Goal: Transaction & Acquisition: Book appointment/travel/reservation

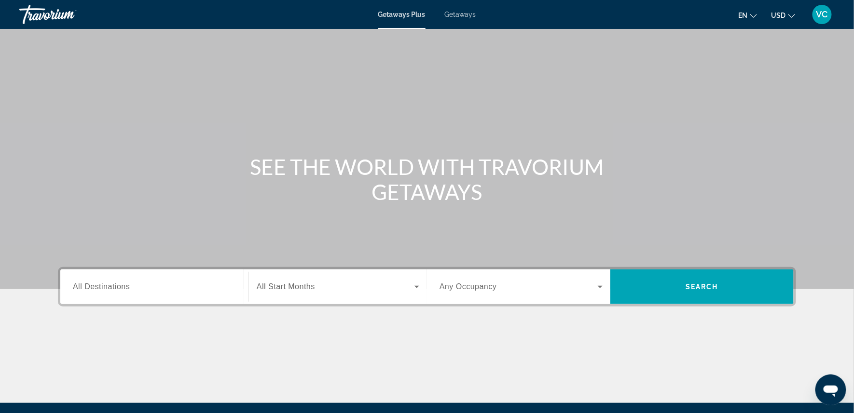
click at [89, 291] on span "All Destinations" at bounding box center [101, 287] width 57 height 8
click at [89, 293] on input "Destination All Destinations" at bounding box center [154, 288] width 163 height 12
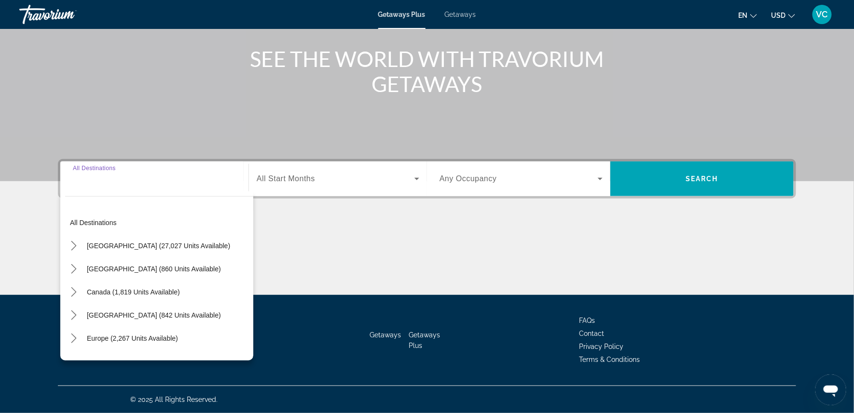
scroll to position [136, 0]
click at [124, 242] on span "[GEOGRAPHIC_DATA] (27,027 units available)" at bounding box center [158, 246] width 143 height 8
type input "**********"
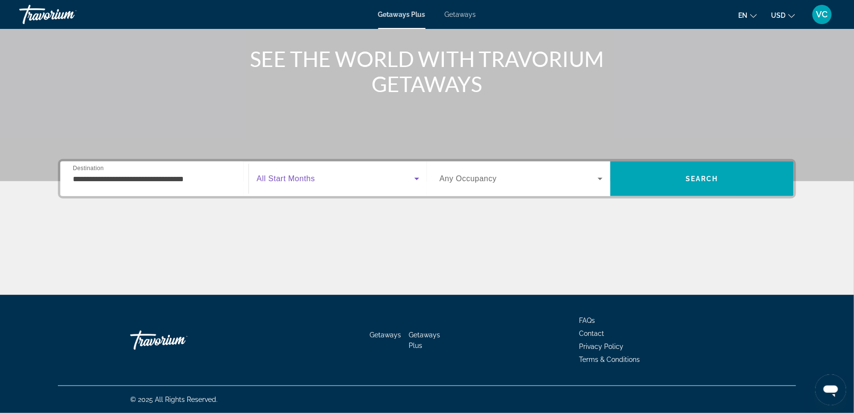
click at [322, 173] on span "Search widget" at bounding box center [336, 179] width 158 height 12
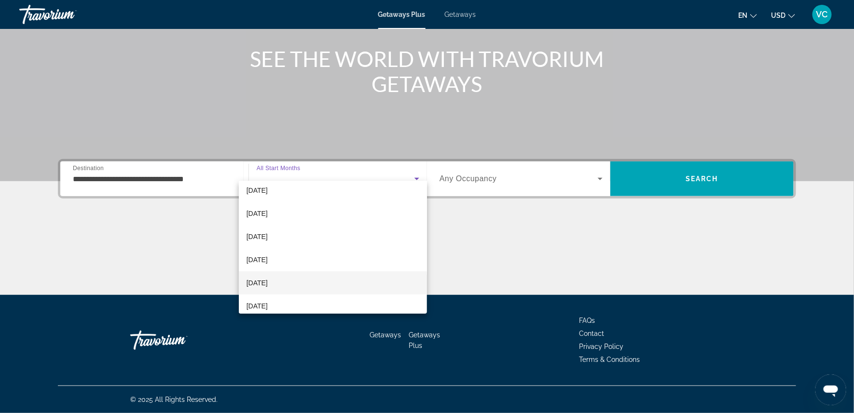
click at [295, 279] on mat-option "[DATE]" at bounding box center [333, 283] width 189 height 23
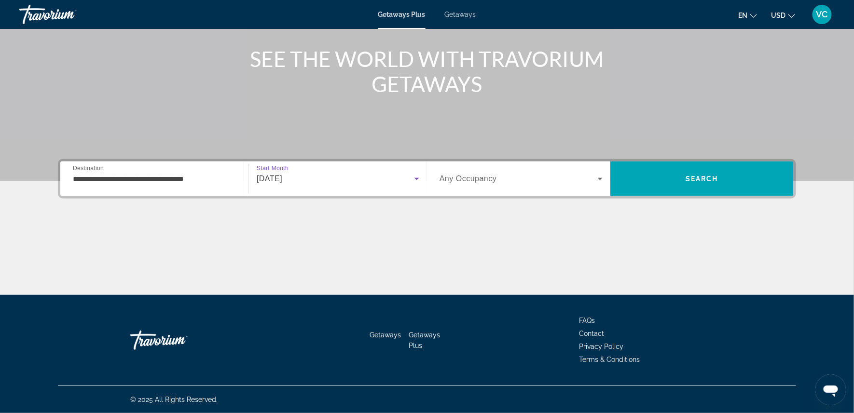
click at [606, 173] on icon "Search widget" at bounding box center [600, 179] width 12 height 12
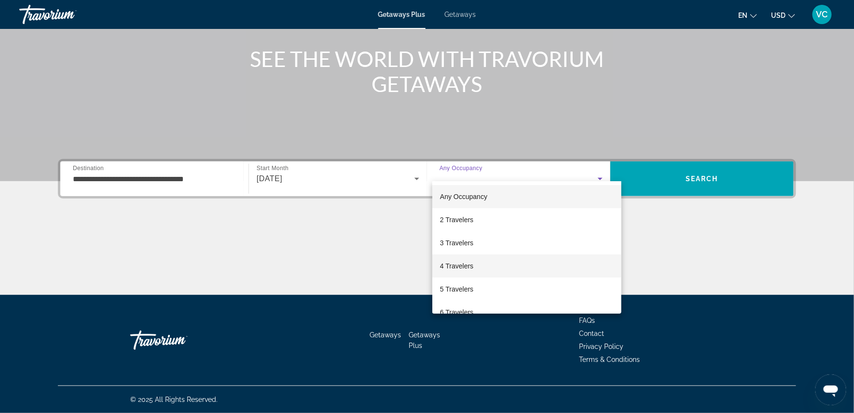
click at [552, 260] on mat-option "4 Travelers" at bounding box center [526, 266] width 189 height 23
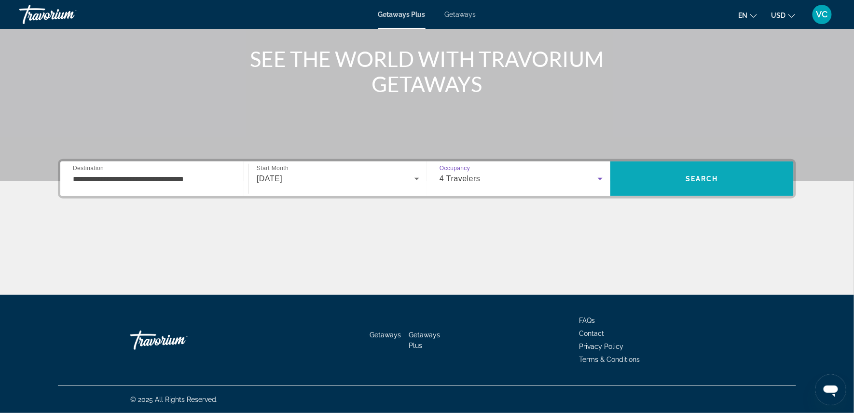
click at [698, 168] on span "Search" at bounding box center [701, 178] width 183 height 23
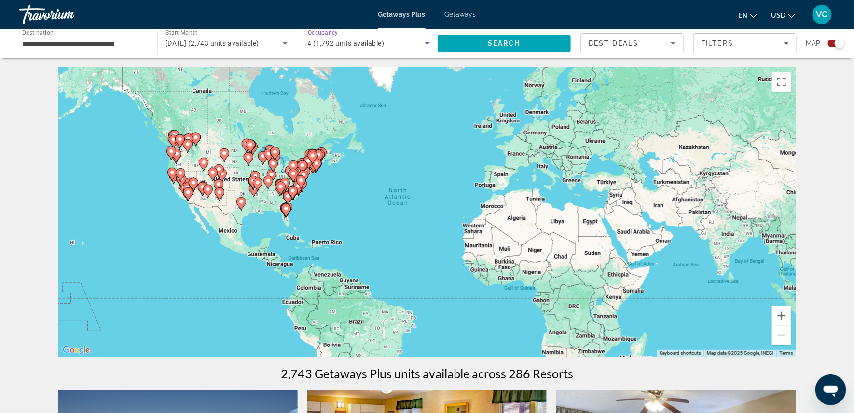
click at [429, 41] on icon "Search widget" at bounding box center [428, 44] width 12 height 12
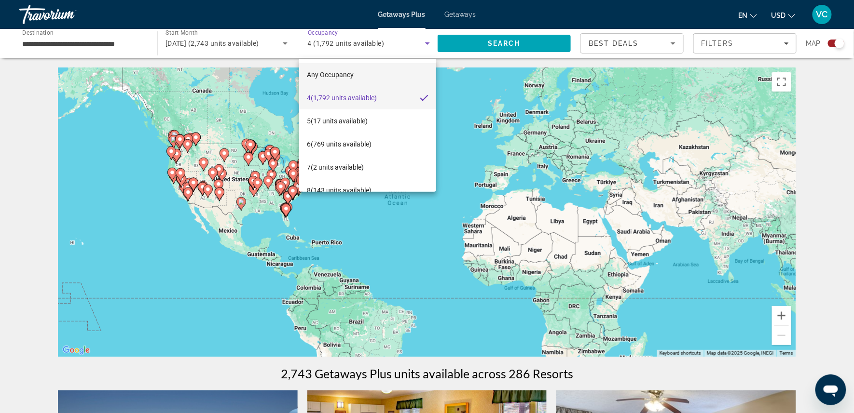
click at [352, 73] on span "Any Occupancy" at bounding box center [330, 75] width 47 height 8
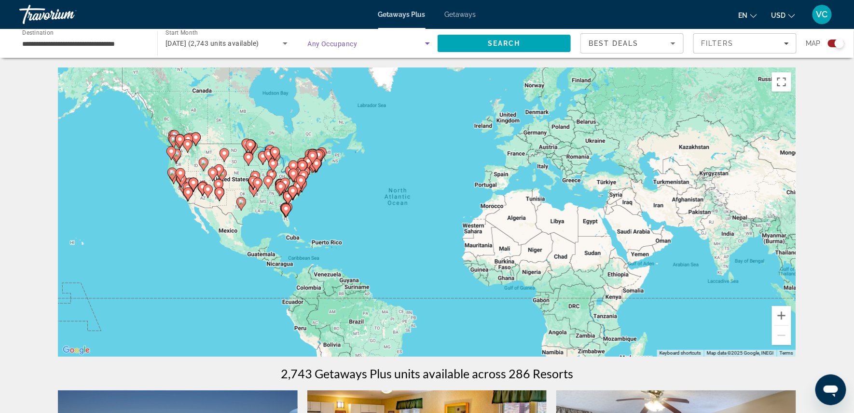
click at [423, 43] on icon "Search widget" at bounding box center [428, 44] width 12 height 12
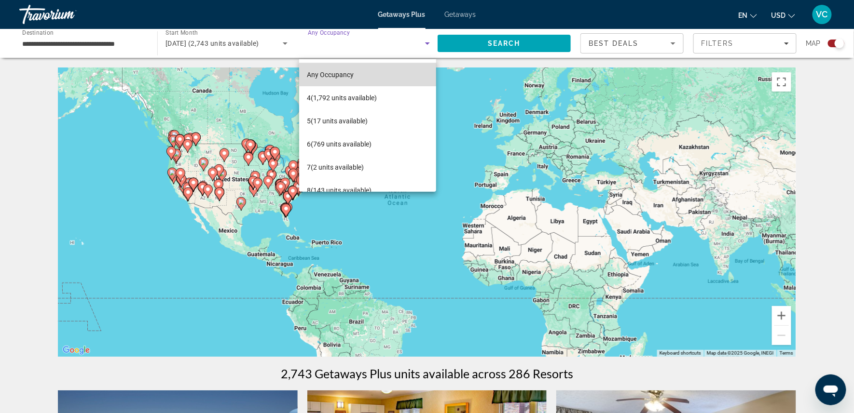
click at [370, 69] on mat-option "Any Occupancy" at bounding box center [367, 74] width 137 height 23
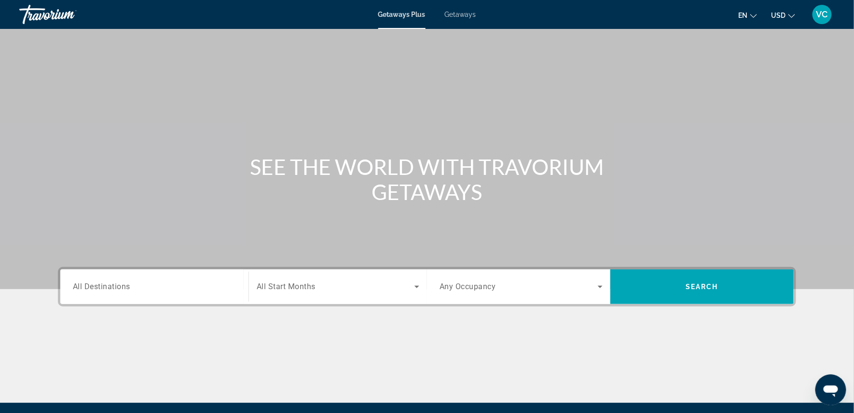
click at [355, 293] on span "Search widget" at bounding box center [336, 287] width 158 height 12
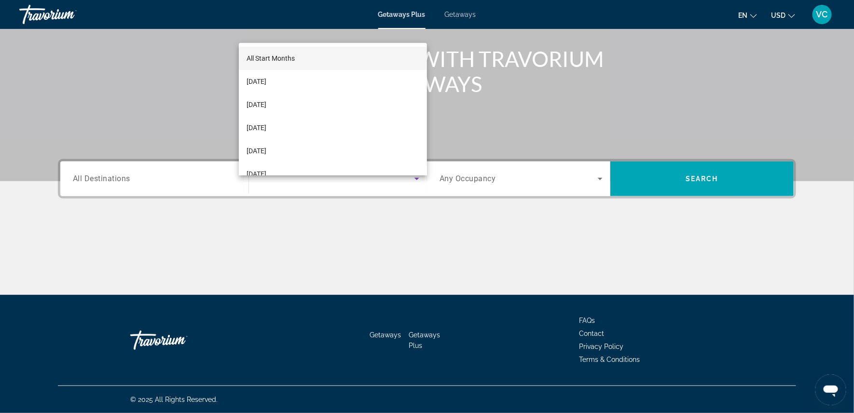
scroll to position [136, 0]
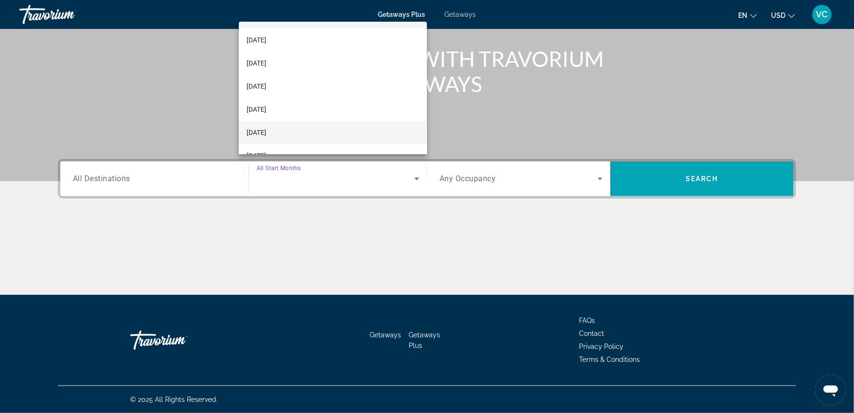
click at [324, 134] on mat-option "[DATE]" at bounding box center [333, 132] width 189 height 23
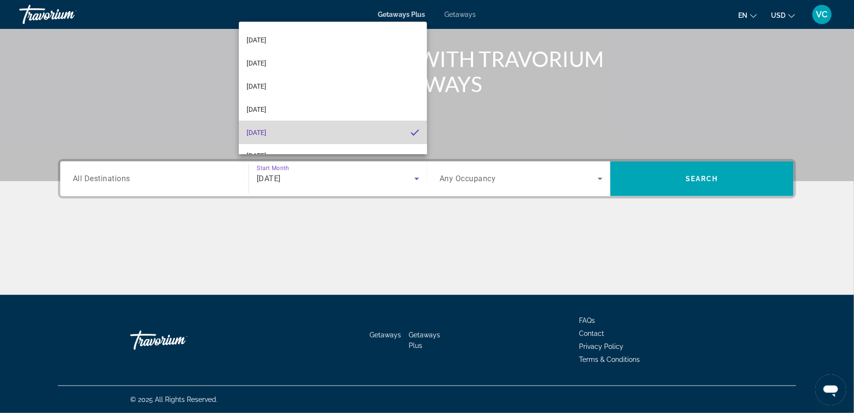
scroll to position [20, 0]
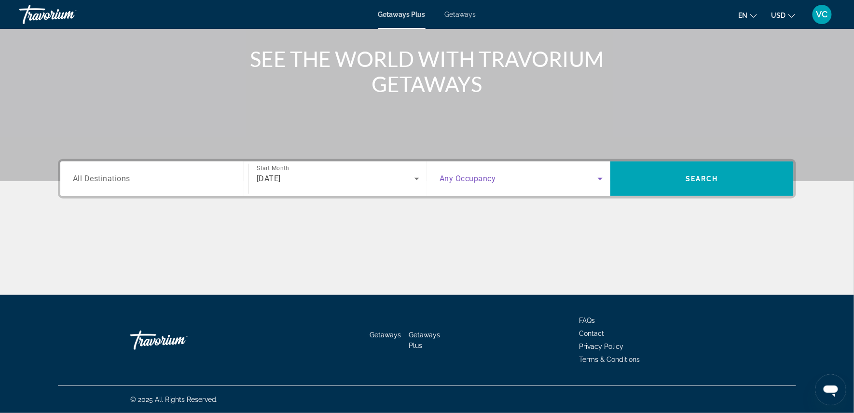
click at [606, 173] on icon "Search widget" at bounding box center [600, 179] width 12 height 12
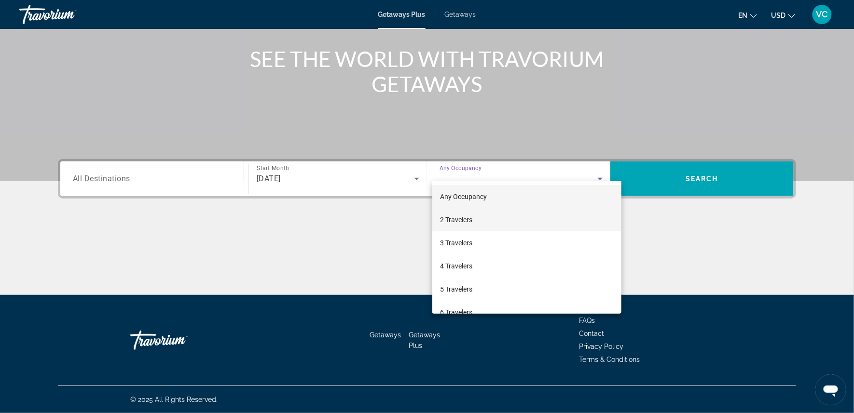
click at [557, 215] on mat-option "2 Travelers" at bounding box center [526, 219] width 189 height 23
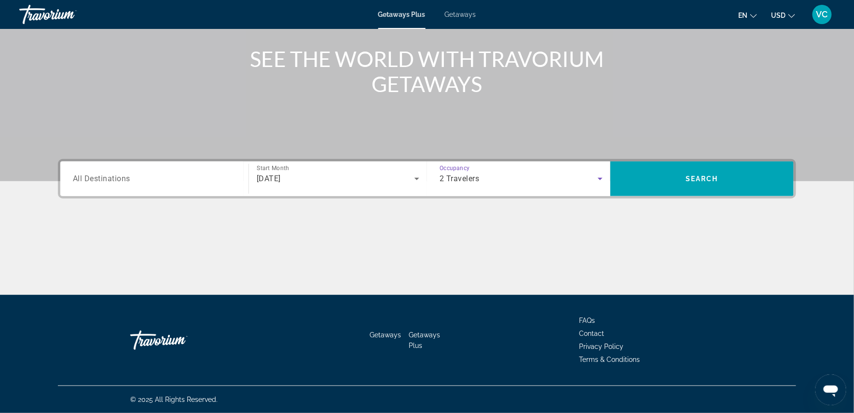
click at [147, 174] on input "Destination All Destinations" at bounding box center [154, 180] width 163 height 12
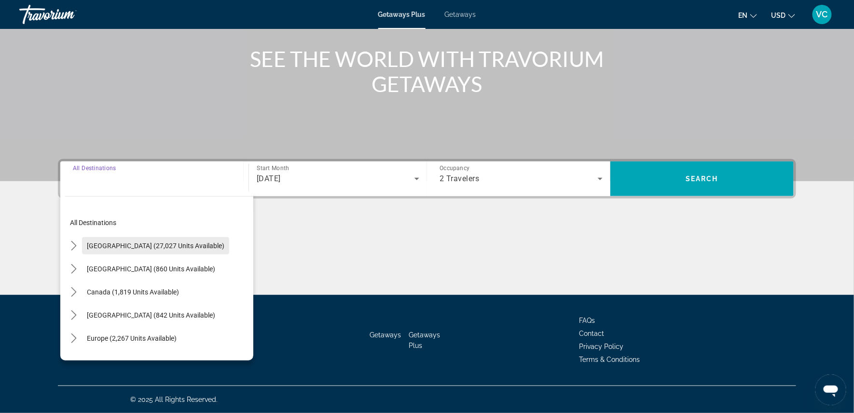
click at [138, 242] on span "United States (27,027 units available)" at bounding box center [155, 246] width 137 height 8
type input "**********"
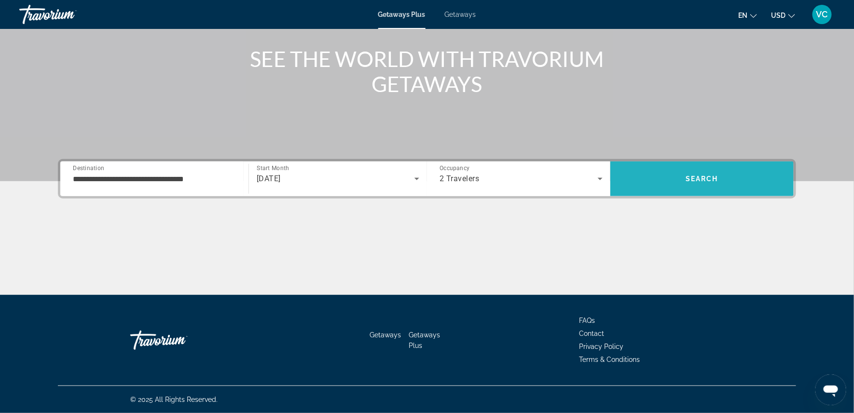
click at [718, 175] on span "Search" at bounding box center [701, 179] width 33 height 8
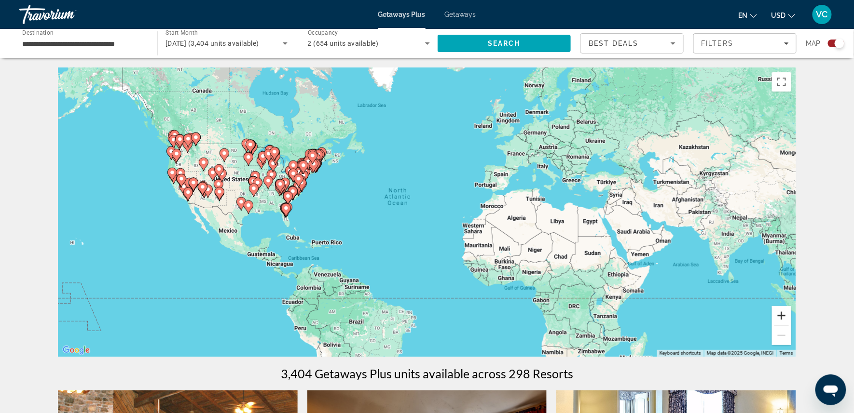
click at [791, 316] on button "Zoom in" at bounding box center [781, 315] width 19 height 19
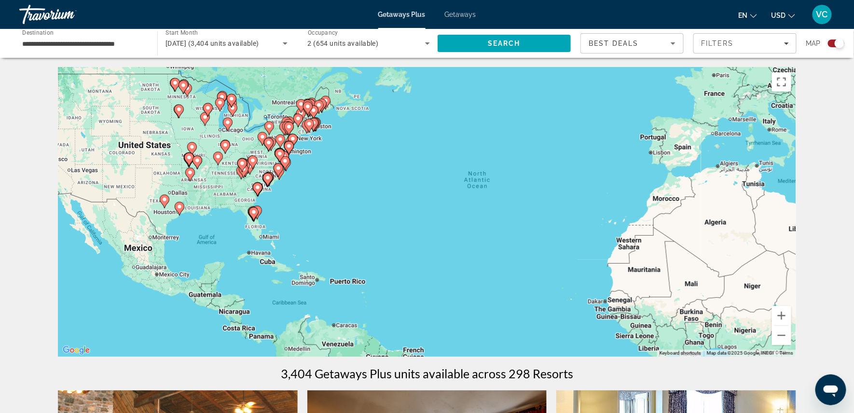
drag, startPoint x: 319, startPoint y: 219, endPoint x: 432, endPoint y: 218, distance: 112.9
click at [432, 218] on div "To activate drag with keyboard, press Alt + Enter. Once in keyboard drag state,…" at bounding box center [427, 212] width 738 height 289
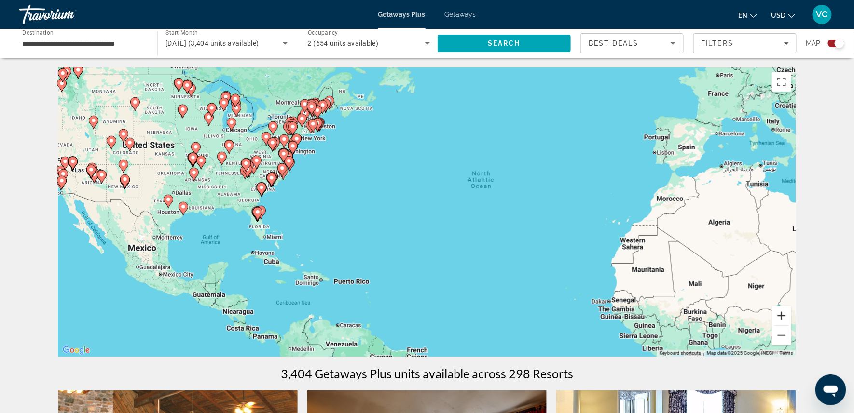
click at [791, 323] on button "Zoom in" at bounding box center [781, 315] width 19 height 19
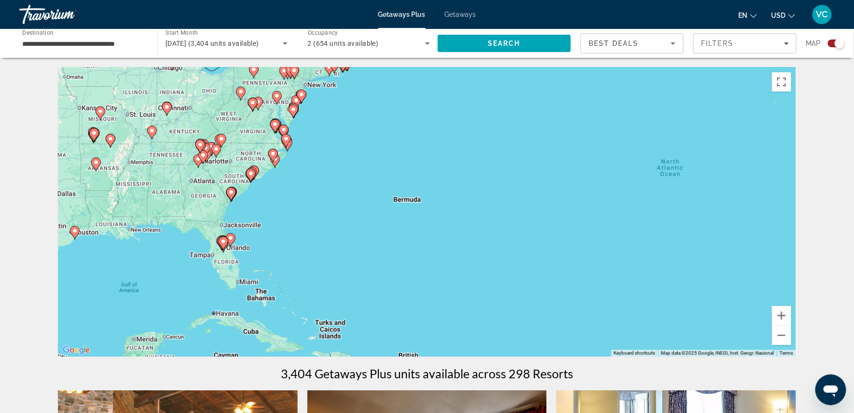
drag, startPoint x: 529, startPoint y: 191, endPoint x: 665, endPoint y: 211, distance: 137.5
click at [665, 211] on div "To activate drag with keyboard, press Alt + Enter. Once in keyboard drag state,…" at bounding box center [427, 212] width 738 height 289
click at [791, 316] on button "Zoom in" at bounding box center [781, 315] width 19 height 19
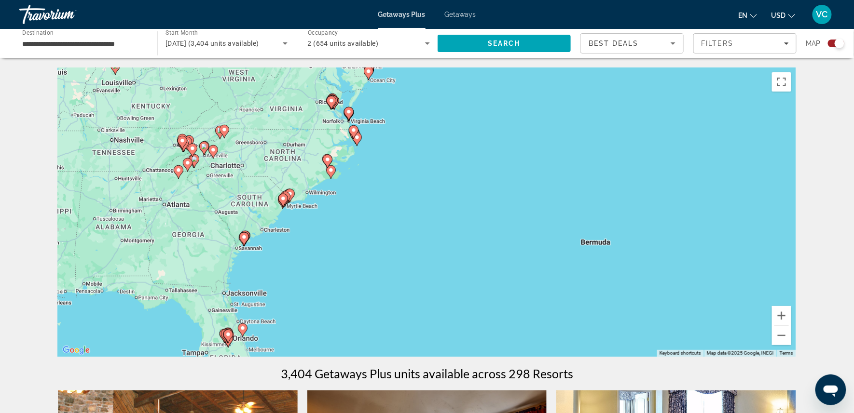
drag, startPoint x: 298, startPoint y: 165, endPoint x: 509, endPoint y: 220, distance: 218.1
click at [509, 220] on div "To activate drag with keyboard, press Alt + Enter. Once in keyboard drag state,…" at bounding box center [427, 212] width 738 height 289
click at [791, 317] on button "Zoom in" at bounding box center [781, 315] width 19 height 19
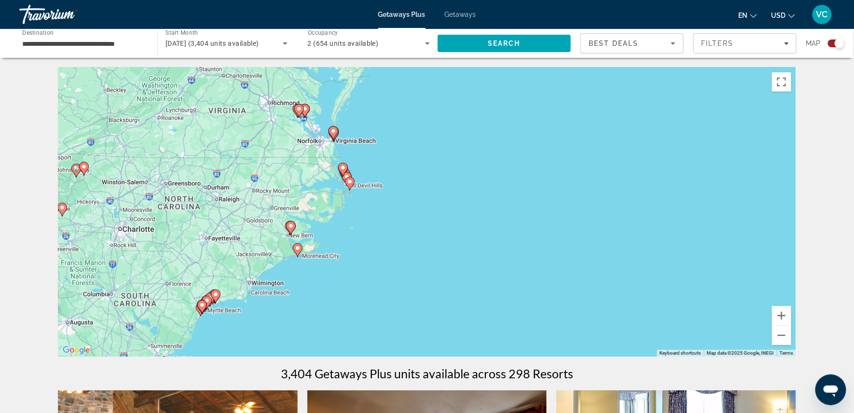
drag, startPoint x: 503, startPoint y: 206, endPoint x: 565, endPoint y: 317, distance: 127.8
click at [565, 317] on div "To activate drag with keyboard, press Alt + Enter. Once in keyboard drag state,…" at bounding box center [427, 212] width 738 height 289
click at [791, 322] on button "Zoom in" at bounding box center [781, 315] width 19 height 19
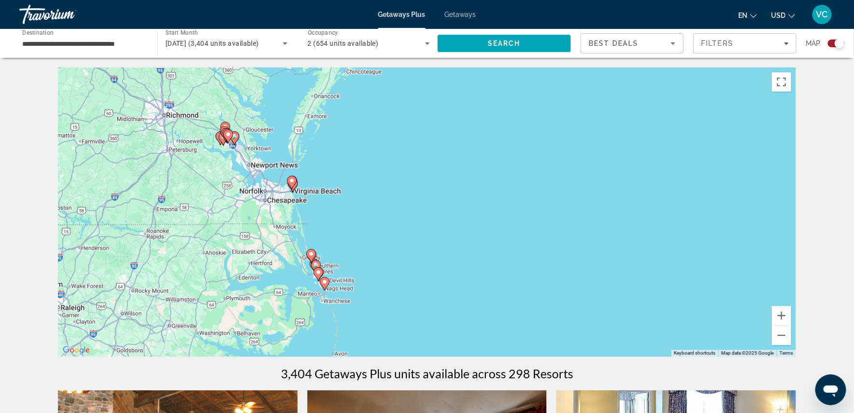
drag, startPoint x: 461, startPoint y: 158, endPoint x: 513, endPoint y: 281, distance: 133.6
click at [513, 281] on div "To activate drag with keyboard, press Alt + Enter. Once in keyboard drag state,…" at bounding box center [427, 212] width 738 height 289
click at [791, 316] on button "Zoom in" at bounding box center [781, 315] width 19 height 19
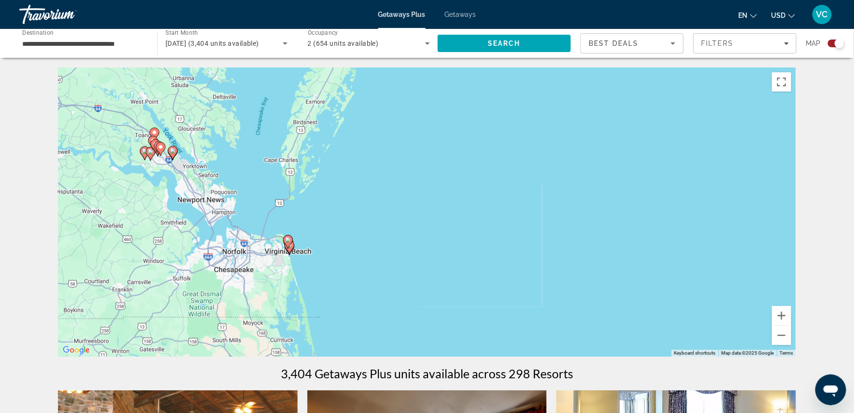
drag, startPoint x: 509, startPoint y: 162, endPoint x: 640, endPoint y: 243, distance: 154.2
click at [640, 243] on div "To activate drag with keyboard, press Alt + Enter. Once in keyboard drag state,…" at bounding box center [427, 212] width 738 height 289
click at [791, 317] on button "Zoom in" at bounding box center [781, 315] width 19 height 19
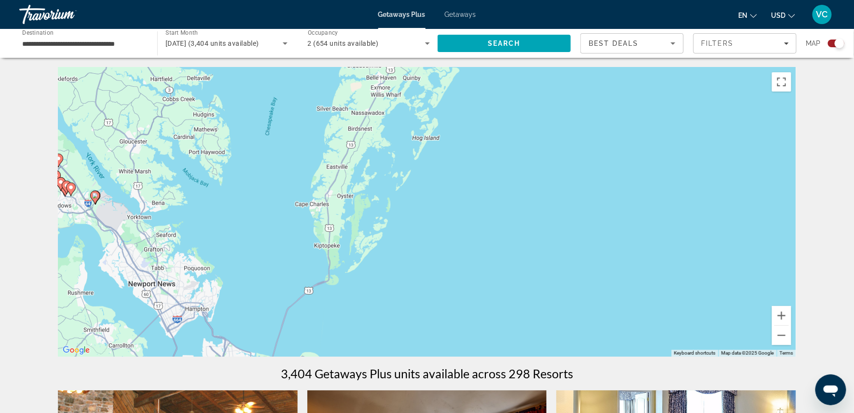
drag, startPoint x: 507, startPoint y: 196, endPoint x: 685, endPoint y: 294, distance: 203.3
click at [685, 294] on div "To activate drag with keyboard, press Alt + Enter. Once in keyboard drag state,…" at bounding box center [427, 212] width 738 height 289
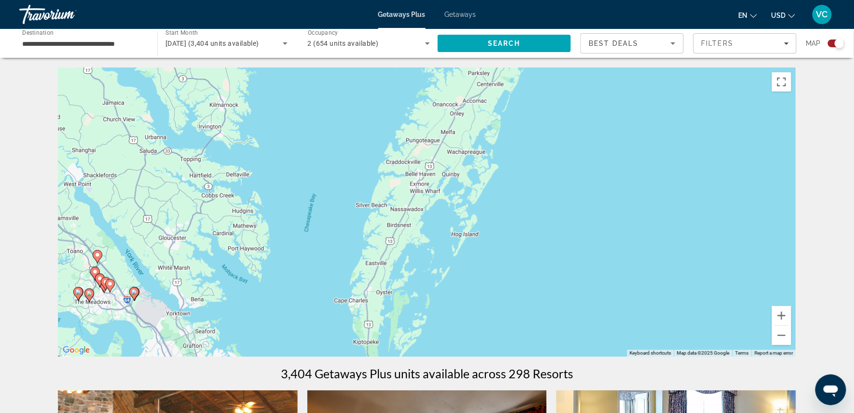
drag, startPoint x: 608, startPoint y: 211, endPoint x: 649, endPoint y: 312, distance: 109.1
click at [649, 312] on div "To activate drag with keyboard, press Alt + Enter. Once in keyboard drag state,…" at bounding box center [427, 212] width 738 height 289
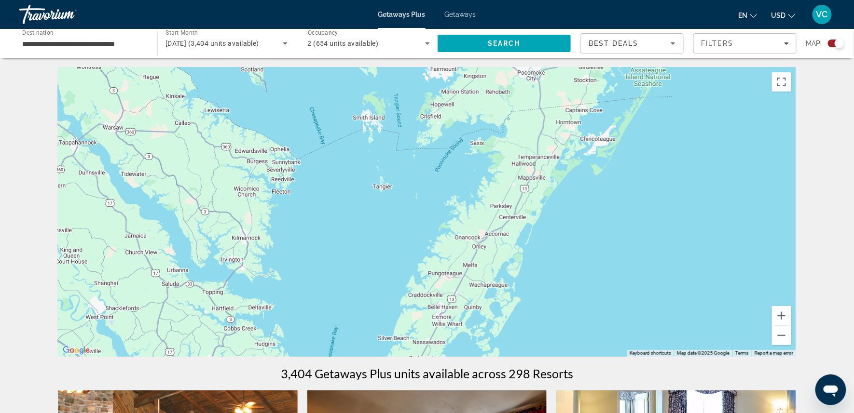
drag, startPoint x: 671, startPoint y: 200, endPoint x: 690, endPoint y: 334, distance: 134.9
click at [690, 334] on div "To activate drag with keyboard, press Alt + Enter. Once in keyboard drag state,…" at bounding box center [427, 212] width 738 height 289
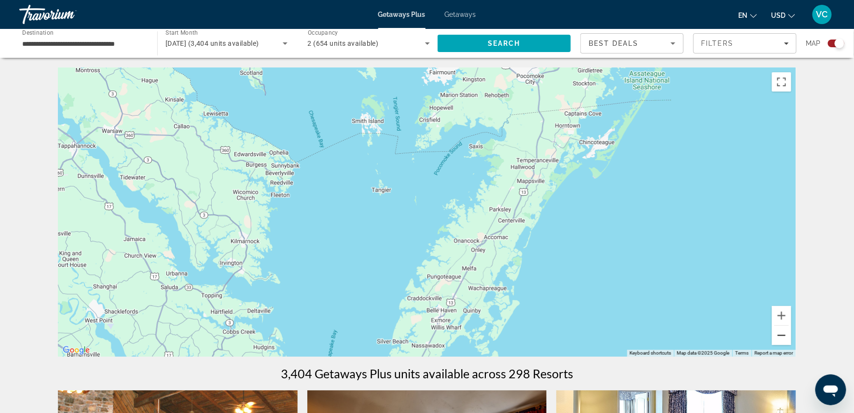
click at [791, 333] on button "Zoom out" at bounding box center [781, 335] width 19 height 19
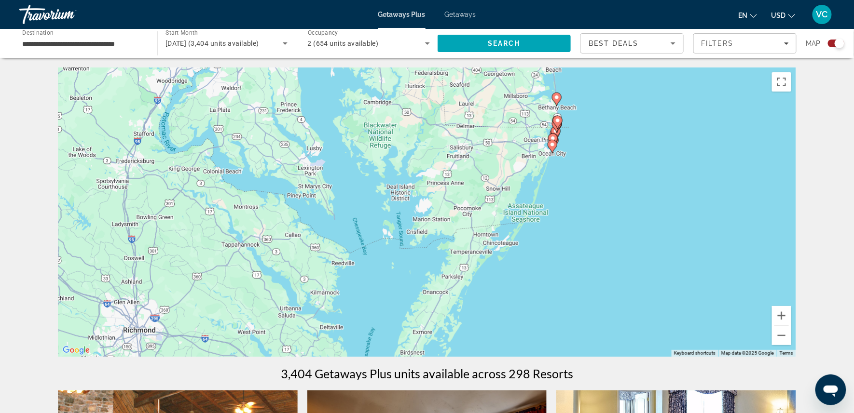
drag, startPoint x: 634, startPoint y: 196, endPoint x: 622, endPoint y: 266, distance: 70.6
click at [622, 266] on div "To activate drag with keyboard, press Alt + Enter. Once in keyboard drag state,…" at bounding box center [427, 212] width 738 height 289
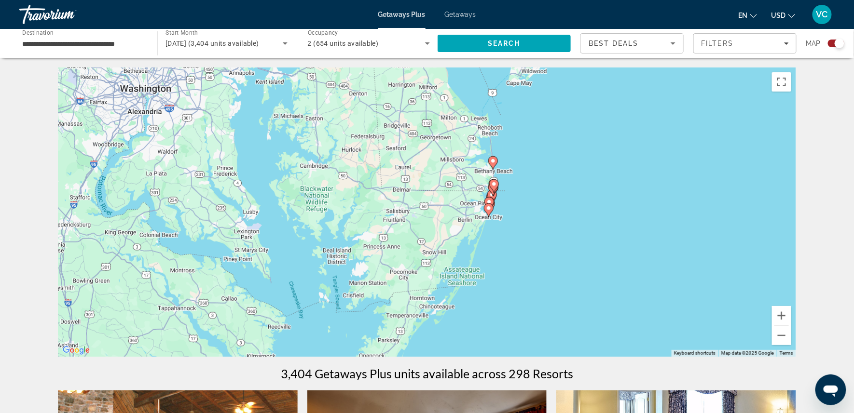
drag, startPoint x: 671, startPoint y: 213, endPoint x: 607, endPoint y: 278, distance: 91.4
click at [607, 278] on div "To activate drag with keyboard, press Alt + Enter. Once in keyboard drag state,…" at bounding box center [427, 212] width 738 height 289
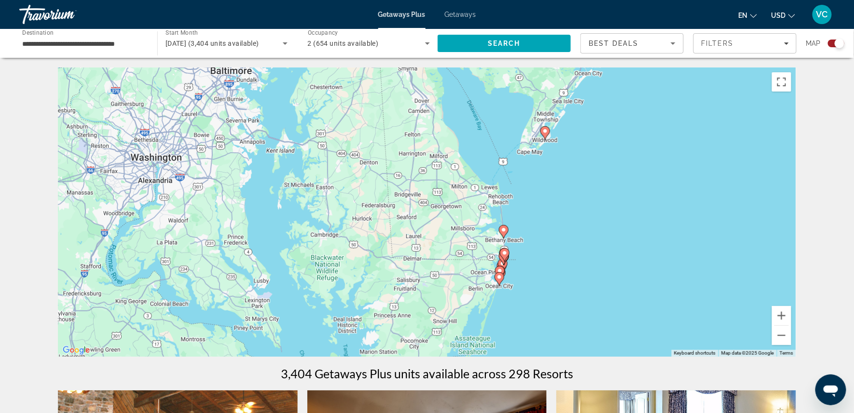
drag, startPoint x: 647, startPoint y: 200, endPoint x: 658, endPoint y: 271, distance: 71.7
click at [658, 271] on div "To activate drag with keyboard, press Alt + Enter. Once in keyboard drag state,…" at bounding box center [427, 212] width 738 height 289
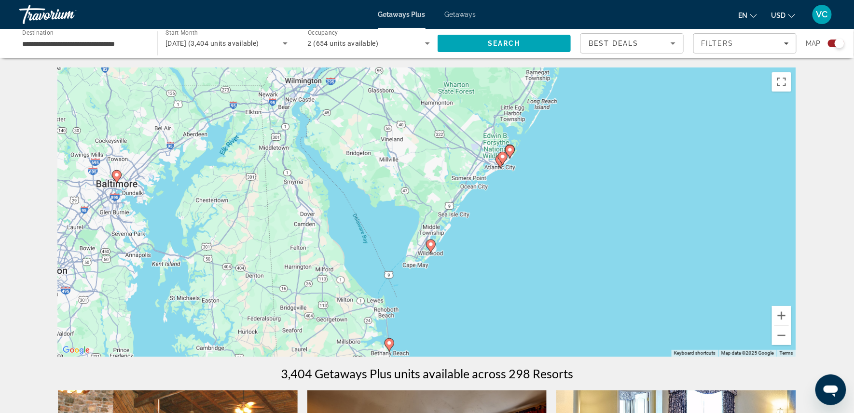
drag, startPoint x: 692, startPoint y: 185, endPoint x: 577, endPoint y: 300, distance: 162.0
click at [577, 300] on div "To activate drag with keyboard, press Alt + Enter. Once in keyboard drag state,…" at bounding box center [427, 212] width 738 height 289
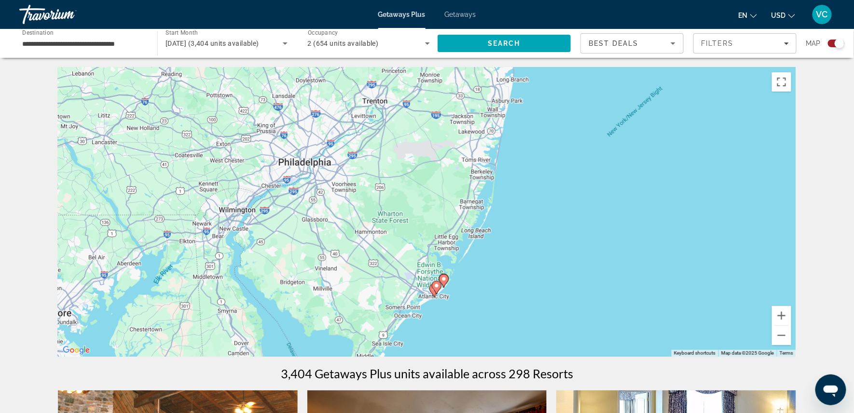
drag, startPoint x: 655, startPoint y: 163, endPoint x: 587, endPoint y: 295, distance: 149.0
click at [587, 295] on div "To activate drag with keyboard, press Alt + Enter. Once in keyboard drag state,…" at bounding box center [427, 212] width 738 height 289
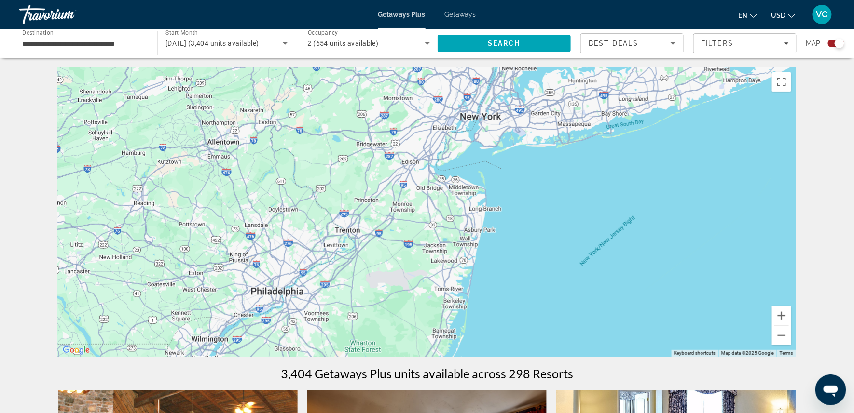
drag, startPoint x: 606, startPoint y: 227, endPoint x: 580, endPoint y: 357, distance: 132.8
click at [580, 357] on div "To activate drag with keyboard, press Alt + Enter. Once in keyboard drag state,…" at bounding box center [427, 212] width 738 height 289
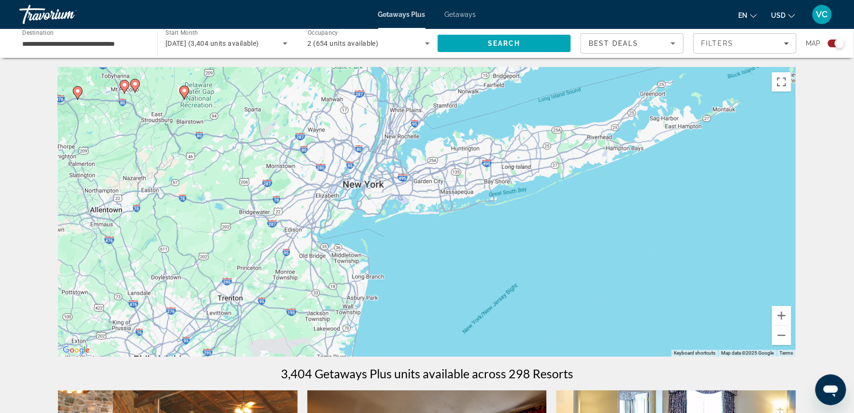
drag, startPoint x: 651, startPoint y: 246, endPoint x: 532, endPoint y: 309, distance: 134.2
click at [532, 309] on div "To activate drag with keyboard, press Alt + Enter. Once in keyboard drag state,…" at bounding box center [427, 212] width 738 height 289
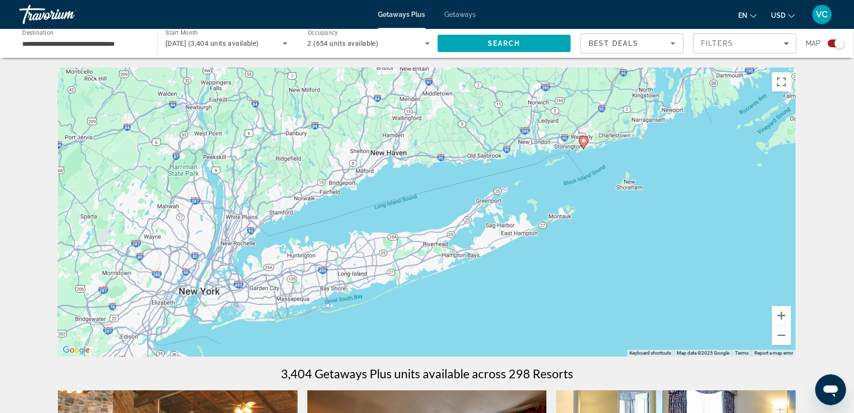
drag, startPoint x: 645, startPoint y: 253, endPoint x: 478, endPoint y: 362, distance: 199.7
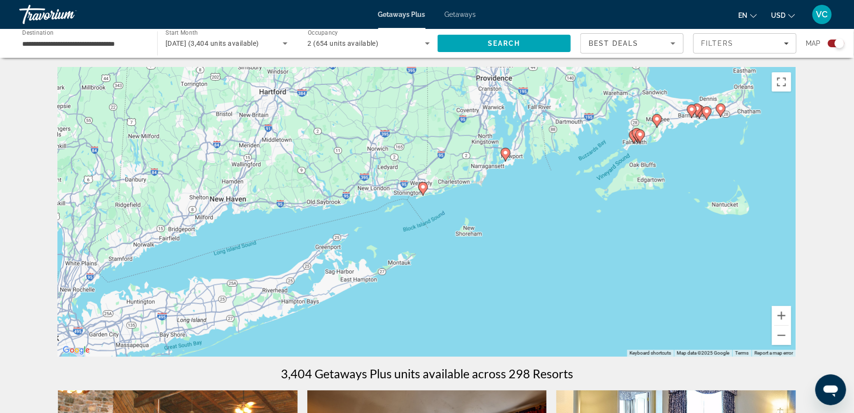
drag, startPoint x: 686, startPoint y: 272, endPoint x: 527, endPoint y: 318, distance: 165.6
click at [527, 318] on div "To activate drag with keyboard, press Alt + Enter. Once in keyboard drag state,…" at bounding box center [427, 212] width 738 height 289
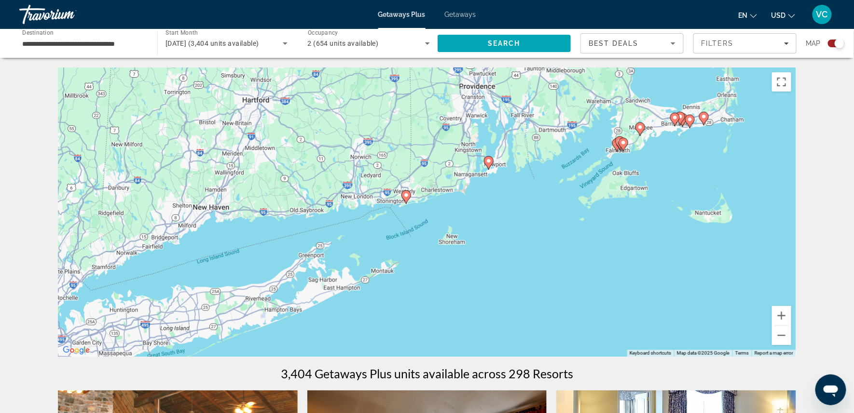
drag, startPoint x: 654, startPoint y: 288, endPoint x: 638, endPoint y: 297, distance: 18.6
click at [638, 297] on div "To activate drag with keyboard, press Alt + Enter. Once in keyboard drag state,…" at bounding box center [427, 212] width 738 height 289
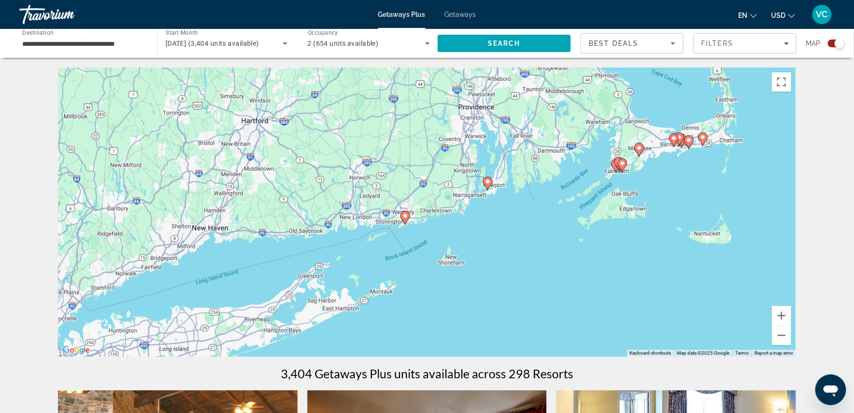
drag, startPoint x: 600, startPoint y: 281, endPoint x: 599, endPoint y: 302, distance: 21.7
click at [599, 302] on div "To activate drag with keyboard, press Alt + Enter. Once in keyboard drag state,…" at bounding box center [427, 212] width 738 height 289
click at [791, 315] on button "Zoom in" at bounding box center [781, 315] width 19 height 19
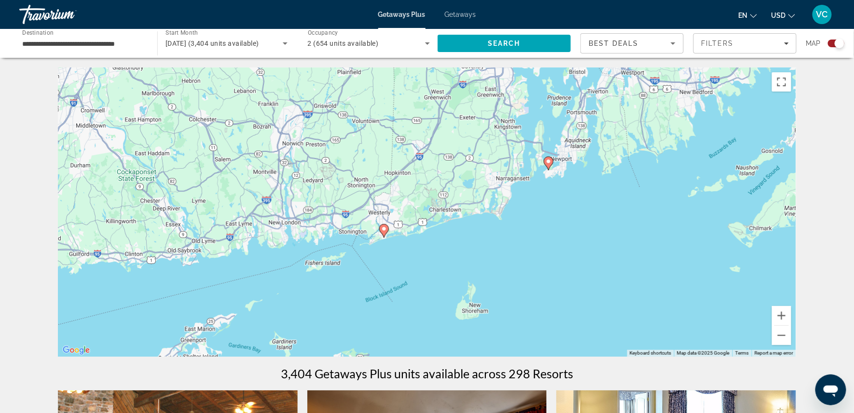
click at [635, 252] on div "To activate drag with keyboard, press Alt + Enter. Once in keyboard drag state,…" at bounding box center [427, 212] width 738 height 289
click at [383, 232] on image "Main content" at bounding box center [384, 229] width 6 height 6
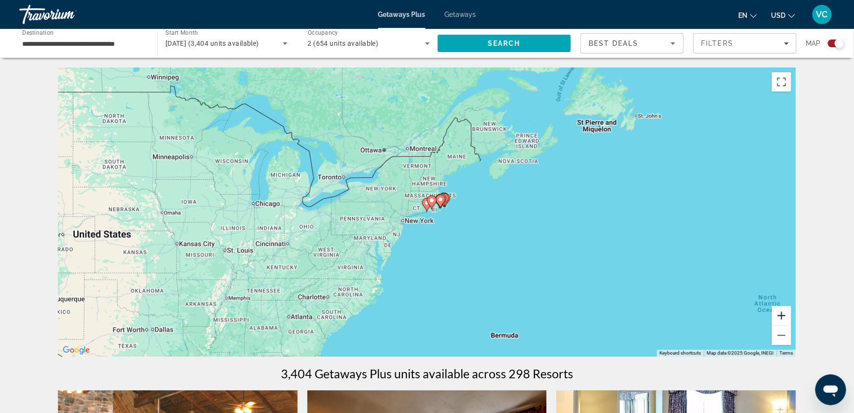
click at [791, 316] on button "Zoom in" at bounding box center [781, 315] width 19 height 19
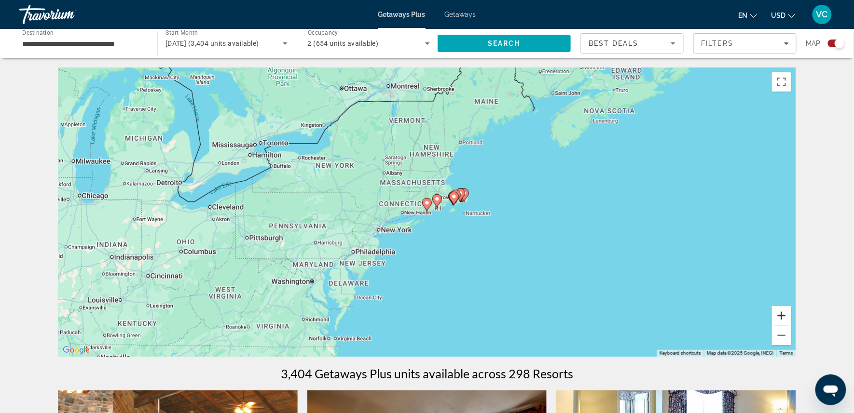
click at [791, 316] on button "Zoom in" at bounding box center [781, 315] width 19 height 19
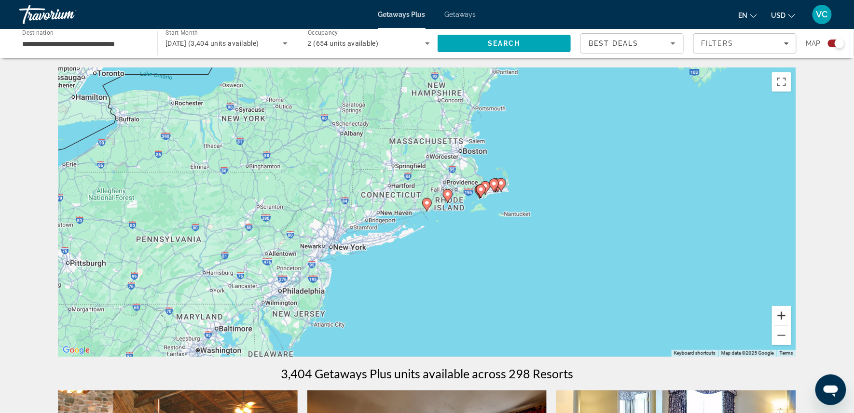
click at [791, 316] on button "Zoom in" at bounding box center [781, 315] width 19 height 19
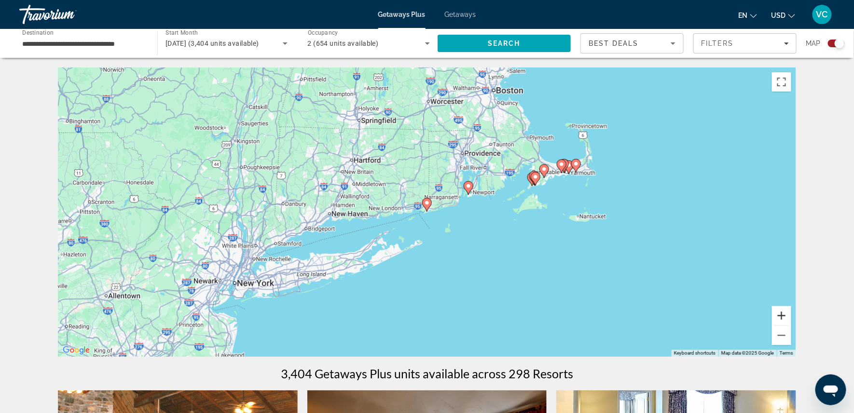
click at [791, 316] on button "Zoom in" at bounding box center [781, 315] width 19 height 19
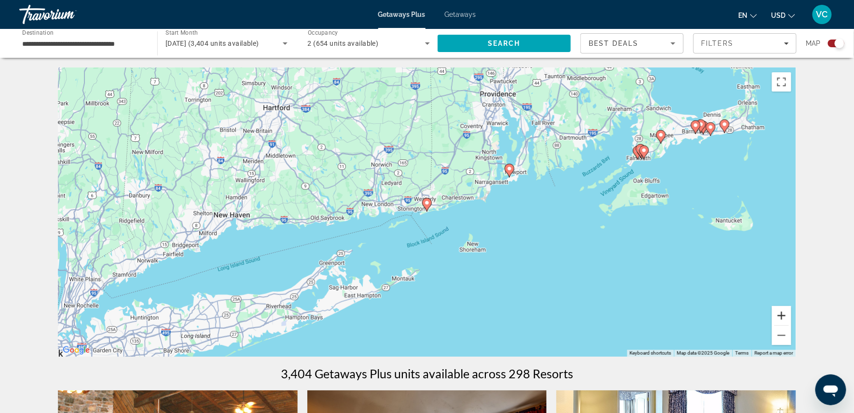
click at [791, 316] on button "Zoom in" at bounding box center [781, 315] width 19 height 19
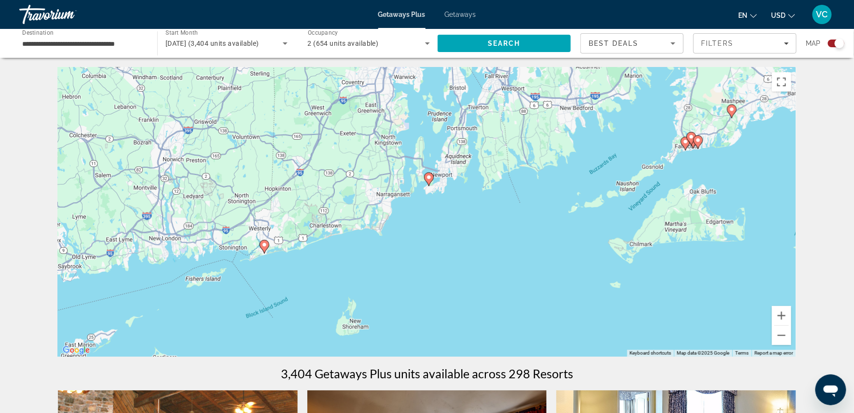
drag, startPoint x: 683, startPoint y: 222, endPoint x: 514, endPoint y: 269, distance: 175.6
click at [514, 269] on div "To activate drag with keyboard, press Alt + Enter. Once in keyboard drag state,…" at bounding box center [427, 212] width 738 height 289
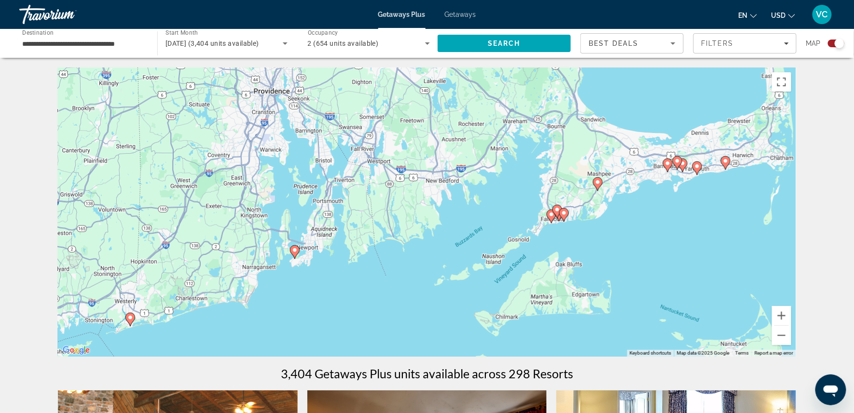
drag, startPoint x: 760, startPoint y: 188, endPoint x: 630, endPoint y: 257, distance: 146.7
click at [630, 257] on div "To activate drag with keyboard, press Alt + Enter. Once in keyboard drag state,…" at bounding box center [427, 212] width 738 height 289
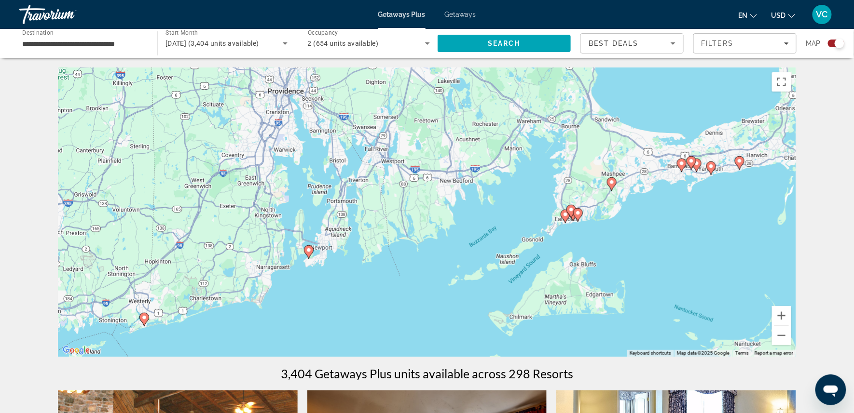
drag, startPoint x: 355, startPoint y: 291, endPoint x: 371, endPoint y: 291, distance: 16.4
click at [371, 291] on div "To activate drag with keyboard, press Alt + Enter. Once in keyboard drag state,…" at bounding box center [427, 212] width 738 height 289
click at [306, 252] on icon "Main content" at bounding box center [308, 252] width 9 height 13
type input "**********"
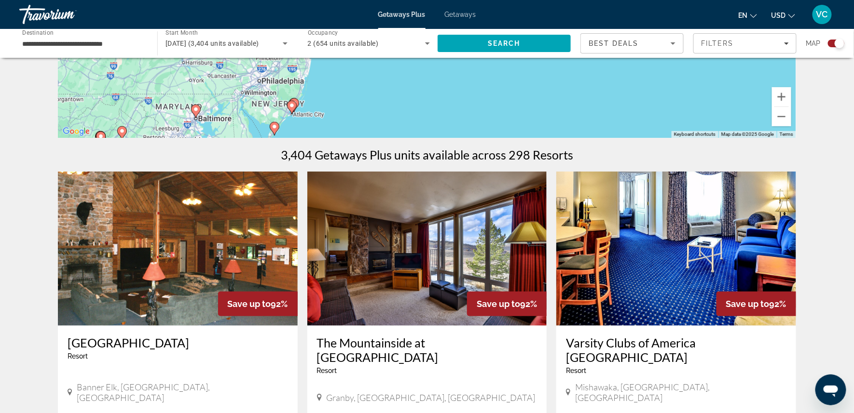
scroll to position [164, 0]
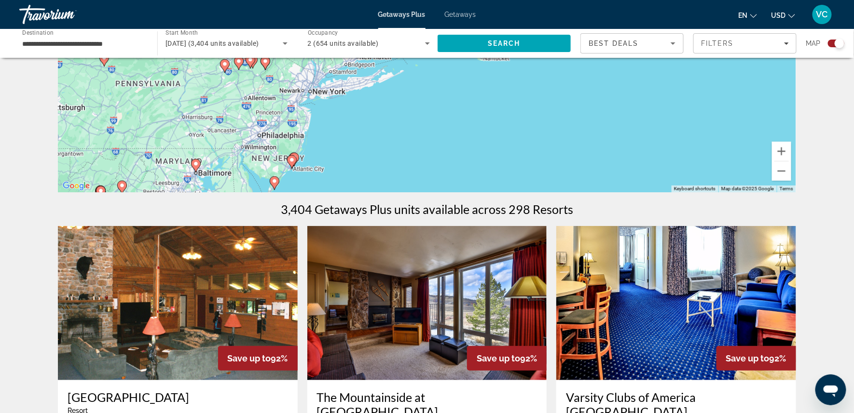
click at [671, 43] on icon "Sort by" at bounding box center [673, 44] width 12 height 12
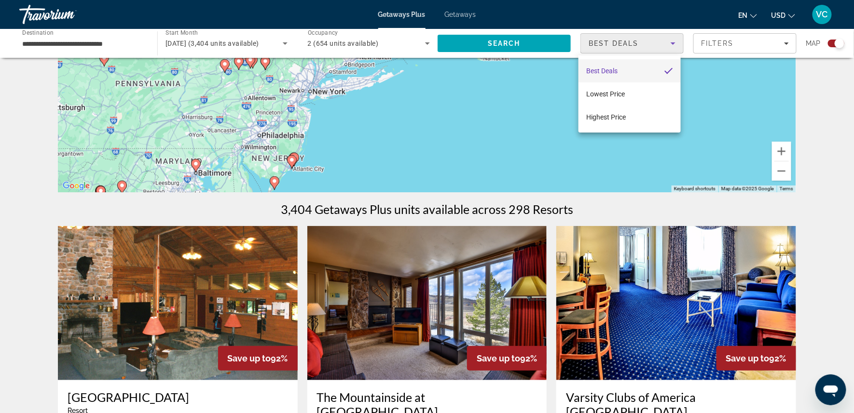
click at [638, 69] on mat-option "Best Deals" at bounding box center [629, 70] width 102 height 23
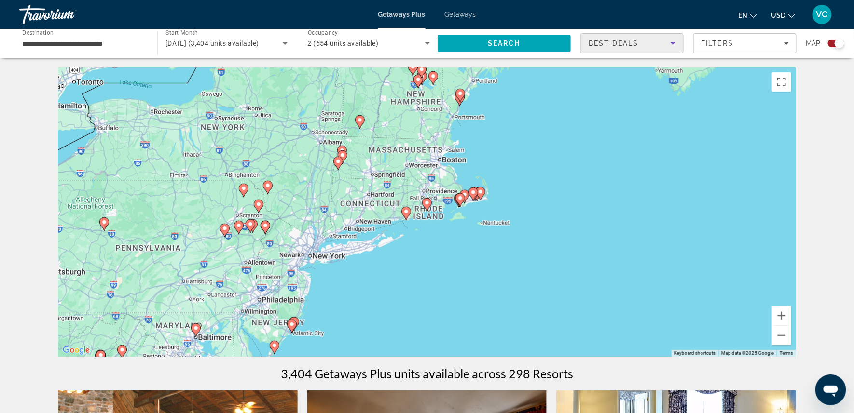
scroll to position [0, 0]
click at [791, 317] on button "Zoom in" at bounding box center [781, 315] width 19 height 19
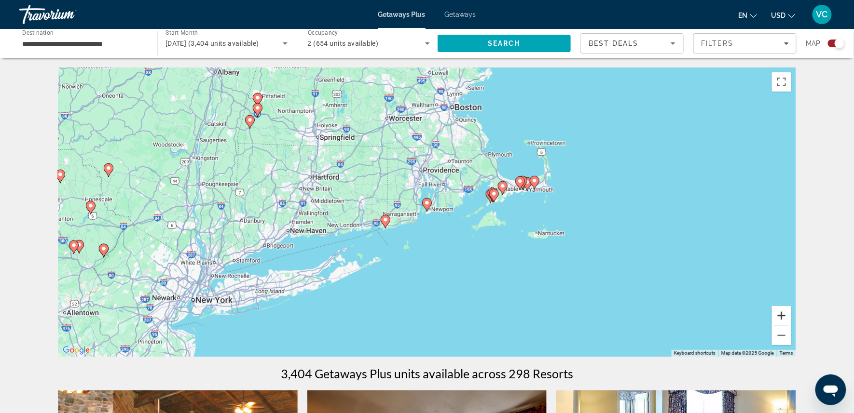
click at [791, 317] on button "Zoom in" at bounding box center [781, 315] width 19 height 19
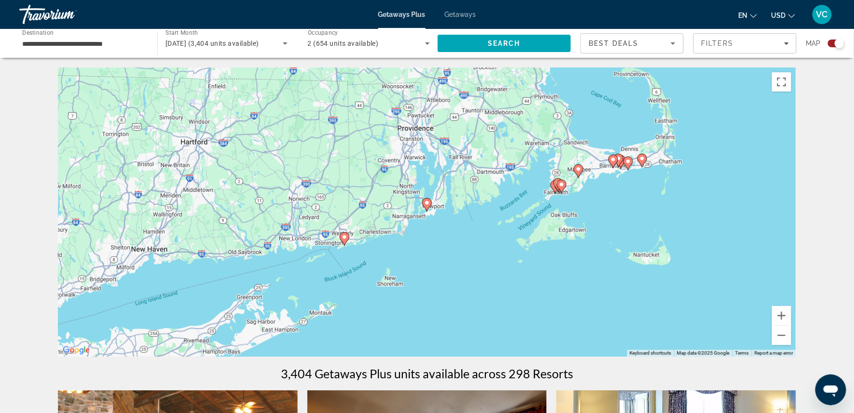
click at [428, 206] on image "Main content" at bounding box center [427, 203] width 6 height 6
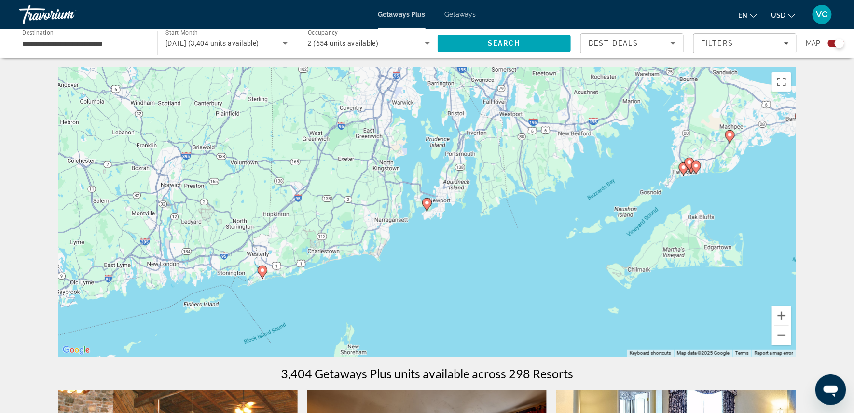
click at [426, 202] on icon "Main content" at bounding box center [426, 205] width 9 height 13
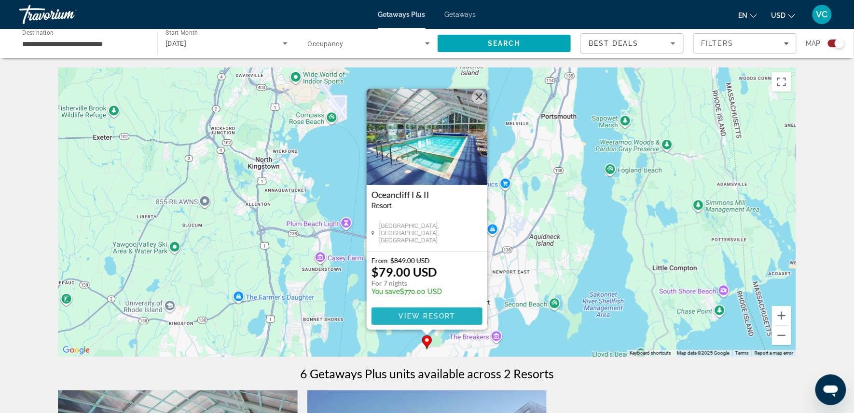
click at [436, 314] on span "Main content" at bounding box center [426, 316] width 111 height 23
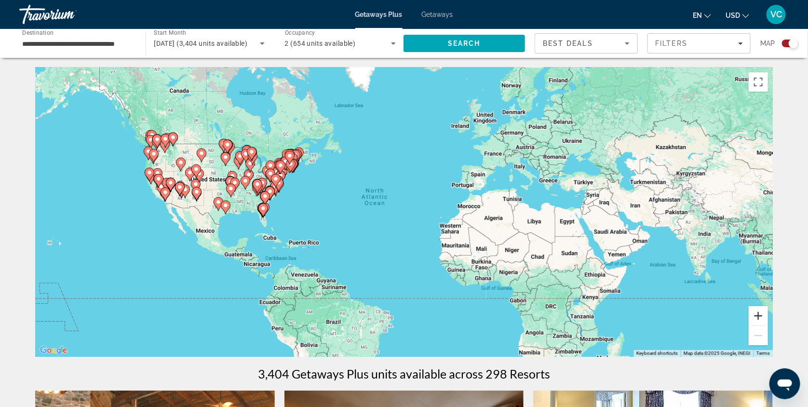
click at [768, 321] on button "Zoom in" at bounding box center [758, 315] width 19 height 19
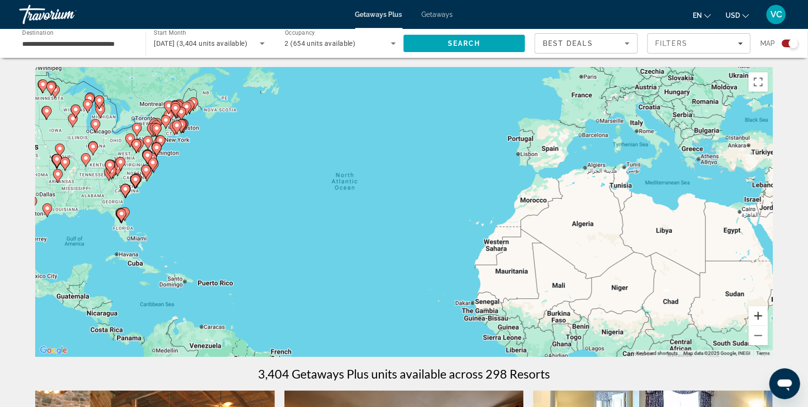
click at [768, 320] on button "Zoom in" at bounding box center [758, 315] width 19 height 19
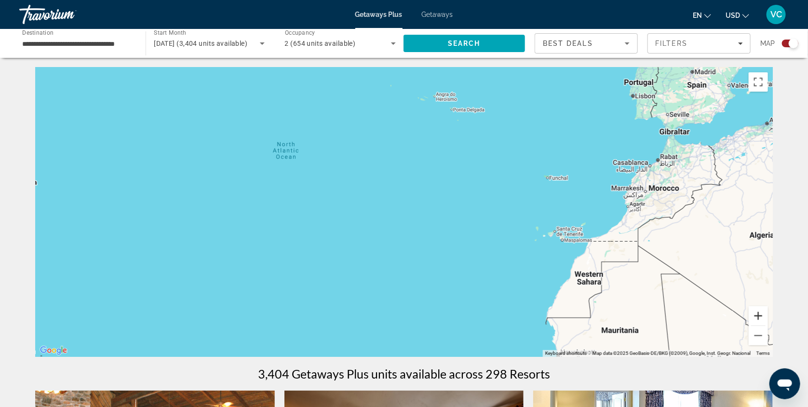
click at [768, 320] on button "Zoom in" at bounding box center [758, 315] width 19 height 19
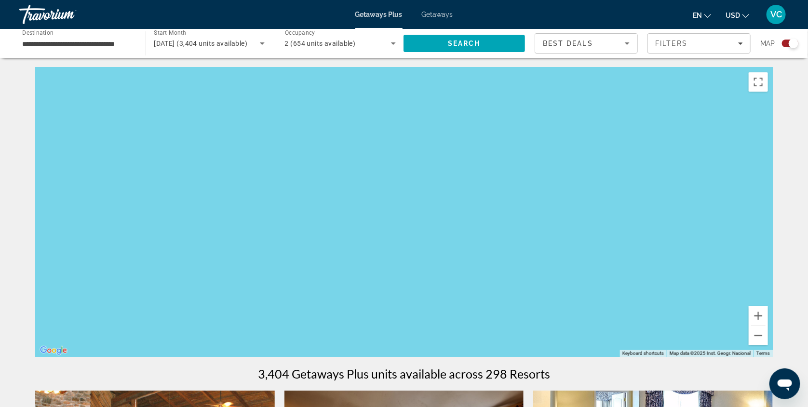
drag, startPoint x: 487, startPoint y: 177, endPoint x: 680, endPoint y: 146, distance: 196.0
click at [680, 146] on div "Main content" at bounding box center [404, 212] width 738 height 289
click at [768, 336] on button "Zoom out" at bounding box center [758, 335] width 19 height 19
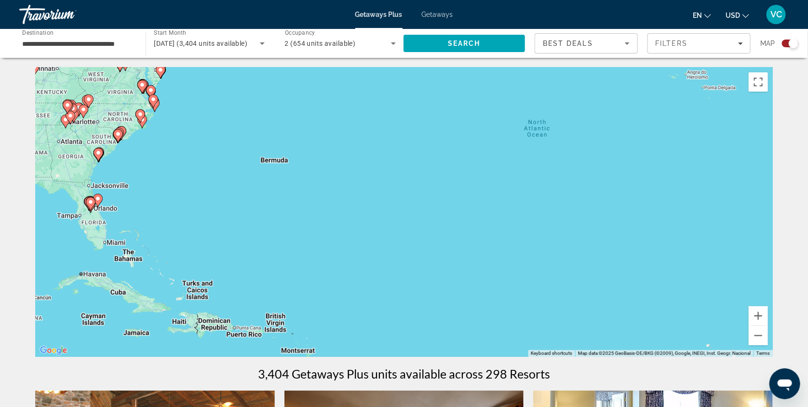
drag, startPoint x: 460, startPoint y: 219, endPoint x: 618, endPoint y: 213, distance: 158.3
click at [618, 213] on div "To activate drag with keyboard, press Alt + Enter. Once in keyboard drag state,…" at bounding box center [404, 212] width 738 height 289
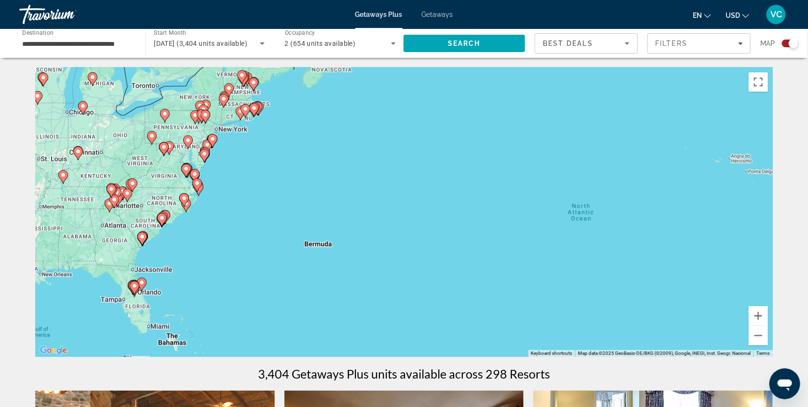
drag, startPoint x: 442, startPoint y: 172, endPoint x: 486, endPoint y: 258, distance: 97.3
click at [486, 258] on div "To activate drag with keyboard, press Alt + Enter. Once in keyboard drag state,…" at bounding box center [404, 212] width 738 height 289
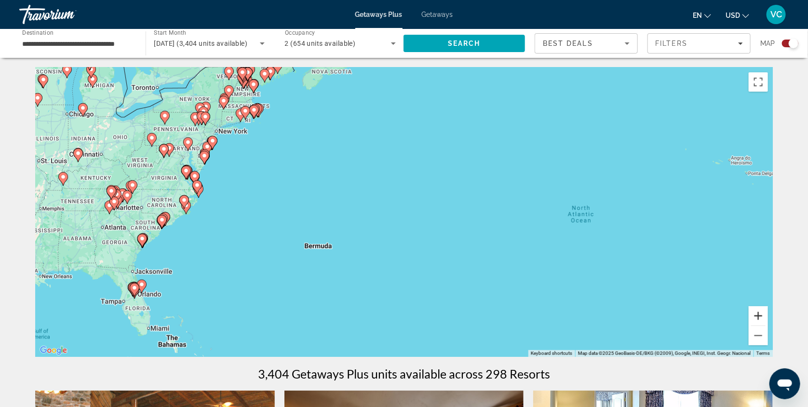
click at [768, 316] on button "Zoom in" at bounding box center [758, 315] width 19 height 19
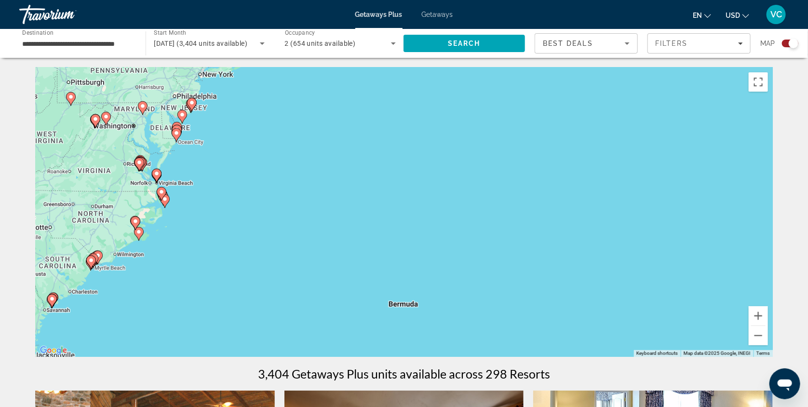
drag, startPoint x: 377, startPoint y: 167, endPoint x: 553, endPoint y: 194, distance: 178.1
click at [553, 194] on div "To activate drag with keyboard, press Alt + Enter. Once in keyboard drag state,…" at bounding box center [404, 212] width 738 height 289
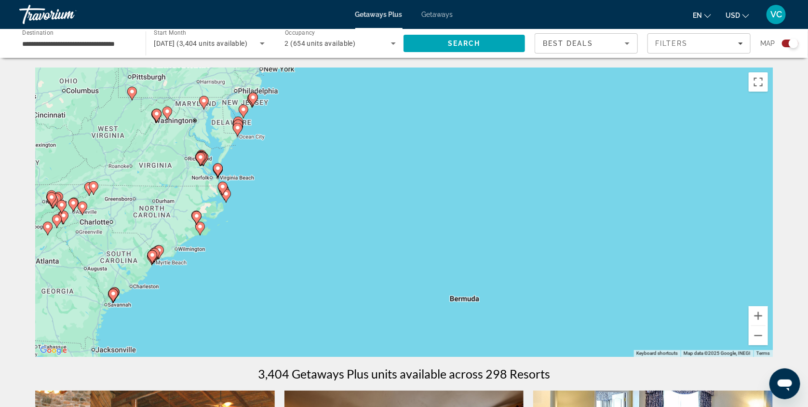
drag, startPoint x: 349, startPoint y: 206, endPoint x: 410, endPoint y: 198, distance: 61.3
click at [410, 198] on div "To activate drag with keyboard, press Alt + Enter. Once in keyboard drag state,…" at bounding box center [404, 212] width 738 height 289
click at [768, 322] on button "Zoom in" at bounding box center [758, 315] width 19 height 19
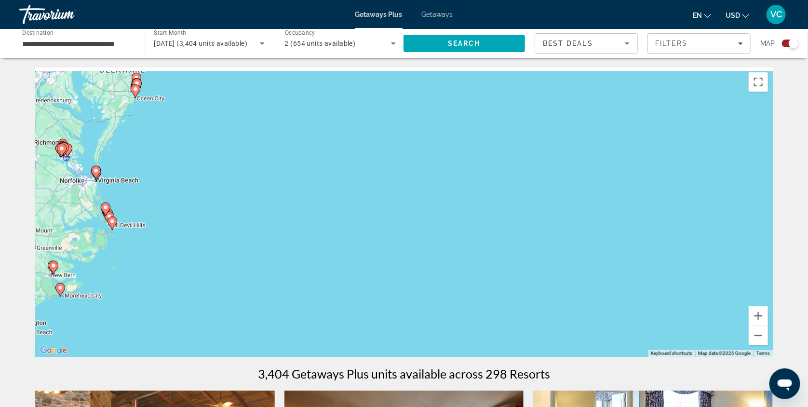
drag, startPoint x: 544, startPoint y: 216, endPoint x: 613, endPoint y: 267, distance: 86.2
click at [613, 267] on div "To activate drag with keyboard, press Alt + Enter. Once in keyboard drag state,…" at bounding box center [404, 212] width 738 height 289
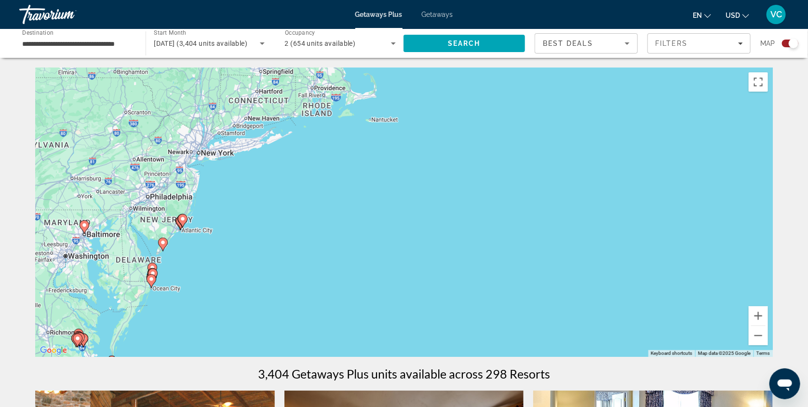
drag, startPoint x: 342, startPoint y: 211, endPoint x: 354, endPoint y: 391, distance: 179.8
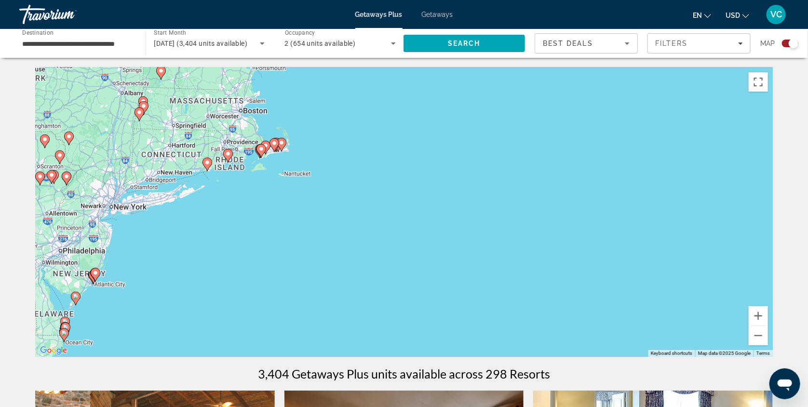
drag, startPoint x: 472, startPoint y: 246, endPoint x: 385, endPoint y: 300, distance: 102.7
click at [385, 300] on div "To activate drag with keyboard, press Alt + Enter. Once in keyboard drag state,…" at bounding box center [404, 212] width 738 height 289
click at [768, 317] on button "Zoom in" at bounding box center [758, 315] width 19 height 19
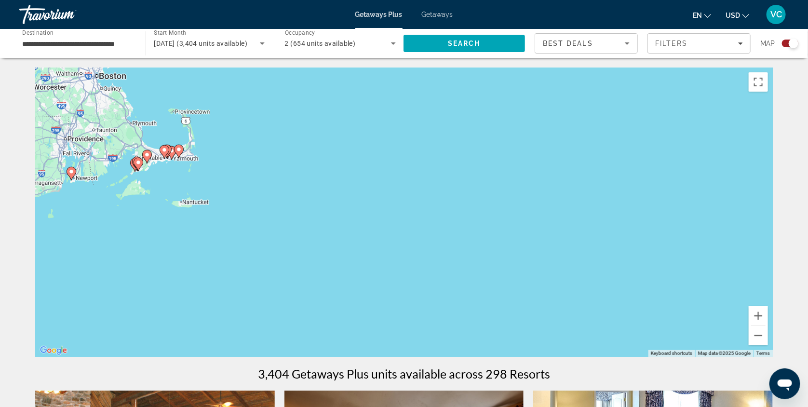
drag, startPoint x: 464, startPoint y: 183, endPoint x: 484, endPoint y: 250, distance: 70.2
click at [484, 250] on div "To activate drag with keyboard, press Alt + Enter. Once in keyboard drag state,…" at bounding box center [404, 212] width 738 height 289
click at [768, 322] on button "Zoom in" at bounding box center [758, 315] width 19 height 19
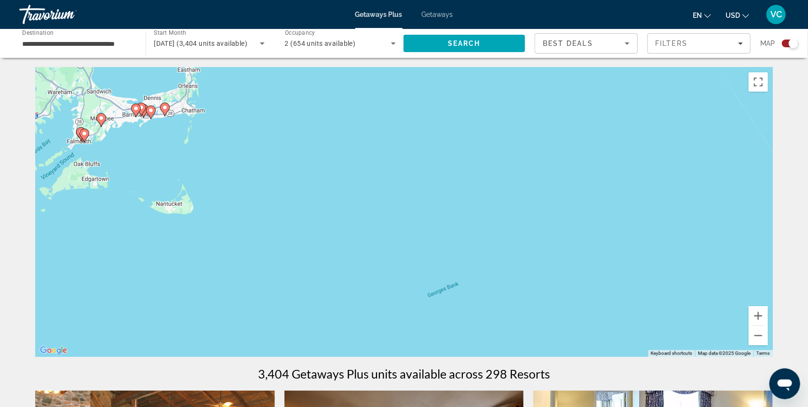
drag, startPoint x: 465, startPoint y: 248, endPoint x: 682, endPoint y: 260, distance: 217.4
click at [682, 260] on div "To activate drag with keyboard, press Alt + Enter. Once in keyboard drag state,…" at bounding box center [404, 212] width 738 height 289
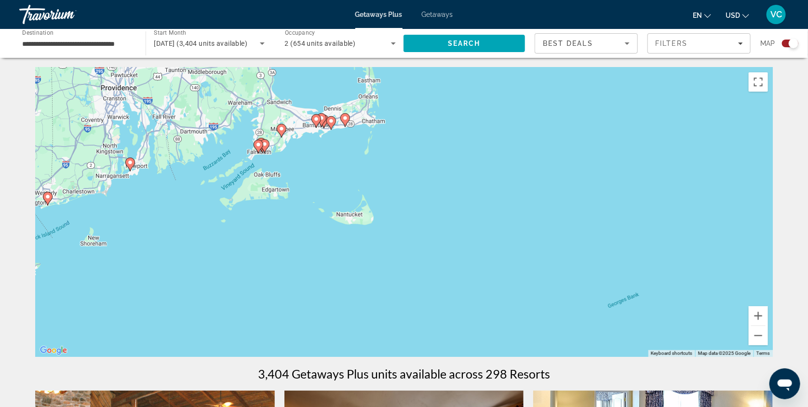
drag, startPoint x: 391, startPoint y: 197, endPoint x: 571, endPoint y: 207, distance: 180.2
click at [571, 207] on div "To activate drag with keyboard, press Alt + Enter. Once in keyboard drag state,…" at bounding box center [404, 212] width 738 height 289
click at [131, 162] on gmp-advanced-marker "Main content" at bounding box center [131, 165] width 10 height 14
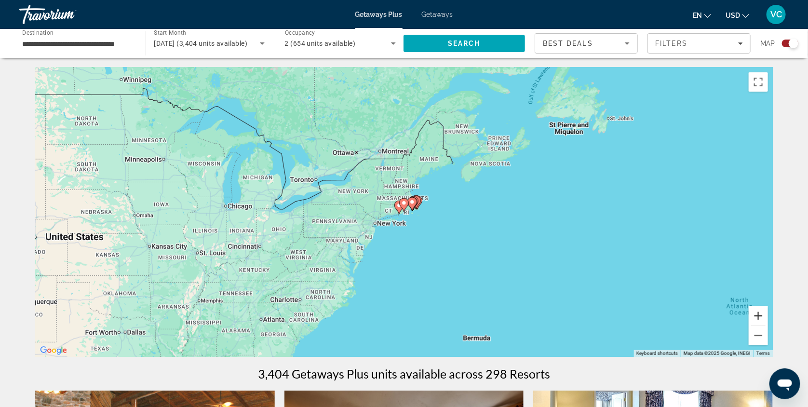
click at [768, 323] on button "Zoom in" at bounding box center [758, 315] width 19 height 19
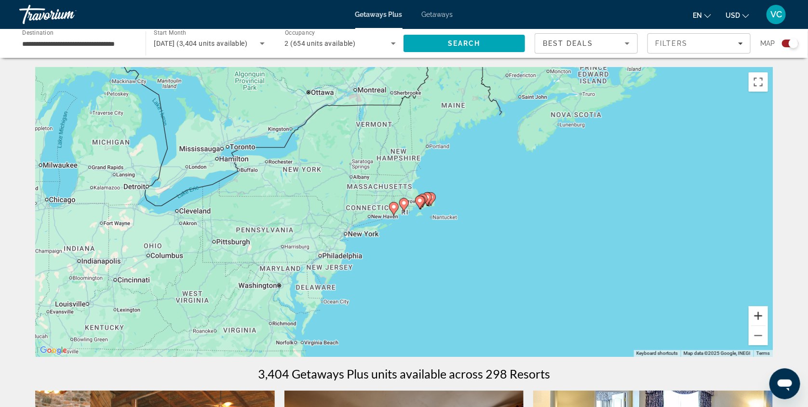
click at [768, 323] on button "Zoom in" at bounding box center [758, 315] width 19 height 19
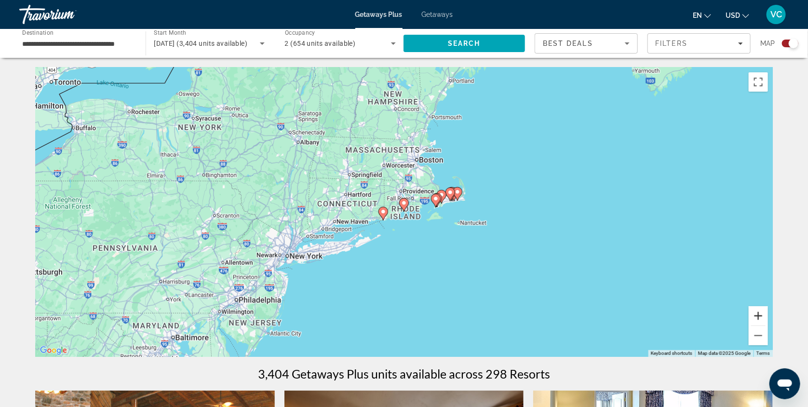
click at [768, 323] on button "Zoom in" at bounding box center [758, 315] width 19 height 19
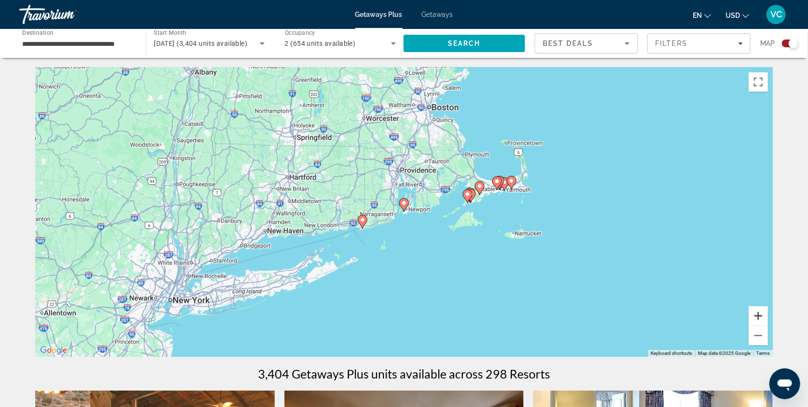
click at [768, 323] on button "Zoom in" at bounding box center [758, 315] width 19 height 19
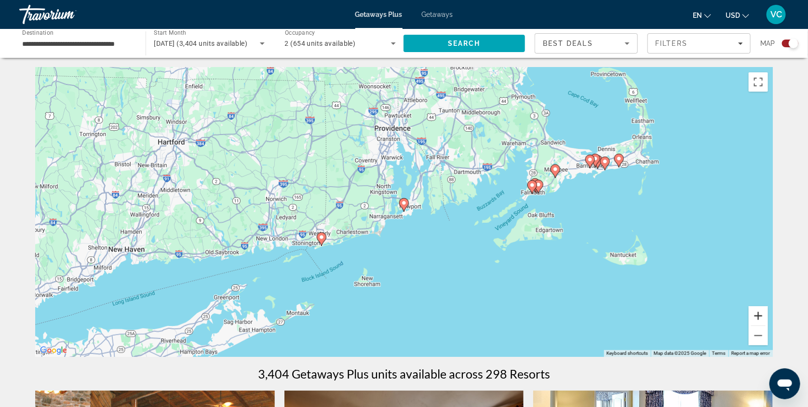
click at [768, 323] on button "Zoom in" at bounding box center [758, 315] width 19 height 19
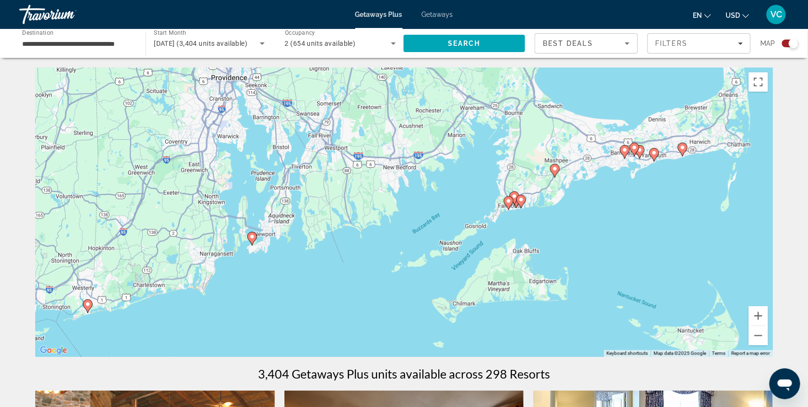
drag, startPoint x: 724, startPoint y: 222, endPoint x: 570, endPoint y: 256, distance: 158.0
click at [570, 256] on div "To activate drag with keyboard, press Alt + Enter. Once in keyboard drag state,…" at bounding box center [404, 212] width 738 height 289
click at [553, 170] on image "Main content" at bounding box center [555, 169] width 6 height 6
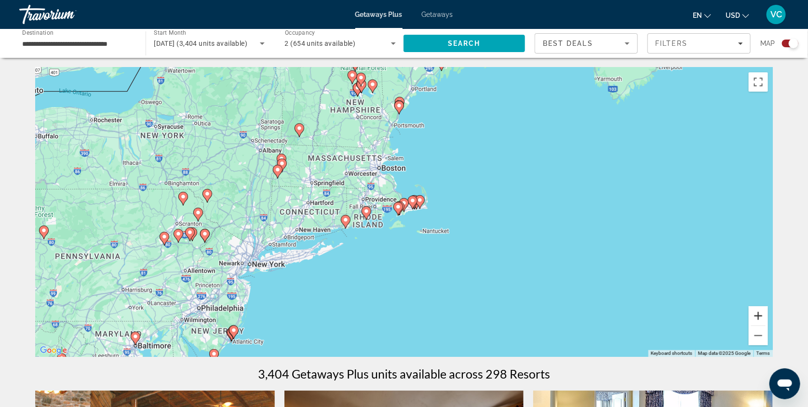
click at [768, 314] on button "Zoom in" at bounding box center [758, 315] width 19 height 19
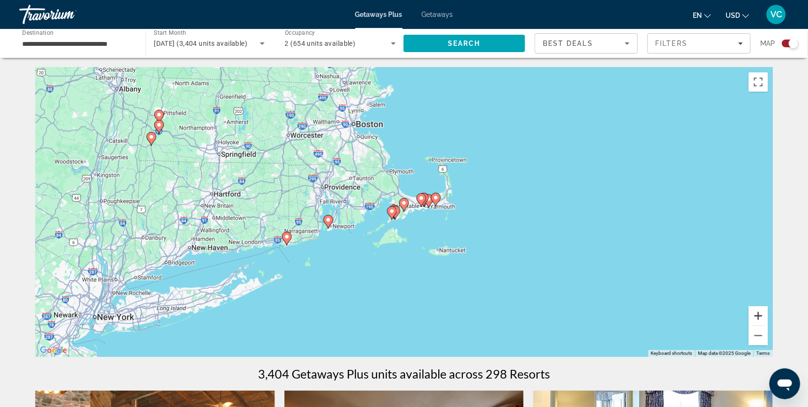
click at [768, 314] on button "Zoom in" at bounding box center [758, 315] width 19 height 19
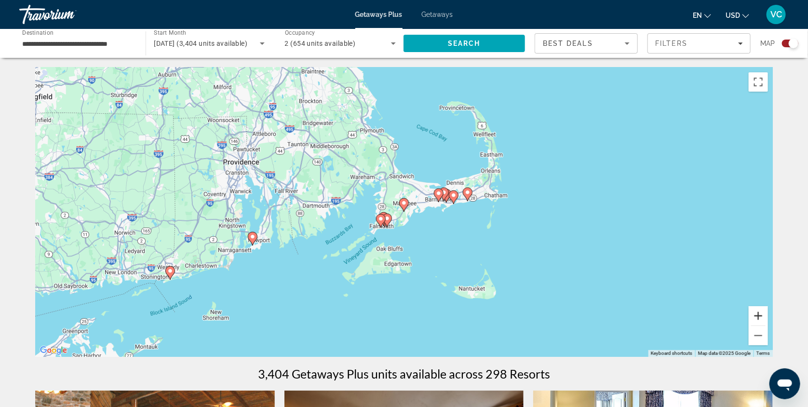
click at [768, 314] on button "Zoom in" at bounding box center [758, 315] width 19 height 19
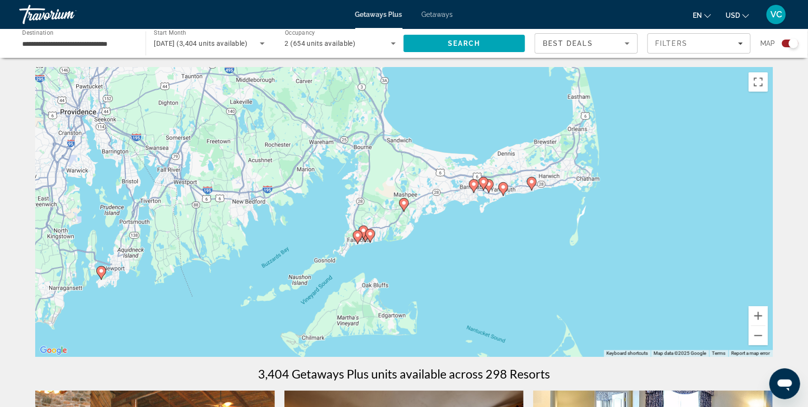
click at [403, 204] on image "Main content" at bounding box center [404, 203] width 6 height 6
type input "**********"
click at [404, 204] on image "Main content" at bounding box center [404, 203] width 6 height 6
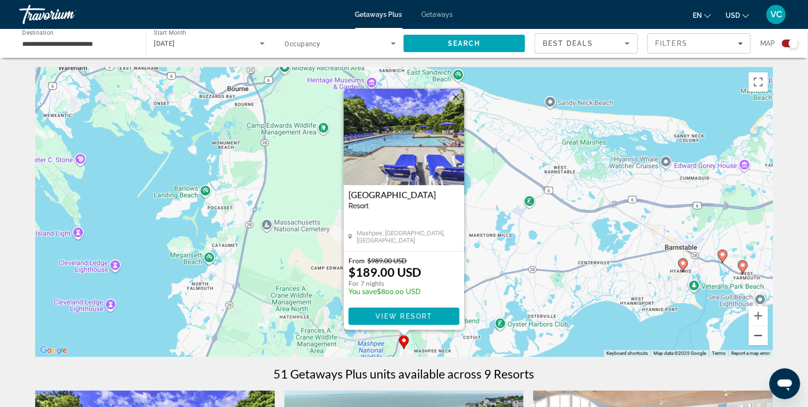
click at [768, 339] on button "Zoom out" at bounding box center [758, 335] width 19 height 19
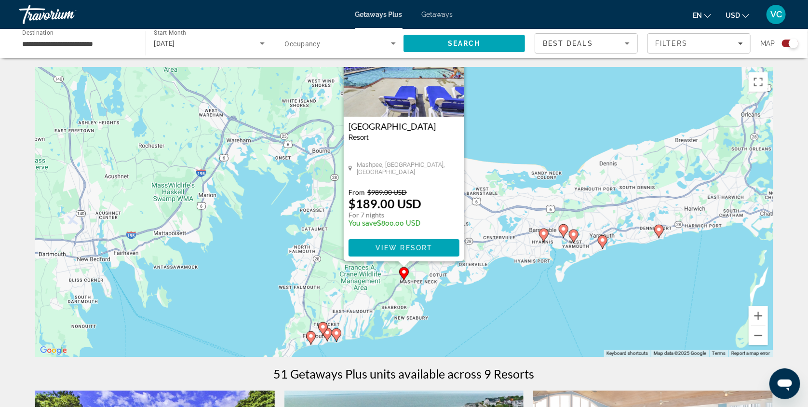
click at [547, 301] on div "To activate drag with keyboard, press Alt + Enter. Once in keyboard drag state,…" at bounding box center [404, 212] width 738 height 289
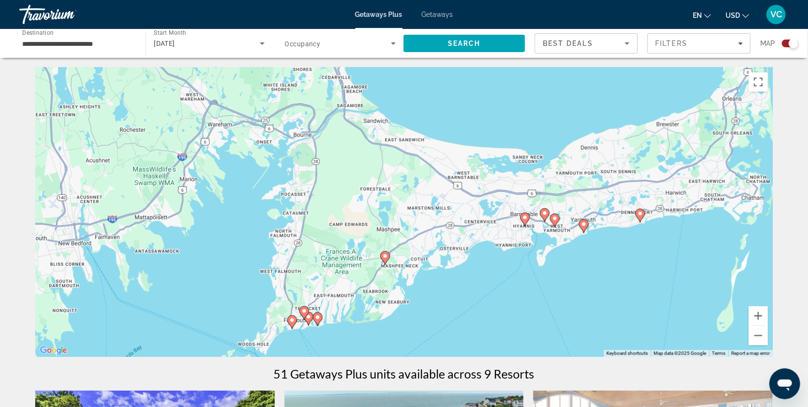
drag, startPoint x: 594, startPoint y: 294, endPoint x: 574, endPoint y: 278, distance: 25.8
click at [574, 278] on div "To activate drag with keyboard, press Alt + Enter. Once in keyboard drag state,…" at bounding box center [404, 212] width 738 height 289
click at [543, 212] on gmp-advanced-marker "Main content" at bounding box center [545, 215] width 10 height 14
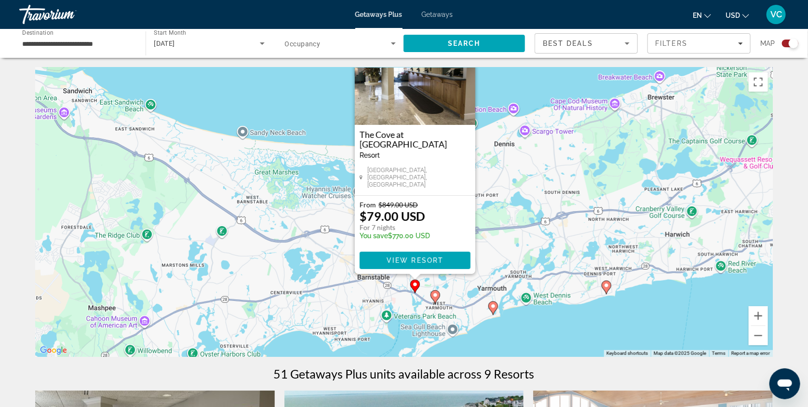
drag, startPoint x: 564, startPoint y: 200, endPoint x: 575, endPoint y: 142, distance: 58.9
click at [575, 142] on div "To activate drag with keyboard, press Alt + Enter. Once in keyboard drag state,…" at bounding box center [404, 212] width 738 height 289
click at [768, 337] on button "Zoom out" at bounding box center [758, 335] width 19 height 19
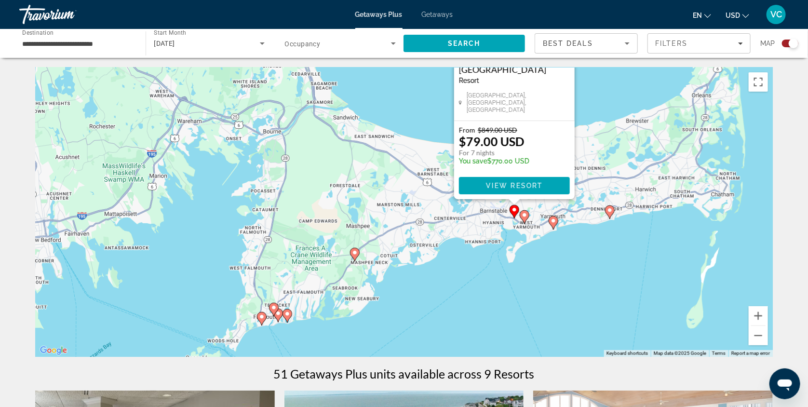
drag, startPoint x: 567, startPoint y: 285, endPoint x: 673, endPoint y: 250, distance: 111.5
click at [673, 250] on div "To activate drag with keyboard, press Alt + Enter. Once in keyboard drag state,…" at bounding box center [404, 212] width 738 height 289
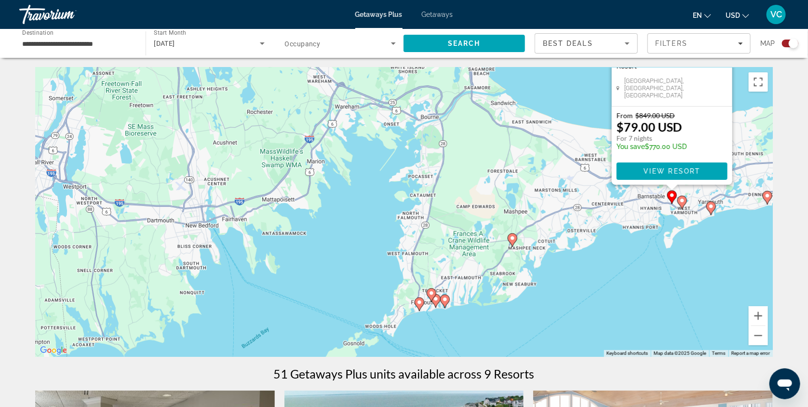
drag, startPoint x: 493, startPoint y: 294, endPoint x: 652, endPoint y: 278, distance: 159.9
click at [652, 278] on div "To activate drag with keyboard, press Alt + Enter. Once in keyboard drag state,…" at bounding box center [404, 212] width 738 height 289
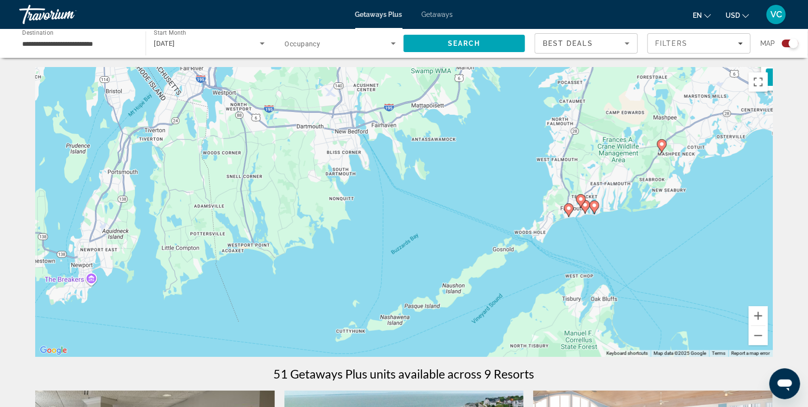
drag, startPoint x: 246, startPoint y: 266, endPoint x: 401, endPoint y: 173, distance: 180.5
click at [401, 173] on div "To activate drag with keyboard, press Alt + Enter. Once in keyboard drag state,…" at bounding box center [404, 212] width 738 height 289
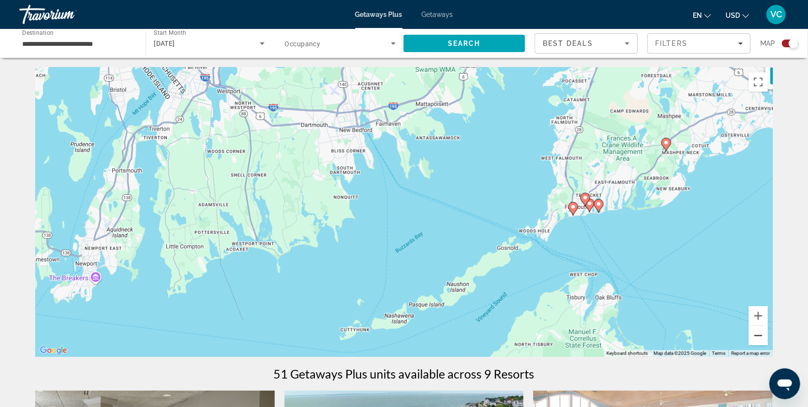
click at [768, 338] on button "Zoom out" at bounding box center [758, 335] width 19 height 19
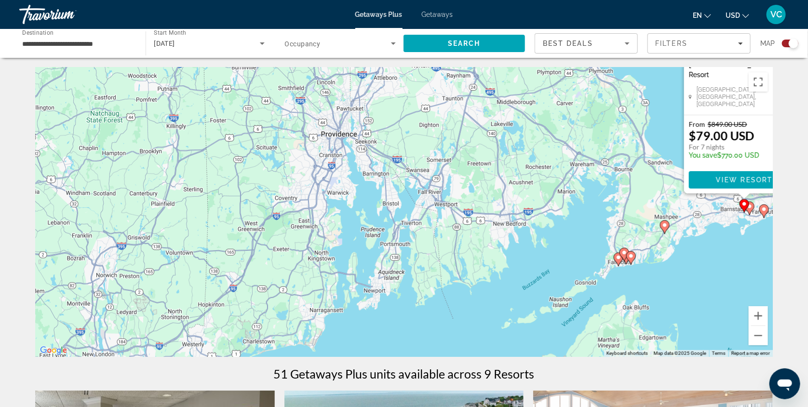
drag, startPoint x: 370, startPoint y: 258, endPoint x: 501, endPoint y: 308, distance: 139.8
click at [501, 308] on div "To activate drag with keyboard, press Alt + Enter. Once in keyboard drag state,…" at bounding box center [404, 212] width 738 height 289
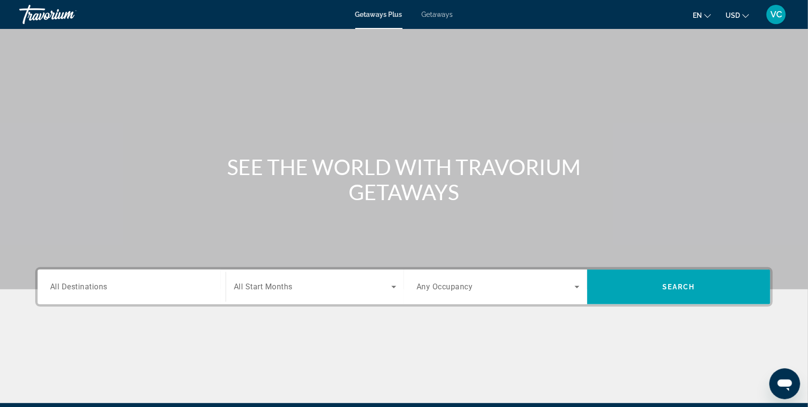
click at [439, 12] on span "Getaways" at bounding box center [437, 15] width 31 height 8
click at [54, 291] on span "All Destinations" at bounding box center [78, 286] width 57 height 9
click at [54, 293] on input "Destination All Destinations" at bounding box center [131, 288] width 163 height 12
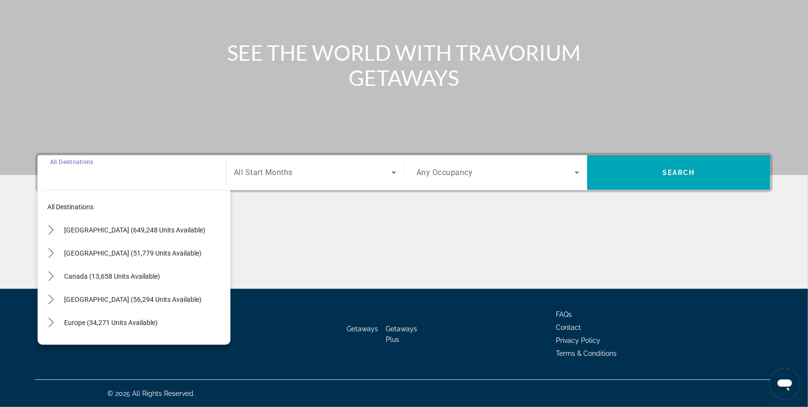
scroll to position [142, 0]
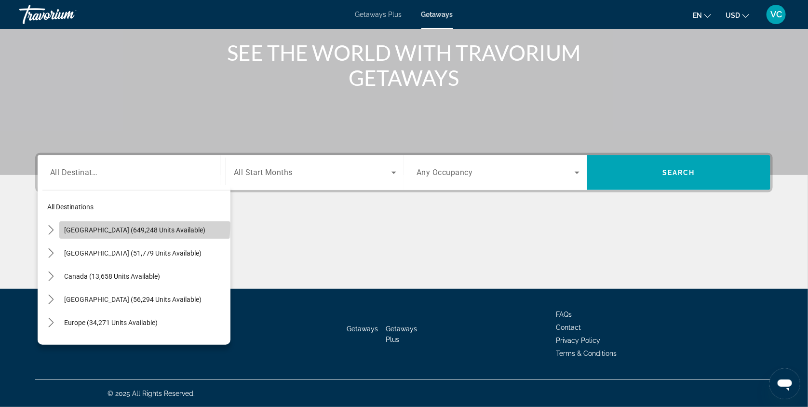
click at [113, 218] on span "Select destination: United States (649,248 units available)" at bounding box center [144, 229] width 171 height 23
type input "**********"
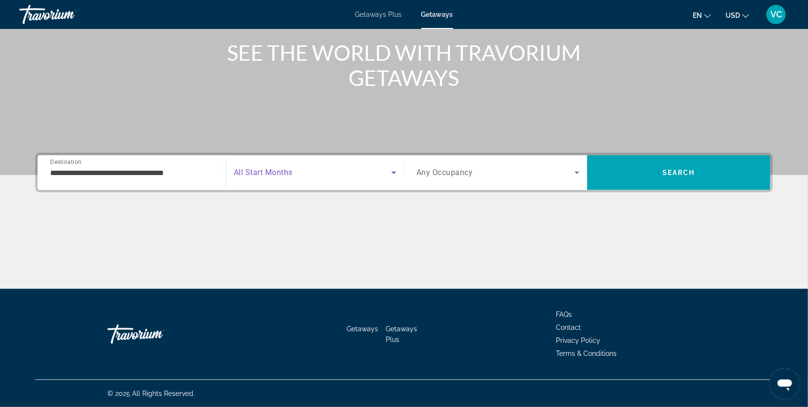
click at [388, 167] on icon "Search widget" at bounding box center [394, 173] width 12 height 12
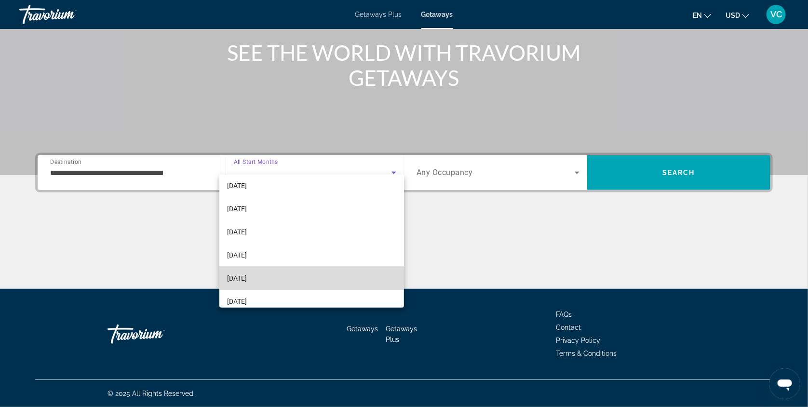
click at [310, 277] on mat-option "[DATE]" at bounding box center [311, 278] width 185 height 23
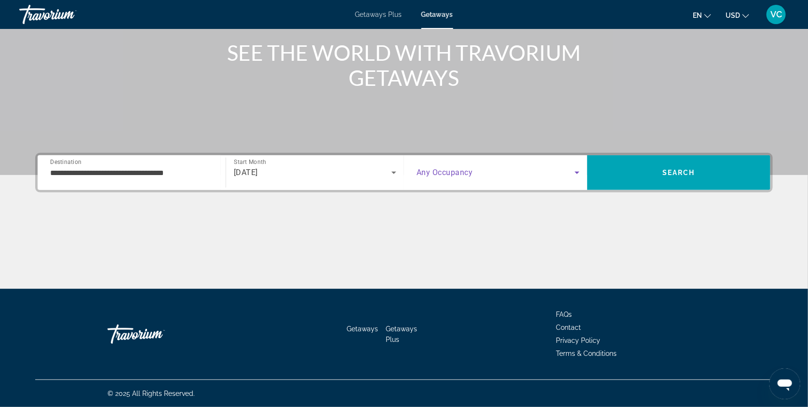
click at [582, 167] on icon "Search widget" at bounding box center [577, 173] width 12 height 12
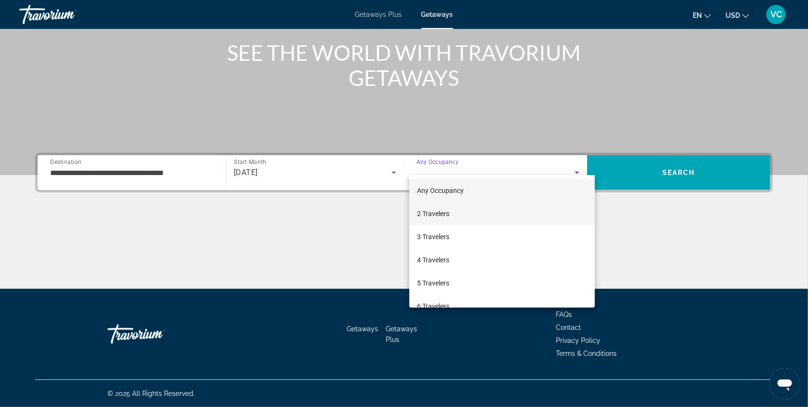
click at [530, 207] on mat-option "2 Travelers" at bounding box center [502, 213] width 186 height 23
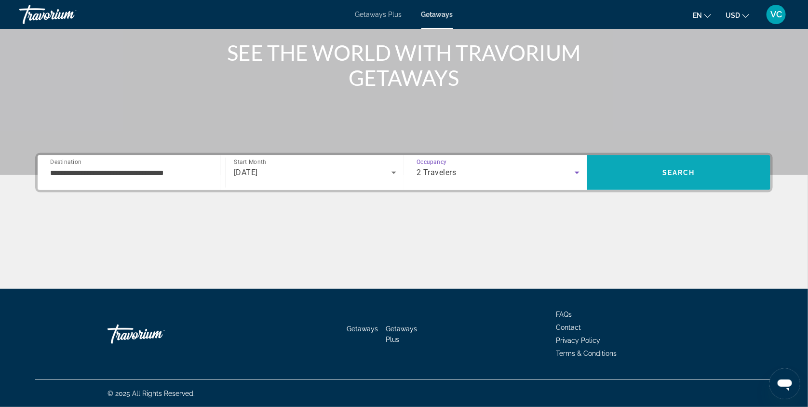
click at [670, 161] on span "Search" at bounding box center [678, 172] width 183 height 23
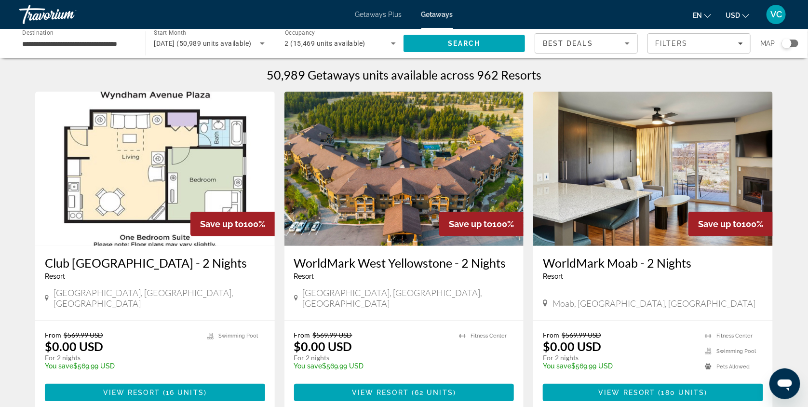
click at [790, 44] on div "Search widget" at bounding box center [787, 44] width 10 height 10
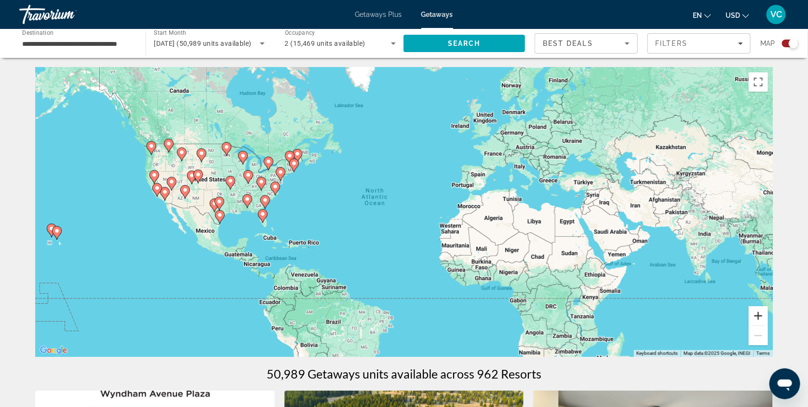
click at [768, 318] on button "Zoom in" at bounding box center [758, 315] width 19 height 19
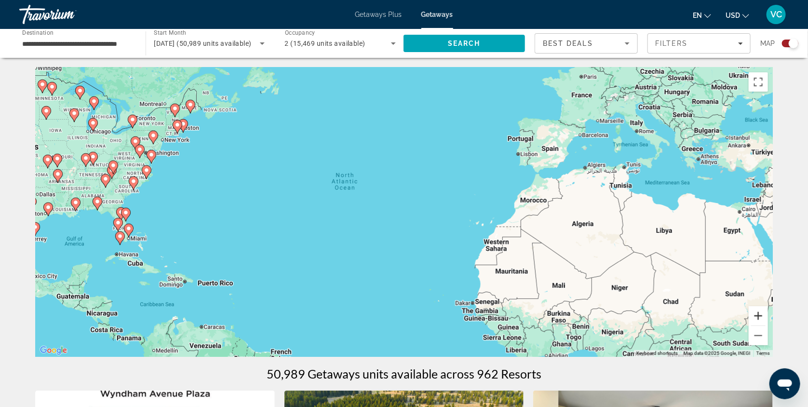
click at [768, 318] on button "Zoom in" at bounding box center [758, 315] width 19 height 19
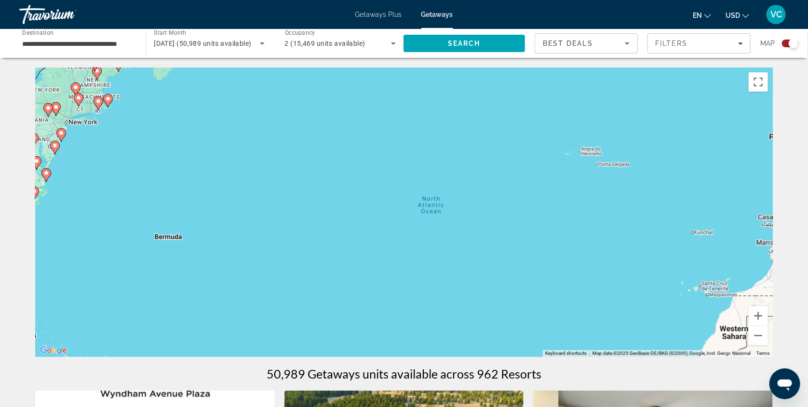
drag, startPoint x: 436, startPoint y: 202, endPoint x: 583, endPoint y: 256, distance: 156.9
click at [583, 256] on div "To activate drag with keyboard, press Alt + Enter. Once in keyboard drag state,…" at bounding box center [404, 212] width 738 height 289
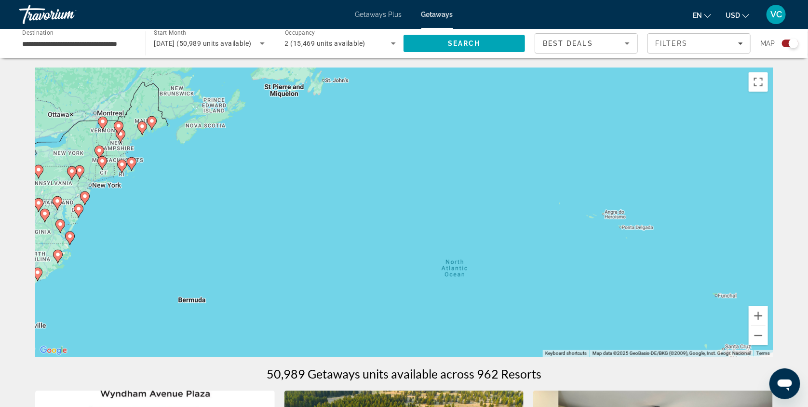
drag, startPoint x: 490, startPoint y: 192, endPoint x: 516, endPoint y: 258, distance: 70.6
click at [516, 258] on div "To activate drag with keyboard, press Alt + Enter. Once in keyboard drag state,…" at bounding box center [404, 212] width 738 height 289
click at [768, 316] on button "Zoom in" at bounding box center [758, 315] width 19 height 19
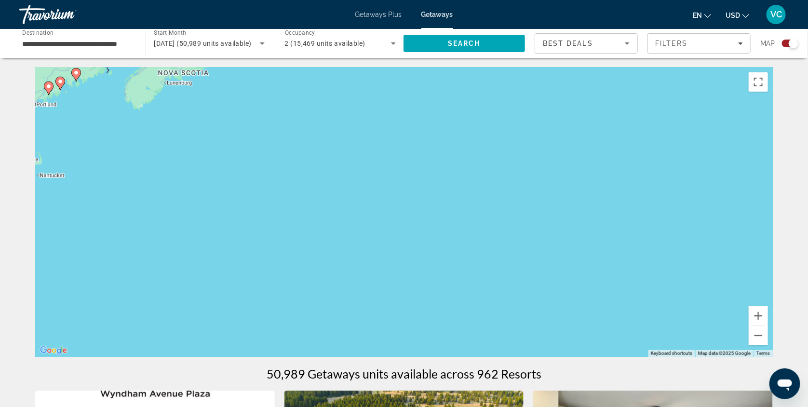
drag, startPoint x: 478, startPoint y: 217, endPoint x: 657, endPoint y: 250, distance: 181.6
click at [657, 250] on div "To activate drag with keyboard, press Alt + Enter. Once in keyboard drag state,…" at bounding box center [404, 212] width 738 height 289
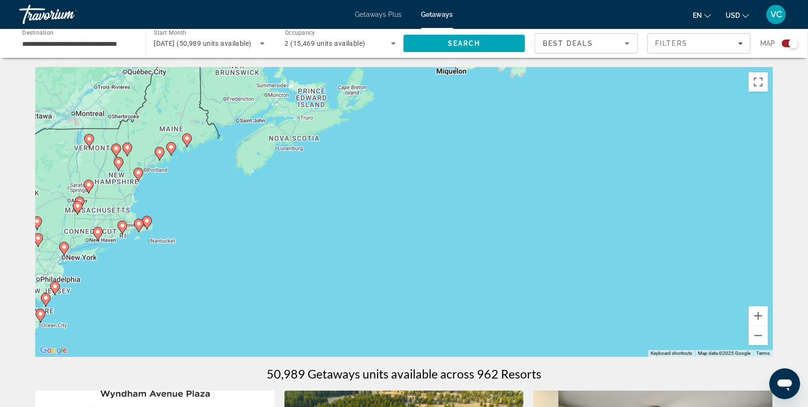
drag, startPoint x: 505, startPoint y: 179, endPoint x: 616, endPoint y: 246, distance: 129.2
click at [616, 246] on div "To activate drag with keyboard, press Alt + Enter. Once in keyboard drag state,…" at bounding box center [404, 212] width 738 height 289
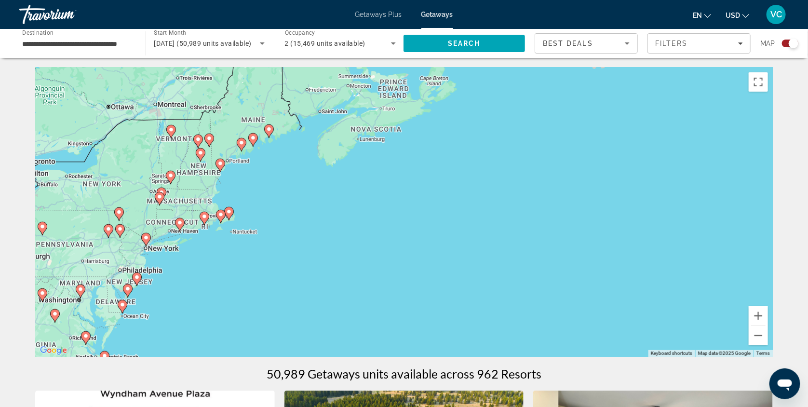
drag, startPoint x: 409, startPoint y: 267, endPoint x: 493, endPoint y: 258, distance: 84.4
click at [493, 258] on div "To activate drag with keyboard, press Alt + Enter. Once in keyboard drag state,…" at bounding box center [404, 212] width 738 height 289
click at [768, 317] on button "Zoom in" at bounding box center [758, 315] width 19 height 19
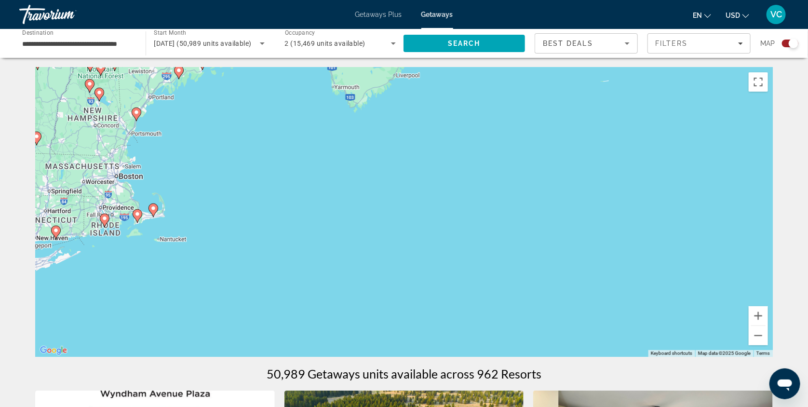
drag, startPoint x: 442, startPoint y: 214, endPoint x: 545, endPoint y: 204, distance: 104.2
click at [545, 204] on div "To activate drag with keyboard, press Alt + Enter. Once in keyboard drag state,…" at bounding box center [404, 212] width 738 height 289
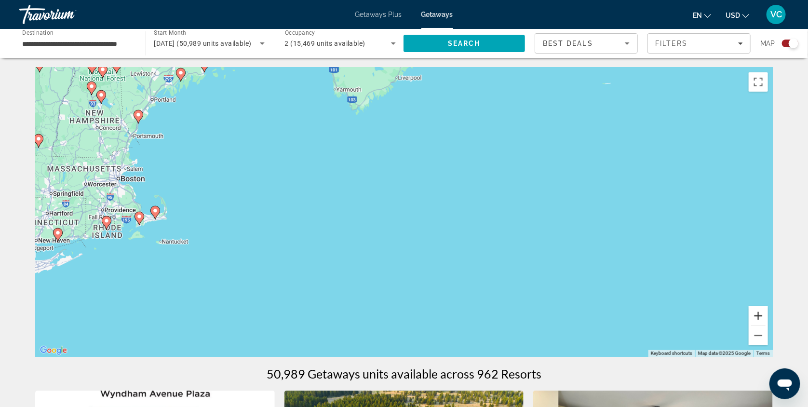
click at [768, 319] on button "Zoom in" at bounding box center [758, 315] width 19 height 19
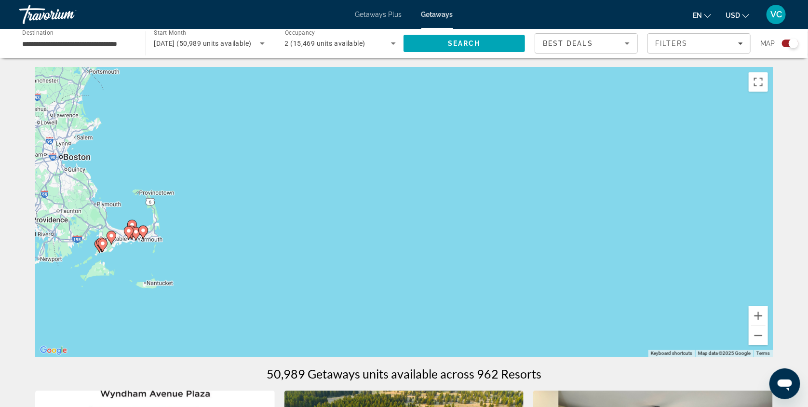
drag, startPoint x: 419, startPoint y: 223, endPoint x: 650, endPoint y: 235, distance: 231.3
click at [650, 235] on div "To activate drag with keyboard, press Alt + Enter. Once in keyboard drag state,…" at bounding box center [404, 212] width 738 height 289
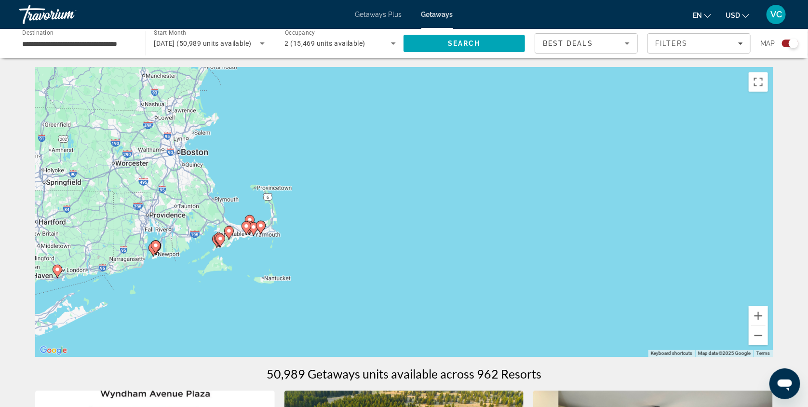
drag, startPoint x: 441, startPoint y: 212, endPoint x: 561, endPoint y: 207, distance: 119.7
click at [561, 207] on div "To activate drag with keyboard, press Alt + Enter. Once in keyboard drag state,…" at bounding box center [404, 212] width 738 height 289
click at [768, 322] on button "Zoom in" at bounding box center [758, 315] width 19 height 19
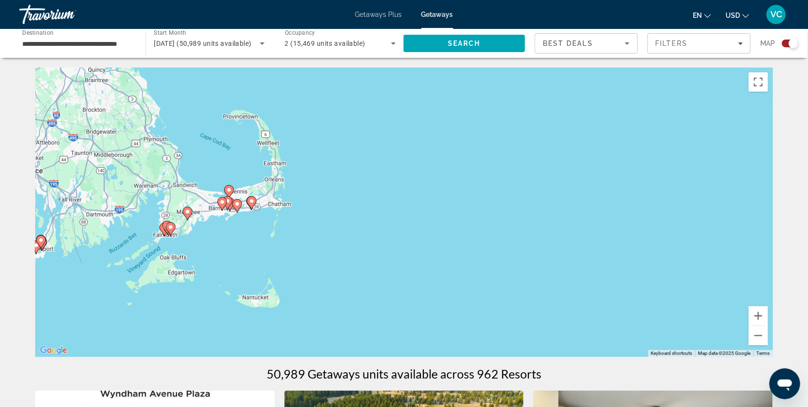
drag, startPoint x: 510, startPoint y: 245, endPoint x: 650, endPoint y: 196, distance: 147.9
click at [650, 196] on div "To activate drag with keyboard, press Alt + Enter. Once in keyboard drag state,…" at bounding box center [404, 212] width 738 height 289
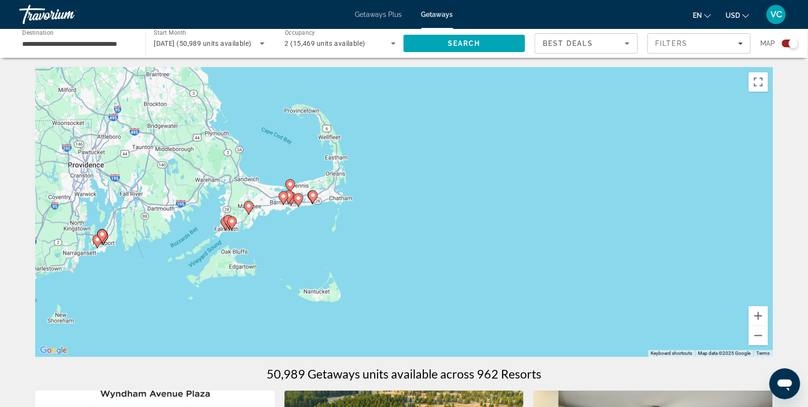
drag, startPoint x: 477, startPoint y: 239, endPoint x: 535, endPoint y: 233, distance: 58.2
click at [535, 233] on div "To activate drag with keyboard, press Alt + Enter. Once in keyboard drag state,…" at bounding box center [404, 212] width 738 height 289
click at [768, 318] on button "Zoom in" at bounding box center [758, 315] width 19 height 19
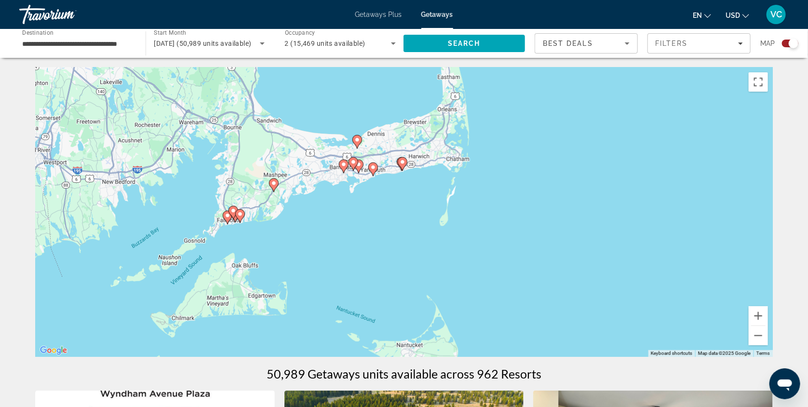
drag, startPoint x: 461, startPoint y: 252, endPoint x: 640, endPoint y: 226, distance: 181.2
click at [640, 226] on div "To activate drag with keyboard, press Alt + Enter. Once in keyboard drag state,…" at bounding box center [404, 212] width 738 height 289
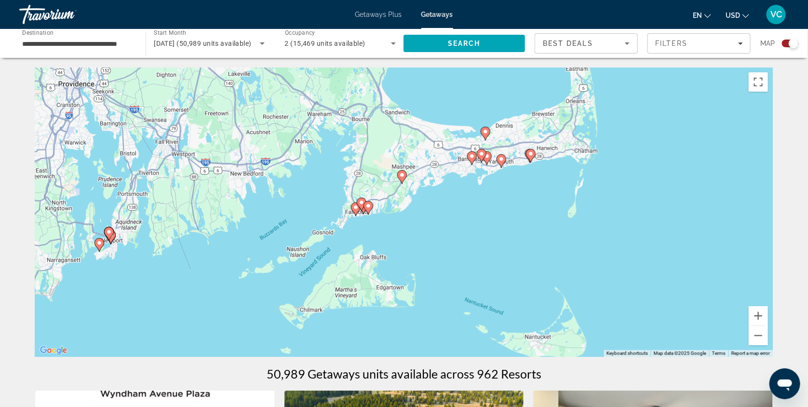
drag, startPoint x: 356, startPoint y: 270, endPoint x: 486, endPoint y: 261, distance: 130.0
click at [486, 261] on div "To activate drag with keyboard, press Alt + Enter. Once in keyboard drag state,…" at bounding box center [404, 212] width 738 height 289
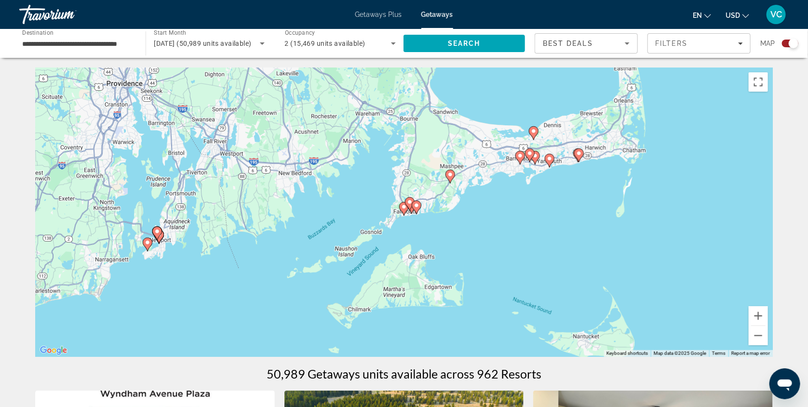
drag, startPoint x: 156, startPoint y: 259, endPoint x: 206, endPoint y: 259, distance: 49.7
click at [206, 259] on div "To activate drag with keyboard, press Alt + Enter. Once in keyboard drag state,…" at bounding box center [404, 212] width 738 height 289
click at [146, 245] on image "Main content" at bounding box center [148, 243] width 6 height 6
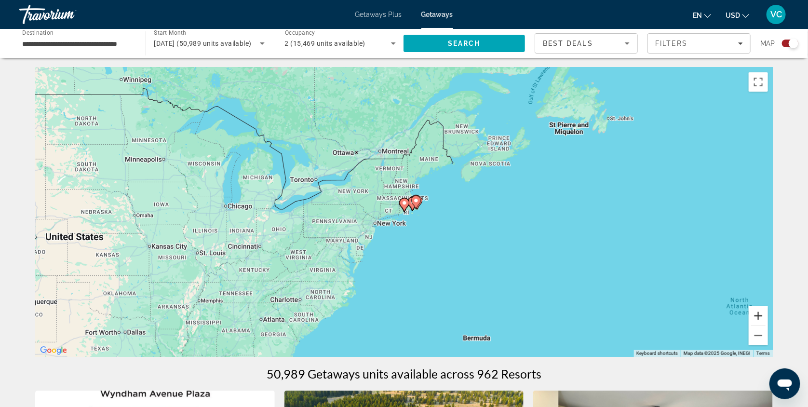
click at [768, 317] on button "Zoom in" at bounding box center [758, 315] width 19 height 19
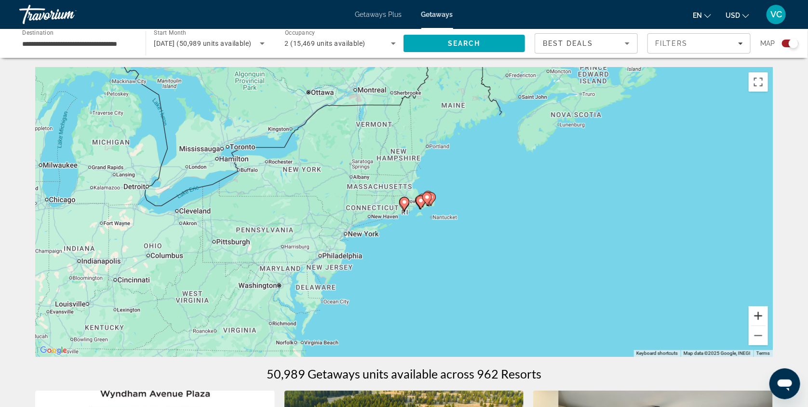
click at [768, 317] on button "Zoom in" at bounding box center [758, 315] width 19 height 19
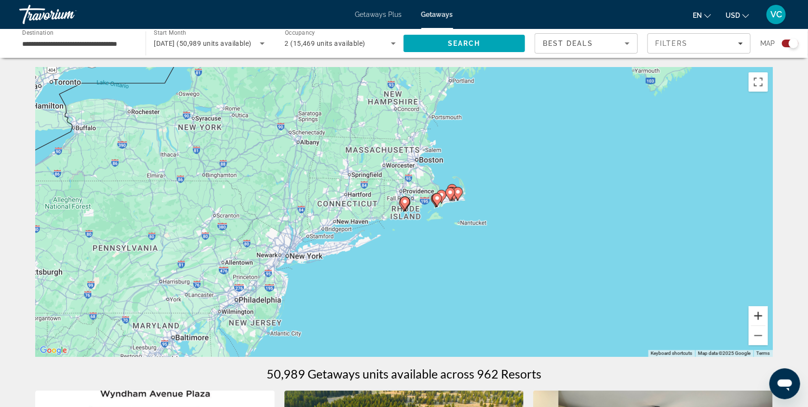
click at [768, 317] on button "Zoom in" at bounding box center [758, 315] width 19 height 19
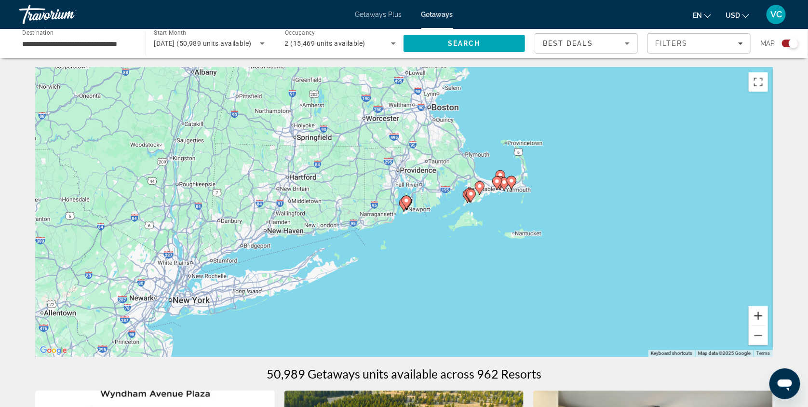
click at [768, 317] on button "Zoom in" at bounding box center [758, 315] width 19 height 19
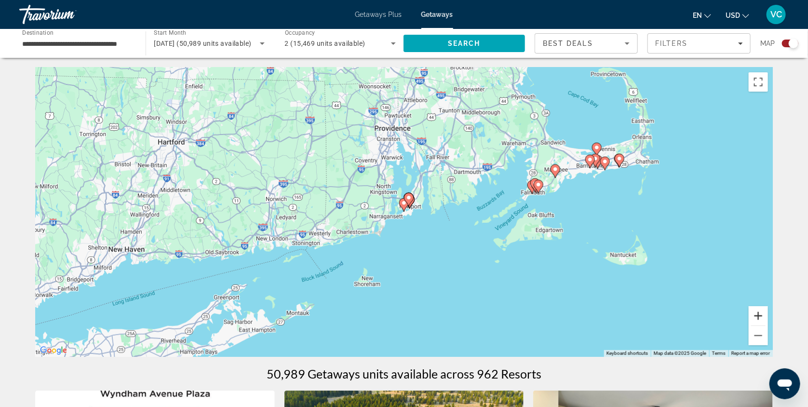
click at [768, 317] on button "Zoom in" at bounding box center [758, 315] width 19 height 19
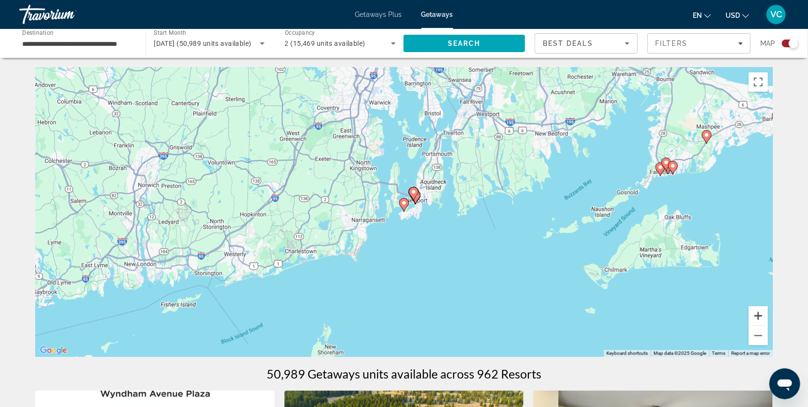
click at [768, 317] on button "Zoom in" at bounding box center [758, 315] width 19 height 19
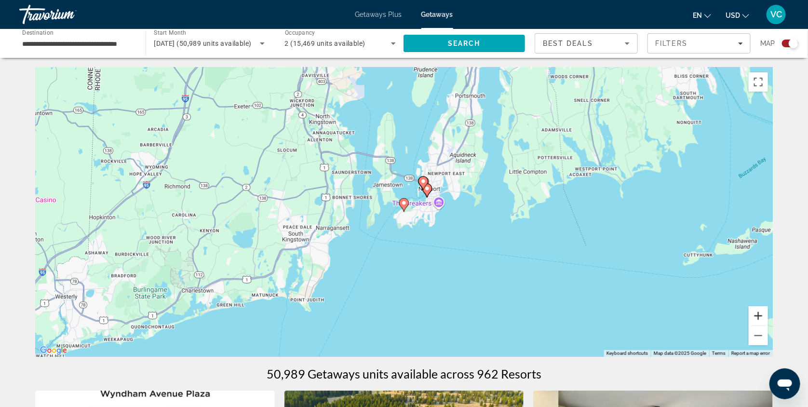
click at [768, 317] on button "Zoom in" at bounding box center [758, 315] width 19 height 19
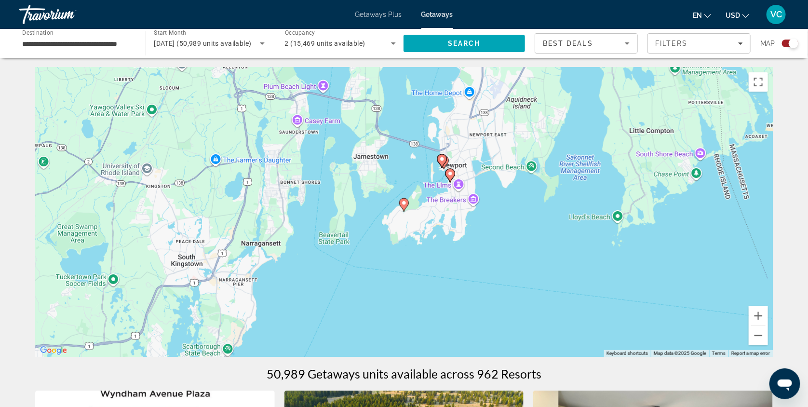
click at [443, 161] on image "Main content" at bounding box center [442, 159] width 6 height 6
type input "**********"
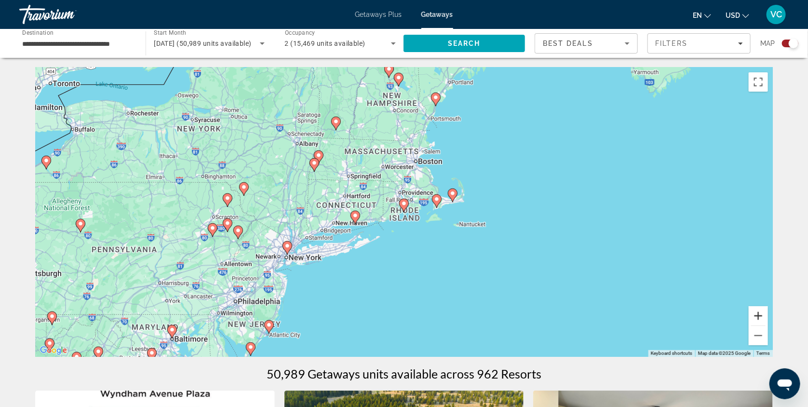
click at [768, 321] on button "Zoom in" at bounding box center [758, 315] width 19 height 19
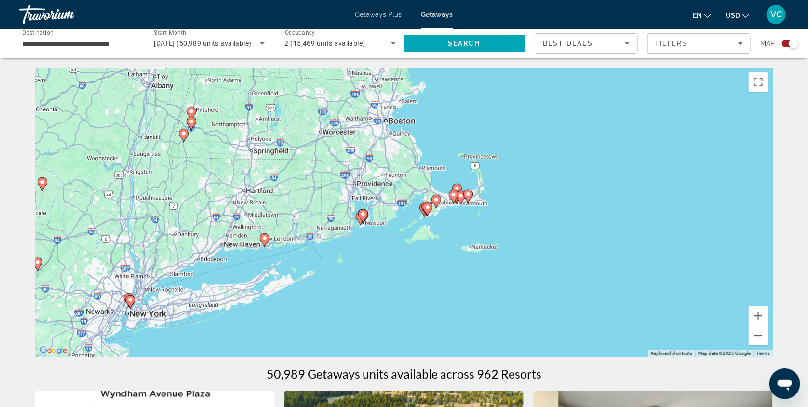
drag, startPoint x: 706, startPoint y: 261, endPoint x: 661, endPoint y: 274, distance: 46.2
click at [661, 274] on div "To navigate, press the arrow keys. To activate drag with keyboard, press Alt + …" at bounding box center [404, 212] width 738 height 289
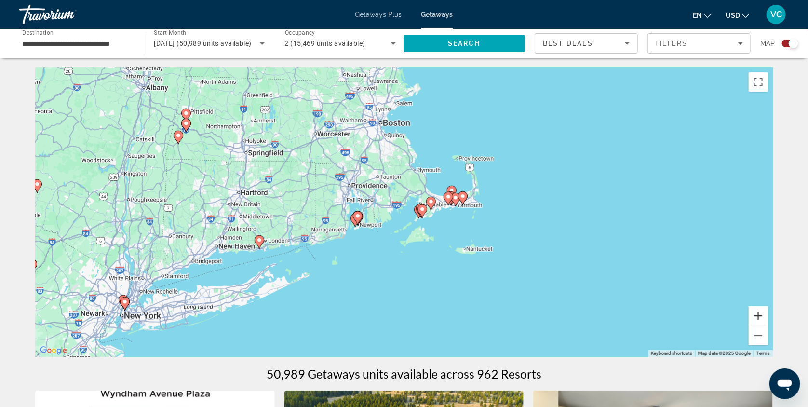
click at [768, 316] on button "Zoom in" at bounding box center [758, 315] width 19 height 19
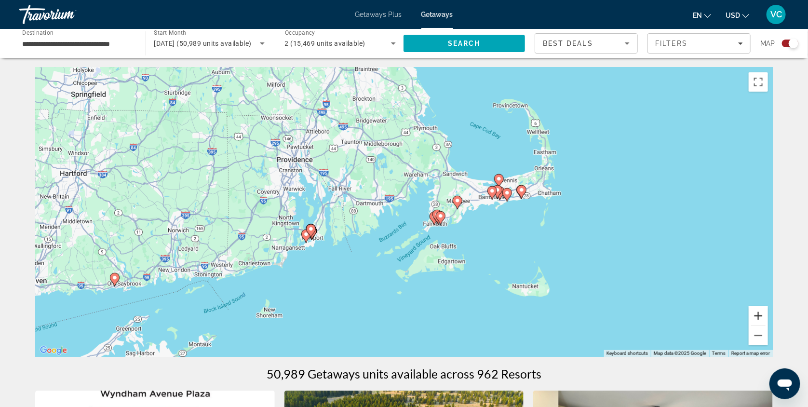
click at [768, 316] on button "Zoom in" at bounding box center [758, 315] width 19 height 19
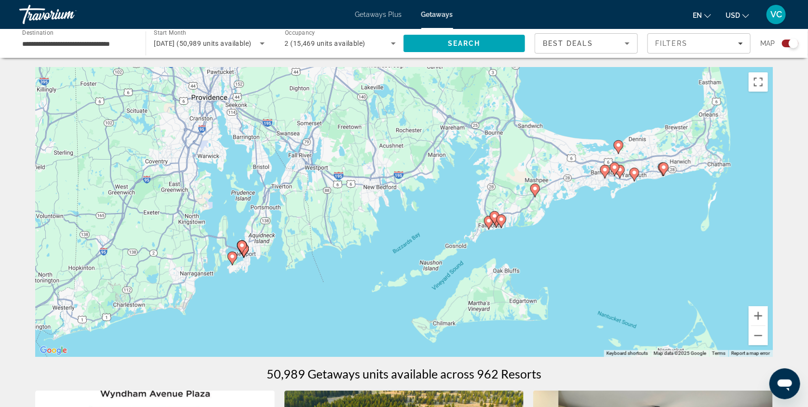
drag, startPoint x: 264, startPoint y: 288, endPoint x: 288, endPoint y: 278, distance: 26.2
click at [288, 278] on div "To navigate, press the arrow keys. To activate drag with keyboard, press Alt + …" at bounding box center [404, 212] width 738 height 289
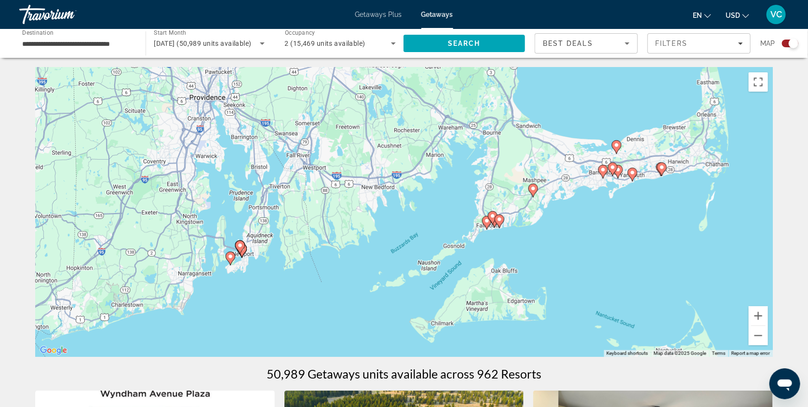
click at [229, 258] on image "Main content" at bounding box center [231, 257] width 6 height 6
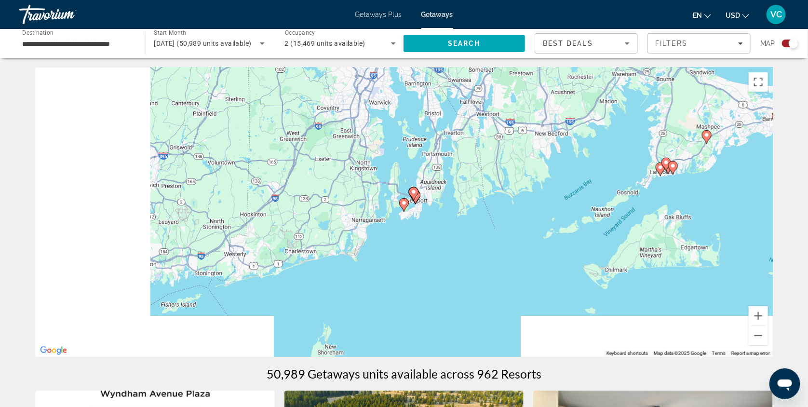
click at [229, 258] on div "To navigate, press the arrow keys. To activate drag with keyboard, press Alt + …" at bounding box center [404, 212] width 738 height 289
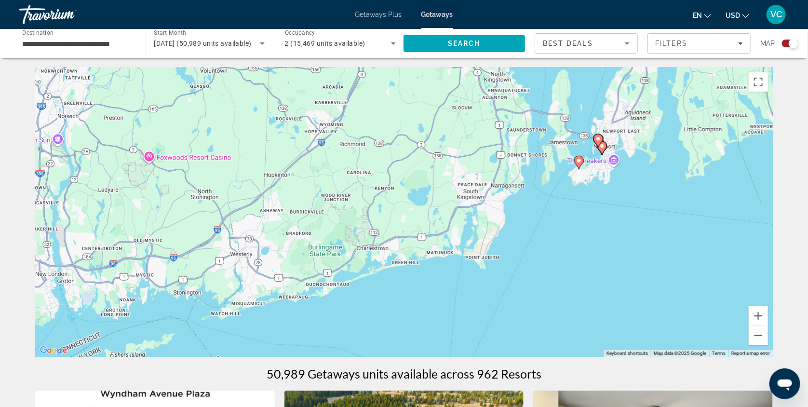
click at [577, 170] on gmp-advanced-marker "Main content" at bounding box center [579, 162] width 10 height 14
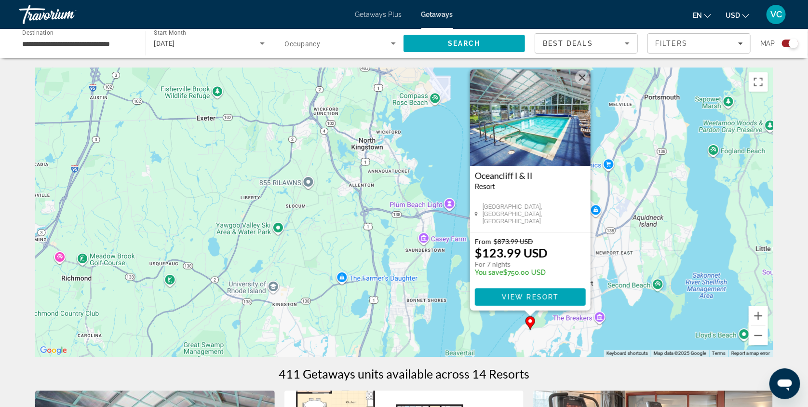
drag, startPoint x: 526, startPoint y: 217, endPoint x: 365, endPoint y: 219, distance: 161.1
click at [365, 219] on div "To activate drag with keyboard, press Alt + Enter. Once in keyboard drag state,…" at bounding box center [404, 212] width 738 height 289
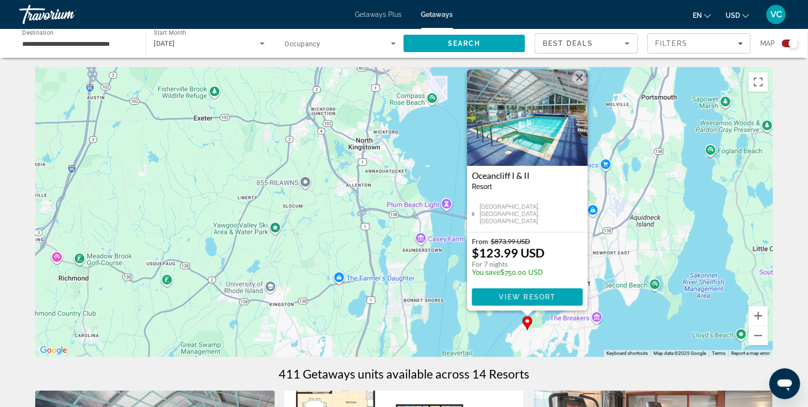
click at [685, 253] on div "To activate drag with keyboard, press Alt + Enter. Once in keyboard drag state,…" at bounding box center [404, 212] width 738 height 289
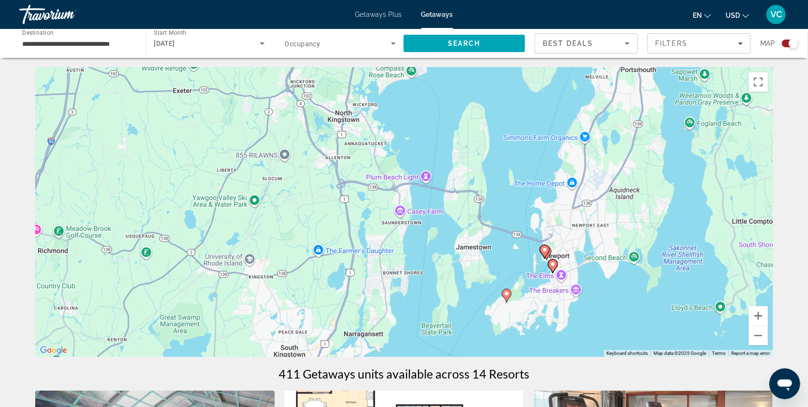
drag, startPoint x: 637, startPoint y: 265, endPoint x: 607, endPoint y: 232, distance: 44.4
click at [607, 232] on div "To activate drag with keyboard, press Alt + Enter. Once in keyboard drag state,…" at bounding box center [404, 212] width 738 height 289
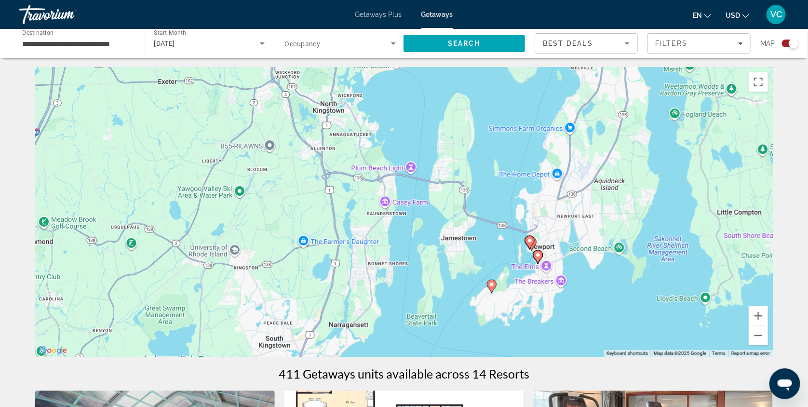
click at [535, 243] on icon "Main content" at bounding box center [532, 244] width 9 height 13
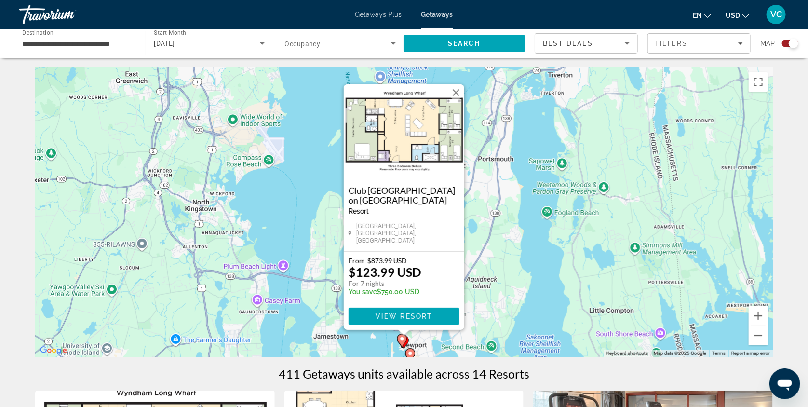
click at [542, 258] on div "To activate drag with keyboard, press Alt + Enter. Once in keyboard drag state,…" at bounding box center [404, 212] width 738 height 289
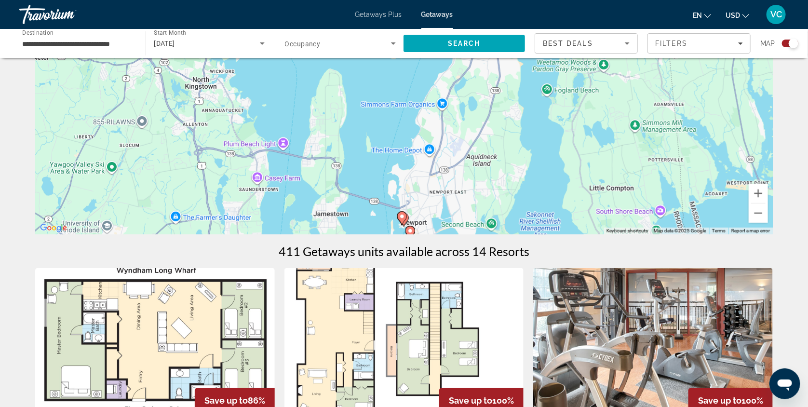
scroll to position [122, 0]
click at [768, 213] on button "Zoom out" at bounding box center [758, 213] width 19 height 19
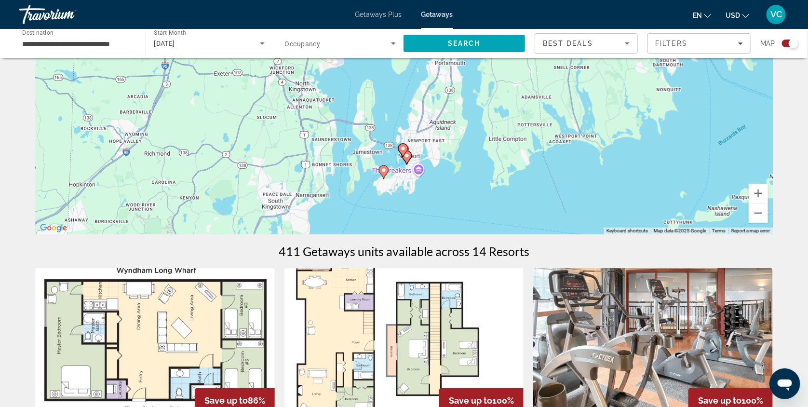
click at [408, 164] on icon "Main content" at bounding box center [407, 157] width 9 height 13
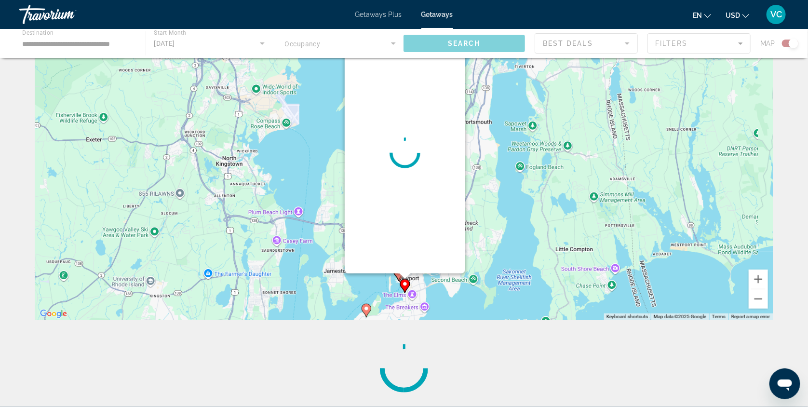
scroll to position [0, 0]
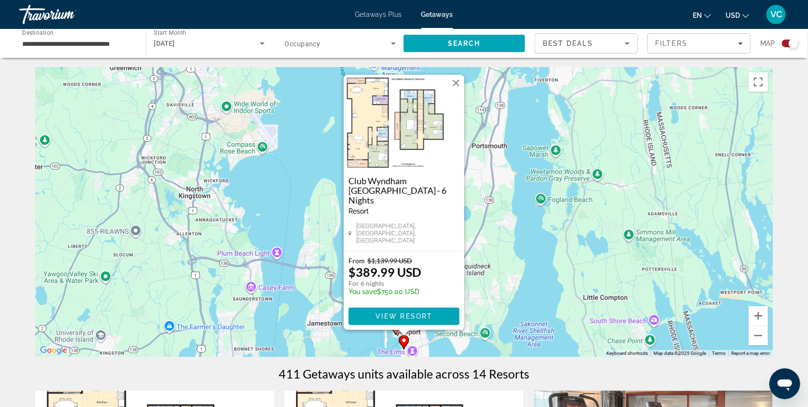
click at [534, 250] on div "To activate drag with keyboard, press Alt + Enter. Once in keyboard drag state,…" at bounding box center [404, 212] width 738 height 289
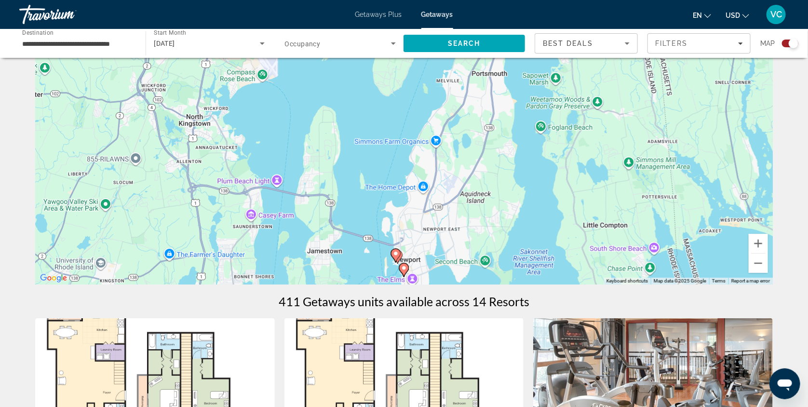
scroll to position [73, 0]
click at [768, 262] on button "Zoom out" at bounding box center [758, 262] width 19 height 19
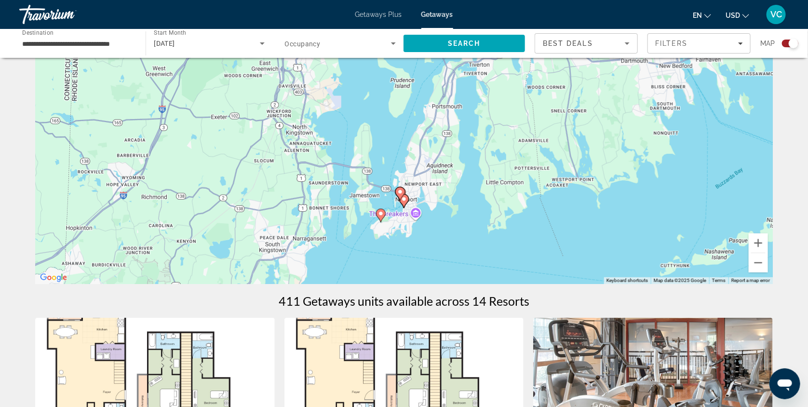
click at [380, 214] on icon "Main content" at bounding box center [381, 215] width 9 height 13
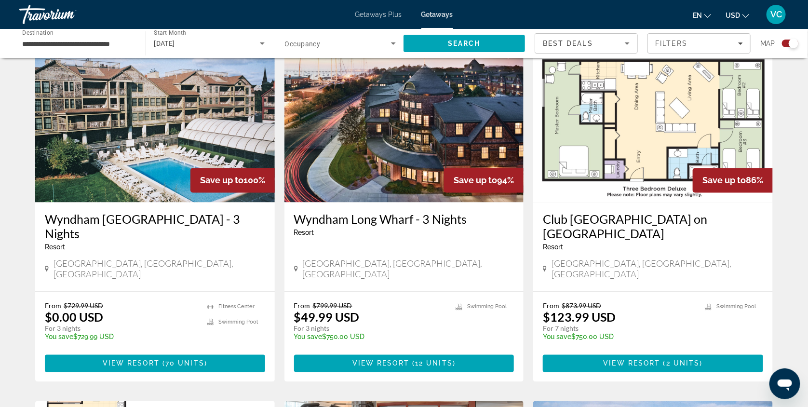
scroll to position [700, 0]
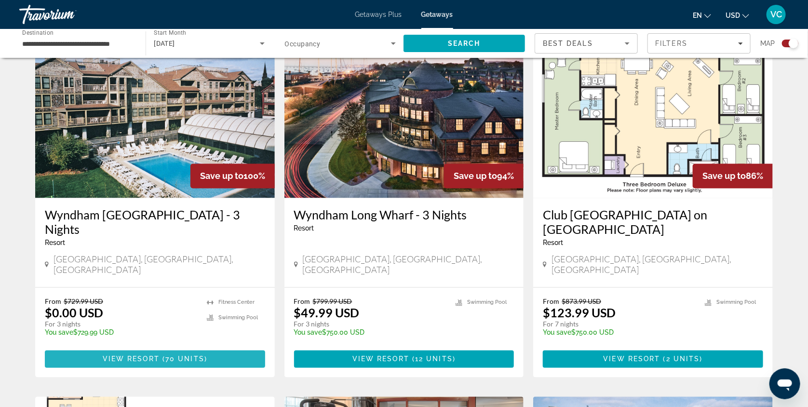
click at [165, 361] on span "70 units" at bounding box center [184, 359] width 39 height 8
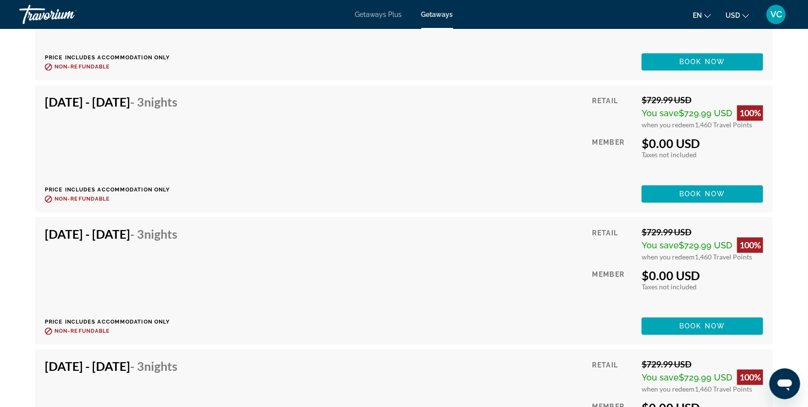
scroll to position [2726, 0]
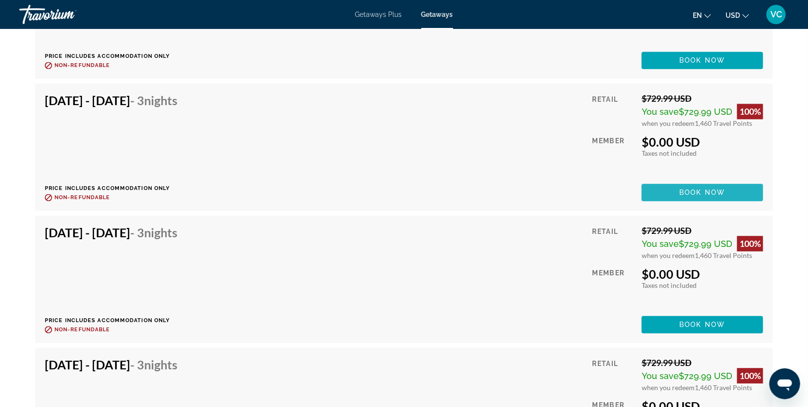
click at [726, 196] on span "Book now" at bounding box center [703, 193] width 46 height 8
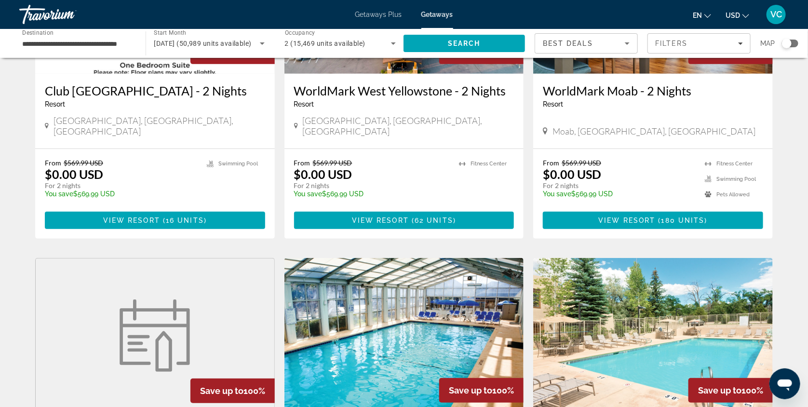
scroll to position [164, 0]
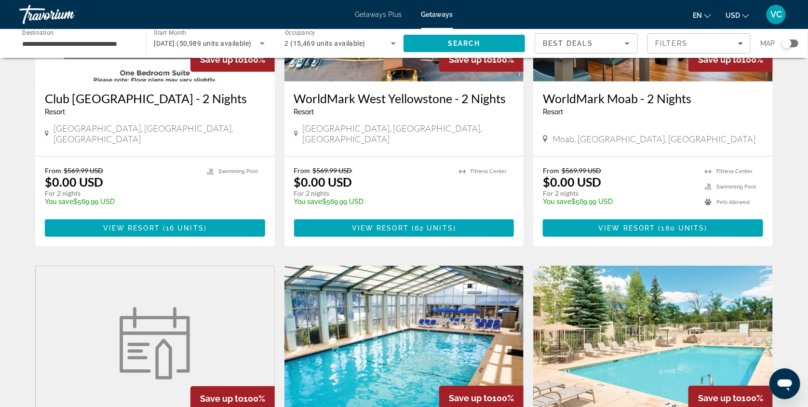
click at [786, 42] on div "Search widget" at bounding box center [787, 44] width 10 height 10
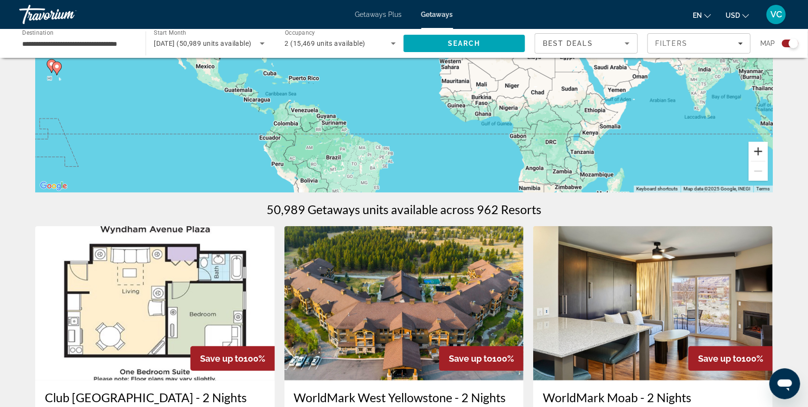
click at [768, 153] on button "Zoom in" at bounding box center [758, 151] width 19 height 19
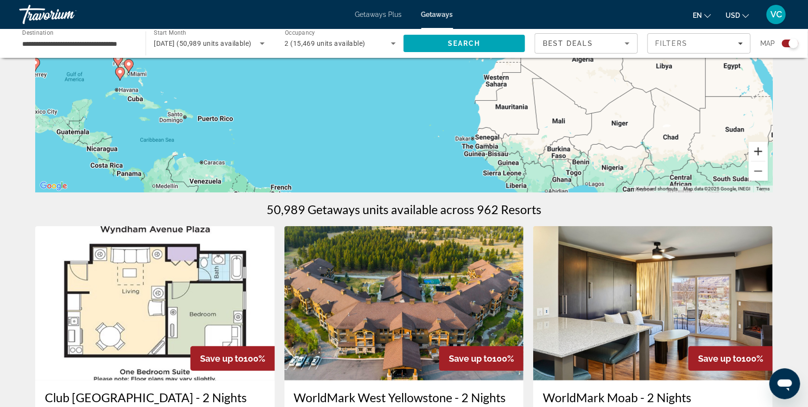
click at [768, 153] on button "Zoom in" at bounding box center [758, 151] width 19 height 19
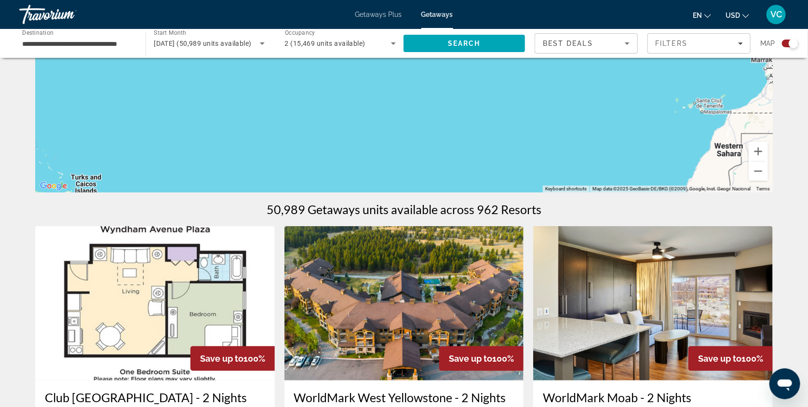
drag, startPoint x: 452, startPoint y: 110, endPoint x: 597, endPoint y: 147, distance: 148.9
click at [597, 147] on div "To activate drag with keyboard, press Alt + Enter. Once in keyboard drag state,…" at bounding box center [404, 47] width 738 height 289
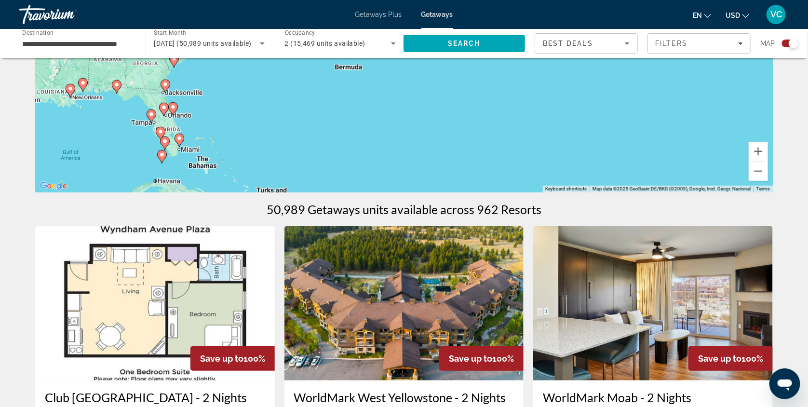
drag, startPoint x: 396, startPoint y: 127, endPoint x: 582, endPoint y: 139, distance: 186.1
click at [582, 139] on div "To activate drag with keyboard, press Alt + Enter. Once in keyboard drag state,…" at bounding box center [404, 47] width 738 height 289
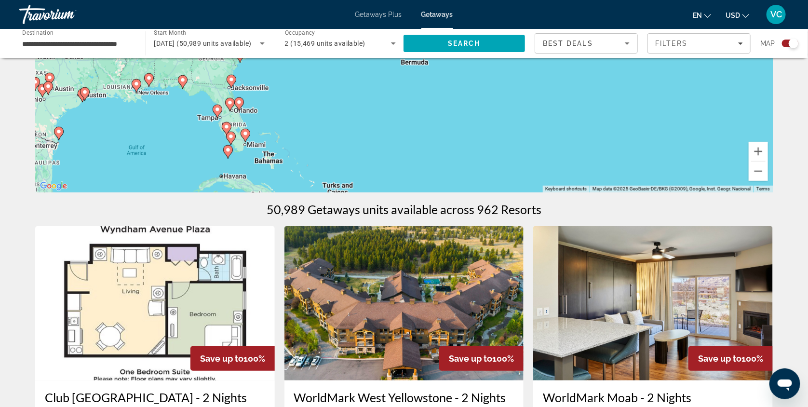
drag, startPoint x: 412, startPoint y: 127, endPoint x: 479, endPoint y: 122, distance: 67.7
click at [479, 122] on div "To activate drag with keyboard, press Alt + Enter. Once in keyboard drag state,…" at bounding box center [404, 47] width 738 height 289
click at [768, 153] on button "Zoom in" at bounding box center [758, 151] width 19 height 19
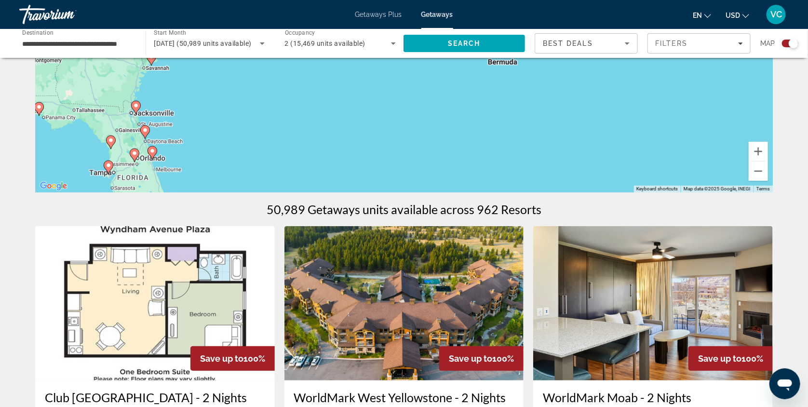
drag, startPoint x: 581, startPoint y: 116, endPoint x: 661, endPoint y: 101, distance: 81.4
click at [661, 101] on div "To activate drag with keyboard, press Alt + Enter. Once in keyboard drag state,…" at bounding box center [404, 47] width 738 height 289
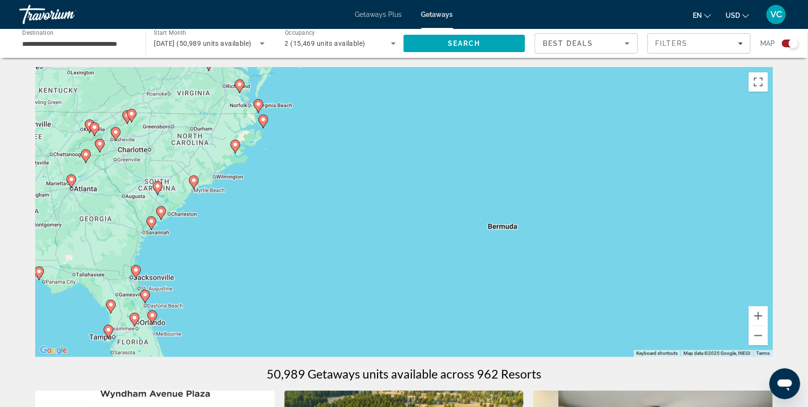
scroll to position [0, 0]
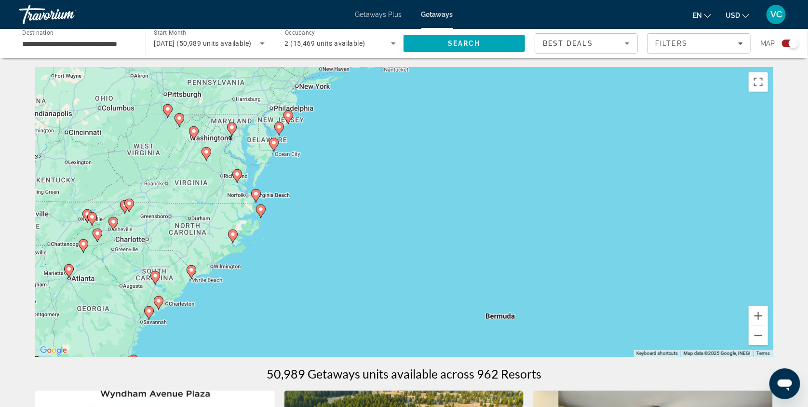
drag, startPoint x: 690, startPoint y: 244, endPoint x: 687, endPoint y: 336, distance: 92.6
click at [687, 336] on div "To activate drag with keyboard, press Alt + Enter. Once in keyboard drag state,…" at bounding box center [404, 212] width 738 height 289
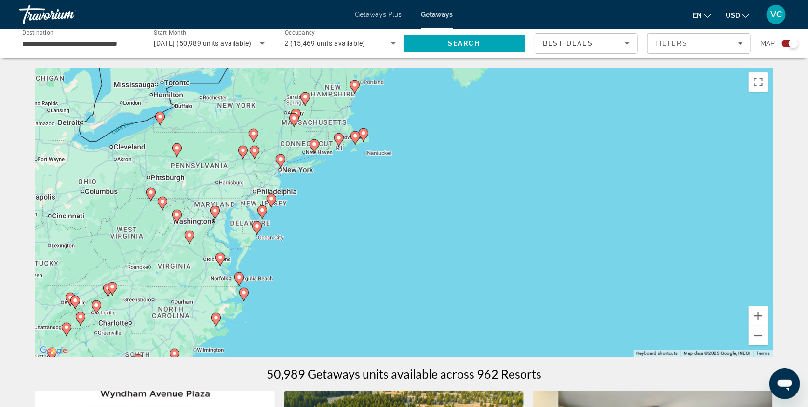
drag, startPoint x: 701, startPoint y: 222, endPoint x: 684, endPoint y: 307, distance: 86.5
click at [684, 307] on div "To activate drag with keyboard, press Alt + Enter. Once in keyboard drag state,…" at bounding box center [404, 212] width 738 height 289
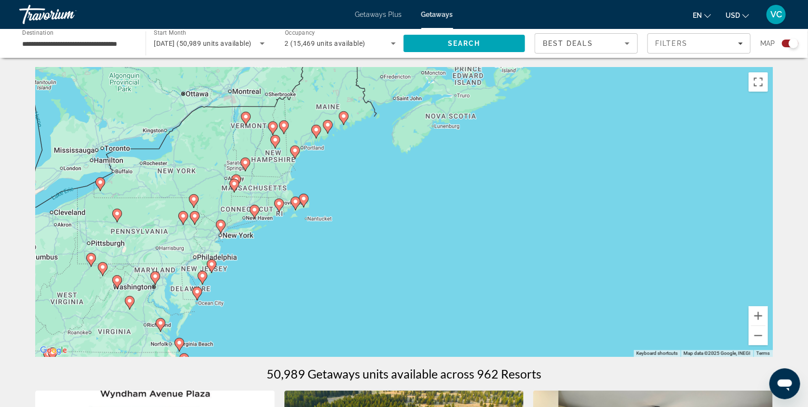
drag, startPoint x: 717, startPoint y: 210, endPoint x: 654, endPoint y: 277, distance: 92.1
click at [654, 277] on div "To activate drag with keyboard, press Alt + Enter. Once in keyboard drag state,…" at bounding box center [404, 212] width 738 height 289
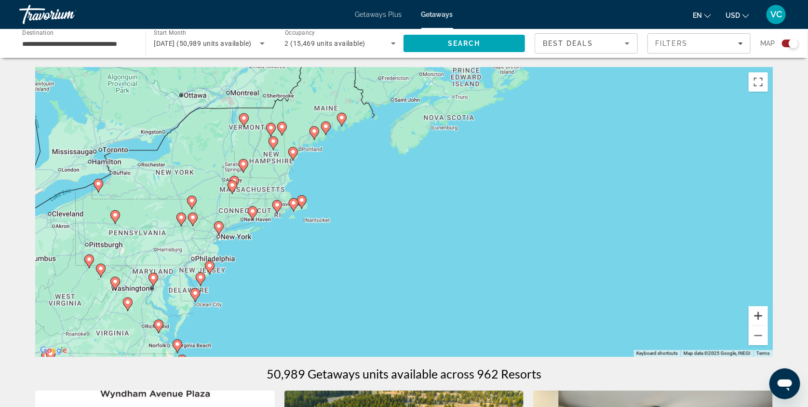
click at [768, 316] on button "Zoom in" at bounding box center [758, 315] width 19 height 19
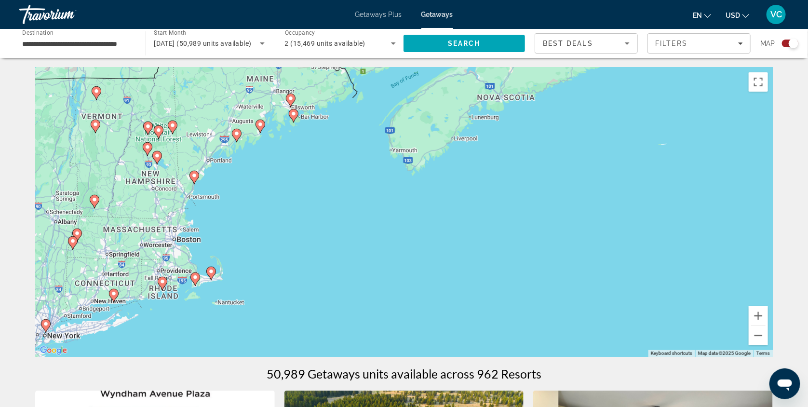
drag, startPoint x: 639, startPoint y: 240, endPoint x: 652, endPoint y: 314, distance: 75.4
click at [652, 314] on div "To activate drag with keyboard, press Alt + Enter. Once in keyboard drag state,…" at bounding box center [404, 212] width 738 height 289
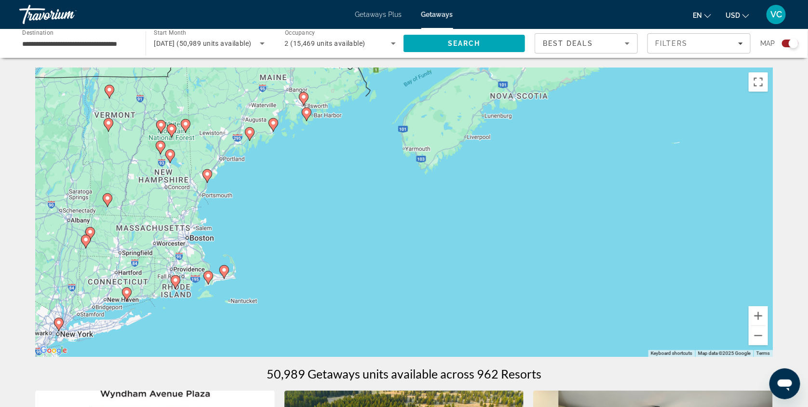
drag, startPoint x: 581, startPoint y: 265, endPoint x: 595, endPoint y: 265, distance: 14.5
click at [595, 265] on div "To activate drag with keyboard, press Alt + Enter. Once in keyboard drag state,…" at bounding box center [404, 212] width 738 height 289
click at [768, 317] on button "Zoom in" at bounding box center [758, 315] width 19 height 19
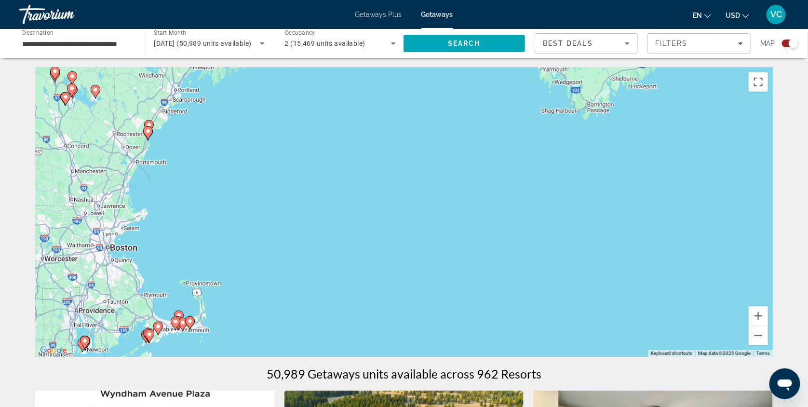
drag, startPoint x: 480, startPoint y: 271, endPoint x: 618, endPoint y: 254, distance: 138.9
click at [618, 254] on div "To activate drag with keyboard, press Alt + Enter. Once in keyboard drag state,…" at bounding box center [404, 212] width 738 height 289
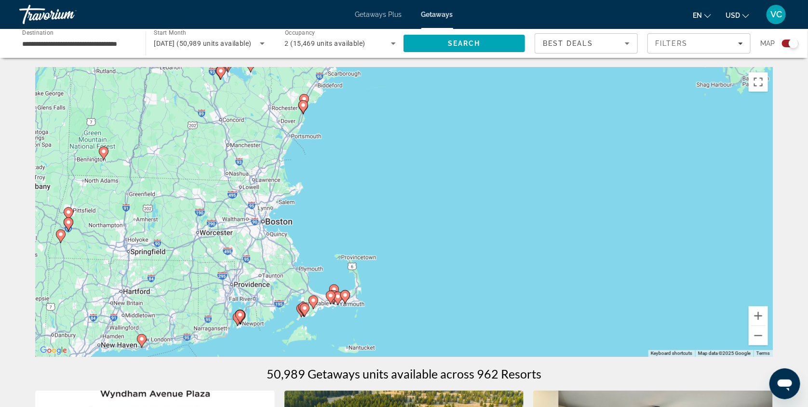
drag, startPoint x: 518, startPoint y: 274, endPoint x: 676, endPoint y: 248, distance: 159.4
click at [676, 248] on div "To activate drag with keyboard, press Alt + Enter. Once in keyboard drag state,…" at bounding box center [404, 212] width 738 height 289
click at [650, 243] on div "To activate drag with keyboard, press Alt + Enter. Once in keyboard drag state,…" at bounding box center [404, 212] width 738 height 289
click at [768, 317] on button "Zoom in" at bounding box center [758, 315] width 19 height 19
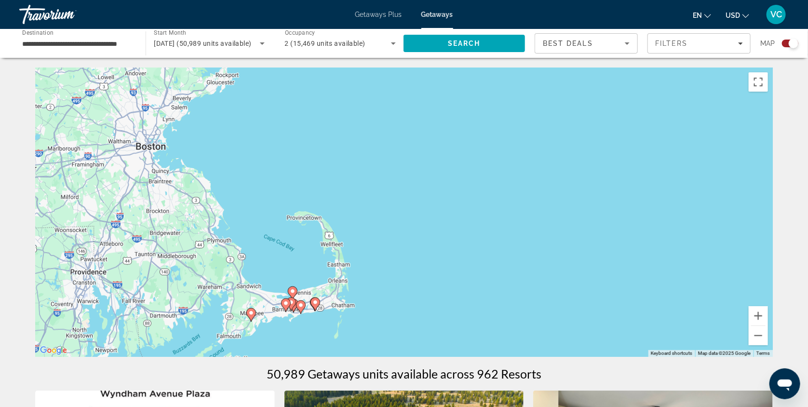
drag, startPoint x: 600, startPoint y: 290, endPoint x: 629, endPoint y: 204, distance: 90.6
click at [629, 204] on div "To activate drag with keyboard, press Alt + Enter. Once in keyboard drag state,…" at bounding box center [404, 212] width 738 height 289
click at [768, 317] on button "Zoom in" at bounding box center [758, 315] width 19 height 19
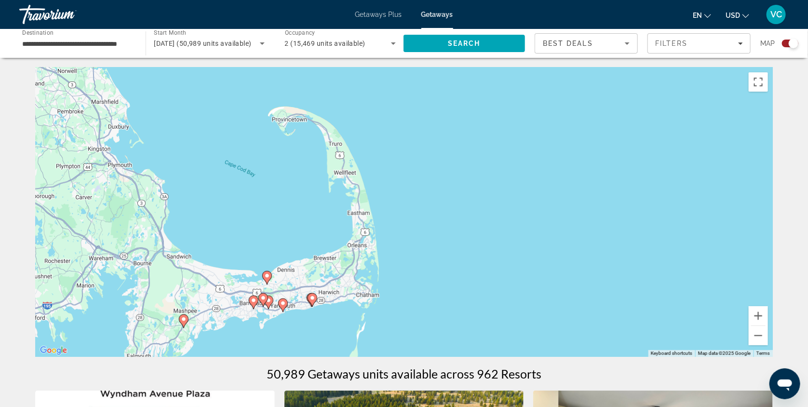
drag, startPoint x: 474, startPoint y: 261, endPoint x: 560, endPoint y: 159, distance: 134.5
click at [560, 159] on div "To activate drag with keyboard, press Alt + Enter. Once in keyboard drag state,…" at bounding box center [404, 212] width 738 height 289
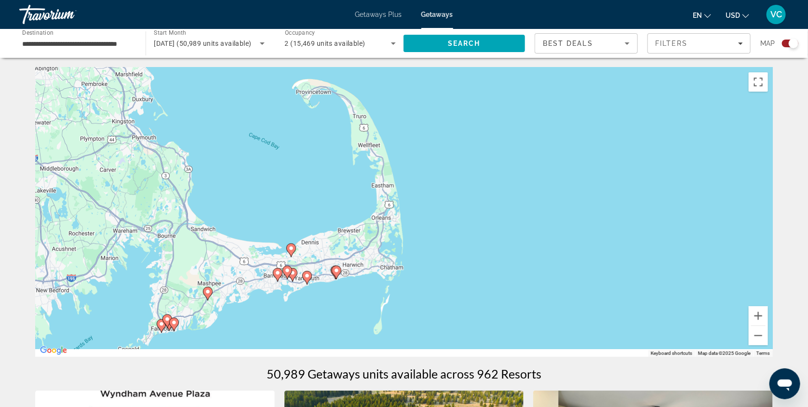
drag, startPoint x: 562, startPoint y: 187, endPoint x: 613, endPoint y: 126, distance: 79.8
click at [613, 126] on div "To activate drag with keyboard, press Alt + Enter. Once in keyboard drag state,…" at bounding box center [404, 212] width 738 height 289
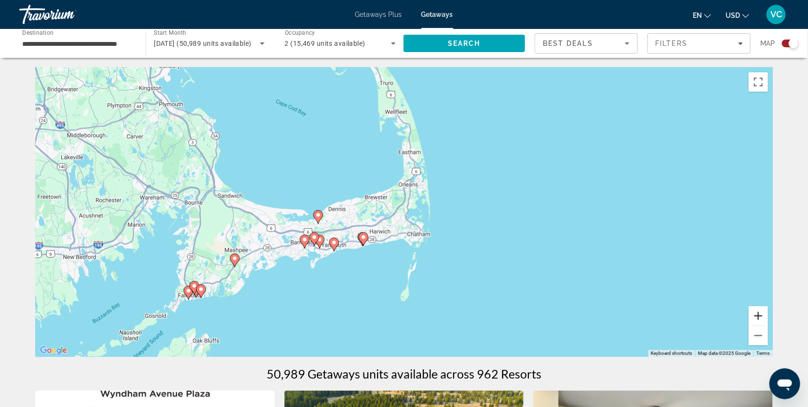
click at [768, 319] on button "Zoom in" at bounding box center [758, 315] width 19 height 19
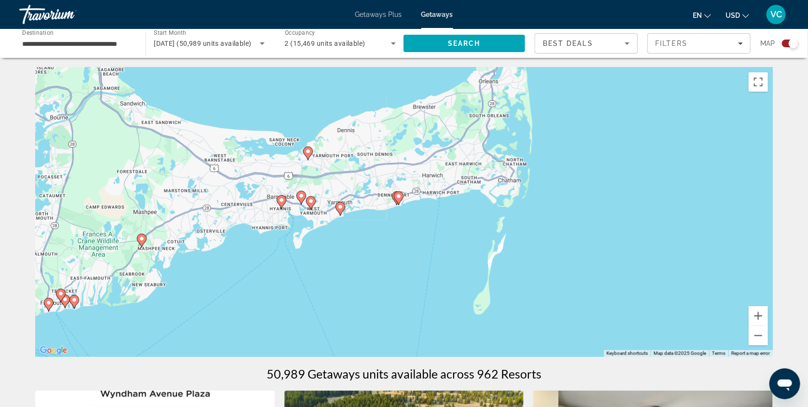
drag, startPoint x: 594, startPoint y: 244, endPoint x: 684, endPoint y: 157, distance: 125.2
click at [684, 157] on div "To activate drag with keyboard, press Alt + Enter. Once in keyboard drag state,…" at bounding box center [404, 212] width 738 height 289
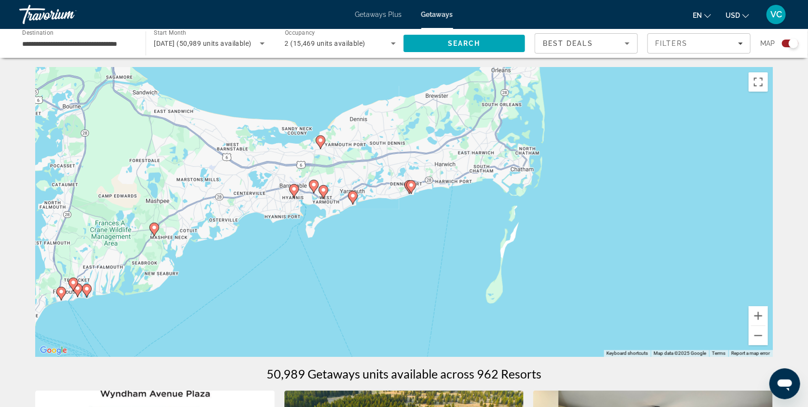
click at [153, 229] on image "Main content" at bounding box center [154, 228] width 6 height 6
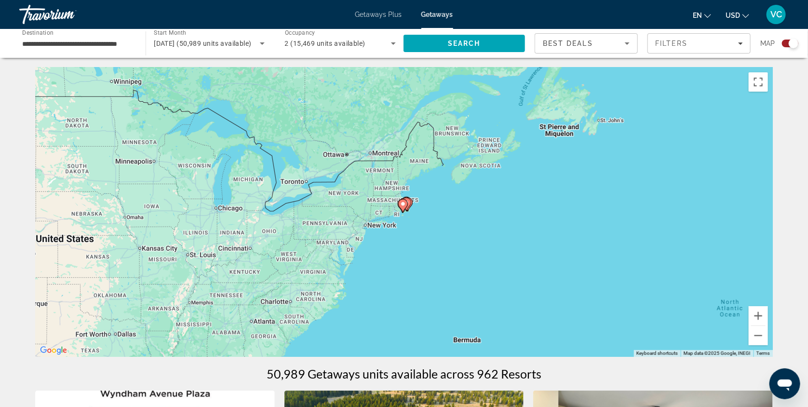
drag, startPoint x: 458, startPoint y: 256, endPoint x: 436, endPoint y: 256, distance: 22.2
click at [436, 256] on div "To navigate, press the arrow keys. To activate drag with keyboard, press Alt + …" at bounding box center [404, 212] width 738 height 289
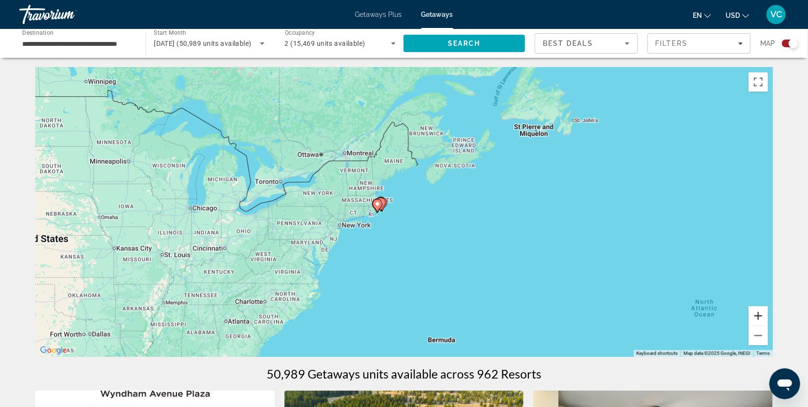
click at [768, 319] on button "Zoom in" at bounding box center [758, 315] width 19 height 19
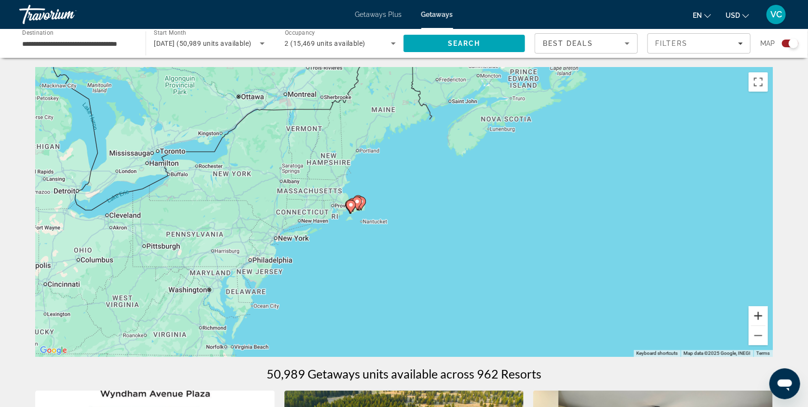
click at [768, 319] on button "Zoom in" at bounding box center [758, 315] width 19 height 19
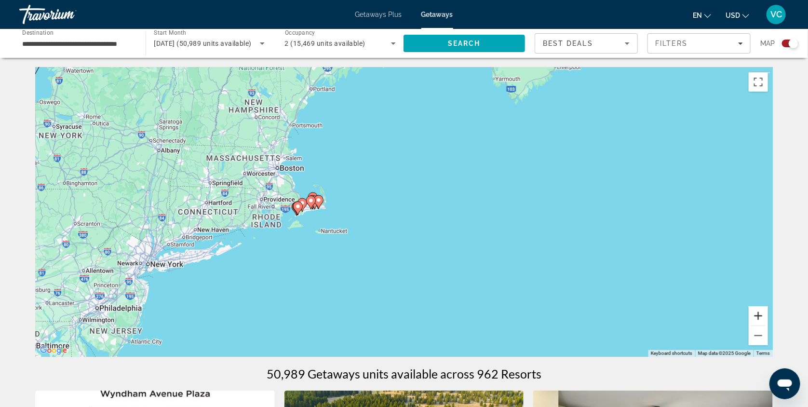
click at [768, 319] on button "Zoom in" at bounding box center [758, 315] width 19 height 19
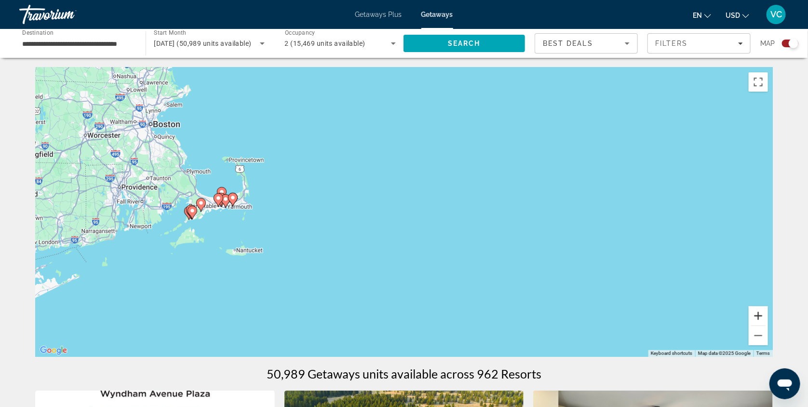
click at [768, 319] on button "Zoom in" at bounding box center [758, 315] width 19 height 19
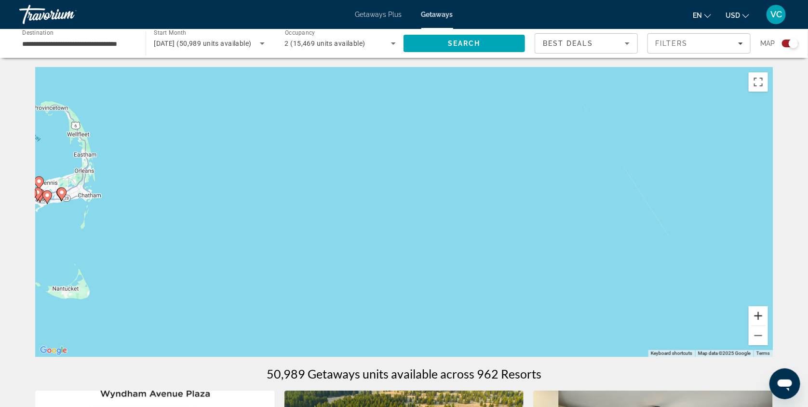
click at [768, 319] on button "Zoom in" at bounding box center [758, 315] width 19 height 19
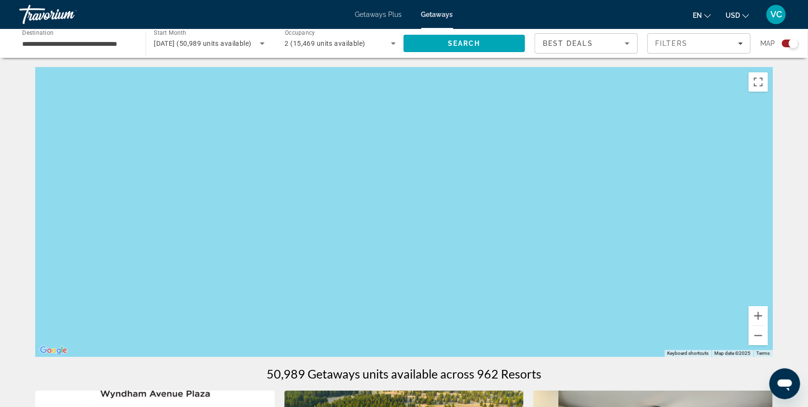
drag, startPoint x: 510, startPoint y: 242, endPoint x: 721, endPoint y: 236, distance: 210.8
click at [721, 236] on div "To activate drag with keyboard, press Alt + Enter. Once in keyboard drag state,…" at bounding box center [404, 212] width 738 height 289
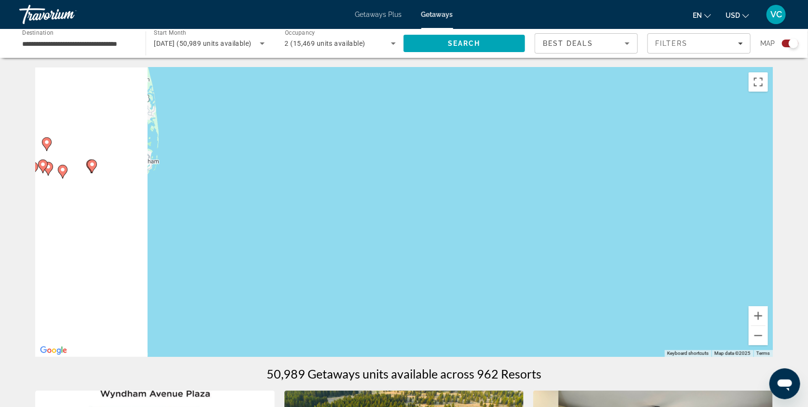
drag, startPoint x: 432, startPoint y: 206, endPoint x: 664, endPoint y: 197, distance: 232.2
click at [664, 197] on div "To activate drag with keyboard, press Alt + Enter. Once in keyboard drag state,…" at bounding box center [404, 212] width 738 height 289
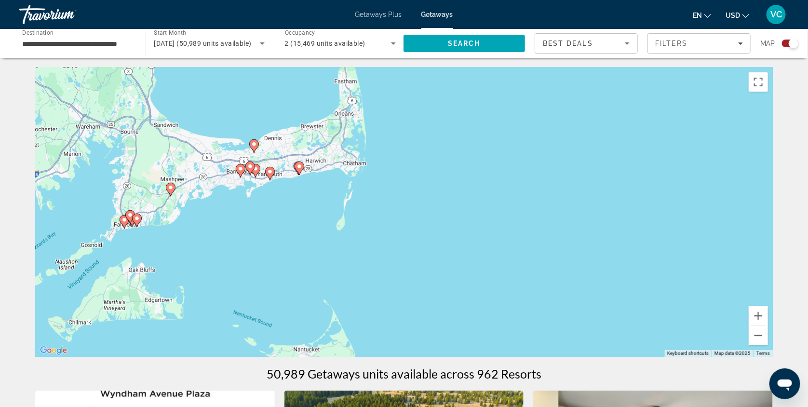
drag, startPoint x: 427, startPoint y: 203, endPoint x: 565, endPoint y: 204, distance: 137.9
click at [565, 204] on div "To activate drag with keyboard, press Alt + Enter. Once in keyboard drag state,…" at bounding box center [404, 212] width 738 height 289
click at [768, 320] on button "Zoom in" at bounding box center [758, 315] width 19 height 19
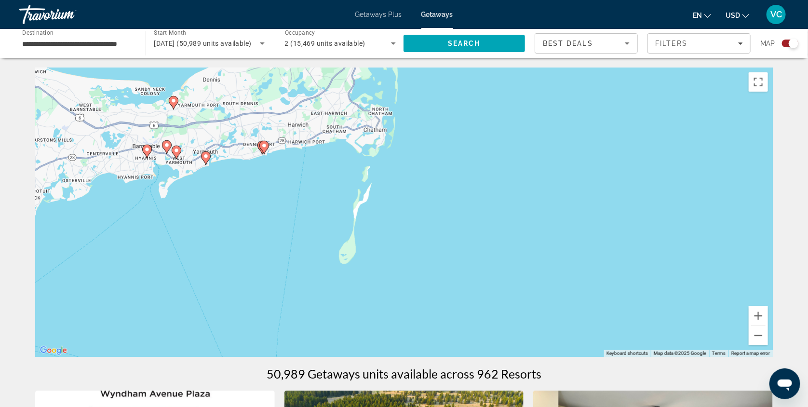
drag, startPoint x: 483, startPoint y: 226, endPoint x: 556, endPoint y: 241, distance: 73.8
click at [556, 241] on div "To activate drag with keyboard, press Alt + Enter. Once in keyboard drag state,…" at bounding box center [404, 212] width 738 height 289
click at [768, 314] on button "Zoom in" at bounding box center [758, 315] width 19 height 19
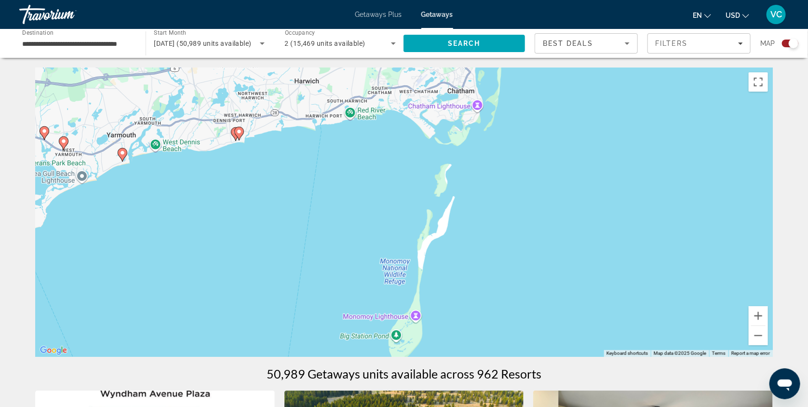
drag, startPoint x: 504, startPoint y: 220, endPoint x: 620, endPoint y: 264, distance: 123.8
click at [620, 264] on div "To activate drag with keyboard, press Alt + Enter. Once in keyboard drag state,…" at bounding box center [404, 212] width 738 height 289
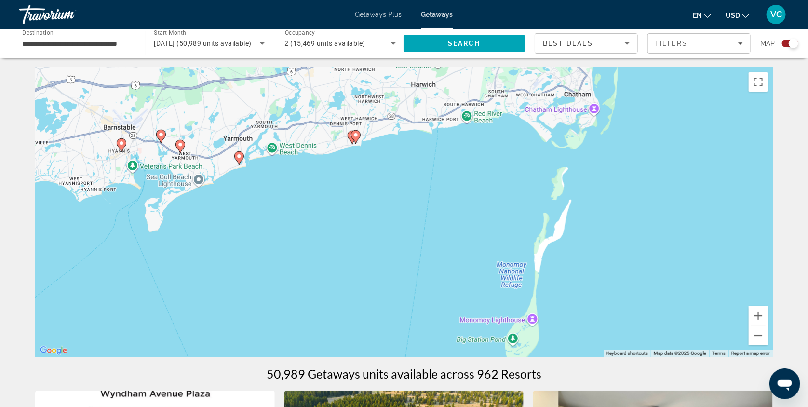
drag, startPoint x: 226, startPoint y: 239, endPoint x: 345, endPoint y: 242, distance: 118.7
click at [345, 242] on div "To activate drag with keyboard, press Alt + Enter. Once in keyboard drag state,…" at bounding box center [404, 212] width 738 height 289
click at [120, 143] on icon "Main content" at bounding box center [122, 145] width 10 height 14
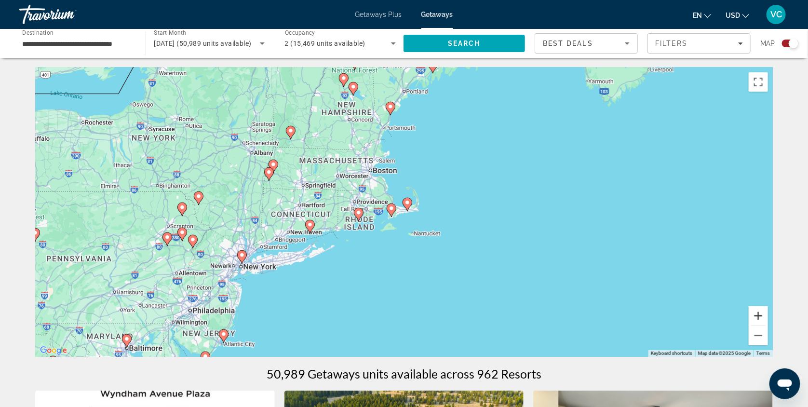
click at [768, 318] on button "Zoom in" at bounding box center [758, 315] width 19 height 19
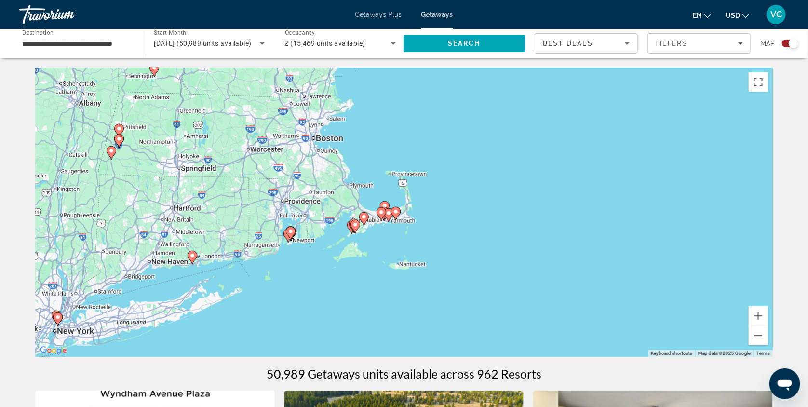
drag, startPoint x: 635, startPoint y: 240, endPoint x: 594, endPoint y: 258, distance: 44.5
click at [594, 258] on div "To navigate, press the arrow keys. To activate drag with keyboard, press Alt + …" at bounding box center [404, 212] width 738 height 289
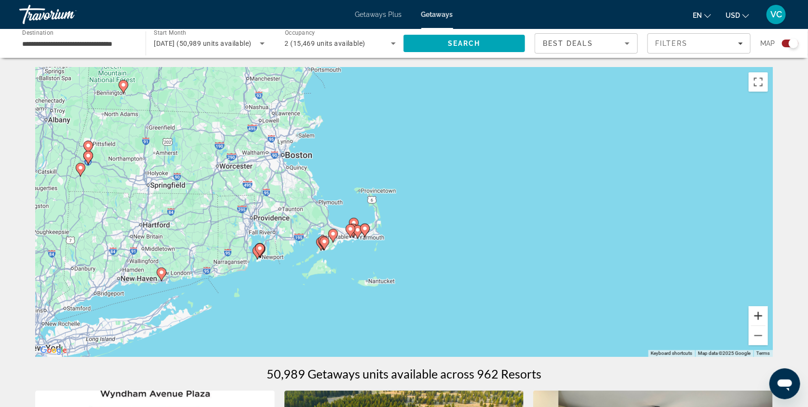
click at [768, 318] on button "Zoom in" at bounding box center [758, 315] width 19 height 19
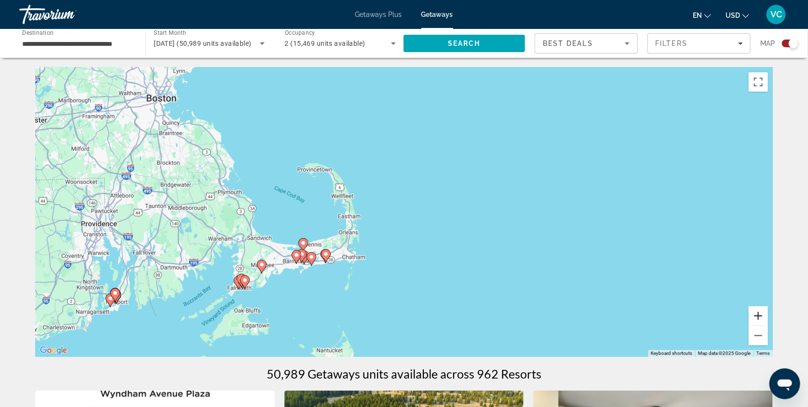
click at [768, 318] on button "Zoom in" at bounding box center [758, 315] width 19 height 19
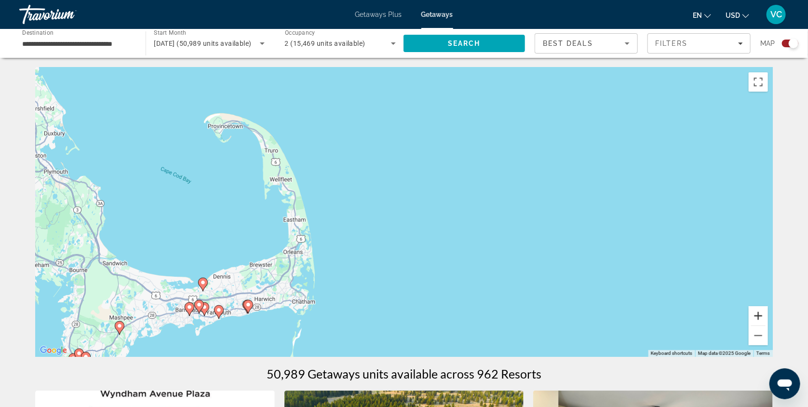
click at [768, 318] on button "Zoom in" at bounding box center [758, 315] width 19 height 19
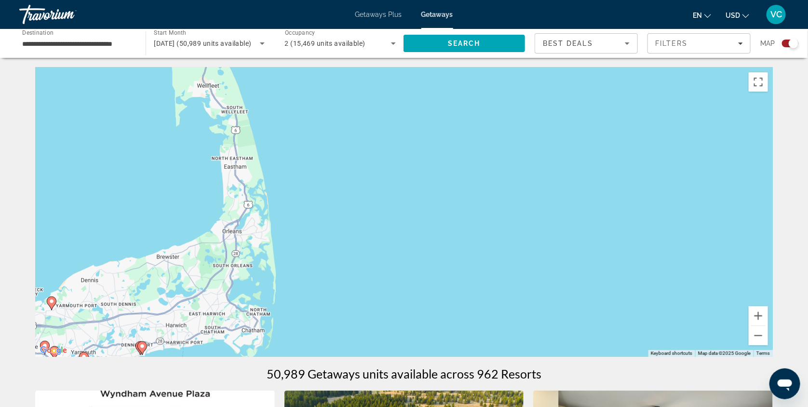
drag, startPoint x: 510, startPoint y: 278, endPoint x: 561, endPoint y: 214, distance: 81.6
click at [561, 214] on div "To navigate, press the arrow keys. To activate drag with keyboard, press Alt + …" at bounding box center [404, 212] width 738 height 289
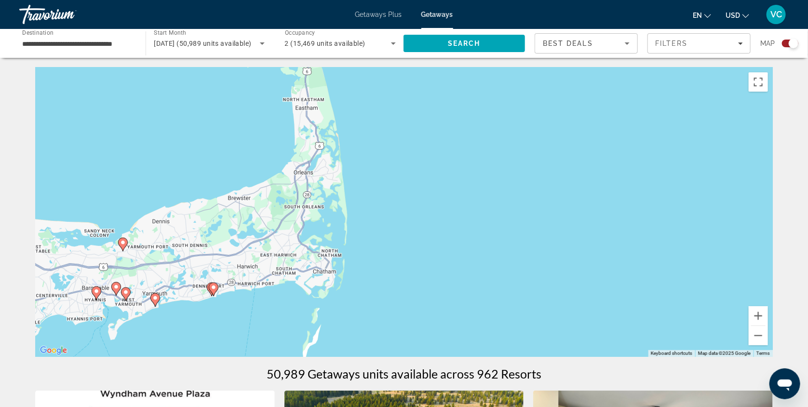
drag, startPoint x: 496, startPoint y: 235, endPoint x: 574, endPoint y: 174, distance: 99.7
click at [574, 174] on div "To navigate, press the arrow keys. To activate drag with keyboard, press Alt + …" at bounding box center [404, 212] width 738 height 289
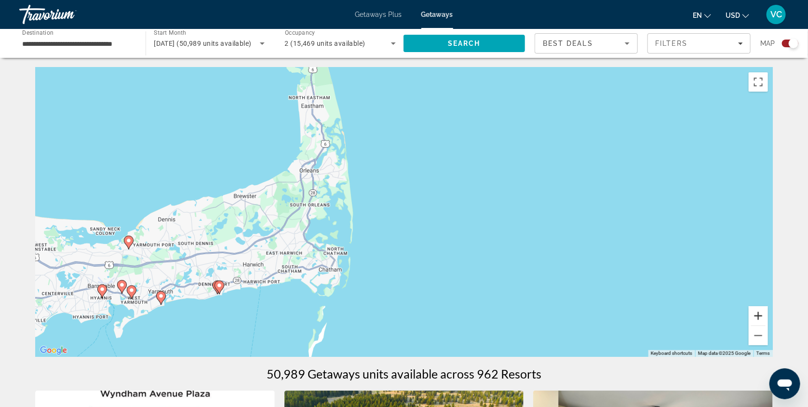
click at [768, 318] on button "Zoom in" at bounding box center [758, 315] width 19 height 19
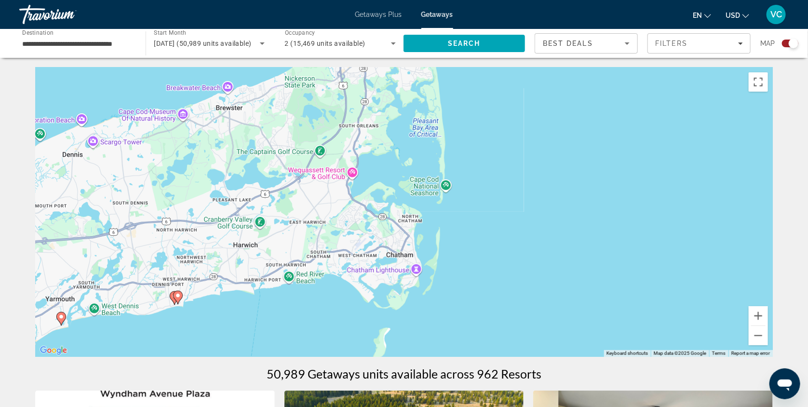
drag, startPoint x: 529, startPoint y: 257, endPoint x: 675, endPoint y: 185, distance: 162.6
click at [675, 185] on div "To navigate, press the arrow keys. To activate drag with keyboard, press Alt + …" at bounding box center [404, 212] width 738 height 289
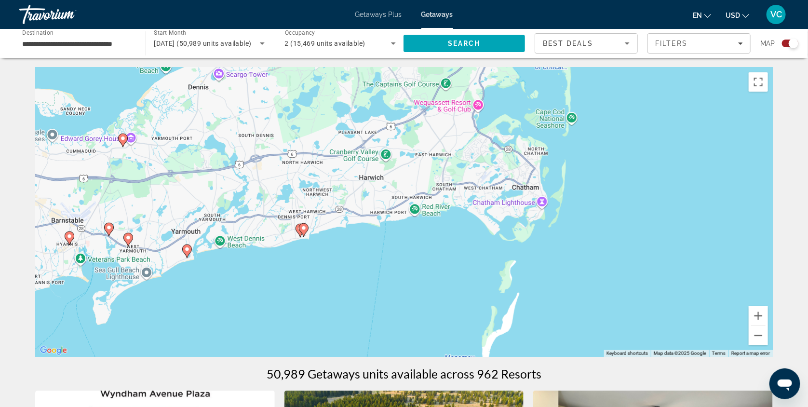
drag, startPoint x: 464, startPoint y: 252, endPoint x: 592, endPoint y: 181, distance: 145.9
click at [592, 181] on div "To navigate, press the arrow keys. To activate drag with keyboard, press Alt + …" at bounding box center [404, 212] width 738 height 289
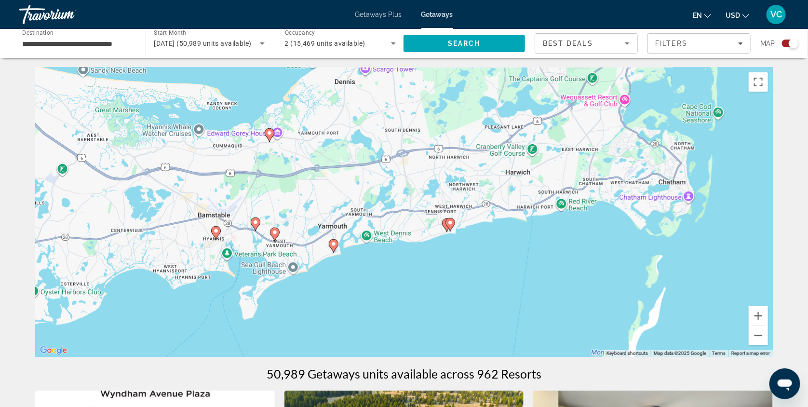
drag, startPoint x: 334, startPoint y: 255, endPoint x: 486, endPoint y: 249, distance: 152.0
click at [486, 249] on div "To navigate, press the arrow keys. To activate drag with keyboard, press Alt + …" at bounding box center [404, 212] width 738 height 289
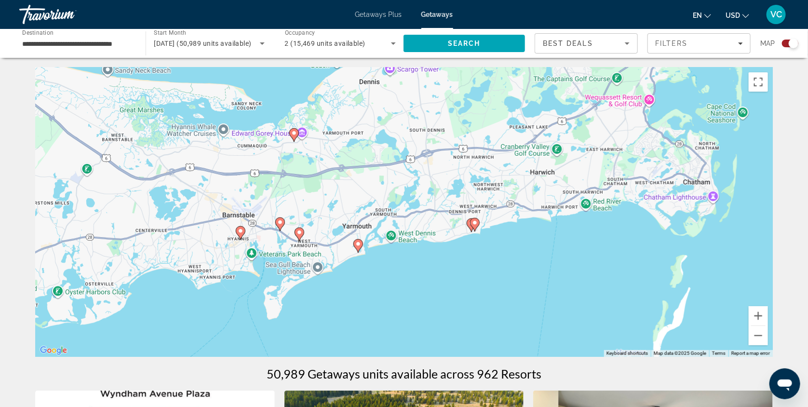
drag, startPoint x: 245, startPoint y: 285, endPoint x: 268, endPoint y: 285, distance: 22.2
click at [268, 285] on div "To navigate, press the arrow keys. To activate drag with keyboard, press Alt + …" at bounding box center [404, 212] width 738 height 289
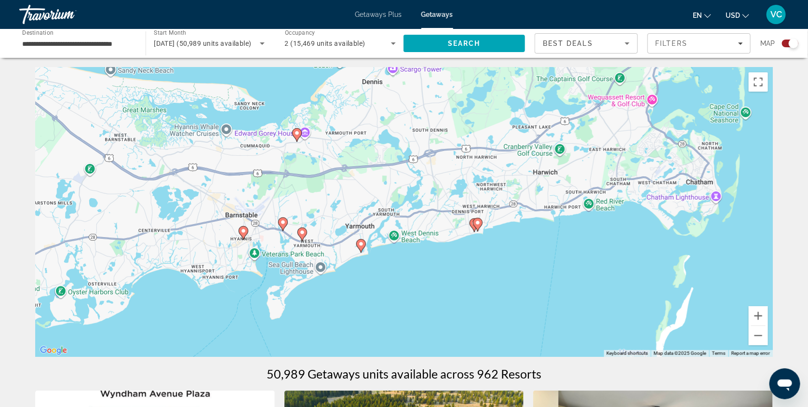
click at [242, 232] on icon "Main content" at bounding box center [243, 233] width 9 height 13
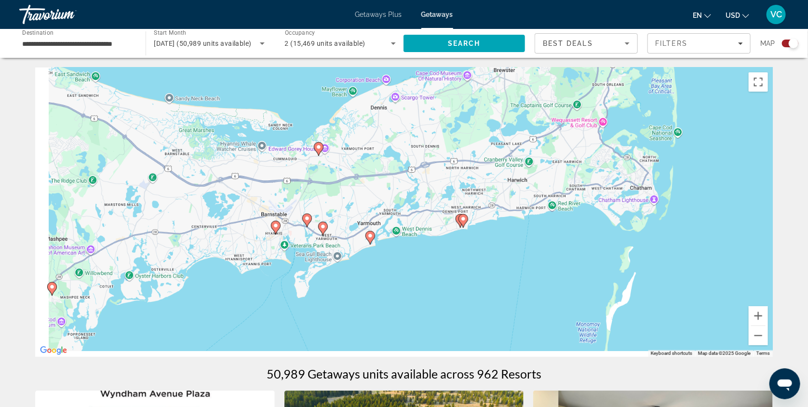
click at [242, 232] on div "To navigate, press the arrow keys. To activate drag with keyboard, press Alt + …" at bounding box center [404, 212] width 738 height 289
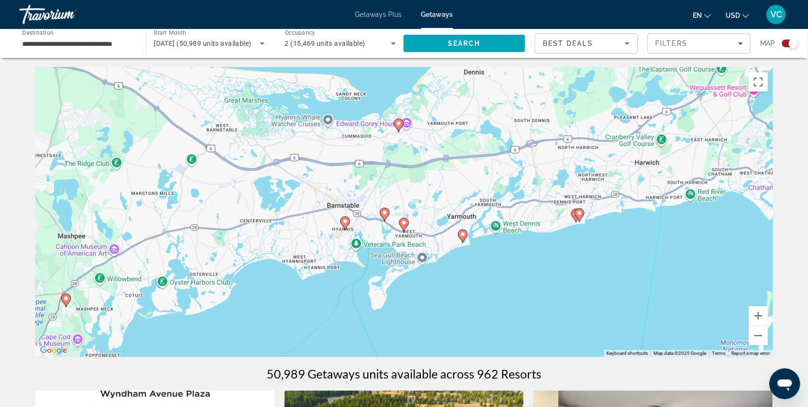
click at [345, 224] on image "Main content" at bounding box center [345, 221] width 6 height 6
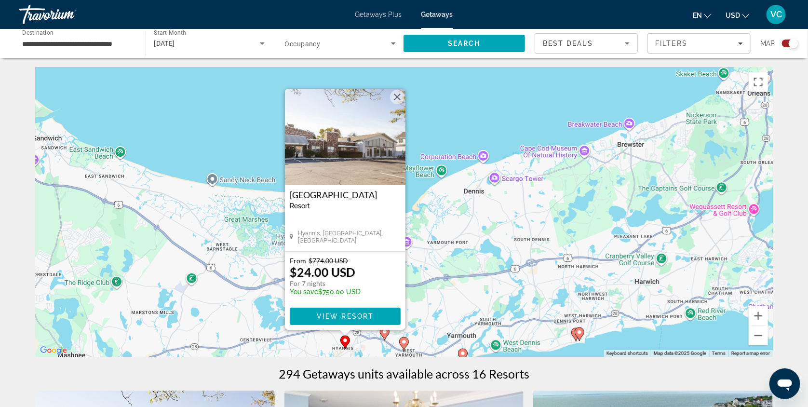
click at [451, 238] on div "To activate drag with keyboard, press Alt + Enter. Once in keyboard drag state,…" at bounding box center [404, 212] width 738 height 289
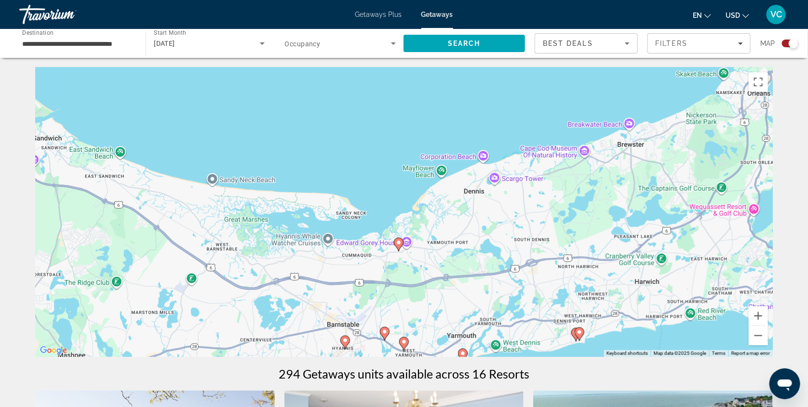
click at [383, 335] on image "Main content" at bounding box center [385, 332] width 6 height 6
type input "**********"
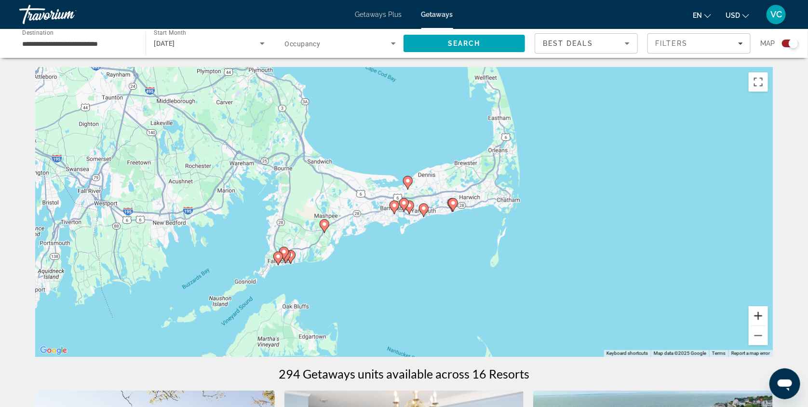
click at [768, 317] on button "Zoom in" at bounding box center [758, 315] width 19 height 19
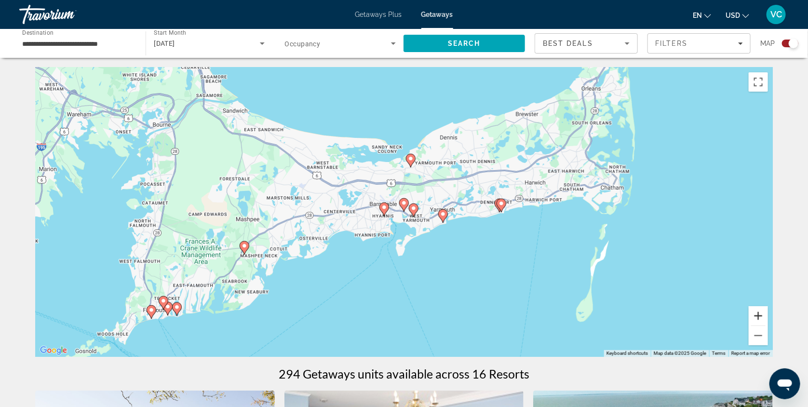
click at [768, 317] on button "Zoom in" at bounding box center [758, 315] width 19 height 19
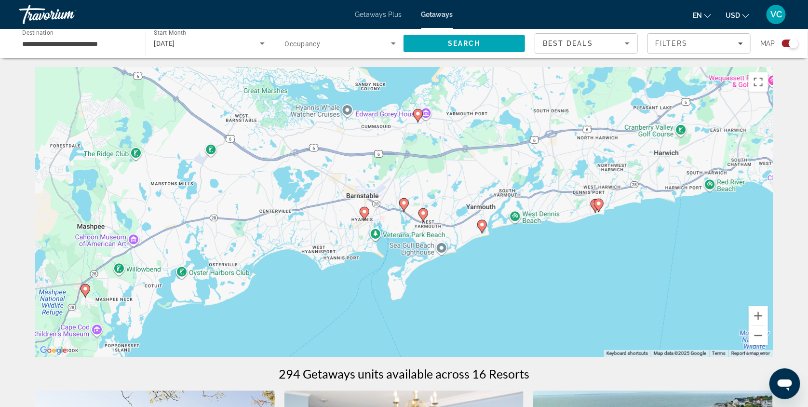
click at [406, 206] on image "Main content" at bounding box center [404, 203] width 6 height 6
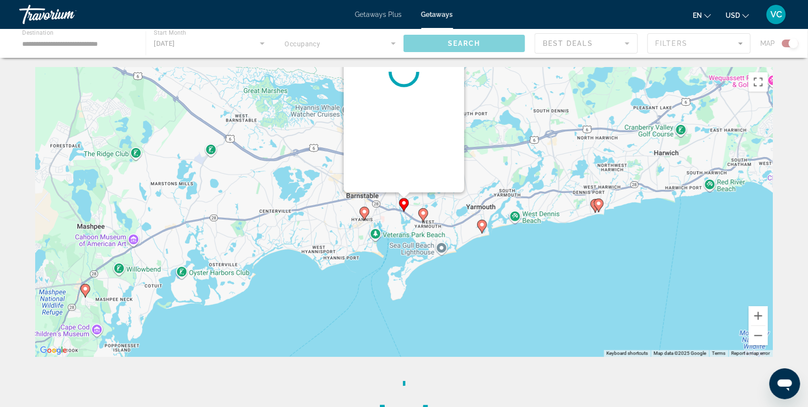
click at [406, 206] on image "Main content" at bounding box center [404, 203] width 6 height 6
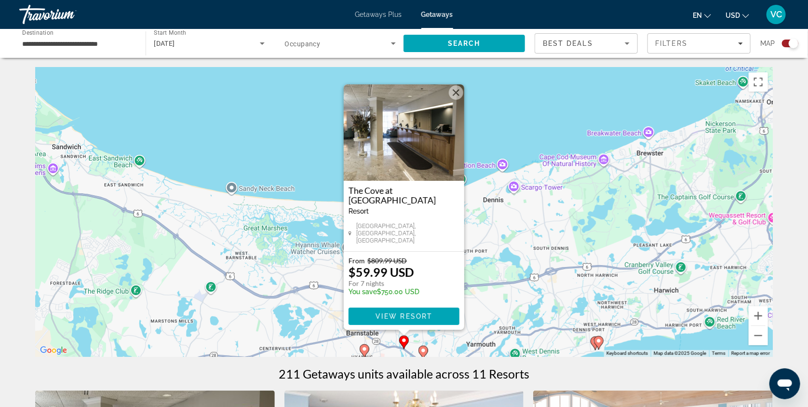
click at [508, 276] on div "To activate drag with keyboard, press Alt + Enter. Once in keyboard drag state,…" at bounding box center [404, 212] width 738 height 289
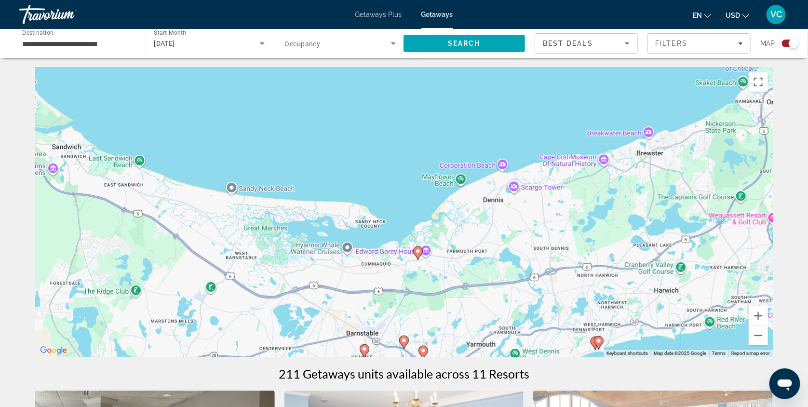
click at [425, 354] on image "Main content" at bounding box center [424, 351] width 6 height 6
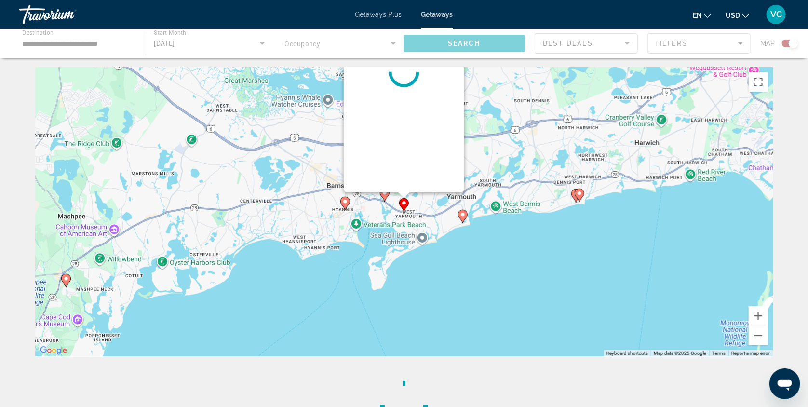
click at [425, 354] on div "To activate drag with keyboard, press Alt + Enter. Once in keyboard drag state,…" at bounding box center [404, 212] width 738 height 289
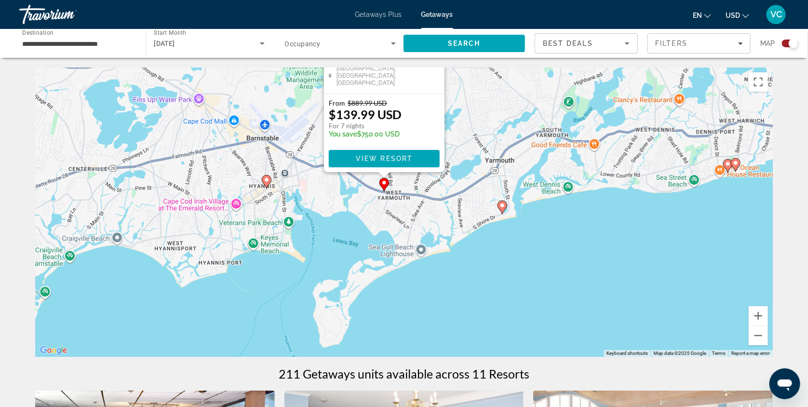
drag, startPoint x: 497, startPoint y: 188, endPoint x: 499, endPoint y: 308, distance: 119.6
click at [499, 308] on div "To activate drag with keyboard, press Alt + Enter. Once in keyboard drag state,…" at bounding box center [404, 212] width 738 height 289
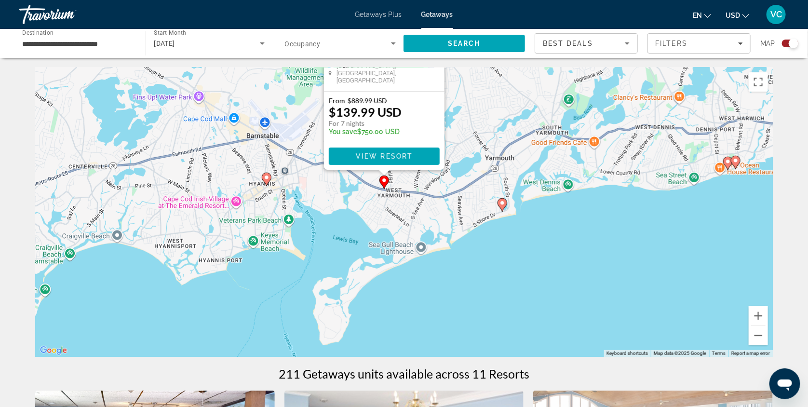
click at [651, 303] on div "To activate drag with keyboard, press Alt + Enter. Once in keyboard drag state,…" at bounding box center [404, 212] width 738 height 289
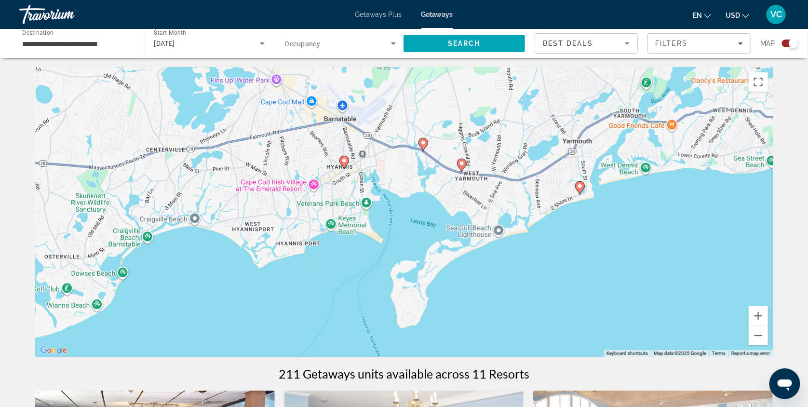
drag, startPoint x: 617, startPoint y: 250, endPoint x: 695, endPoint y: 233, distance: 80.4
click at [695, 233] on div "To activate drag with keyboard, press Alt + Enter. Once in keyboard drag state,…" at bounding box center [404, 212] width 738 height 289
click at [768, 336] on button "Zoom out" at bounding box center [758, 335] width 19 height 19
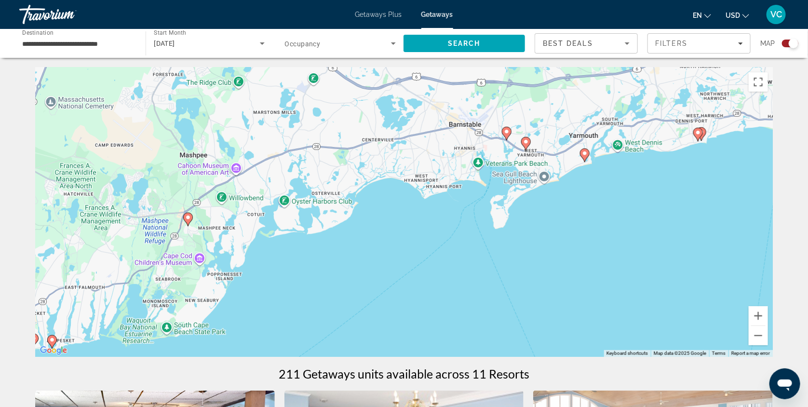
drag, startPoint x: 606, startPoint y: 294, endPoint x: 701, endPoint y: 253, distance: 103.5
click at [701, 253] on div "To activate drag with keyboard, press Alt + Enter. Once in keyboard drag state,…" at bounding box center [404, 212] width 738 height 289
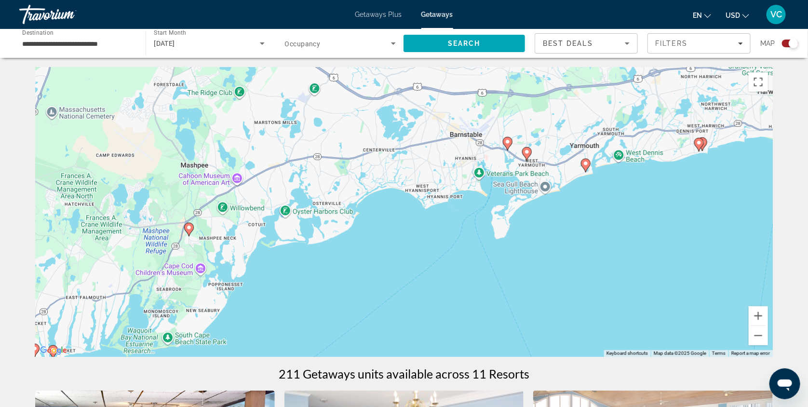
drag, startPoint x: 478, startPoint y: 300, endPoint x: 480, endPoint y: 310, distance: 9.8
click at [480, 310] on div "To activate drag with keyboard, press Alt + Enter. Once in keyboard drag state,…" at bounding box center [404, 212] width 738 height 289
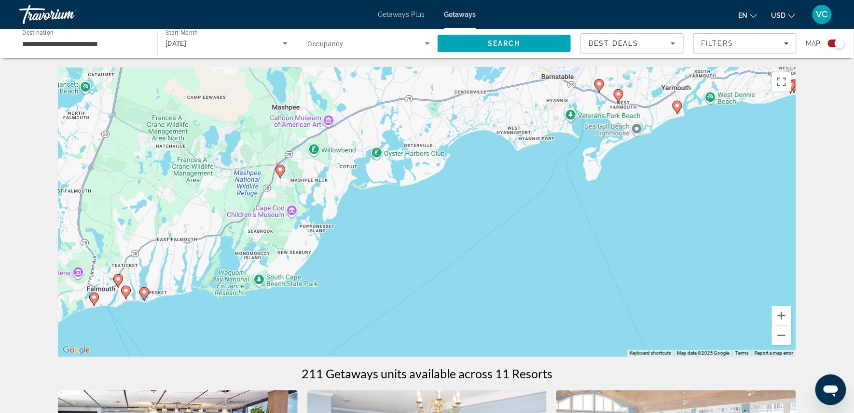
drag, startPoint x: 393, startPoint y: 207, endPoint x: 471, endPoint y: 136, distance: 105.5
click at [471, 136] on div "To activate drag with keyboard, press Alt + Enter. Once in keyboard drag state,…" at bounding box center [427, 212] width 738 height 289
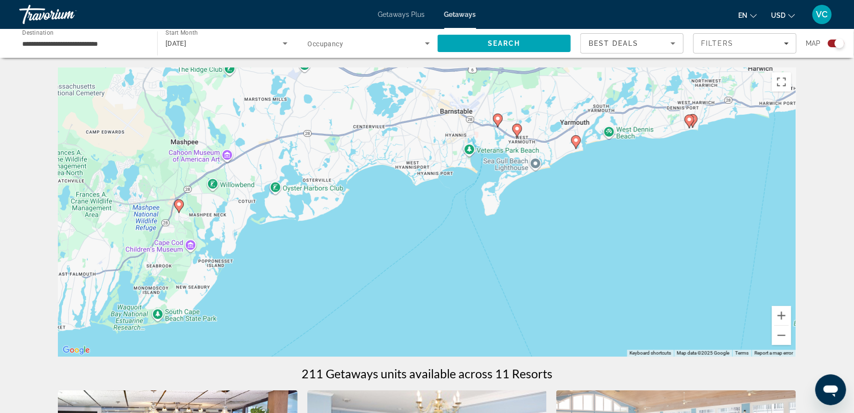
drag, startPoint x: 303, startPoint y: 192, endPoint x: 192, endPoint y: 239, distance: 119.8
click at [192, 239] on div "To activate drag with keyboard, press Alt + Enter. Once in keyboard drag state,…" at bounding box center [427, 212] width 738 height 289
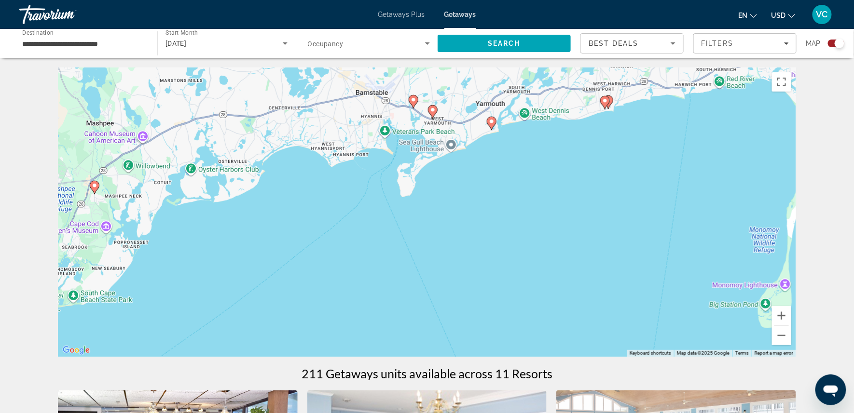
drag, startPoint x: 541, startPoint y: 227, endPoint x: 455, endPoint y: 213, distance: 87.5
click at [455, 213] on div "To activate drag with keyboard, press Alt + Enter. Once in keyboard drag state,…" at bounding box center [427, 212] width 738 height 289
click at [791, 334] on button "Zoom out" at bounding box center [781, 335] width 19 height 19
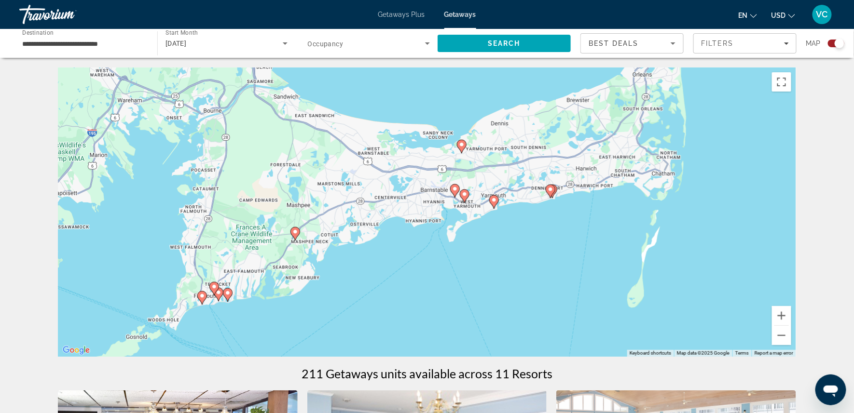
drag, startPoint x: 573, startPoint y: 230, endPoint x: 609, endPoint y: 269, distance: 52.9
click at [609, 269] on div "To activate drag with keyboard, press Alt + Enter. Once in keyboard drag state,…" at bounding box center [427, 212] width 738 height 289
click at [283, 40] on div "Search widget" at bounding box center [285, 44] width 5 height 12
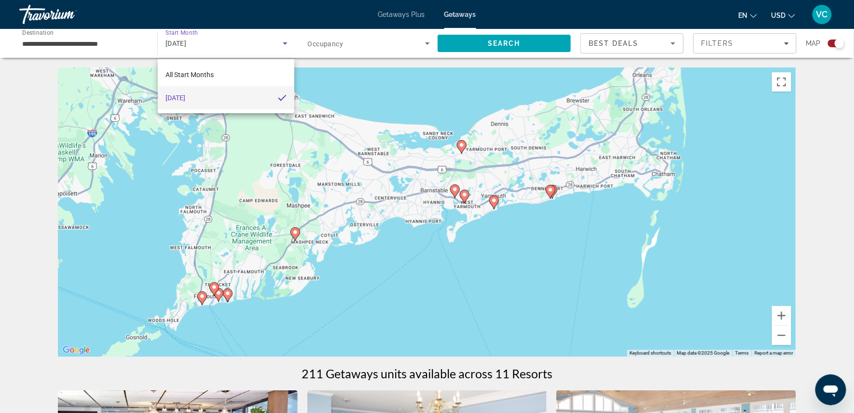
click at [280, 39] on div at bounding box center [427, 206] width 854 height 413
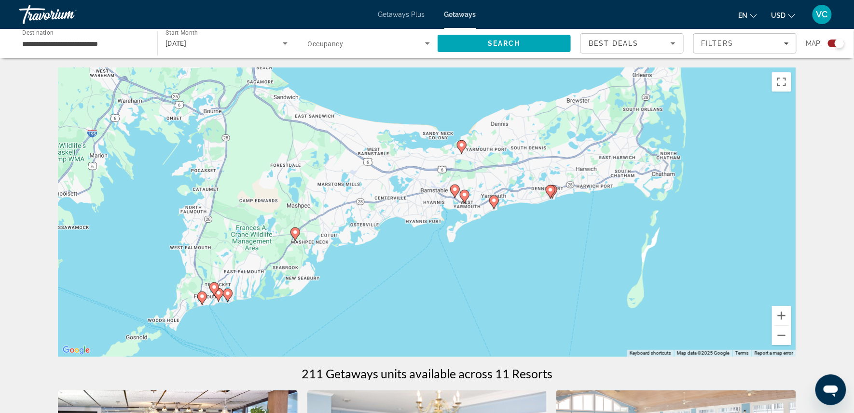
click at [283, 42] on icon "Search widget" at bounding box center [285, 44] width 12 height 12
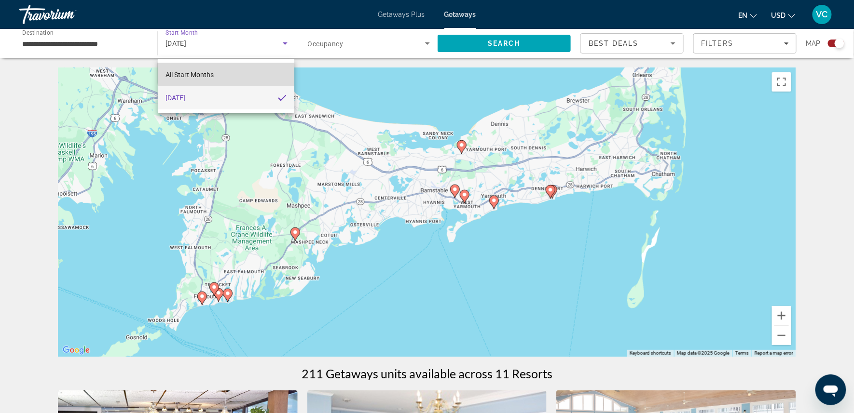
click at [235, 71] on mat-option "All Start Months" at bounding box center [226, 74] width 136 height 23
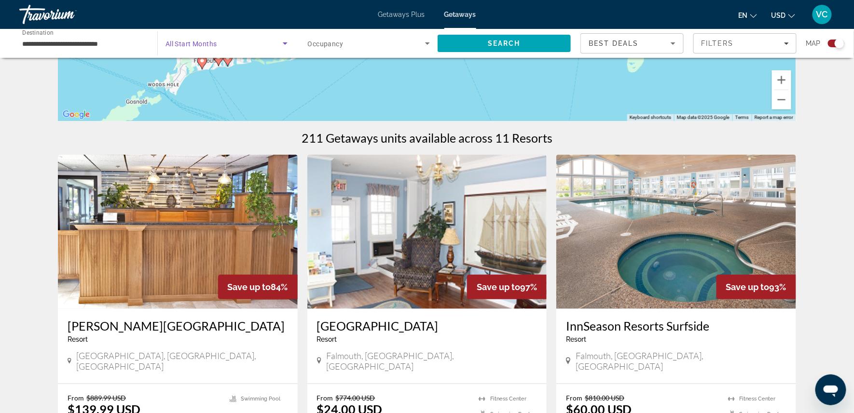
scroll to position [258, 0]
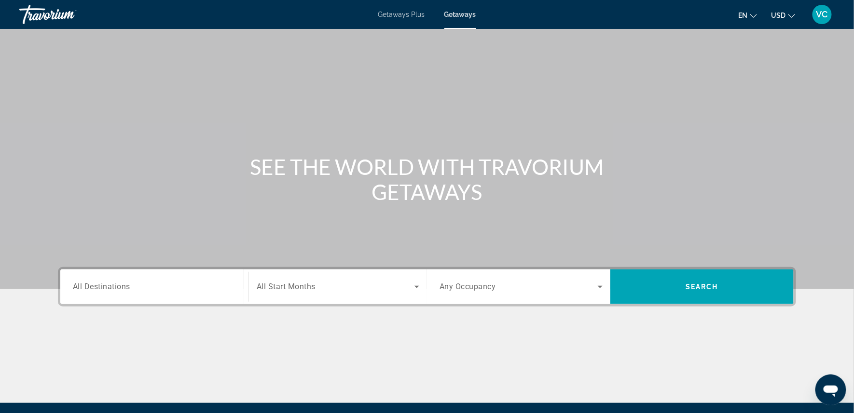
click at [99, 291] on span "All Destinations" at bounding box center [101, 286] width 57 height 9
click at [99, 293] on input "Destination All Destinations" at bounding box center [154, 288] width 163 height 12
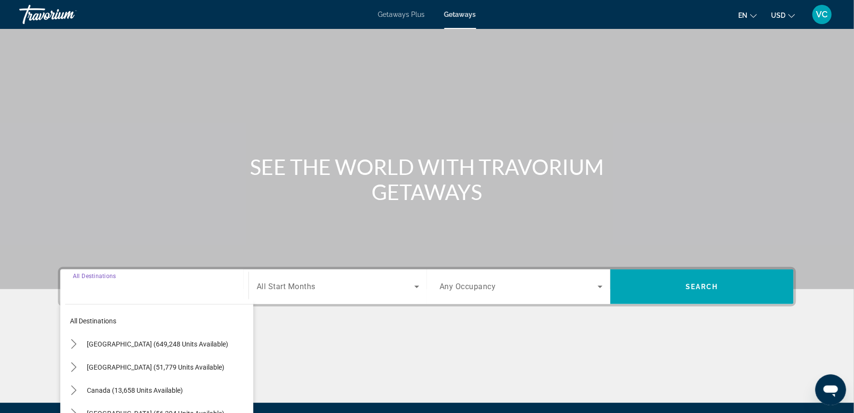
scroll to position [136, 0]
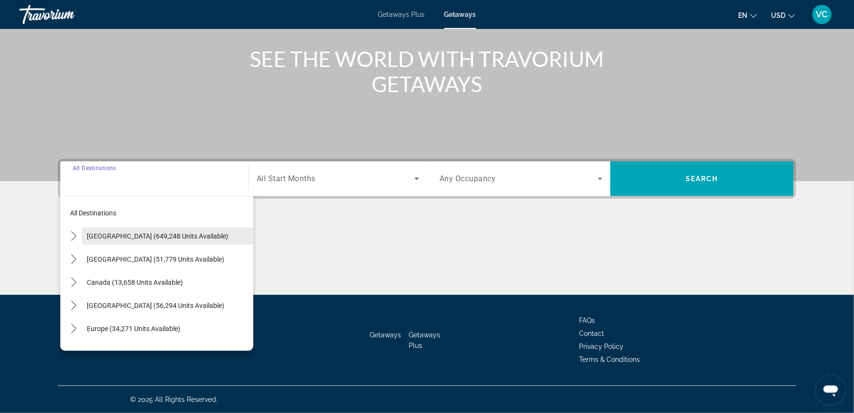
click at [139, 232] on span "United States (649,248 units available)" at bounding box center [157, 236] width 141 height 8
type input "**********"
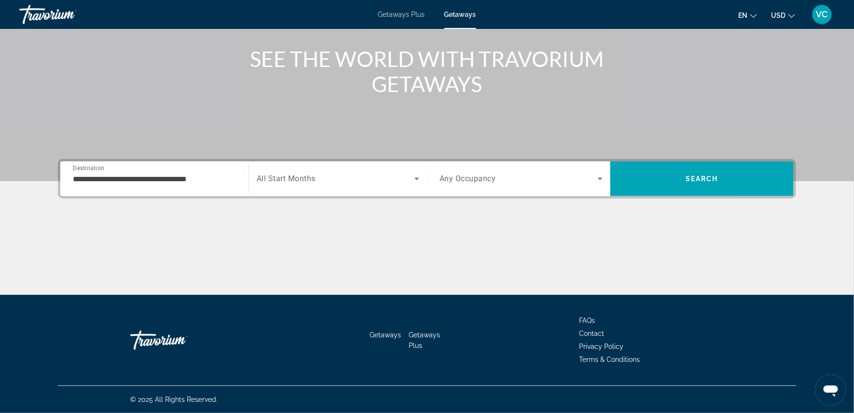
click at [288, 175] on span "All Start Months" at bounding box center [286, 179] width 59 height 9
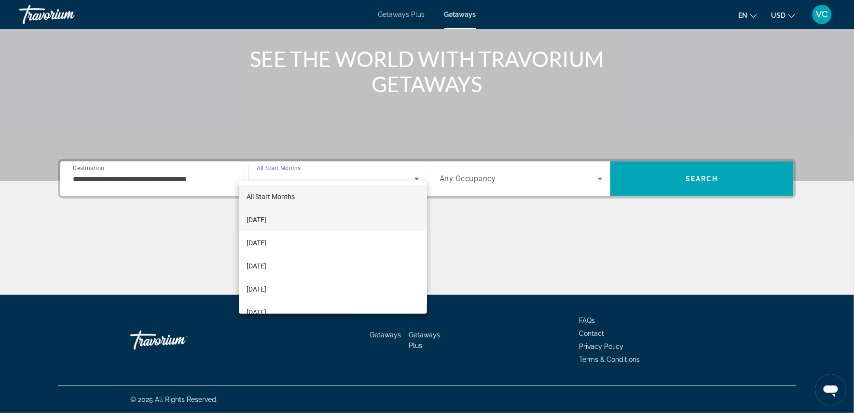
click at [266, 214] on span "October 2025" at bounding box center [256, 220] width 20 height 12
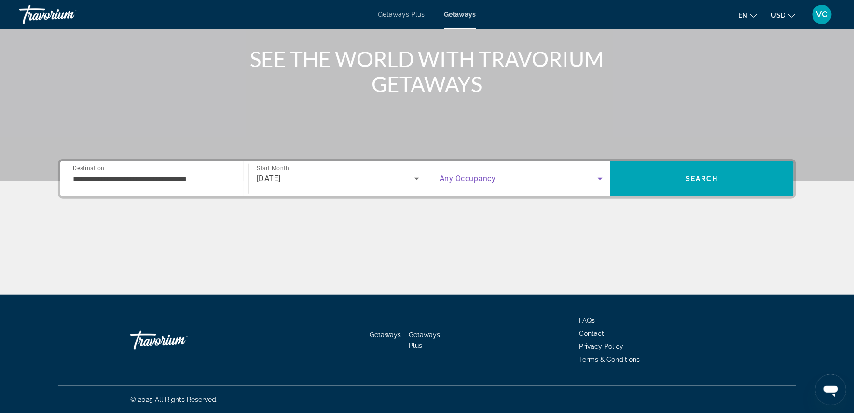
click at [606, 173] on icon "Search widget" at bounding box center [600, 179] width 12 height 12
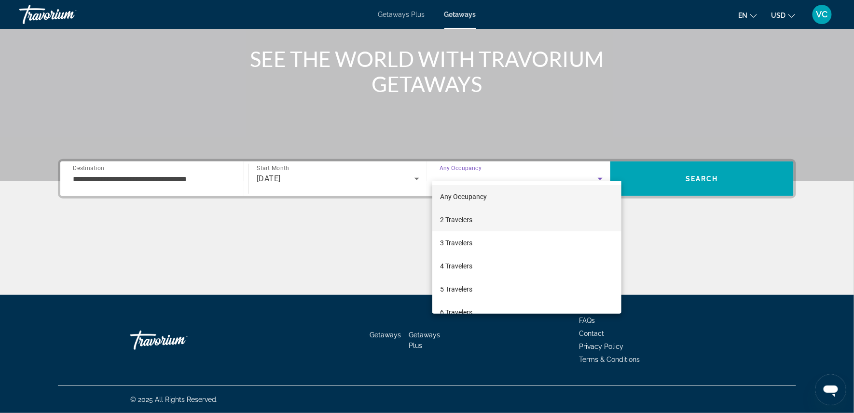
click at [552, 216] on mat-option "2 Travelers" at bounding box center [526, 219] width 189 height 23
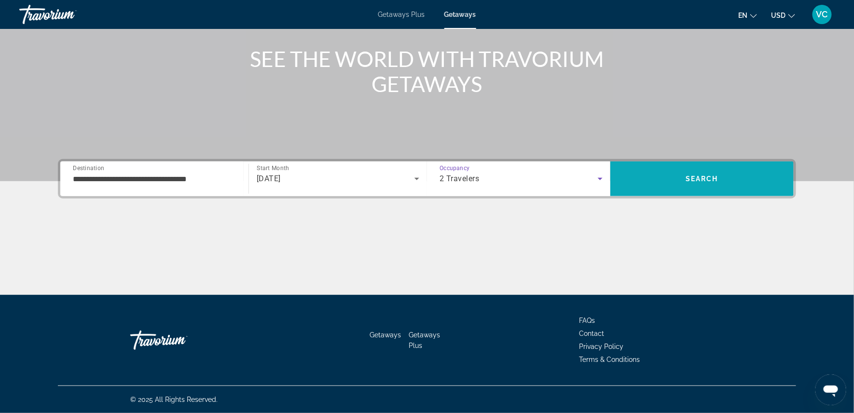
click at [708, 175] on span "Search" at bounding box center [701, 179] width 33 height 8
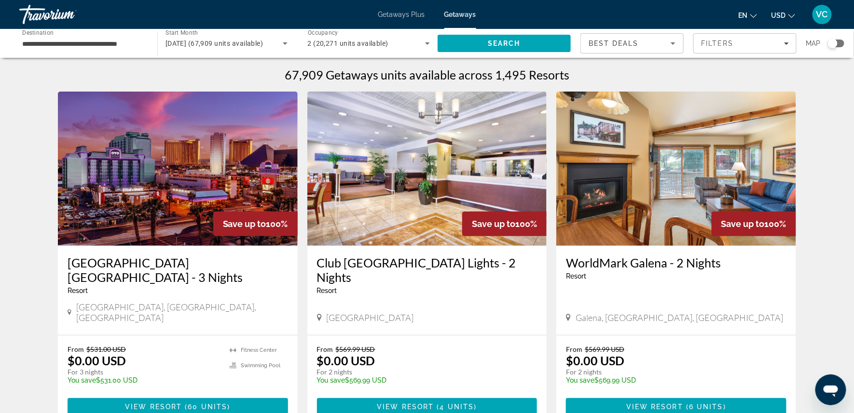
click at [816, 46] on div "Search widget" at bounding box center [833, 44] width 10 height 10
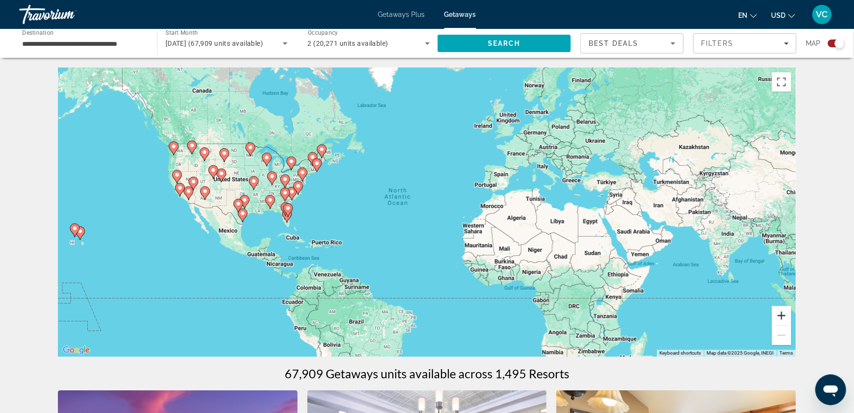
click at [791, 319] on button "Zoom in" at bounding box center [781, 315] width 19 height 19
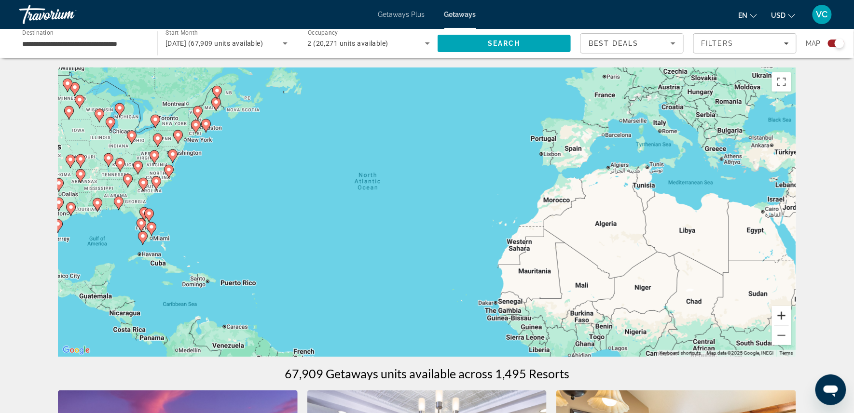
click at [791, 319] on button "Zoom in" at bounding box center [781, 315] width 19 height 19
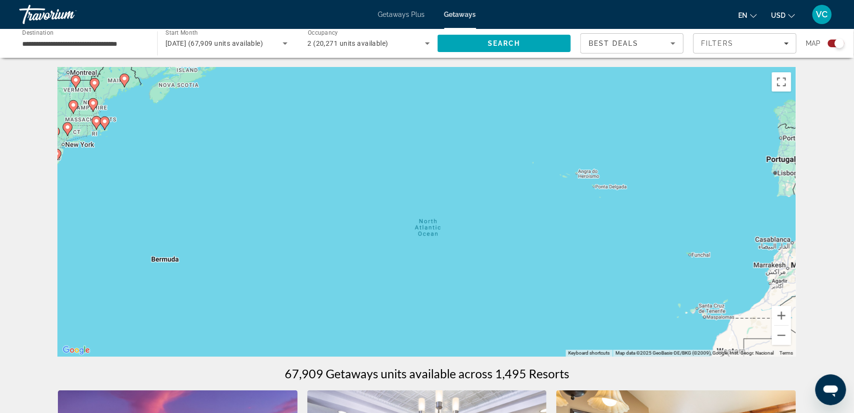
drag, startPoint x: 484, startPoint y: 206, endPoint x: 605, endPoint y: 282, distance: 142.8
click at [605, 282] on div "To activate drag with keyboard, press Alt + Enter. Once in keyboard drag state,…" at bounding box center [427, 212] width 738 height 289
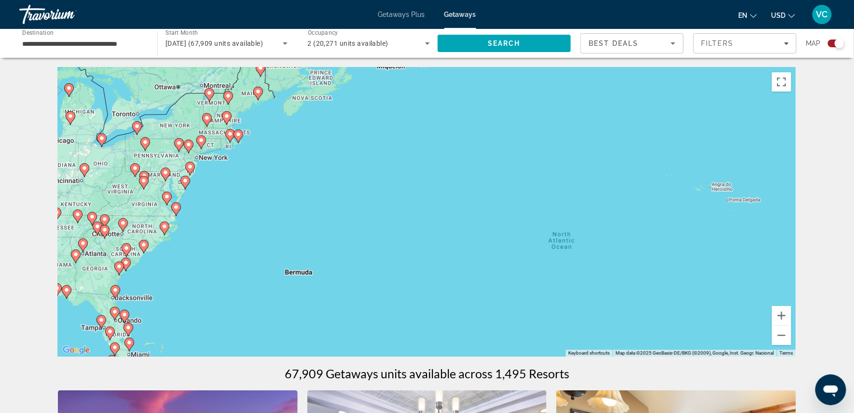
drag, startPoint x: 378, startPoint y: 177, endPoint x: 512, endPoint y: 192, distance: 135.4
click at [512, 192] on div "To activate drag with keyboard, press Alt + Enter. Once in keyboard drag state,…" at bounding box center [427, 212] width 738 height 289
click at [791, 318] on button "Zoom in" at bounding box center [781, 315] width 19 height 19
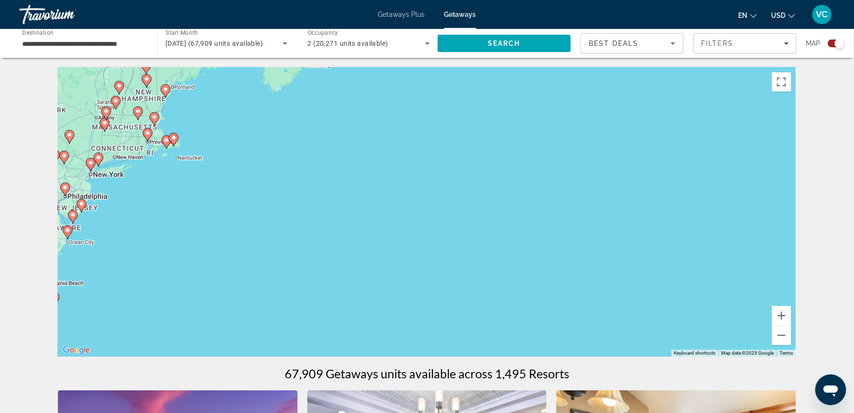
drag, startPoint x: 548, startPoint y: 215, endPoint x: 675, endPoint y: 286, distance: 145.4
click at [675, 286] on div "To activate drag with keyboard, press Alt + Enter. Once in keyboard drag state,…" at bounding box center [427, 212] width 738 height 289
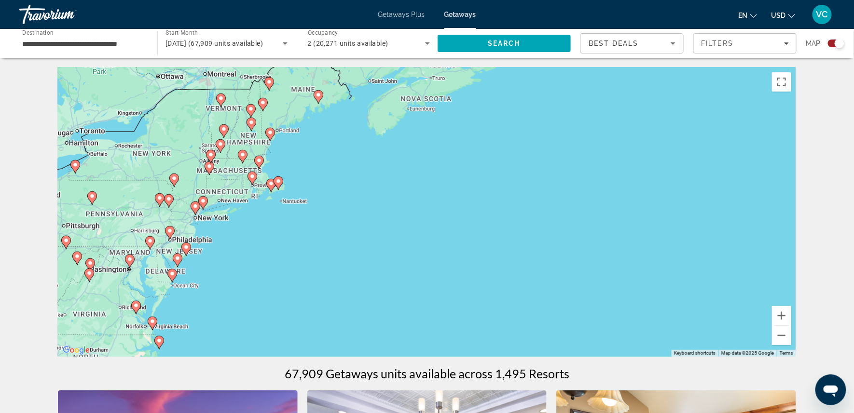
drag, startPoint x: 449, startPoint y: 189, endPoint x: 561, endPoint y: 243, distance: 124.0
click at [561, 243] on div "To activate drag with keyboard, press Alt + Enter. Once in keyboard drag state,…" at bounding box center [427, 212] width 738 height 289
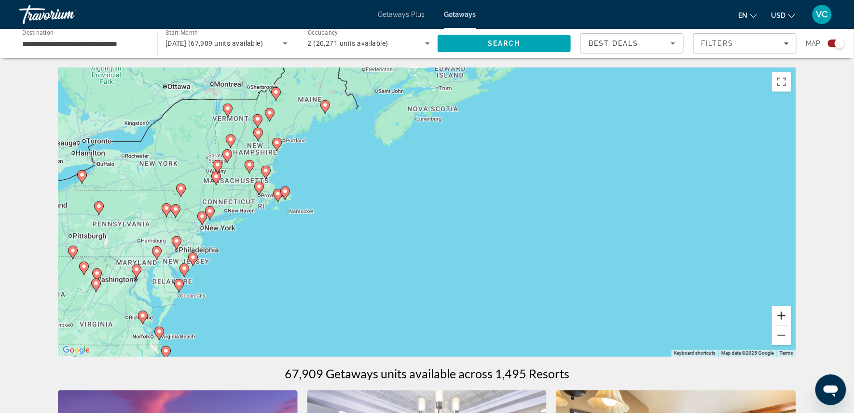
click at [791, 317] on button "Zoom in" at bounding box center [781, 315] width 19 height 19
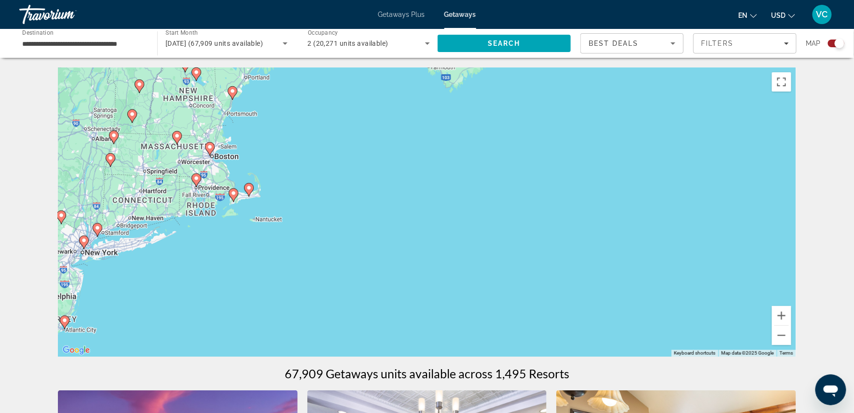
drag, startPoint x: 503, startPoint y: 243, endPoint x: 619, endPoint y: 261, distance: 116.8
click at [619, 261] on div "To activate drag with keyboard, press Alt + Enter. Once in keyboard drag state,…" at bounding box center [427, 212] width 738 height 289
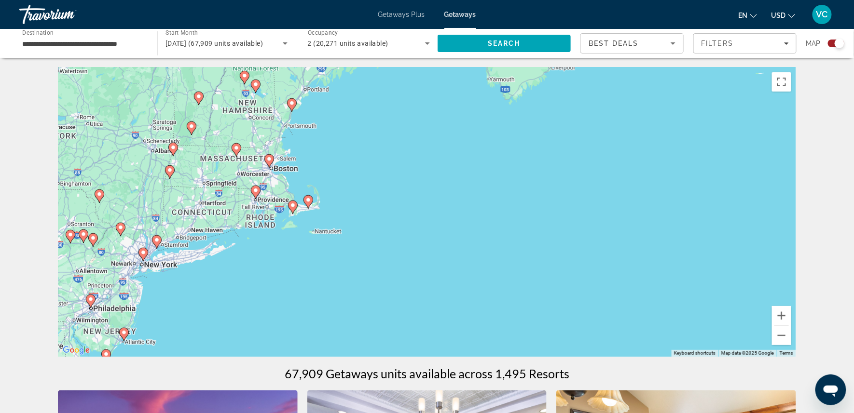
drag, startPoint x: 435, startPoint y: 252, endPoint x: 514, endPoint y: 254, distance: 79.1
click at [514, 254] on div "To activate drag with keyboard, press Alt + Enter. Once in keyboard drag state,…" at bounding box center [427, 212] width 738 height 289
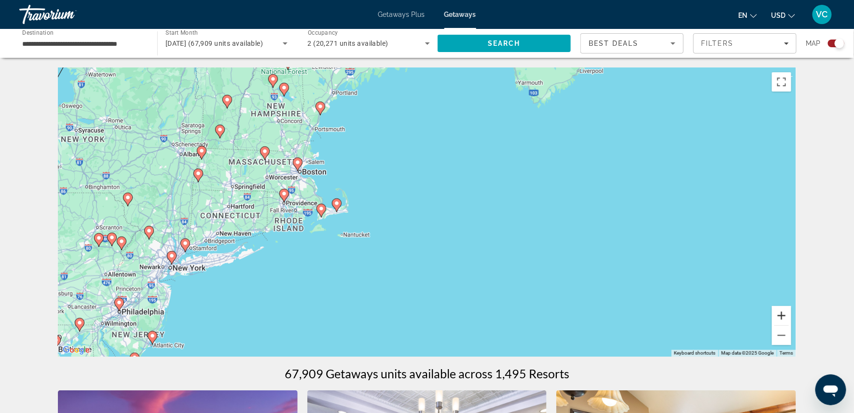
click at [791, 311] on button "Zoom in" at bounding box center [781, 315] width 19 height 19
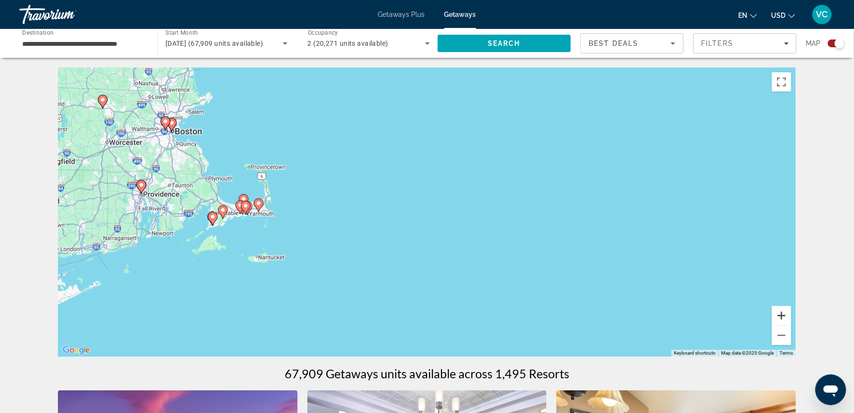
click at [791, 311] on button "Zoom in" at bounding box center [781, 315] width 19 height 19
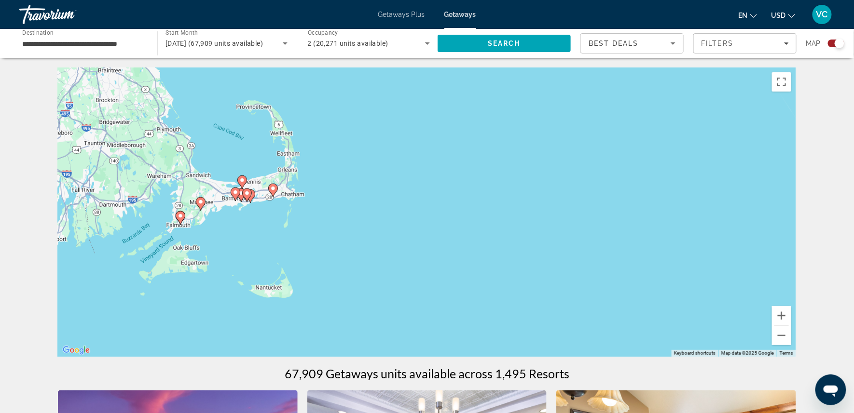
drag, startPoint x: 508, startPoint y: 244, endPoint x: 692, endPoint y: 229, distance: 183.9
click at [692, 229] on div "To activate drag with keyboard, press Alt + Enter. Once in keyboard drag state,…" at bounding box center [427, 212] width 738 height 289
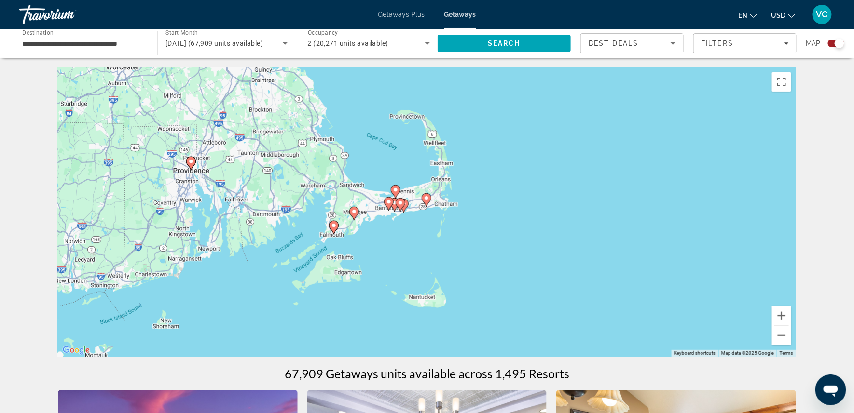
drag, startPoint x: 555, startPoint y: 207, endPoint x: 712, endPoint y: 218, distance: 158.0
click at [712, 218] on div "To activate drag with keyboard, press Alt + Enter. Once in keyboard drag state,…" at bounding box center [427, 212] width 738 height 289
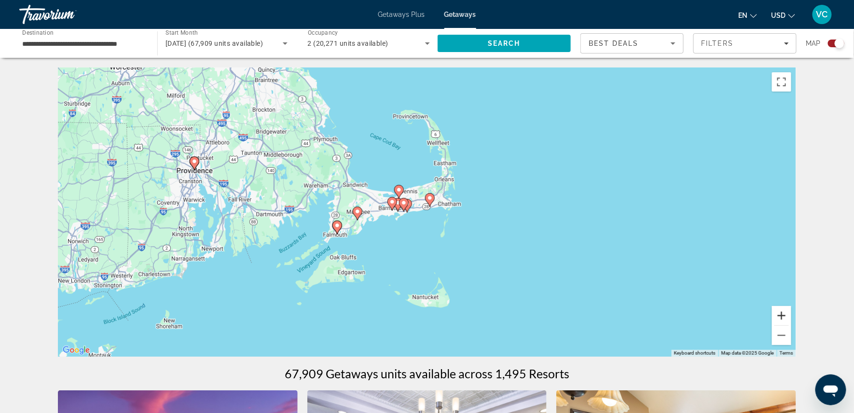
click at [791, 316] on button "Zoom in" at bounding box center [781, 315] width 19 height 19
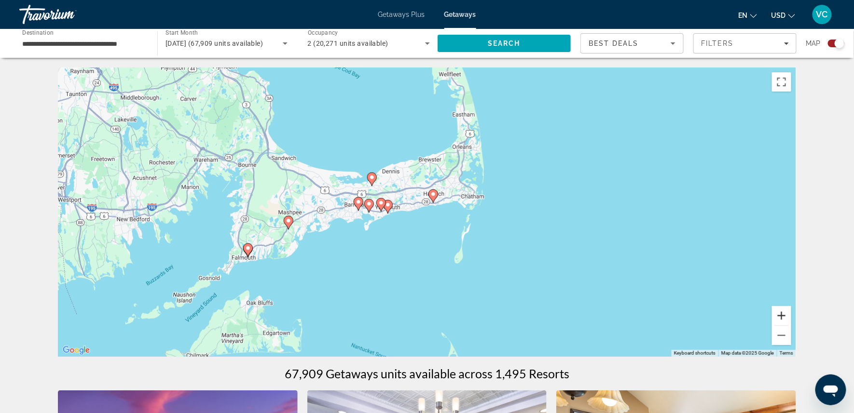
click at [791, 316] on button "Zoom in" at bounding box center [781, 315] width 19 height 19
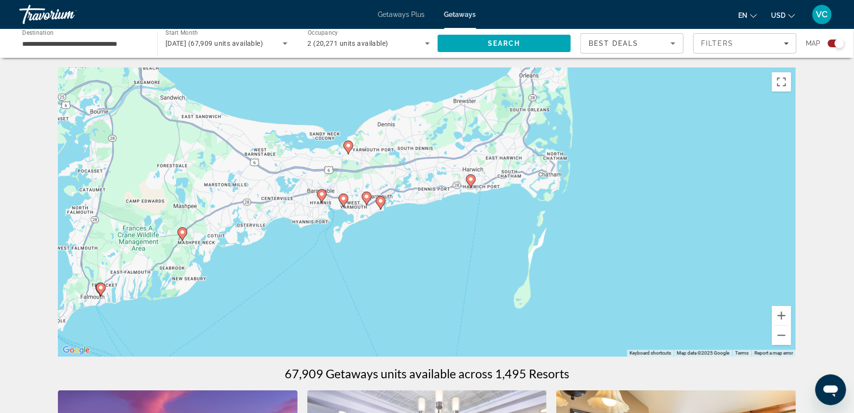
drag, startPoint x: 634, startPoint y: 271, endPoint x: 688, endPoint y: 266, distance: 54.7
click at [688, 266] on div "To activate drag with keyboard, press Alt + Enter. Once in keyboard drag state,…" at bounding box center [427, 212] width 738 height 289
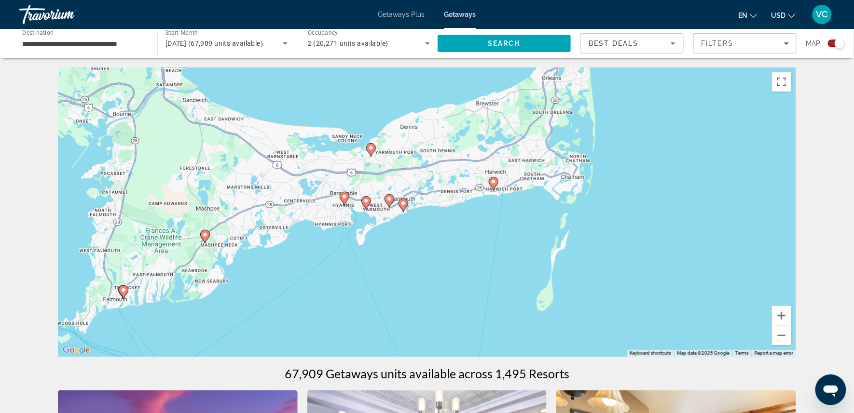
click at [345, 199] on image "Main content" at bounding box center [344, 197] width 6 height 6
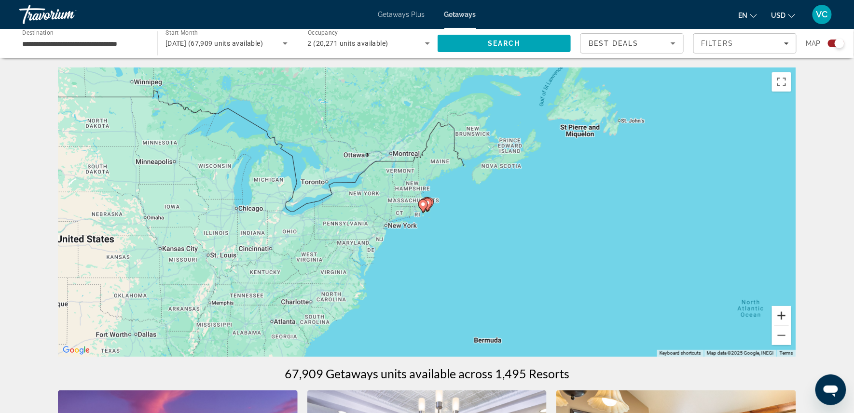
click at [791, 313] on button "Zoom in" at bounding box center [781, 315] width 19 height 19
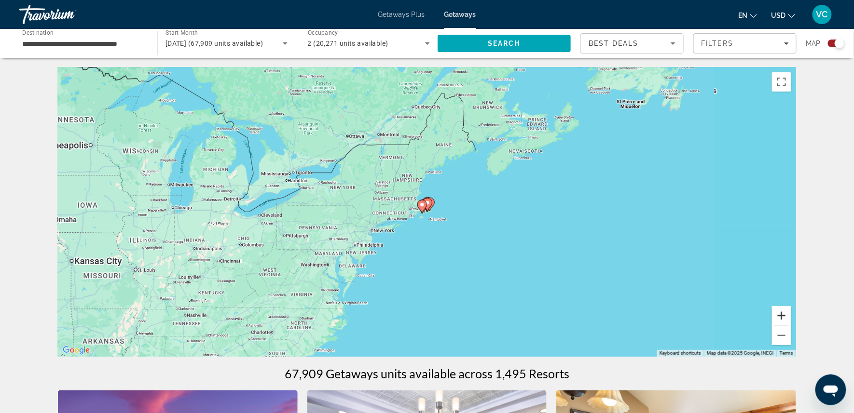
click at [791, 313] on button "Zoom in" at bounding box center [781, 315] width 19 height 19
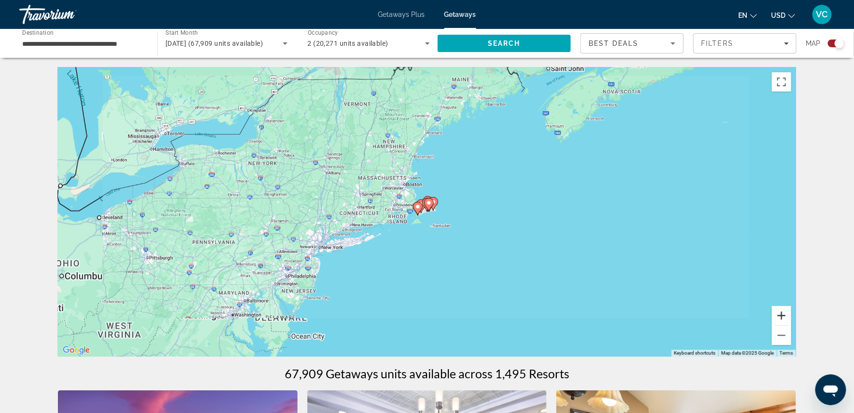
click at [791, 313] on button "Zoom in" at bounding box center [781, 315] width 19 height 19
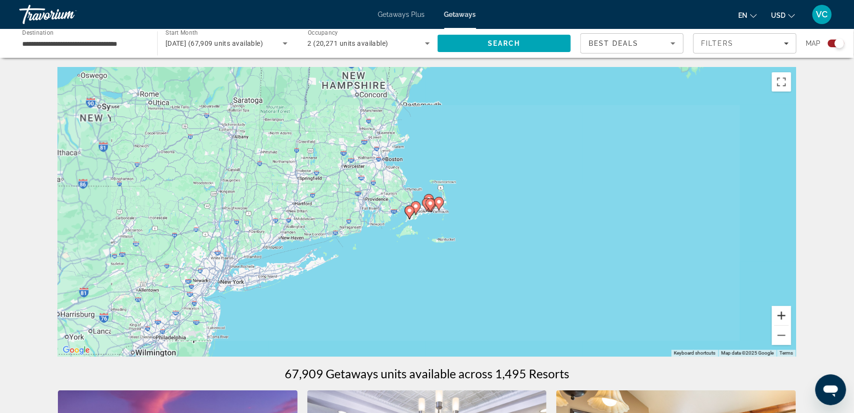
click at [791, 313] on button "Zoom in" at bounding box center [781, 315] width 19 height 19
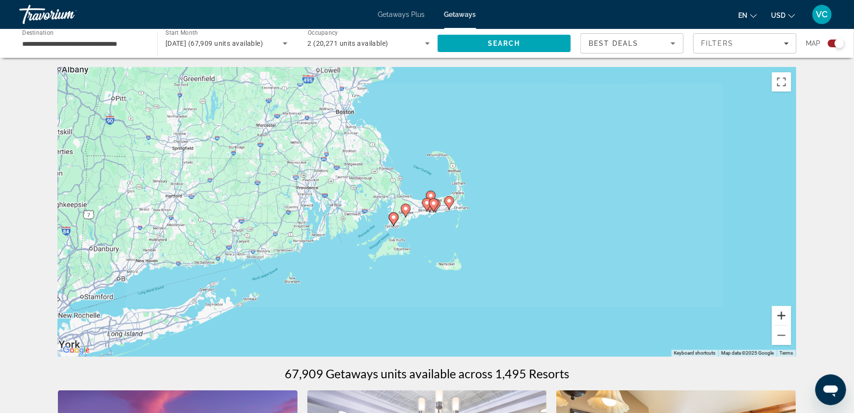
click at [791, 313] on button "Zoom in" at bounding box center [781, 315] width 19 height 19
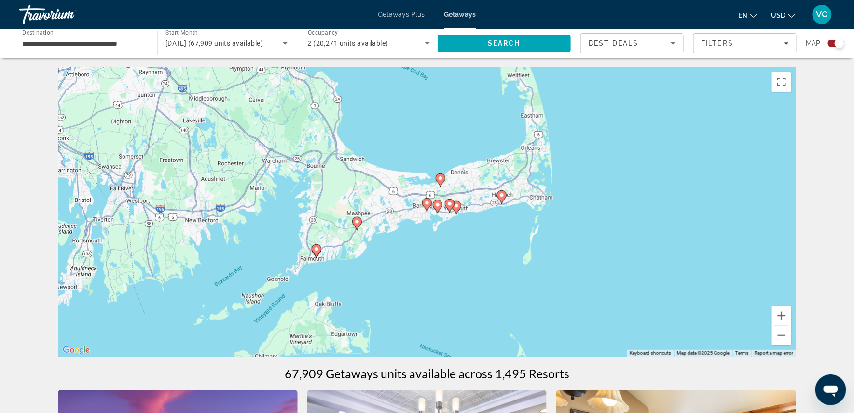
click at [425, 204] on icon "Main content" at bounding box center [426, 205] width 9 height 13
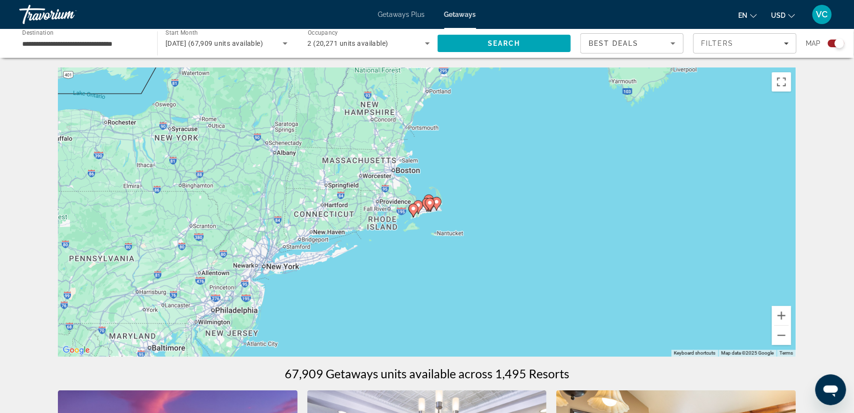
click at [426, 202] on gmp-advanced-marker "Main content" at bounding box center [430, 205] width 10 height 14
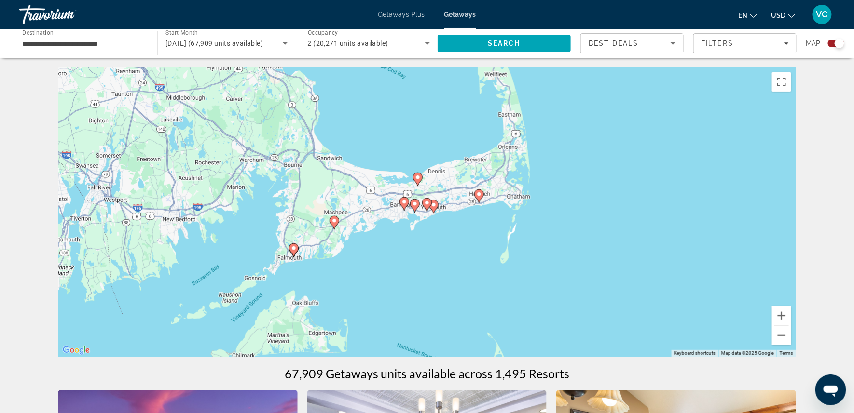
click at [406, 204] on image "Main content" at bounding box center [404, 202] width 6 height 6
click at [406, 204] on div "To navigate, press the arrow keys. To activate drag with keyboard, press Alt + …" at bounding box center [427, 212] width 738 height 289
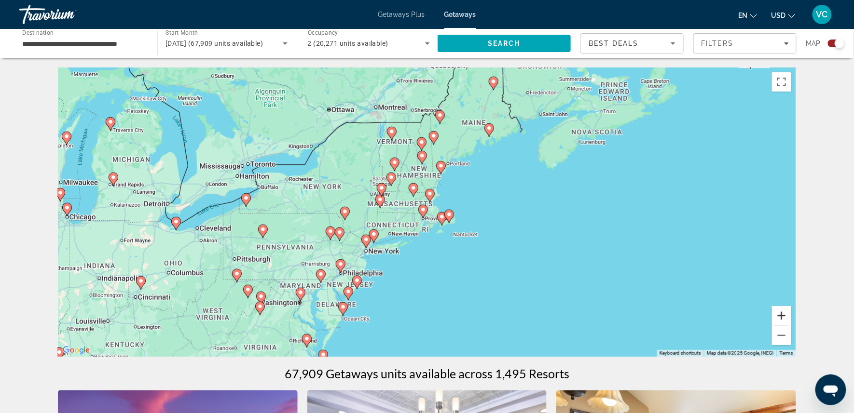
click at [791, 319] on button "Zoom in" at bounding box center [781, 315] width 19 height 19
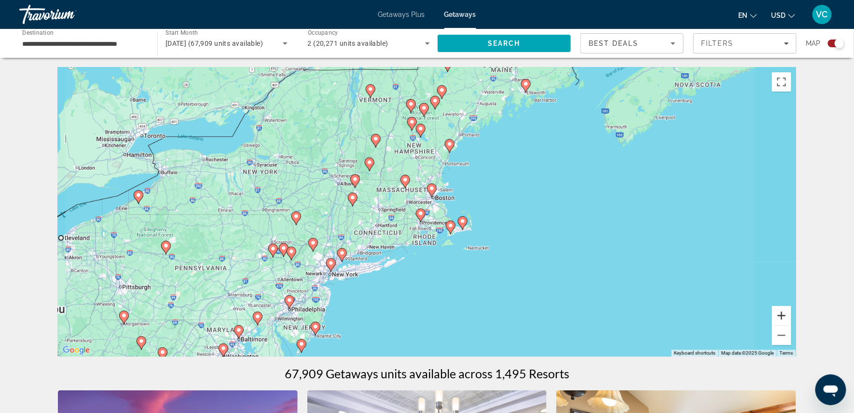
click at [791, 319] on button "Zoom in" at bounding box center [781, 315] width 19 height 19
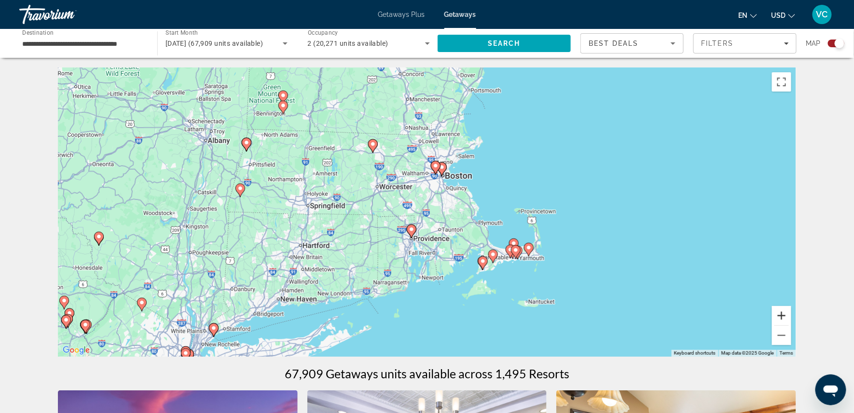
click at [791, 319] on button "Zoom in" at bounding box center [781, 315] width 19 height 19
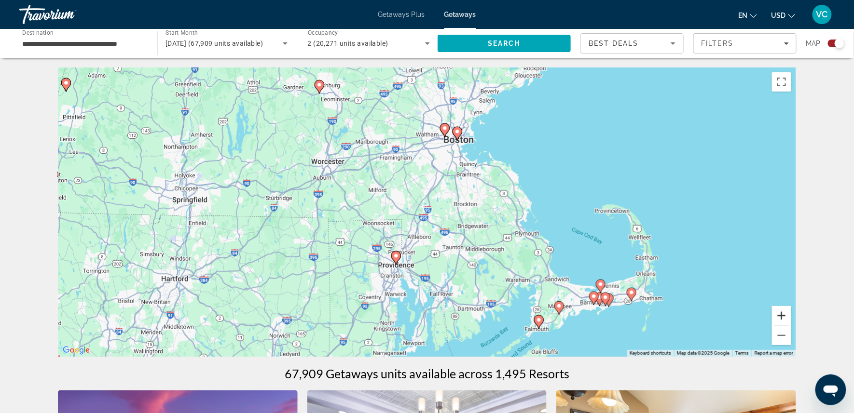
click at [791, 319] on button "Zoom in" at bounding box center [781, 315] width 19 height 19
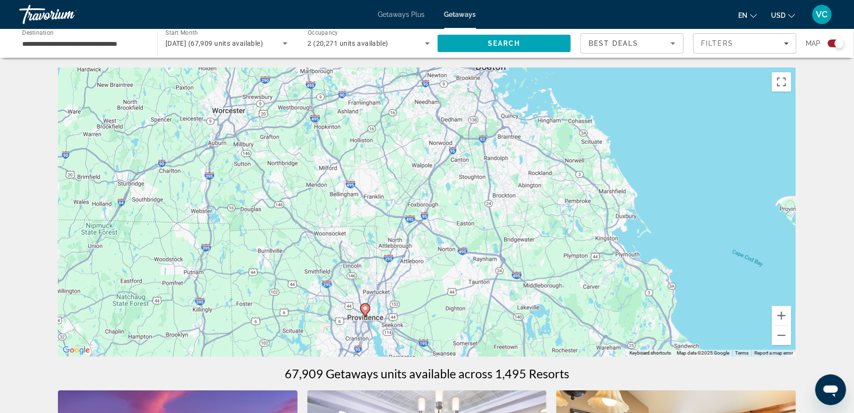
click at [365, 312] on image "Main content" at bounding box center [365, 309] width 6 height 6
type input "**********"
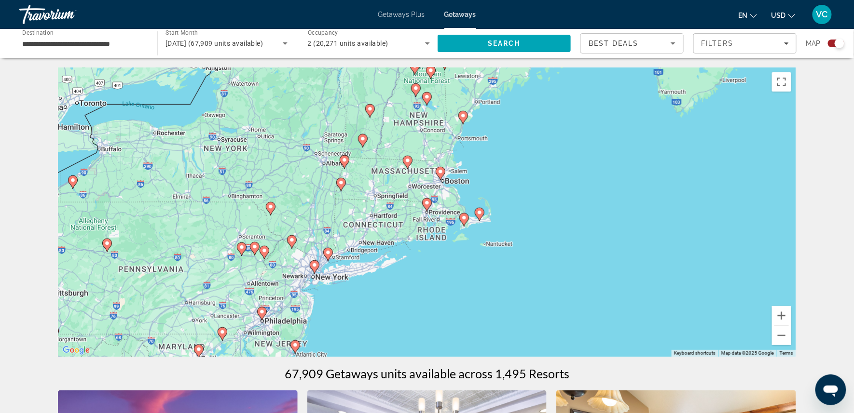
click at [427, 206] on image "Main content" at bounding box center [427, 203] width 6 height 6
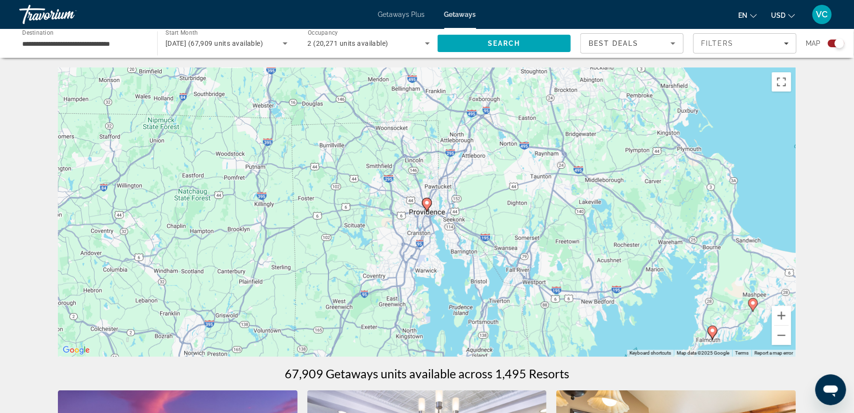
click at [426, 204] on icon "Main content" at bounding box center [426, 205] width 9 height 13
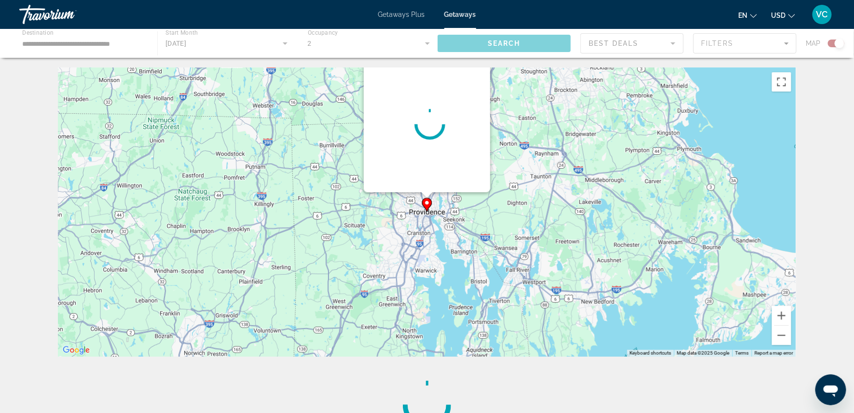
click at [426, 204] on icon "Main content" at bounding box center [426, 205] width 9 height 13
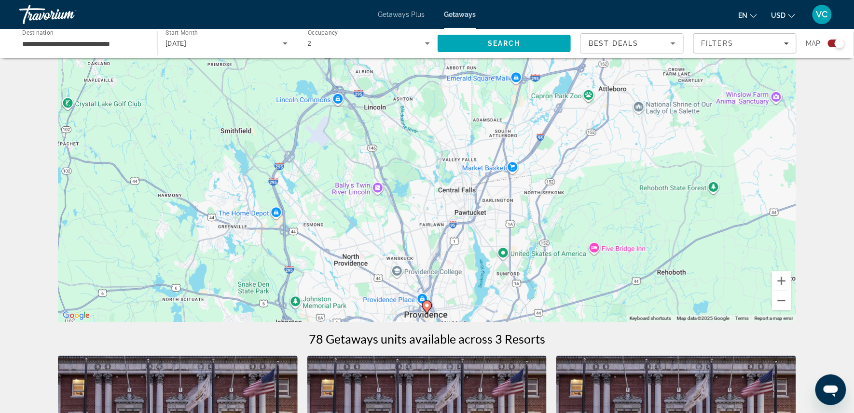
scroll to position [40, 0]
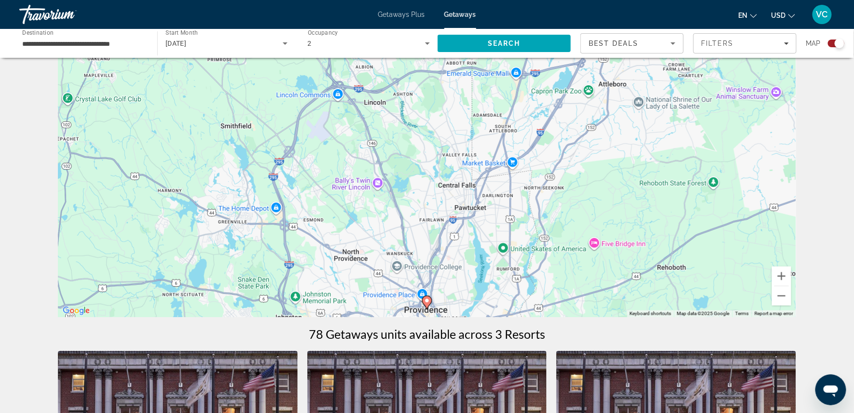
click at [426, 304] on image "Main content" at bounding box center [427, 301] width 6 height 6
click at [427, 173] on div "To activate drag with keyboard, press Alt + Enter. Once in keyboard drag state,…" at bounding box center [796, 173] width 738 height 0
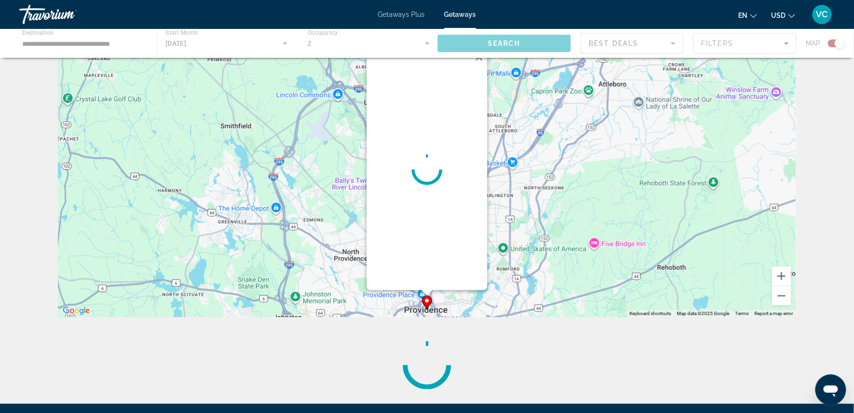
scroll to position [0, 0]
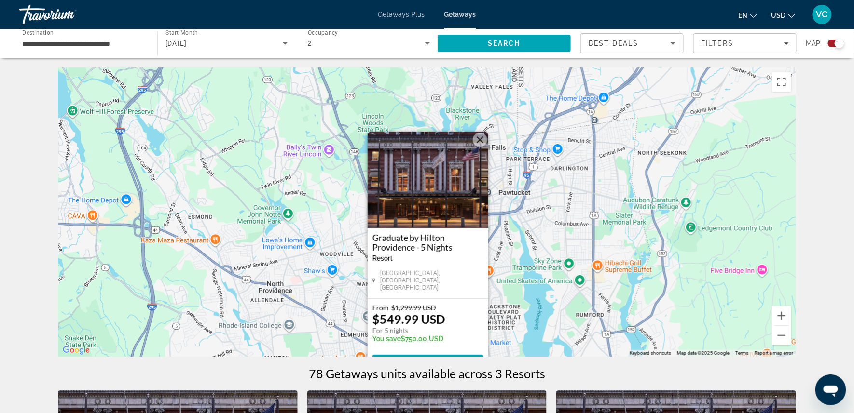
click at [568, 261] on div "To activate drag with keyboard, press Alt + Enter. Once in keyboard drag state,…" at bounding box center [427, 212] width 738 height 289
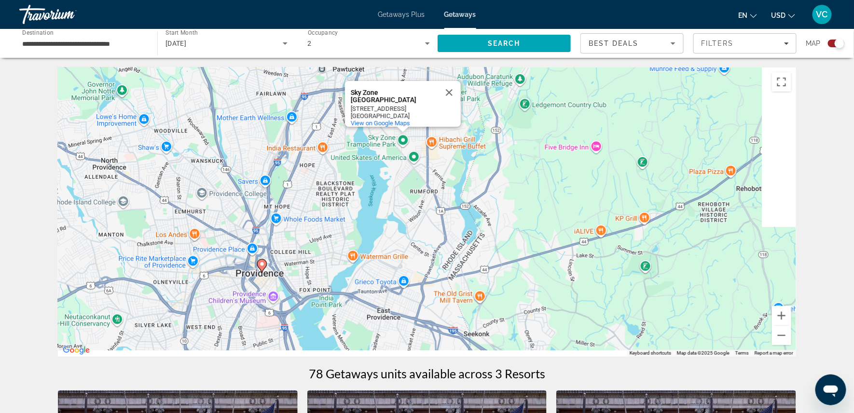
drag, startPoint x: 608, startPoint y: 267, endPoint x: 428, endPoint y: 136, distance: 223.0
click at [428, 136] on div "To activate drag with keyboard, press Alt + Enter. Once in keyboard drag state,…" at bounding box center [427, 212] width 738 height 289
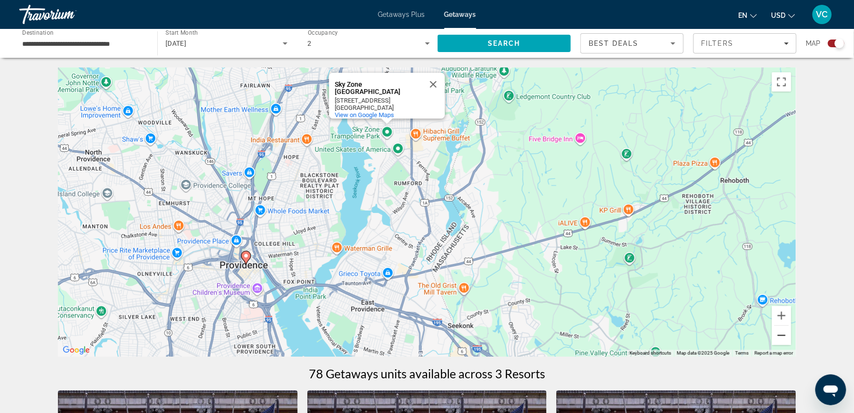
click at [791, 336] on button "Zoom out" at bounding box center [781, 335] width 19 height 19
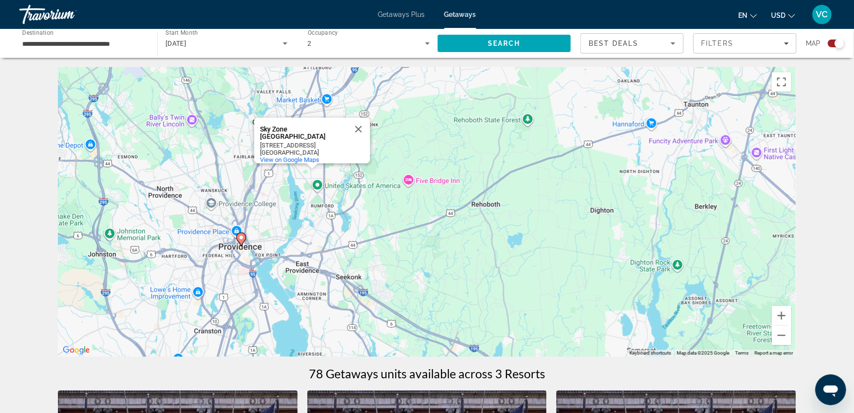
drag, startPoint x: 657, startPoint y: 221, endPoint x: 560, endPoint y: 227, distance: 97.1
click at [560, 227] on div "To activate drag with keyboard, press Alt + Enter. Once in keyboard drag state,…" at bounding box center [427, 212] width 738 height 289
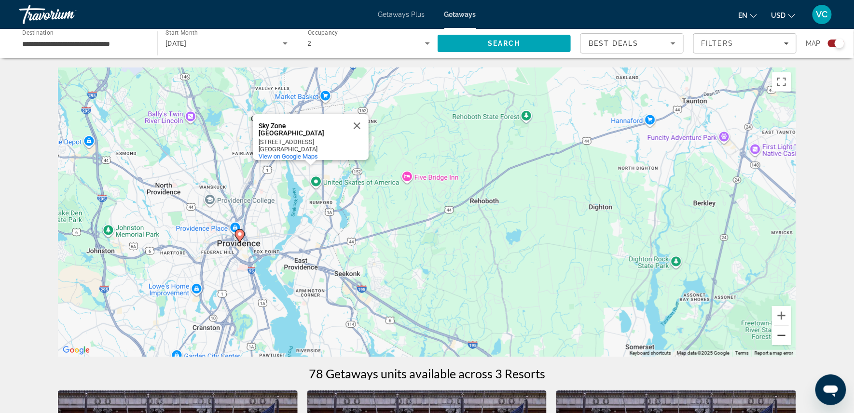
click at [791, 335] on button "Zoom out" at bounding box center [781, 335] width 19 height 19
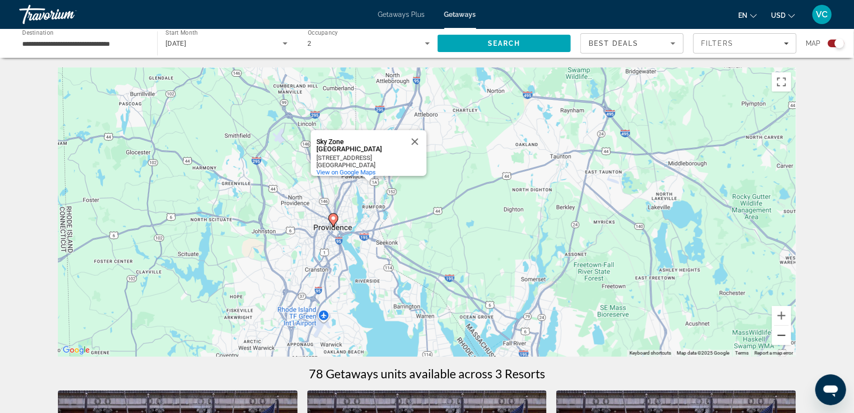
click at [791, 335] on button "Zoom out" at bounding box center [781, 335] width 19 height 19
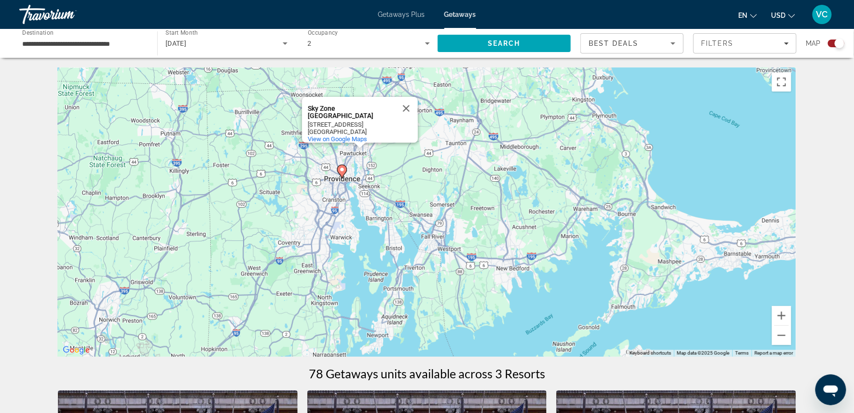
drag, startPoint x: 738, startPoint y: 262, endPoint x: 696, endPoint y: 216, distance: 62.2
click at [696, 216] on div "To activate drag with keyboard, press Alt + Enter. Once in keyboard drag state,…" at bounding box center [427, 212] width 738 height 289
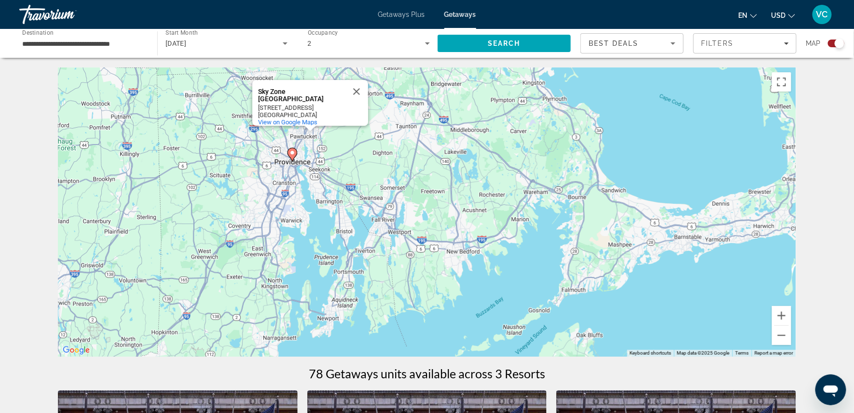
drag, startPoint x: 742, startPoint y: 287, endPoint x: 641, endPoint y: 258, distance: 104.4
click at [641, 258] on div "To activate drag with keyboard, press Alt + Enter. Once in keyboard drag state,…" at bounding box center [427, 212] width 738 height 289
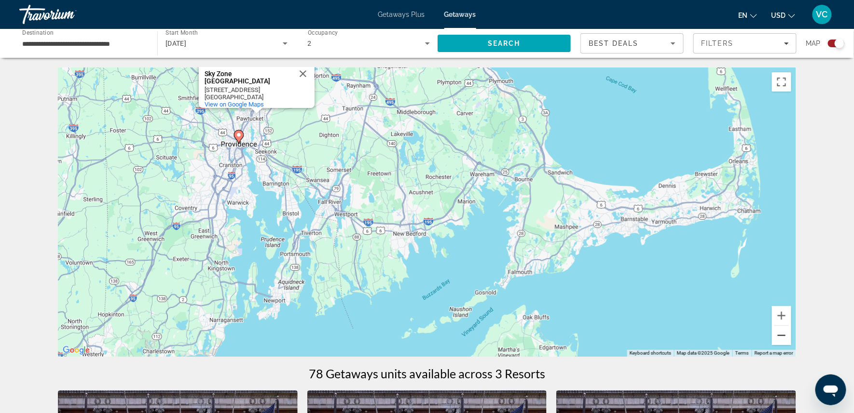
click at [791, 334] on button "Zoom out" at bounding box center [781, 335] width 19 height 19
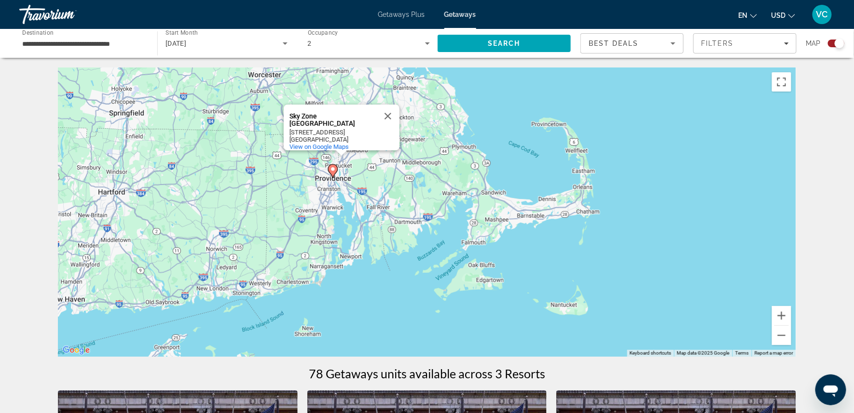
click at [674, 231] on div "To activate drag with keyboard, press Alt + Enter. Once in keyboard drag state,…" at bounding box center [427, 212] width 738 height 289
click at [389, 115] on button "Close" at bounding box center [387, 116] width 23 height 23
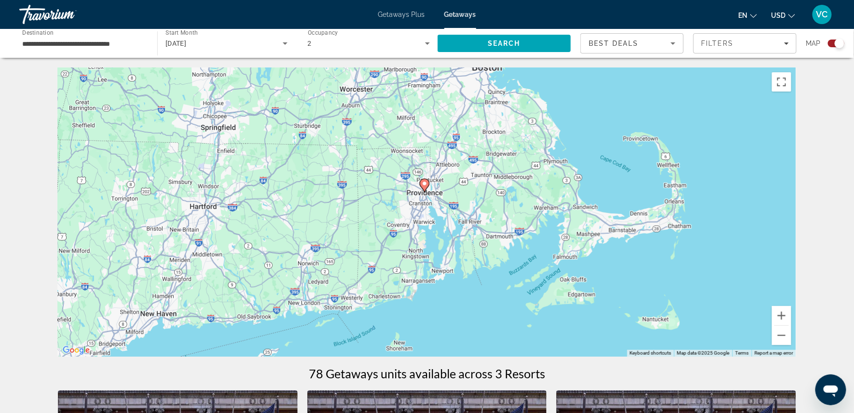
drag, startPoint x: 509, startPoint y: 207, endPoint x: 602, endPoint y: 221, distance: 94.2
click at [602, 221] on div "To activate drag with keyboard, press Alt + Enter. Once in keyboard drag state,…" at bounding box center [427, 212] width 738 height 289
click at [107, 45] on input "**********" at bounding box center [83, 44] width 122 height 12
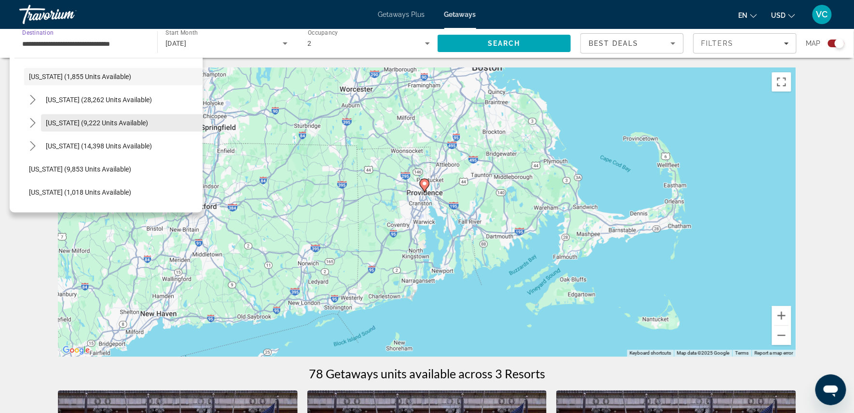
scroll to position [812, 0]
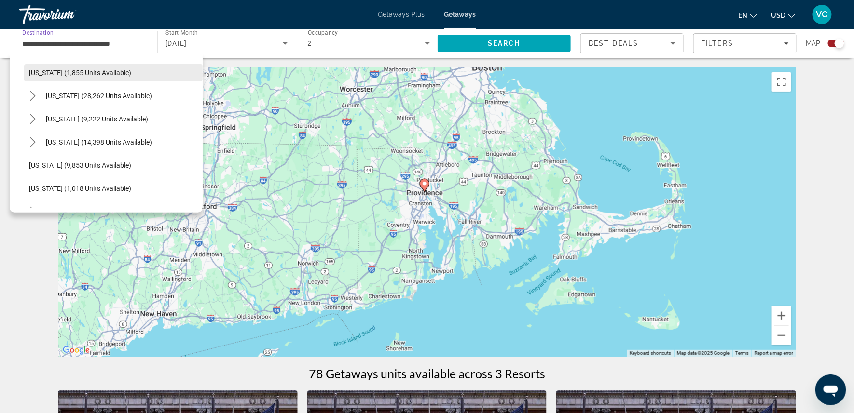
click at [121, 71] on span "Select destination: Rhode Island (1,855 units available)" at bounding box center [113, 72] width 178 height 23
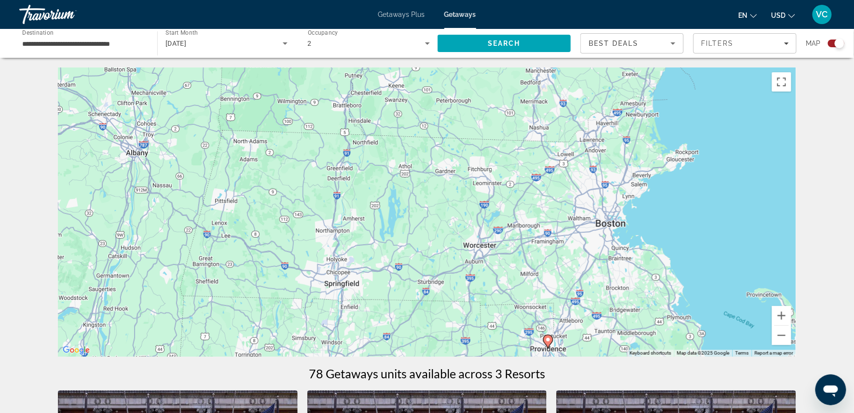
drag, startPoint x: 314, startPoint y: 211, endPoint x: 440, endPoint y: 368, distance: 201.0
click at [440, 368] on div "← Move left → Move right ↑ Move up ↓ Move down + Zoom in - Zoom out Home Jump l…" at bounding box center [427, 408] width 776 height 681
click at [109, 42] on input "**********" at bounding box center [83, 44] width 122 height 12
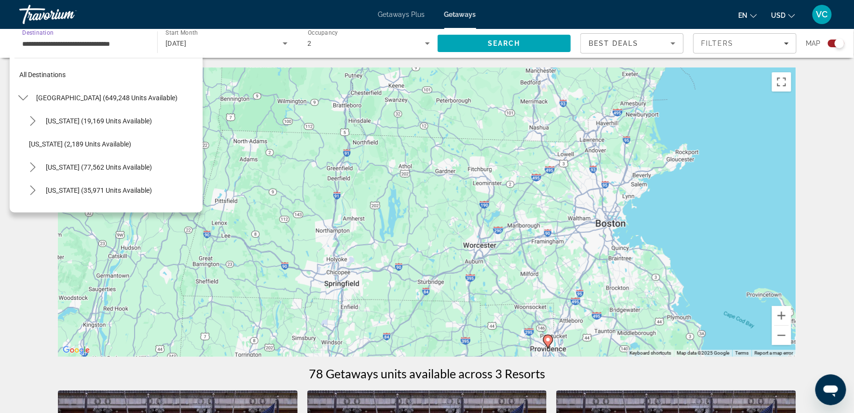
scroll to position [748, 0]
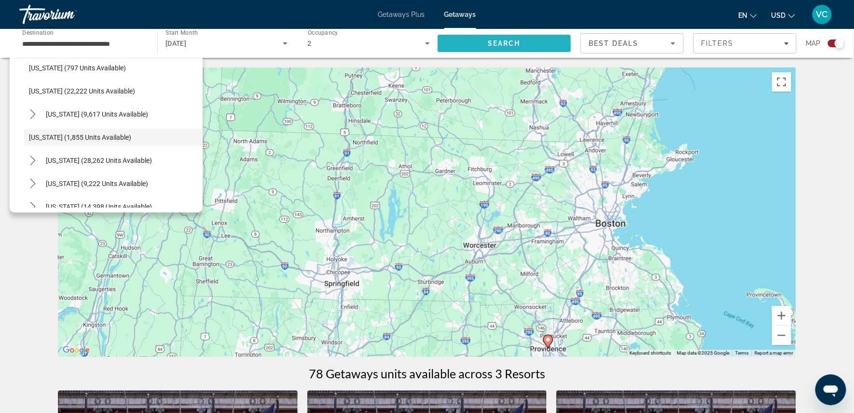
click at [476, 40] on span "Search" at bounding box center [503, 43] width 133 height 23
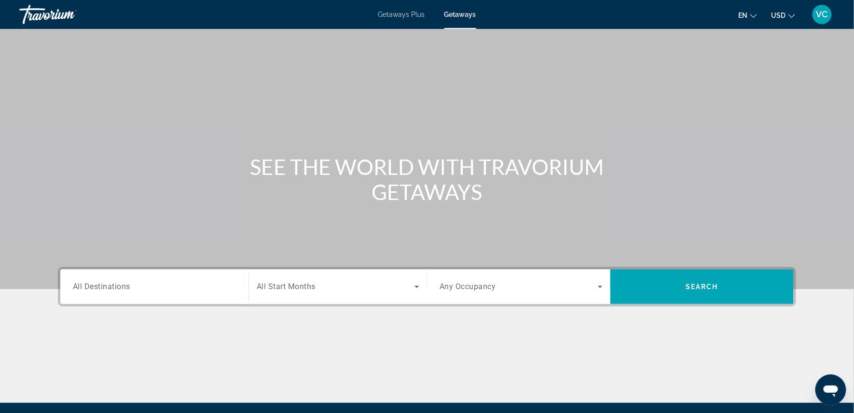
click at [109, 291] on span "All Destinations" at bounding box center [101, 286] width 57 height 9
click at [109, 293] on input "Destination All Destinations" at bounding box center [154, 288] width 163 height 12
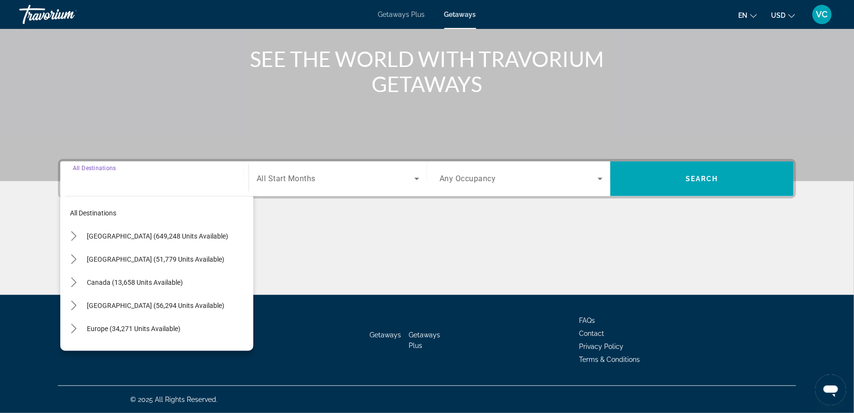
scroll to position [136, 0]
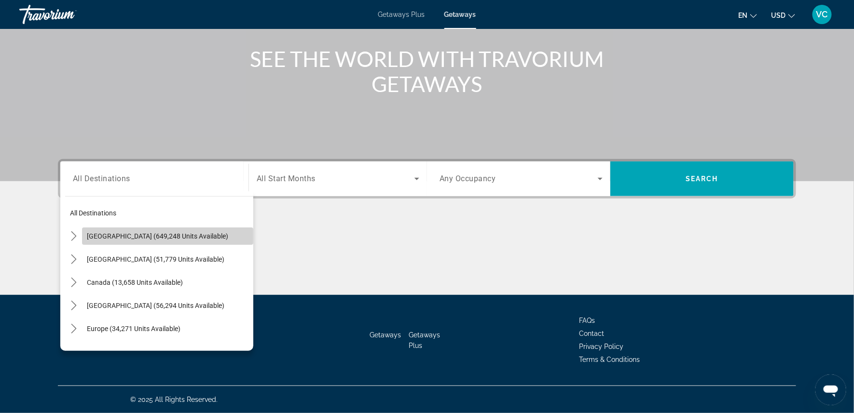
click at [153, 232] on span "United States (649,248 units available)" at bounding box center [157, 236] width 141 height 8
type input "**********"
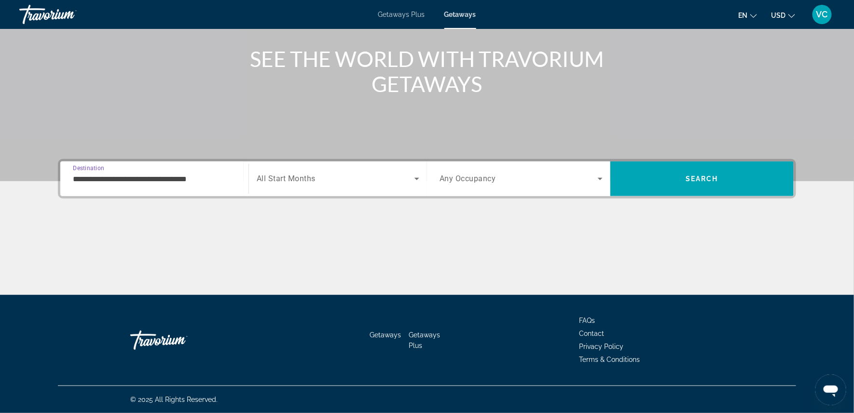
click at [299, 175] on span "All Start Months" at bounding box center [286, 179] width 59 height 9
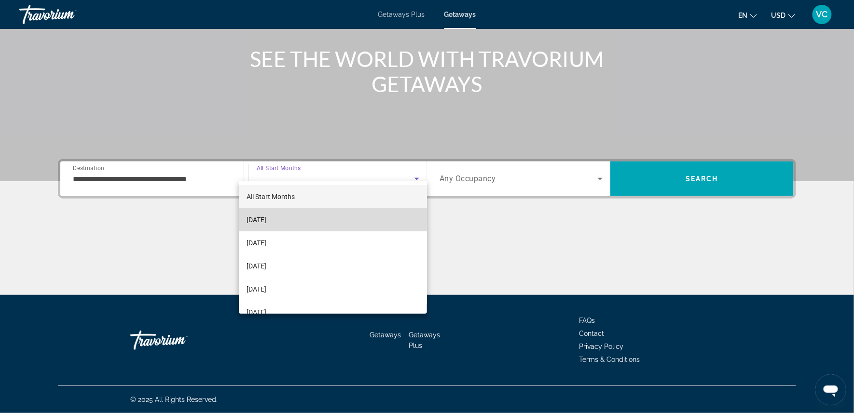
click at [266, 216] on span "October 2025" at bounding box center [256, 220] width 20 height 12
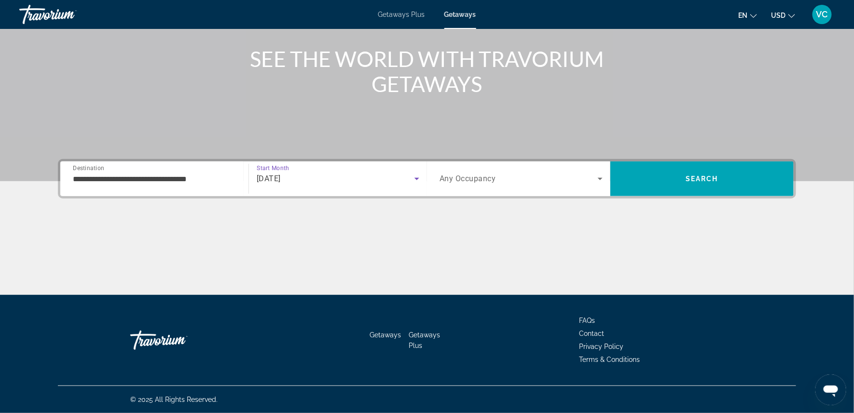
click at [602, 173] on div "Search widget" at bounding box center [600, 179] width 5 height 12
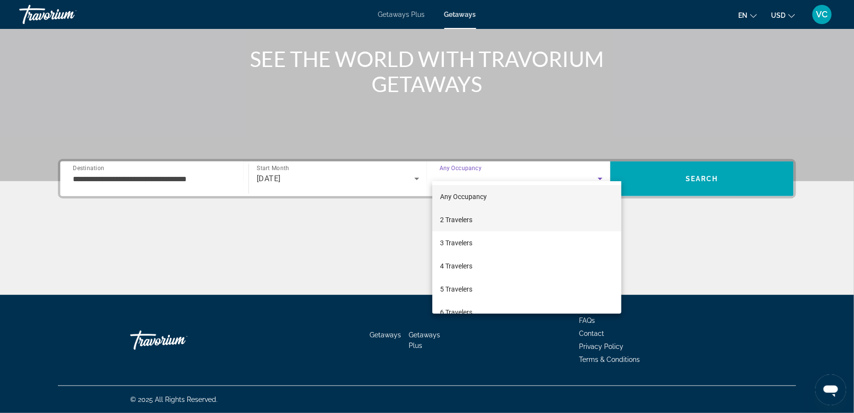
click at [558, 217] on mat-option "2 Travelers" at bounding box center [526, 219] width 189 height 23
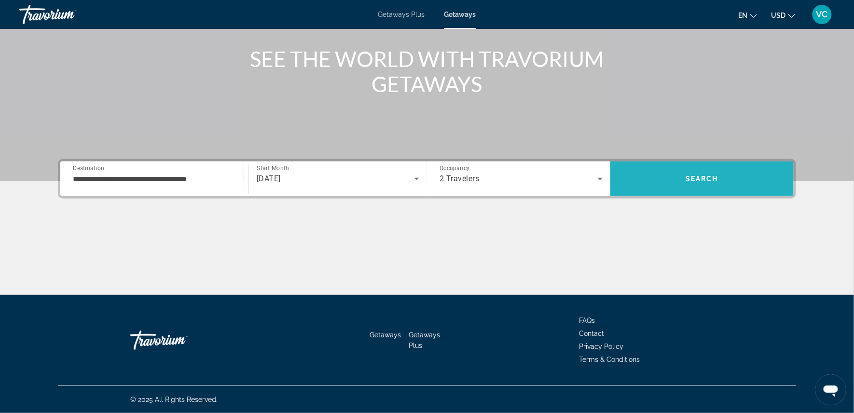
click at [713, 175] on span "Search" at bounding box center [701, 179] width 33 height 8
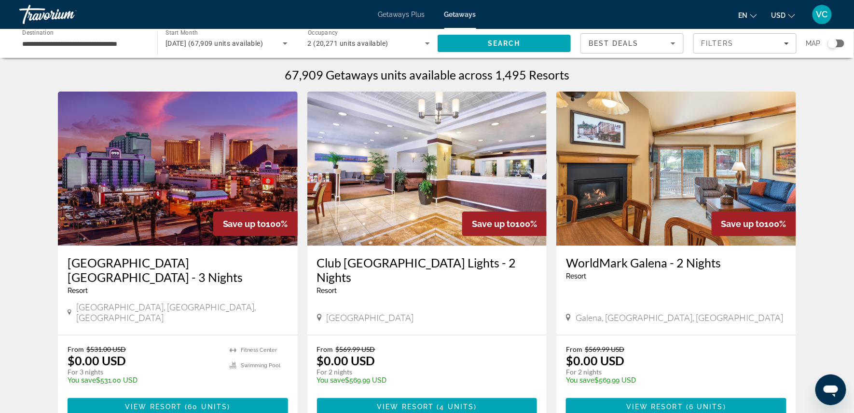
click at [816, 42] on div "Search widget" at bounding box center [833, 44] width 10 height 10
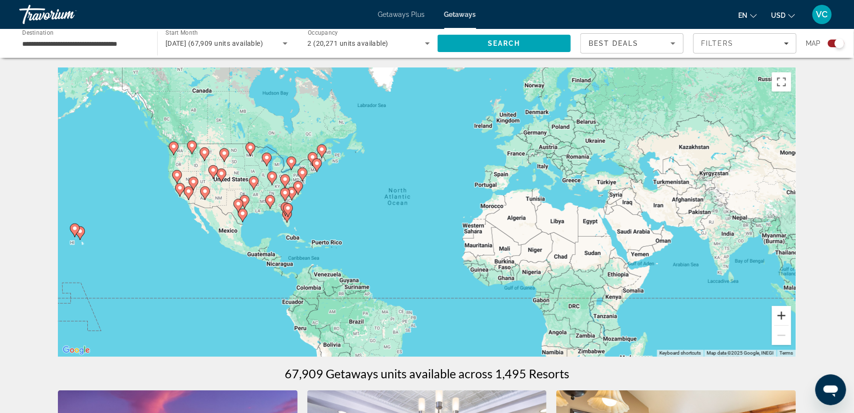
click at [791, 315] on button "Zoom in" at bounding box center [781, 315] width 19 height 19
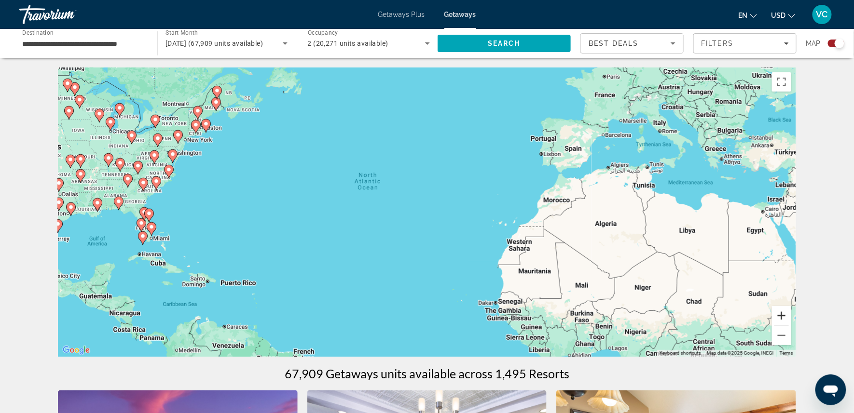
click at [791, 315] on button "Zoom in" at bounding box center [781, 315] width 19 height 19
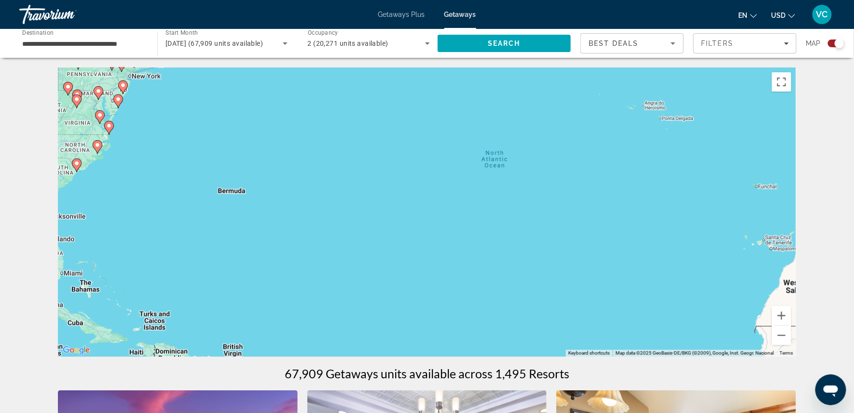
drag, startPoint x: 501, startPoint y: 213, endPoint x: 689, endPoint y: 221, distance: 187.8
click at [689, 221] on div "To activate drag with keyboard, press Alt + Enter. Once in keyboard drag state,…" at bounding box center [427, 212] width 738 height 289
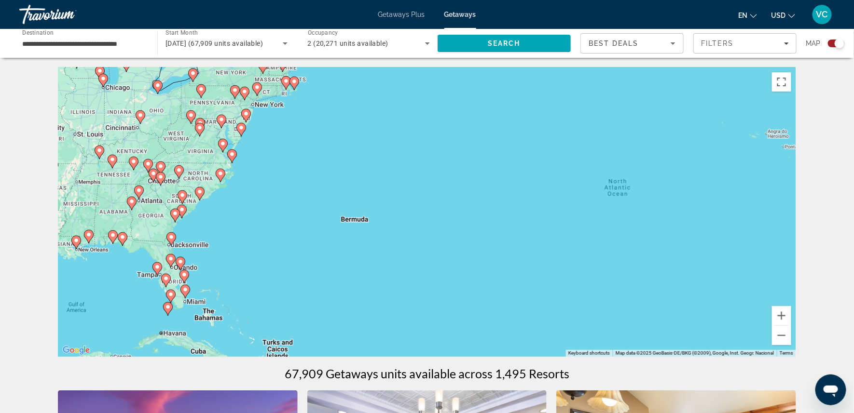
drag, startPoint x: 483, startPoint y: 204, endPoint x: 610, endPoint y: 232, distance: 129.5
click at [610, 232] on div "To activate drag with keyboard, press Alt + Enter. Once in keyboard drag state,…" at bounding box center [427, 212] width 738 height 289
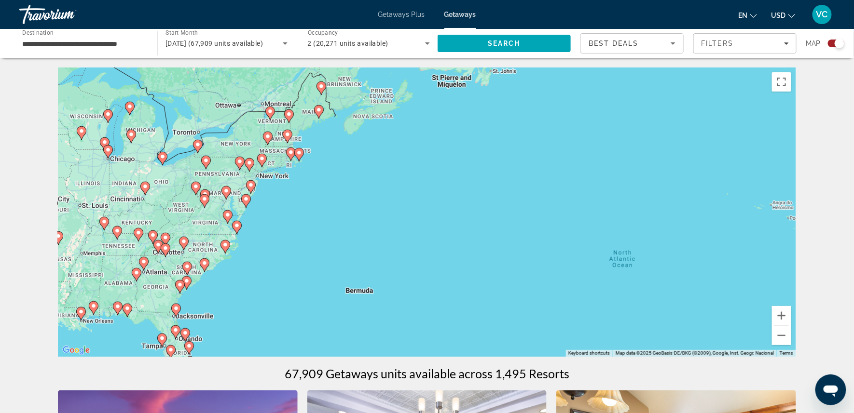
drag, startPoint x: 568, startPoint y: 211, endPoint x: 579, endPoint y: 297, distance: 87.1
click at [579, 297] on div "To activate drag with keyboard, press Alt + Enter. Once in keyboard drag state,…" at bounding box center [427, 212] width 738 height 289
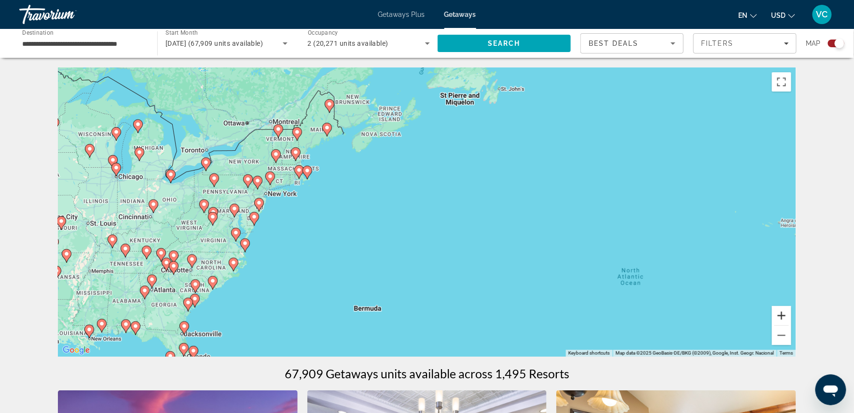
click at [791, 314] on button "Zoom in" at bounding box center [781, 315] width 19 height 19
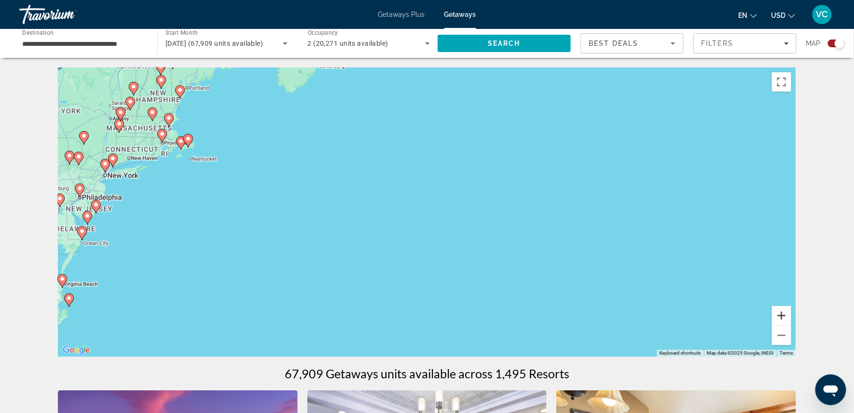
click at [791, 314] on button "Zoom in" at bounding box center [781, 315] width 19 height 19
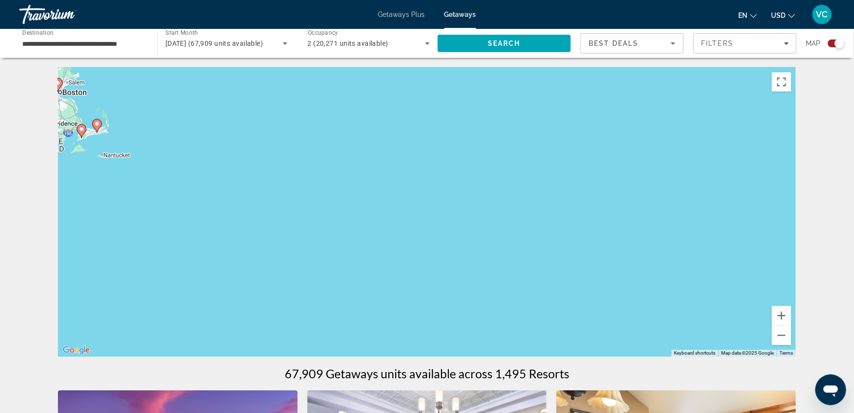
drag, startPoint x: 508, startPoint y: 221, endPoint x: 663, endPoint y: 274, distance: 163.3
click at [663, 274] on div "To activate drag with keyboard, press Alt + Enter. Once in keyboard drag state,…" at bounding box center [427, 212] width 738 height 289
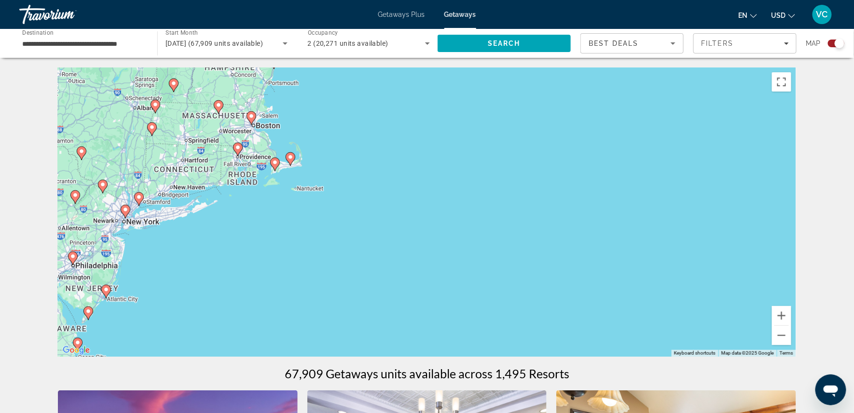
drag, startPoint x: 318, startPoint y: 147, endPoint x: 507, endPoint y: 177, distance: 192.0
click at [507, 177] on div "To activate drag with keyboard, press Alt + Enter. Once in keyboard drag state,…" at bounding box center [427, 212] width 738 height 289
click at [791, 317] on button "Zoom in" at bounding box center [781, 315] width 19 height 19
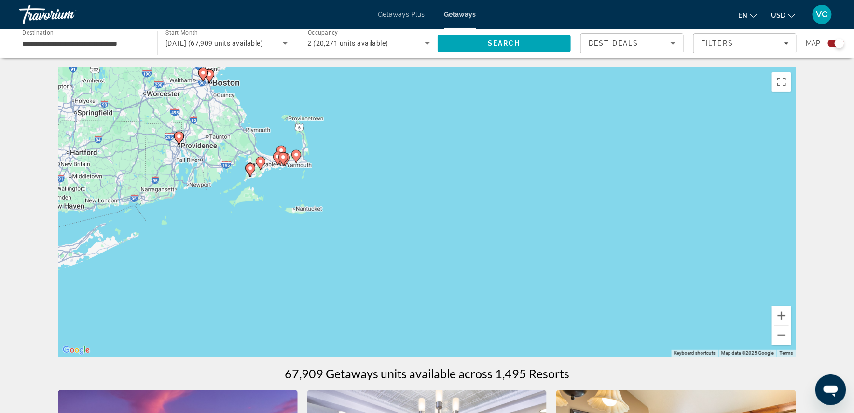
drag, startPoint x: 420, startPoint y: 169, endPoint x: 562, endPoint y: 214, distance: 148.9
click at [562, 214] on div "To activate drag with keyboard, press Alt + Enter. Once in keyboard drag state,…" at bounding box center [427, 212] width 738 height 289
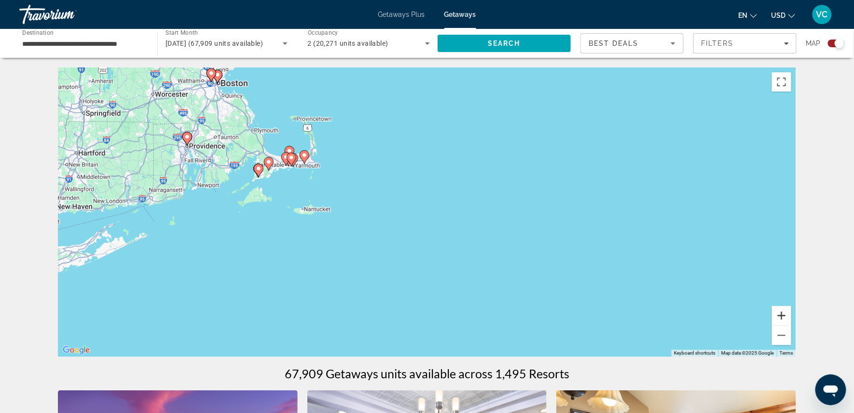
click at [791, 322] on button "Zoom in" at bounding box center [781, 315] width 19 height 19
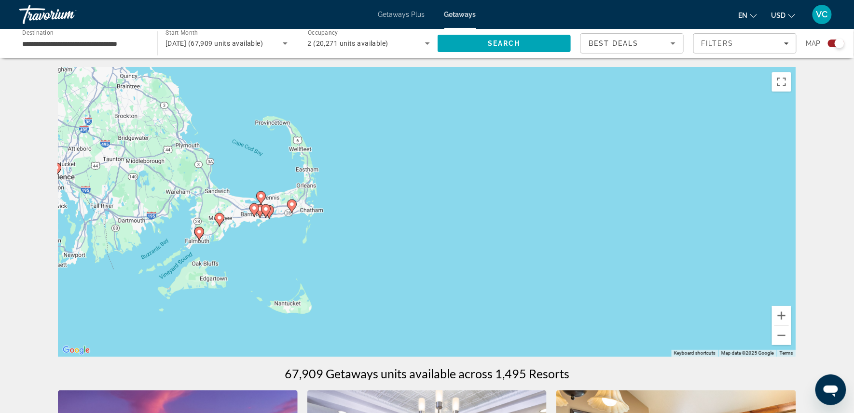
drag, startPoint x: 549, startPoint y: 232, endPoint x: 662, endPoint y: 332, distance: 150.0
click at [662, 332] on div "To activate drag with keyboard, press Alt + Enter. Once in keyboard drag state,…" at bounding box center [427, 212] width 738 height 289
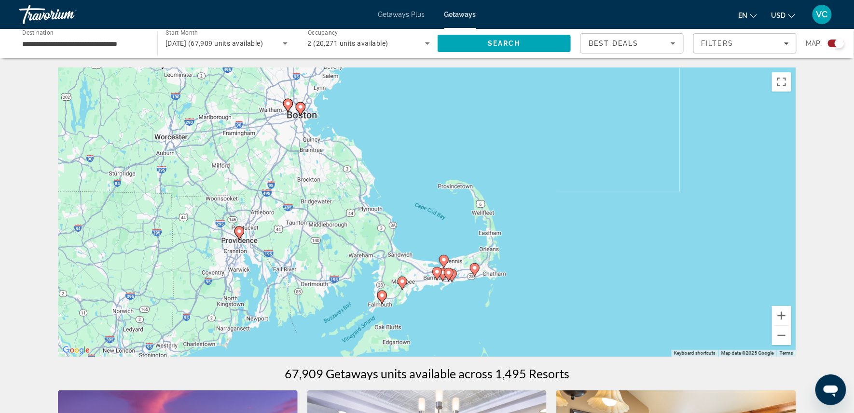
drag, startPoint x: 529, startPoint y: 233, endPoint x: 708, endPoint y: 290, distance: 188.8
click at [708, 291] on div "To activate drag with keyboard, press Alt + Enter. Once in keyboard drag state,…" at bounding box center [427, 212] width 738 height 289
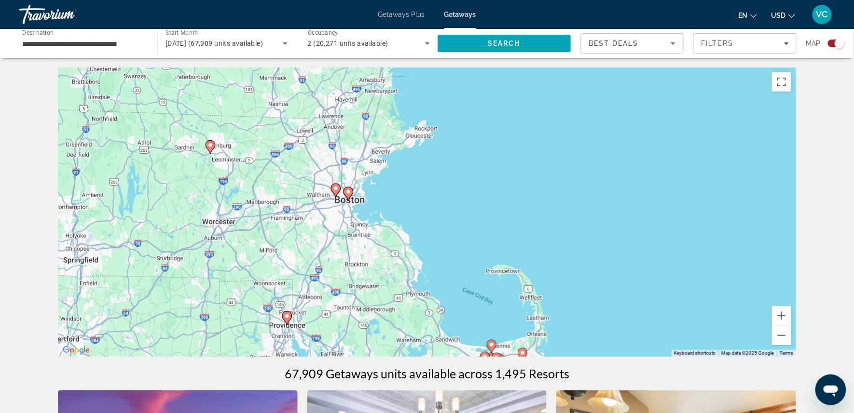
drag, startPoint x: 493, startPoint y: 167, endPoint x: 547, endPoint y: 268, distance: 113.9
click at [547, 268] on div "To activate drag with keyboard, press Alt + Enter. Once in keyboard drag state,…" at bounding box center [427, 212] width 738 height 289
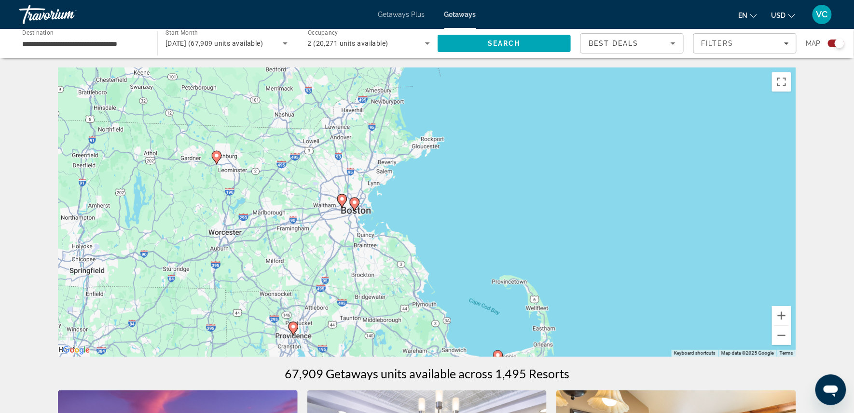
click at [355, 204] on image "Main content" at bounding box center [355, 203] width 6 height 6
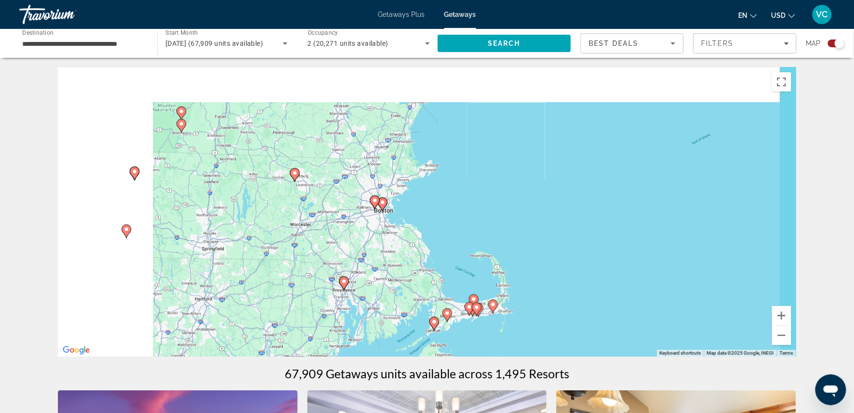
click at [355, 204] on div "To activate drag with keyboard, press Alt + Enter. Once in keyboard drag state,…" at bounding box center [427, 212] width 738 height 289
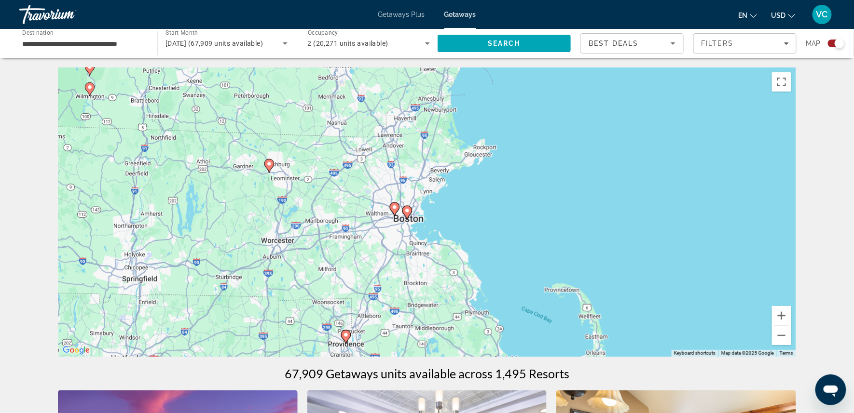
click at [403, 211] on gmp-advanced-marker "Main content" at bounding box center [407, 212] width 10 height 14
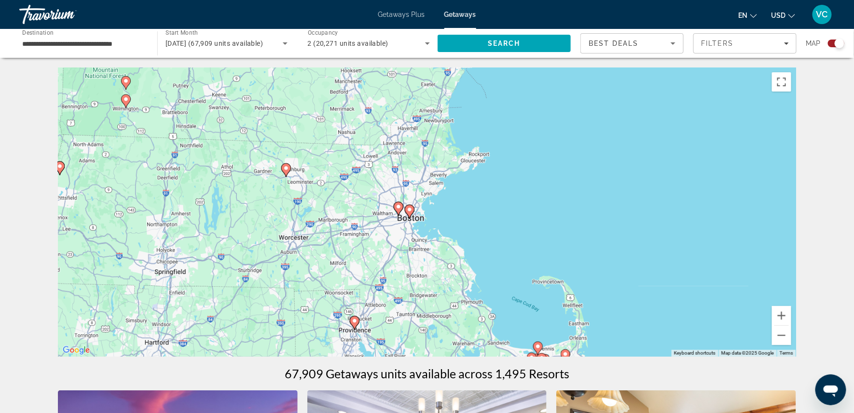
click at [403, 211] on div "To activate drag with keyboard, press Alt + Enter. Once in keyboard drag state,…" at bounding box center [427, 212] width 738 height 289
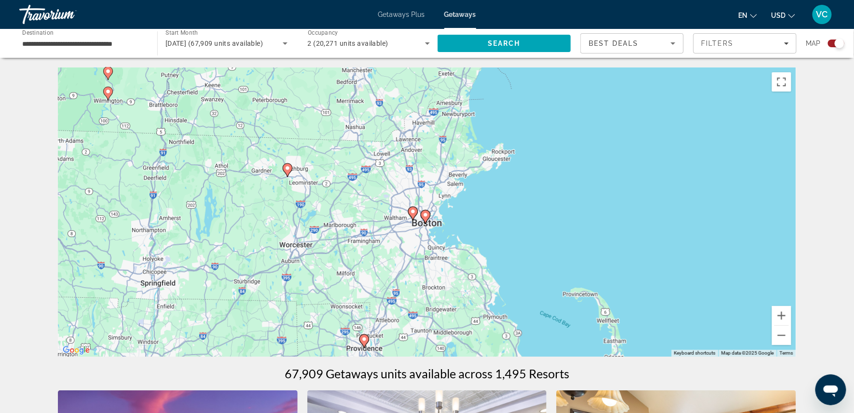
click at [413, 211] on icon "Main content" at bounding box center [412, 213] width 9 height 13
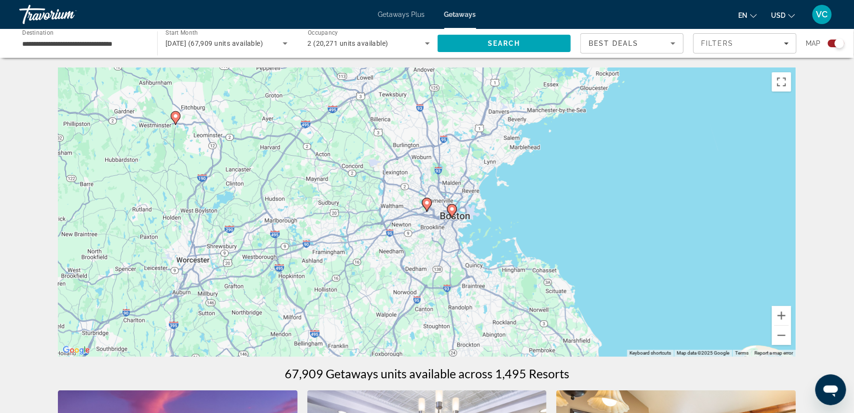
click at [452, 212] on image "Main content" at bounding box center [452, 209] width 6 height 6
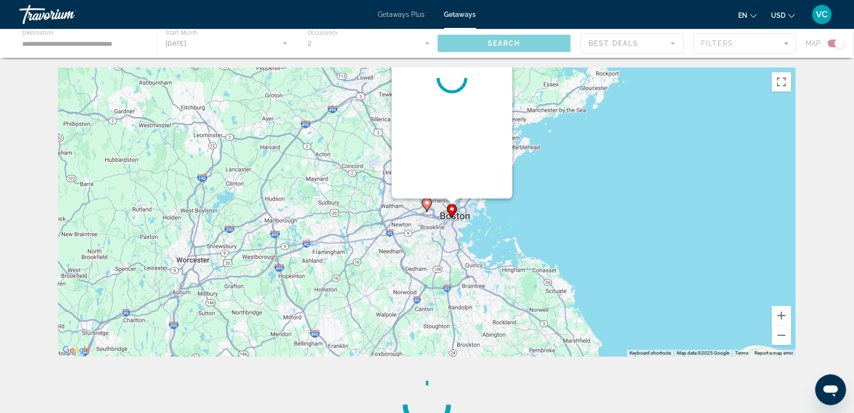
click at [452, 215] on g "Main content" at bounding box center [452, 211] width 10 height 14
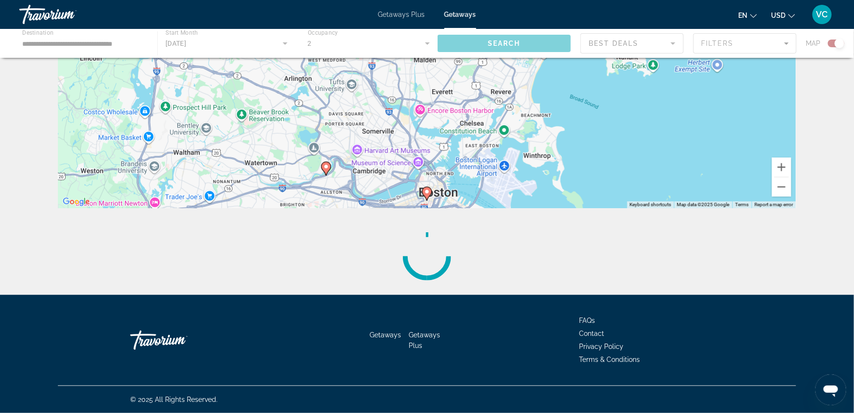
scroll to position [159, 0]
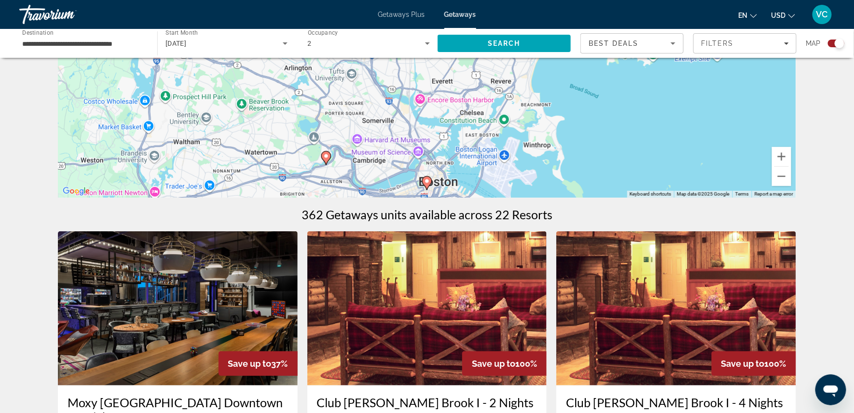
click at [427, 184] on image "Main content" at bounding box center [427, 181] width 6 height 6
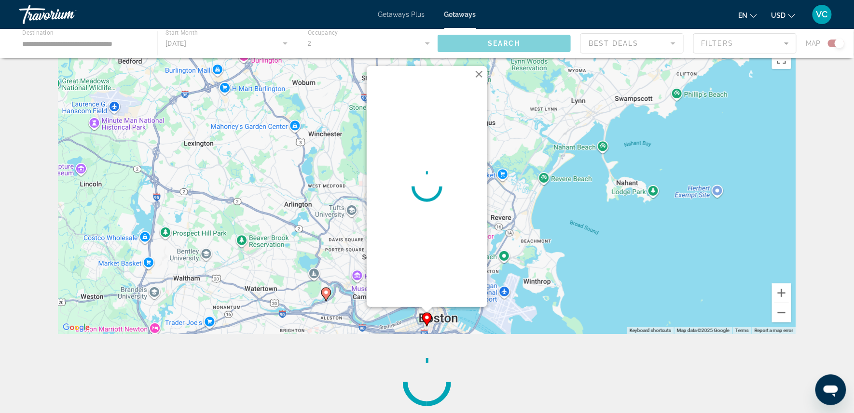
scroll to position [0, 0]
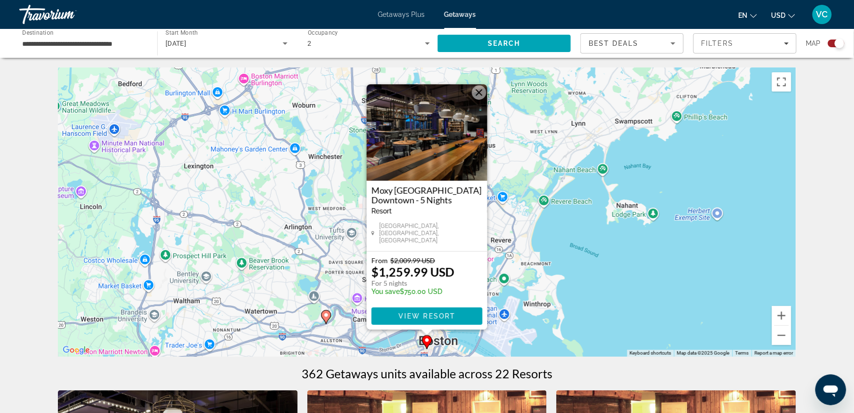
click at [517, 247] on div "To activate drag with keyboard, press Alt + Enter. Once in keyboard drag state,…" at bounding box center [427, 212] width 738 height 289
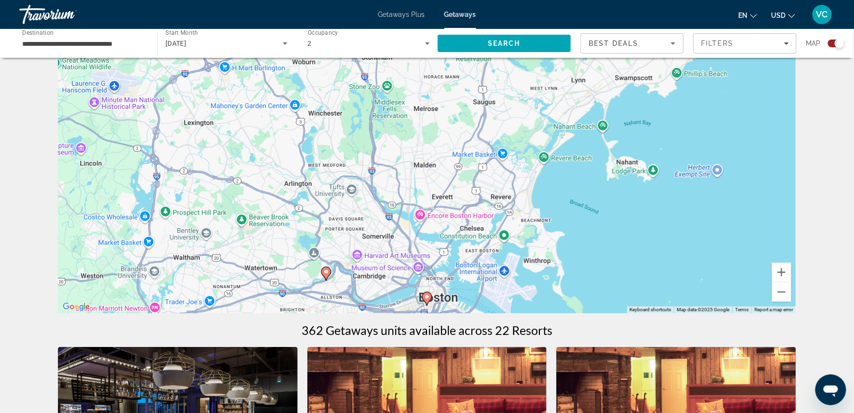
scroll to position [44, 0]
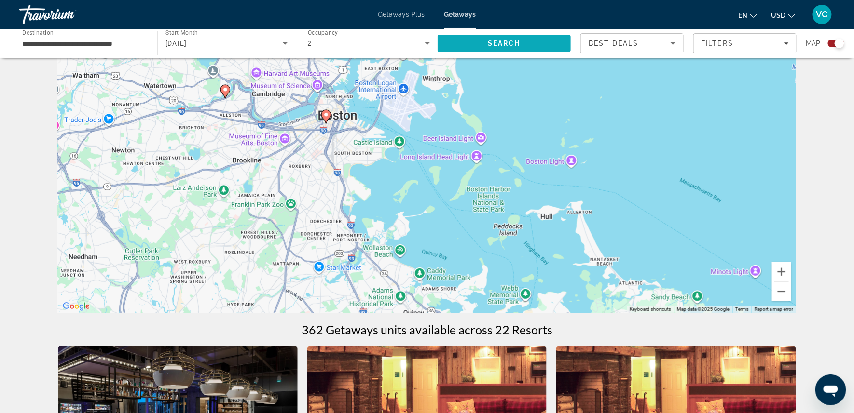
drag, startPoint x: 545, startPoint y: 219, endPoint x: 445, endPoint y: 36, distance: 208.7
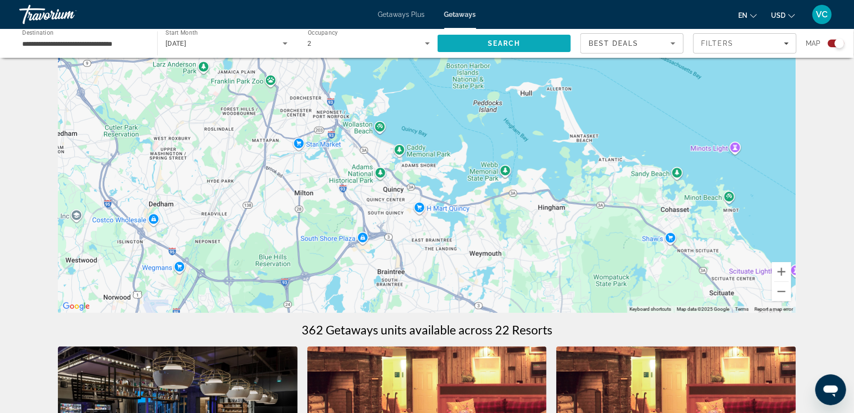
drag, startPoint x: 565, startPoint y: 175, endPoint x: 545, endPoint y: 47, distance: 129.4
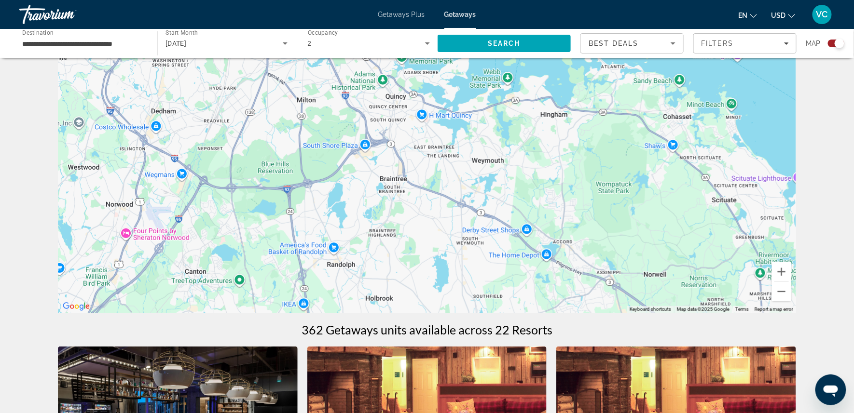
drag, startPoint x: 581, startPoint y: 208, endPoint x: 583, endPoint y: 115, distance: 92.6
click at [583, 115] on div "To activate drag with keyboard, press Alt + Enter. Once in keyboard drag state,…" at bounding box center [427, 168] width 738 height 289
click at [791, 294] on button "Zoom out" at bounding box center [781, 291] width 19 height 19
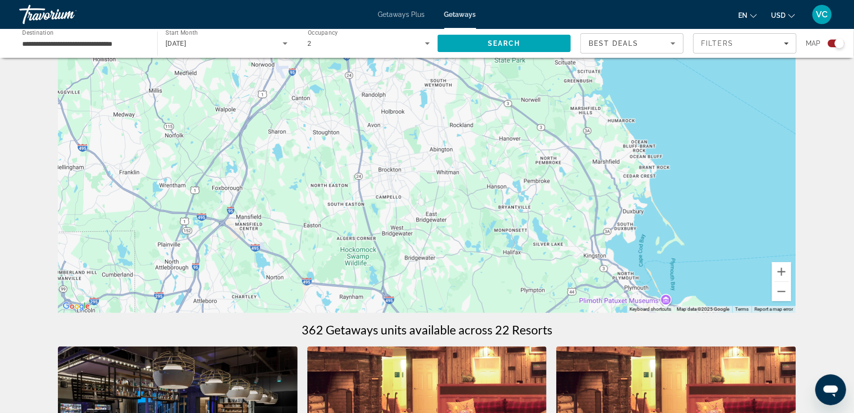
drag, startPoint x: 658, startPoint y: 243, endPoint x: 645, endPoint y: 113, distance: 130.8
click at [645, 113] on div "To activate drag with keyboard, press Alt + Enter. Once in keyboard drag state,…" at bounding box center [427, 168] width 738 height 289
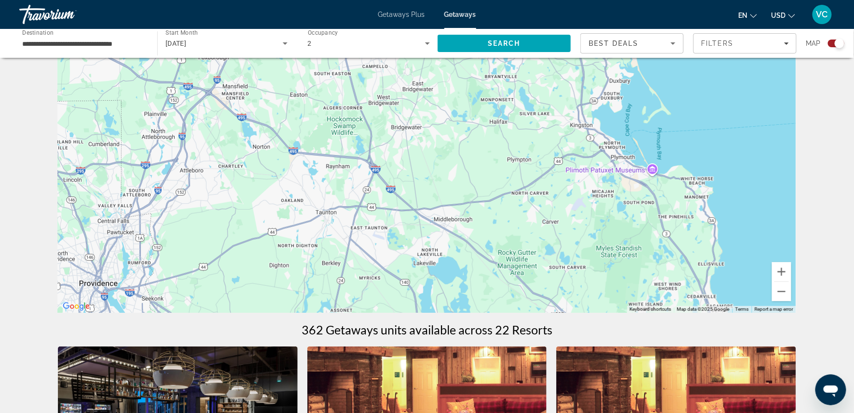
drag, startPoint x: 625, startPoint y: 184, endPoint x: 615, endPoint y: 59, distance: 125.3
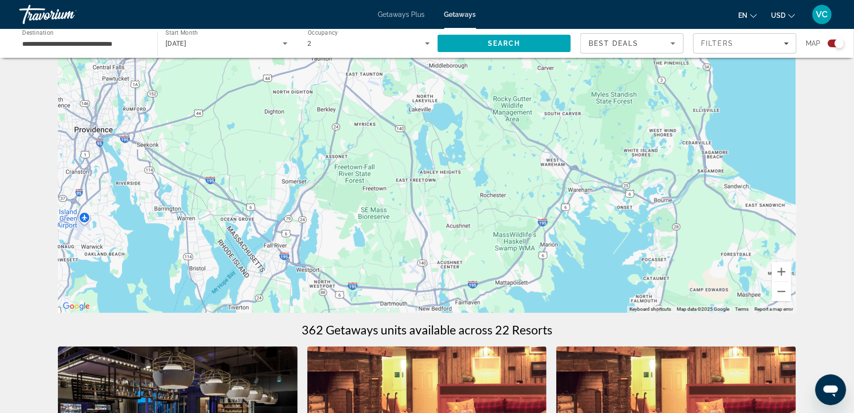
drag, startPoint x: 602, startPoint y: 158, endPoint x: 598, endPoint y: 7, distance: 151.0
click at [598, 7] on div "**********" at bounding box center [427, 162] width 854 height 413
click at [791, 293] on button "Zoom out" at bounding box center [781, 291] width 19 height 19
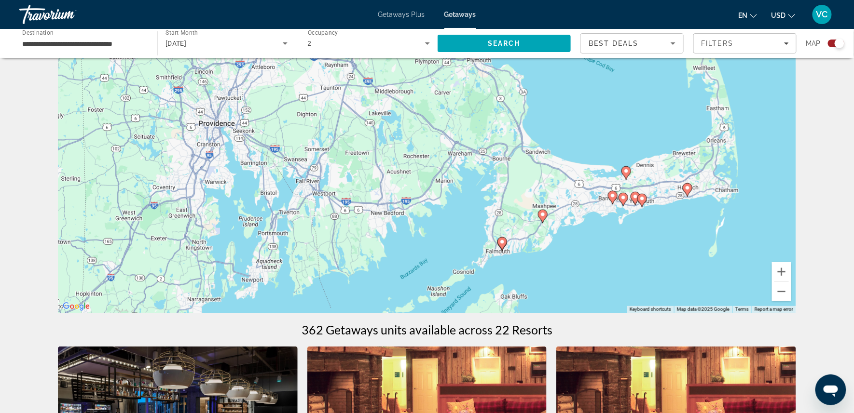
drag, startPoint x: 724, startPoint y: 242, endPoint x: 666, endPoint y: 219, distance: 62.0
click at [666, 219] on div "To activate drag with keyboard, press Alt + Enter. Once in keyboard drag state,…" at bounding box center [427, 168] width 738 height 289
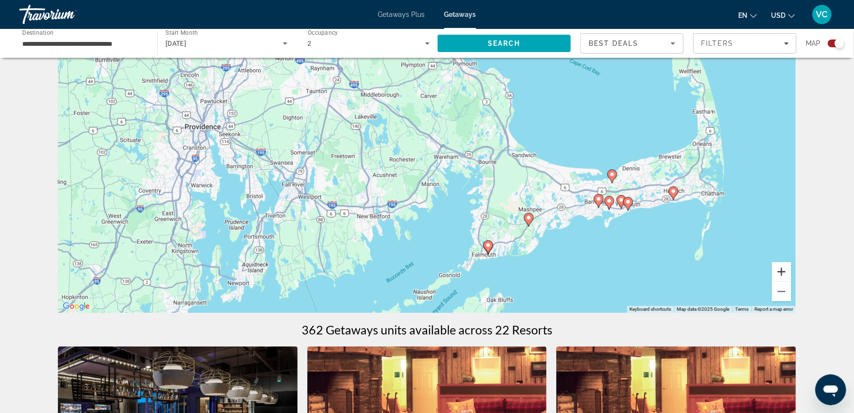
click at [791, 275] on button "Zoom in" at bounding box center [781, 271] width 19 height 19
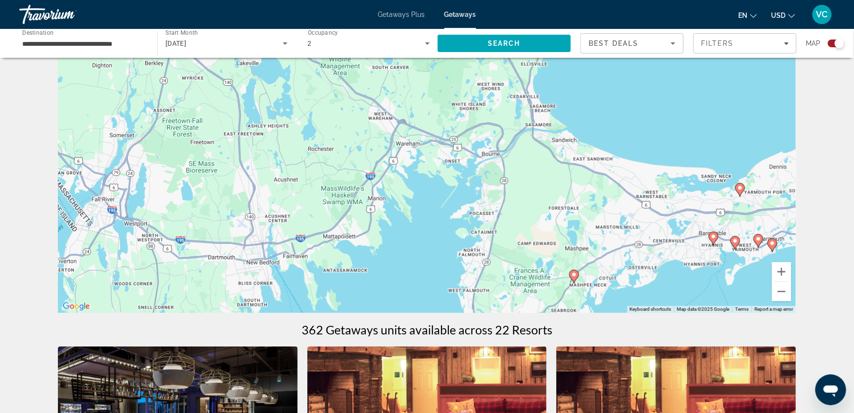
drag, startPoint x: 721, startPoint y: 248, endPoint x: 610, endPoint y: 237, distance: 111.0
click at [610, 237] on div "To activate drag with keyboard, press Alt + Enter. Once in keyboard drag state,…" at bounding box center [427, 168] width 738 height 289
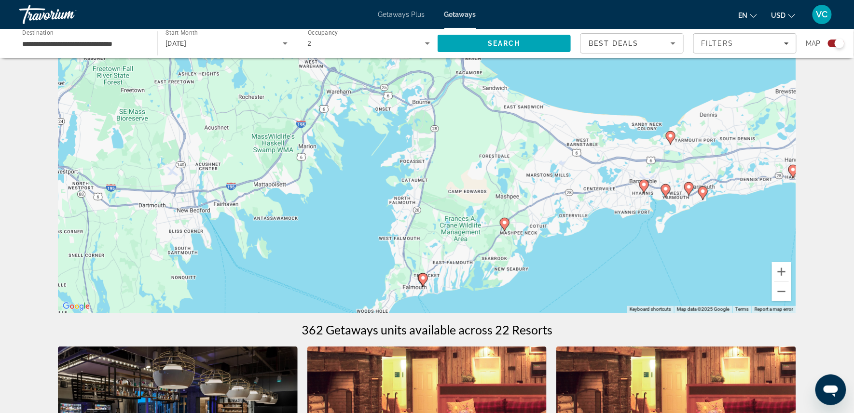
drag, startPoint x: 651, startPoint y: 268, endPoint x: 634, endPoint y: 225, distance: 45.7
click at [634, 225] on div "To activate drag with keyboard, press Alt + Enter. Once in keyboard drag state,…" at bounding box center [427, 168] width 738 height 289
click at [645, 189] on image "Main content" at bounding box center [643, 186] width 6 height 6
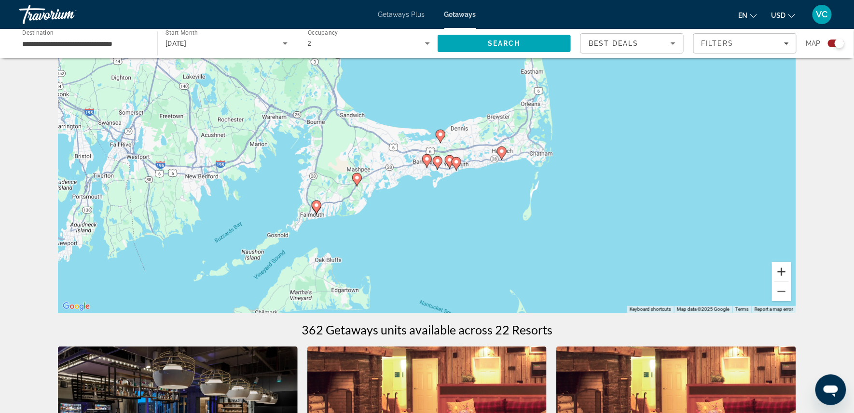
click at [791, 274] on button "Zoom in" at bounding box center [781, 271] width 19 height 19
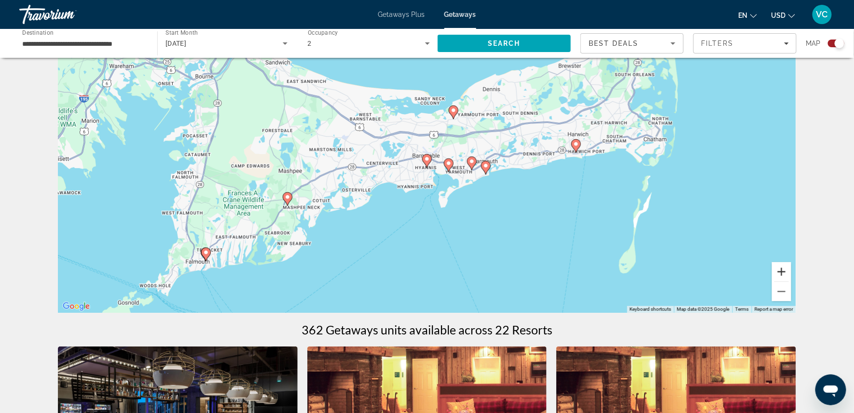
click at [791, 274] on button "Zoom in" at bounding box center [781, 271] width 19 height 19
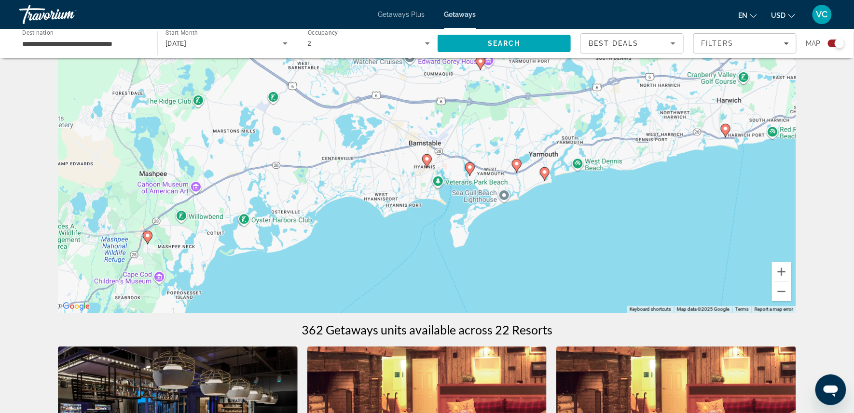
click at [428, 162] on image "Main content" at bounding box center [427, 159] width 6 height 6
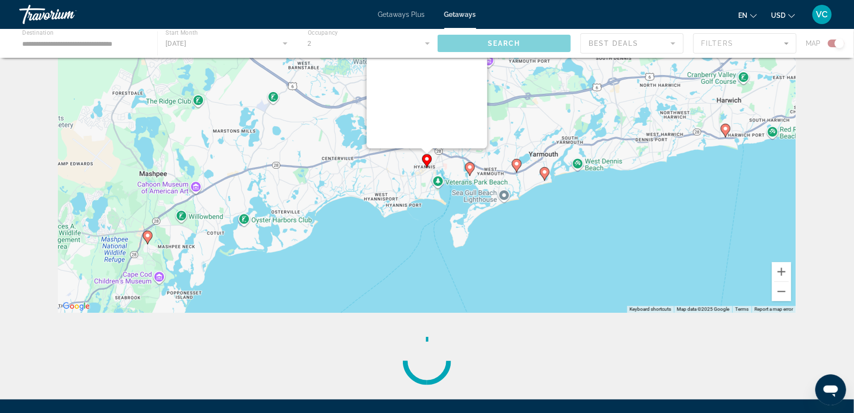
scroll to position [0, 0]
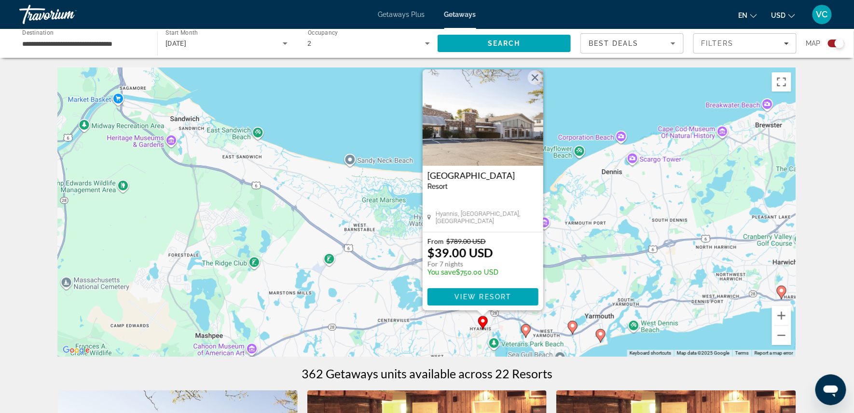
drag, startPoint x: 519, startPoint y: 220, endPoint x: 576, endPoint y: 200, distance: 60.4
click at [576, 200] on div "To activate drag with keyboard, press Alt + Enter. Once in keyboard drag state,…" at bounding box center [427, 212] width 738 height 289
click at [791, 335] on button "Zoom out" at bounding box center [781, 335] width 19 height 19
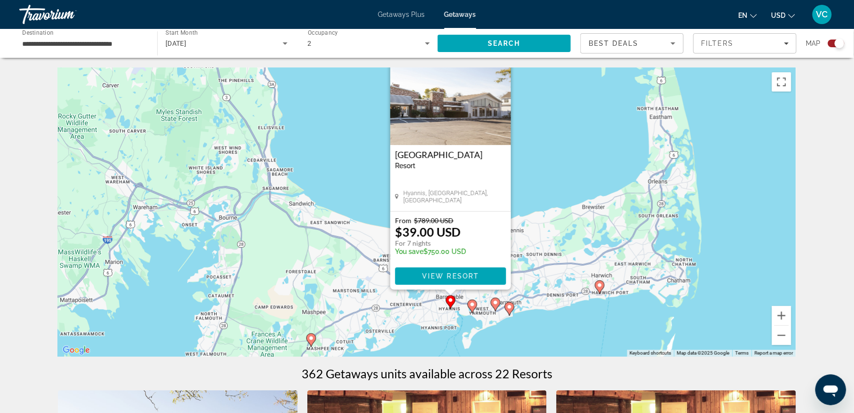
drag, startPoint x: 741, startPoint y: 294, endPoint x: 737, endPoint y: 335, distance: 40.7
click at [737, 335] on div "To activate drag with keyboard, press Alt + Enter. Once in keyboard drag state,…" at bounding box center [427, 212] width 738 height 289
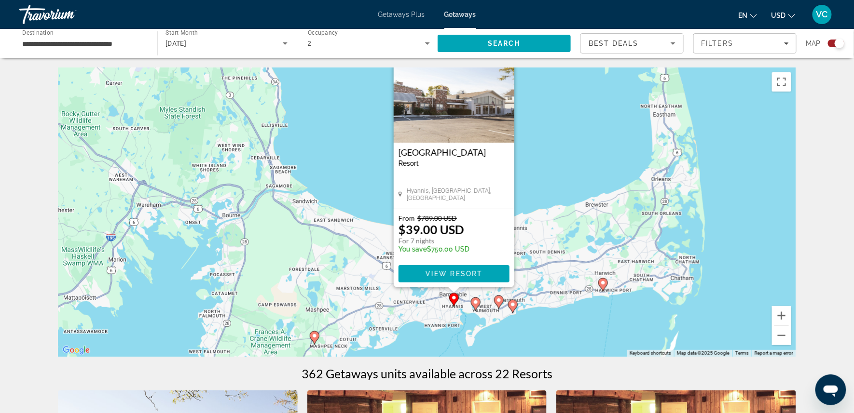
drag, startPoint x: 731, startPoint y: 323, endPoint x: 735, endPoint y: 319, distance: 5.1
click at [735, 319] on div "To activate drag with keyboard, press Alt + Enter. Once in keyboard drag state,…" at bounding box center [427, 212] width 738 height 289
click at [478, 303] on icon "Main content" at bounding box center [475, 304] width 9 height 13
type input "**********"
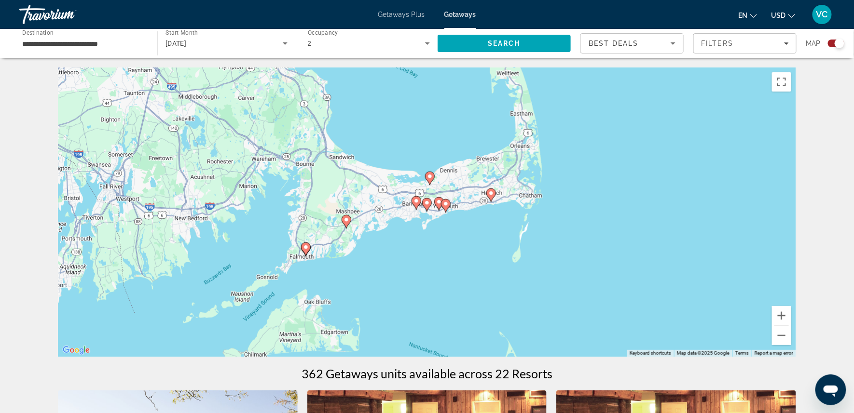
click at [426, 204] on image "Main content" at bounding box center [427, 203] width 6 height 6
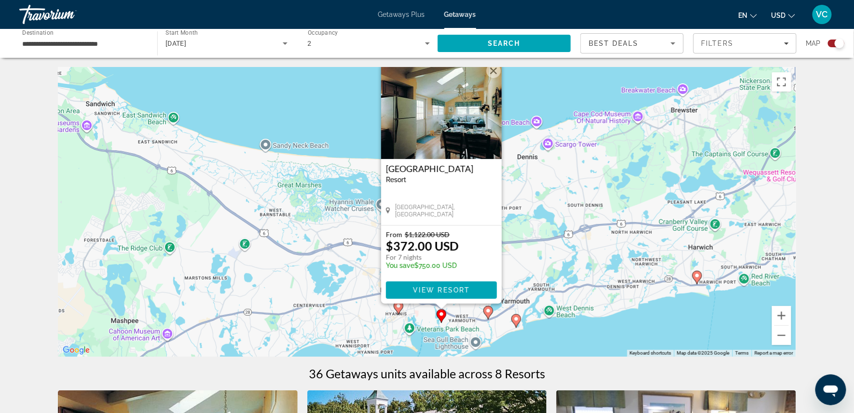
drag, startPoint x: 556, startPoint y: 258, endPoint x: 573, endPoint y: 228, distance: 35.0
click at [573, 228] on div "To activate drag with keyboard, press Alt + Enter. Once in keyboard drag state,…" at bounding box center [427, 212] width 738 height 289
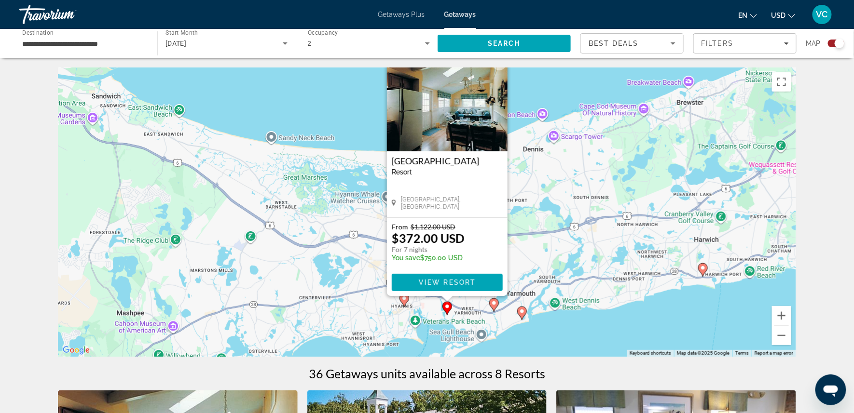
click at [494, 301] on div "To activate drag with keyboard, press Alt + Enter. Once in keyboard drag state,…" at bounding box center [427, 212] width 738 height 289
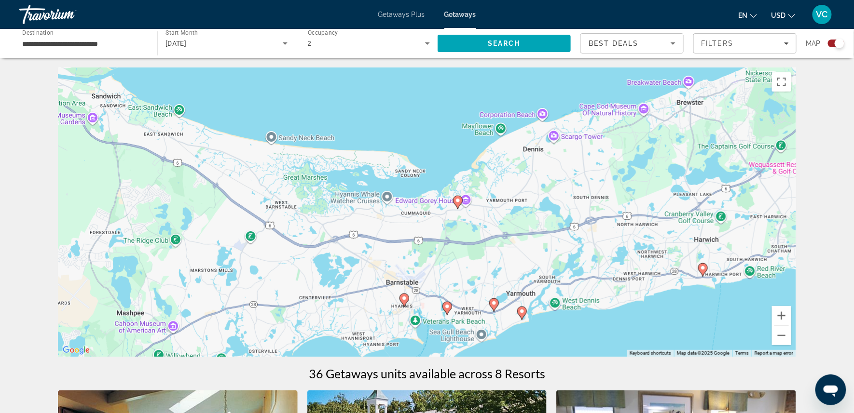
click at [493, 303] on icon "Main content" at bounding box center [493, 305] width 9 height 13
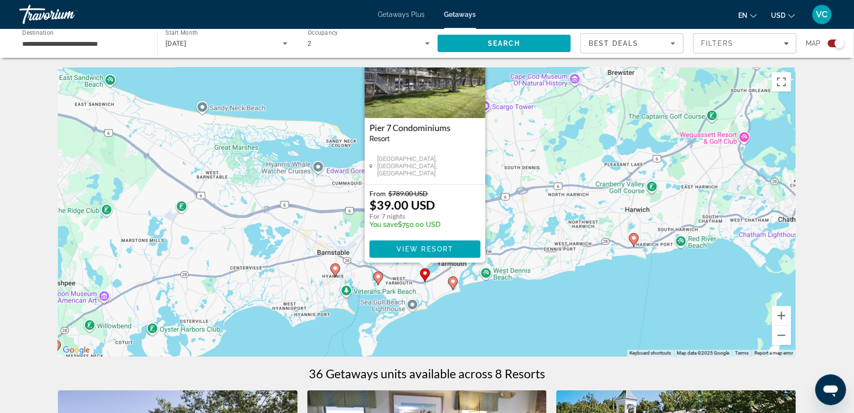
drag, startPoint x: 557, startPoint y: 282, endPoint x: 556, endPoint y: 213, distance: 68.5
click at [556, 213] on div "To activate drag with keyboard, press Alt + Enter. Once in keyboard drag state,…" at bounding box center [427, 212] width 738 height 289
click at [634, 240] on image "Main content" at bounding box center [634, 238] width 6 height 6
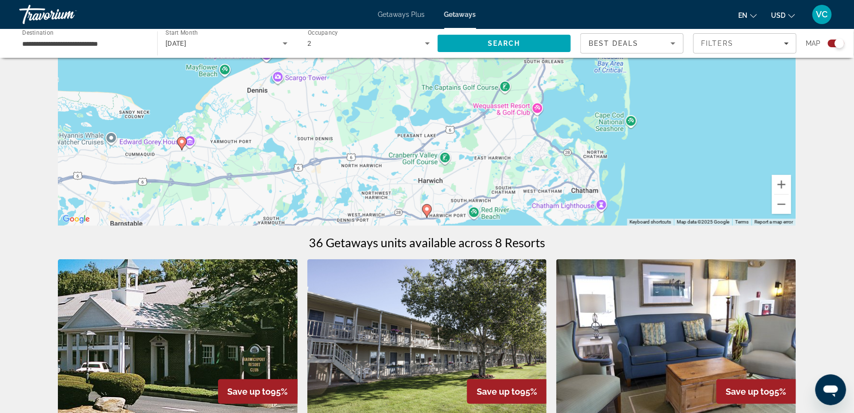
scroll to position [134, 0]
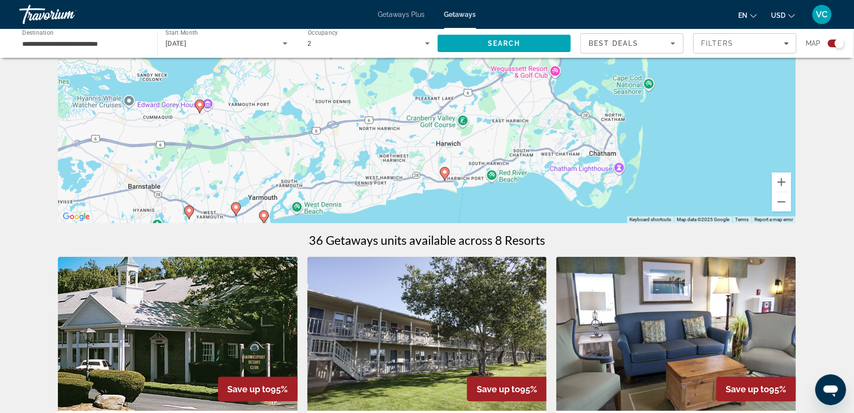
drag, startPoint x: 628, startPoint y: 180, endPoint x: 647, endPoint y: 144, distance: 40.8
click at [647, 144] on div "To navigate, press the arrow keys. To activate drag with keyboard, press Alt + …" at bounding box center [427, 78] width 738 height 289
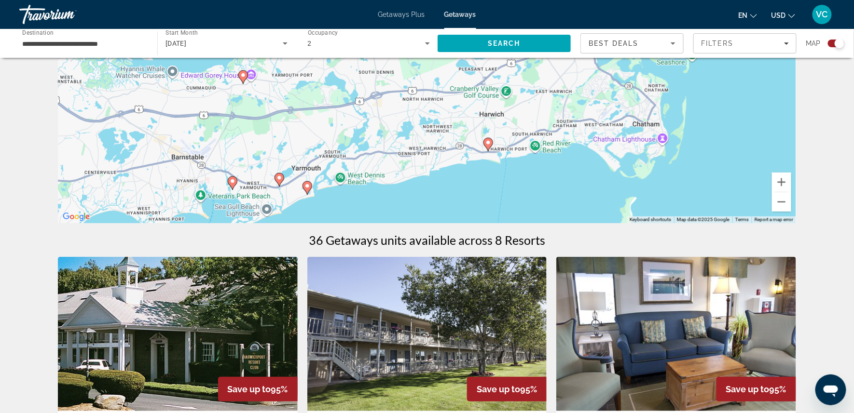
drag, startPoint x: 683, startPoint y: 164, endPoint x: 727, endPoint y: 134, distance: 53.4
click at [727, 134] on div "To navigate, press the arrow keys. To activate drag with keyboard, press Alt + …" at bounding box center [427, 78] width 738 height 289
click at [488, 146] on image "Main content" at bounding box center [488, 143] width 6 height 6
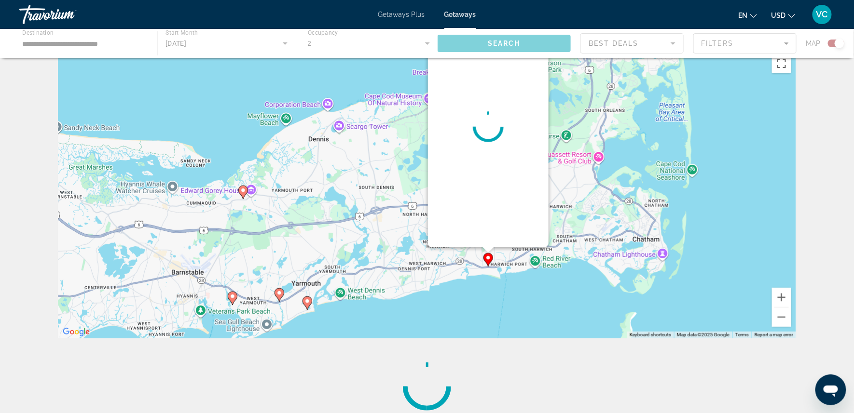
scroll to position [0, 0]
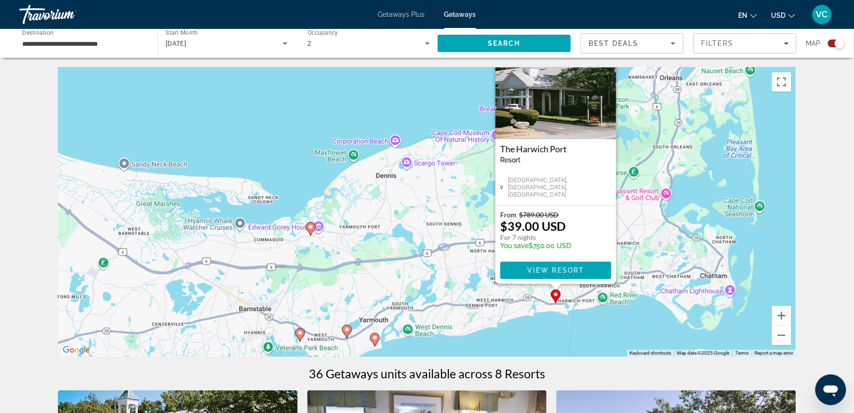
drag, startPoint x: 592, startPoint y: 211, endPoint x: 660, endPoint y: 164, distance: 82.7
click at [660, 164] on div "To activate drag with keyboard, press Alt + Enter. Once in keyboard drag state,…" at bounding box center [427, 212] width 738 height 289
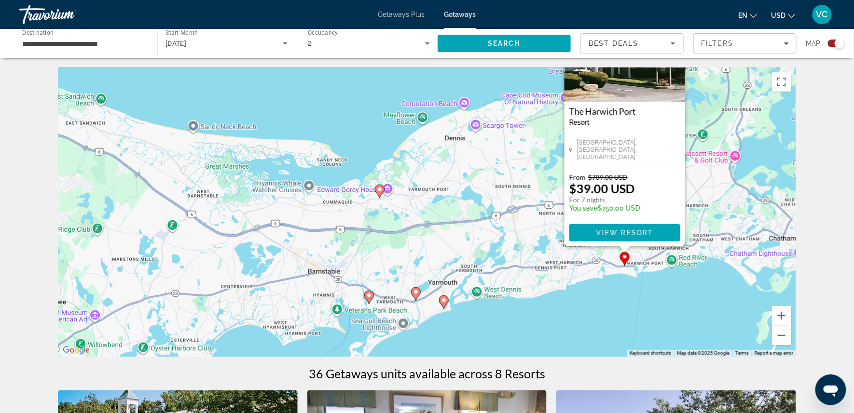
drag, startPoint x: 372, startPoint y: 216, endPoint x: 443, endPoint y: 177, distance: 80.1
click at [443, 177] on div "To activate drag with keyboard, press Alt + Enter. Once in keyboard drag state,…" at bounding box center [427, 212] width 738 height 289
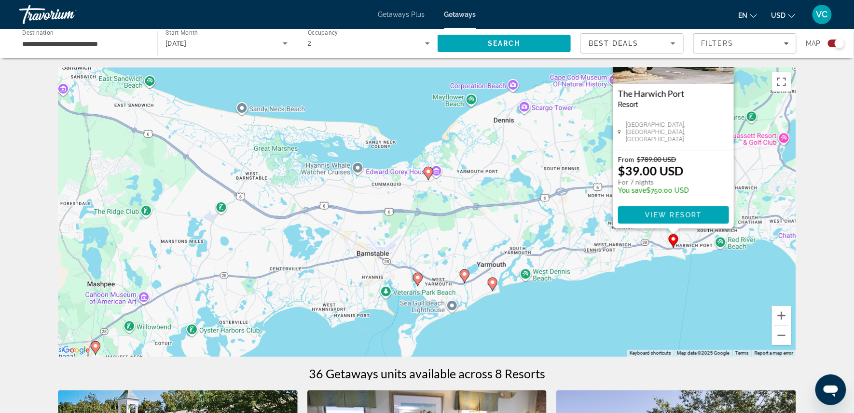
drag, startPoint x: 423, startPoint y: 223, endPoint x: 473, endPoint y: 205, distance: 53.2
click at [473, 205] on div "To activate drag with keyboard, press Alt + Enter. Once in keyboard drag state,…" at bounding box center [427, 212] width 738 height 289
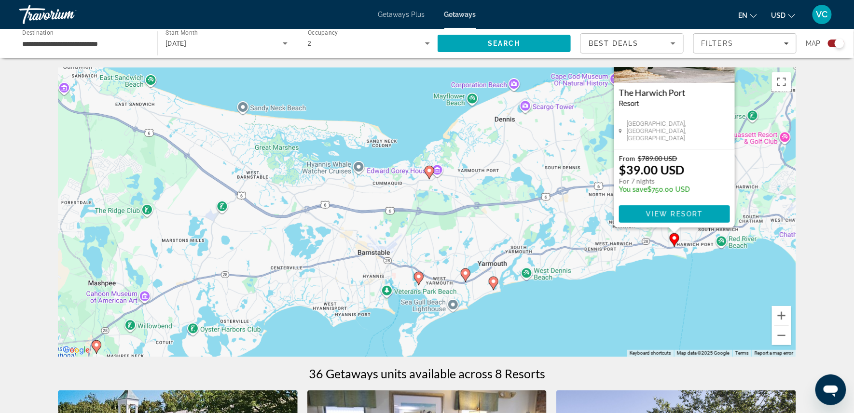
click at [429, 173] on image "Main content" at bounding box center [429, 171] width 6 height 6
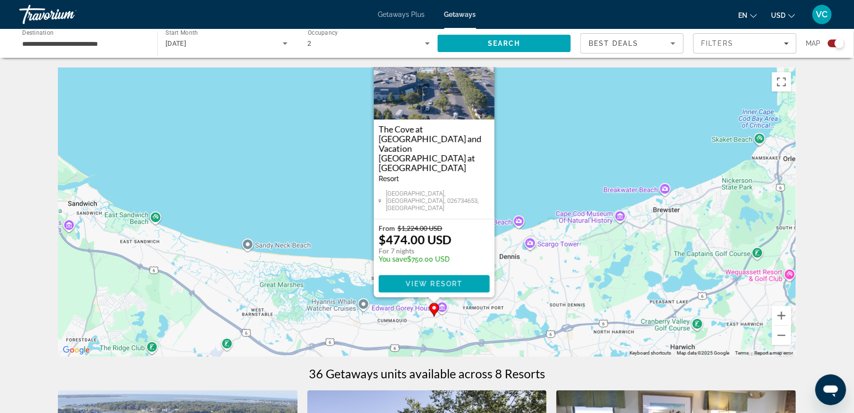
drag, startPoint x: 538, startPoint y: 198, endPoint x: 545, endPoint y: 163, distance: 35.5
click at [545, 163] on div "To activate drag with keyboard, press Alt + Enter. Once in keyboard drag state,…" at bounding box center [427, 212] width 738 height 289
click at [791, 338] on button "Zoom out" at bounding box center [781, 335] width 19 height 19
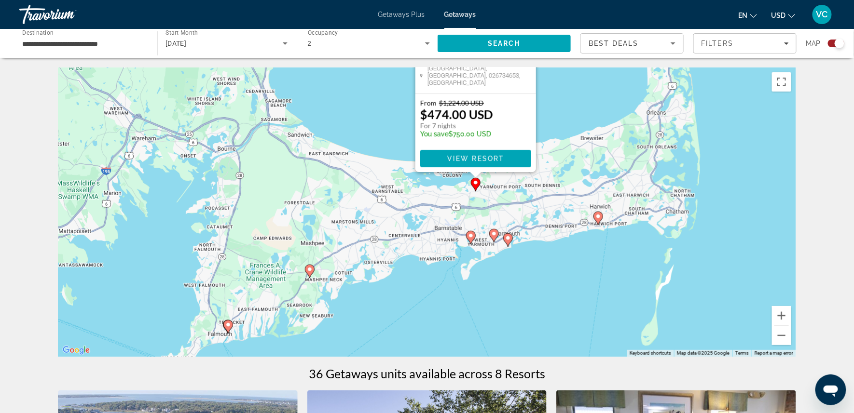
drag, startPoint x: 625, startPoint y: 289, endPoint x: 673, endPoint y: 210, distance: 92.1
click at [673, 210] on div "To activate drag with keyboard, press Alt + Enter. Once in keyboard drag state,…" at bounding box center [427, 212] width 738 height 289
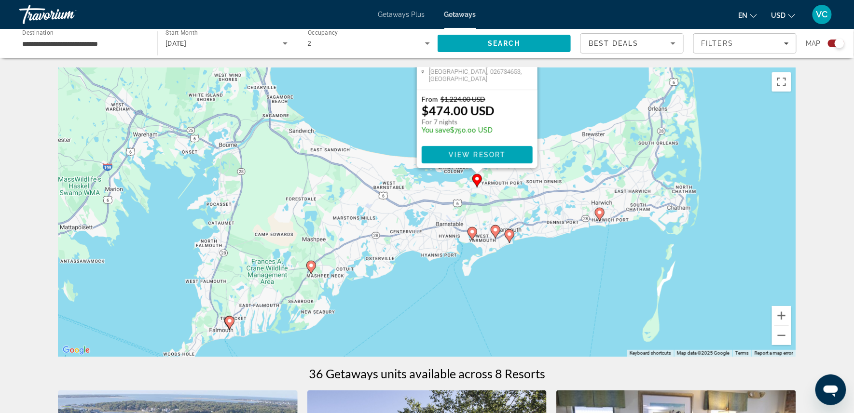
click at [311, 268] on image "Main content" at bounding box center [311, 266] width 6 height 6
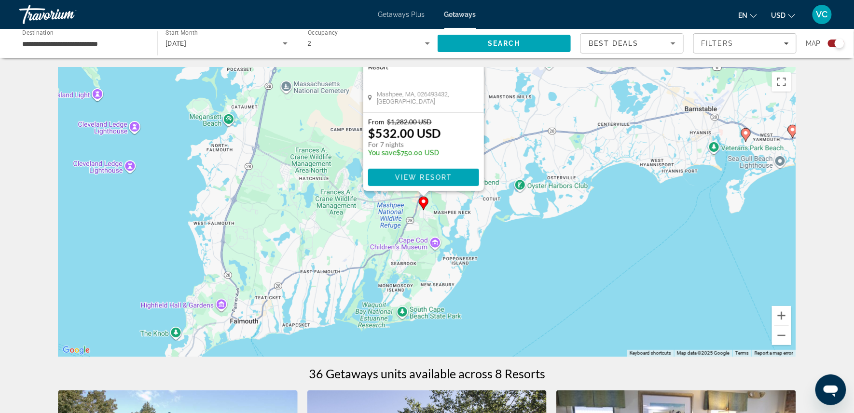
drag, startPoint x: 592, startPoint y: 226, endPoint x: 581, endPoint y: 88, distance: 138.9
click at [581, 88] on div "To activate drag with keyboard, press Alt + Enter. Once in keyboard drag state,…" at bounding box center [427, 212] width 738 height 289
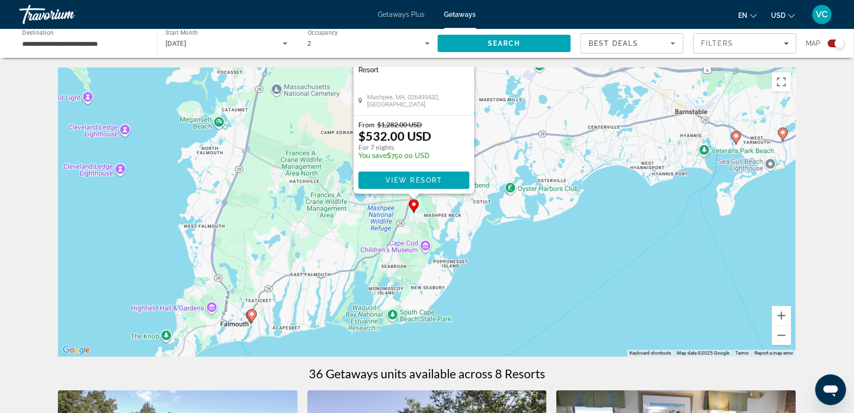
click at [667, 235] on div "To activate drag with keyboard, press Alt + Enter. Once in keyboard drag state,…" at bounding box center [427, 212] width 738 height 289
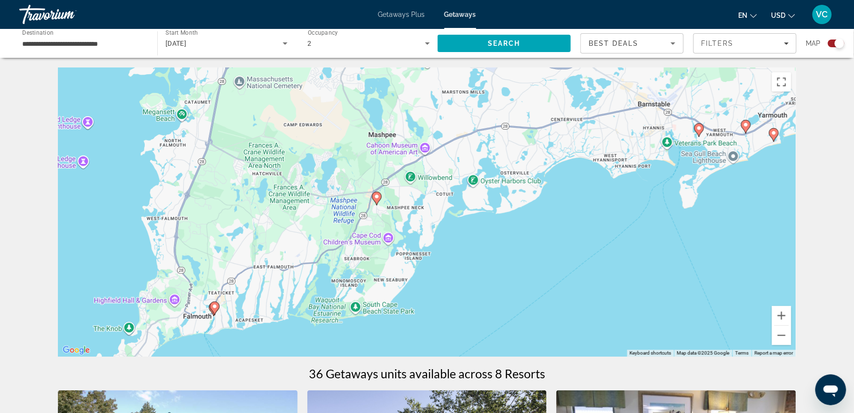
drag, startPoint x: 667, startPoint y: 235, endPoint x: 628, endPoint y: 227, distance: 39.3
click at [628, 227] on div "To activate drag with keyboard, press Alt + Enter. Once in keyboard drag state,…" at bounding box center [427, 212] width 738 height 289
click at [379, 203] on icon "Main content" at bounding box center [377, 198] width 9 height 13
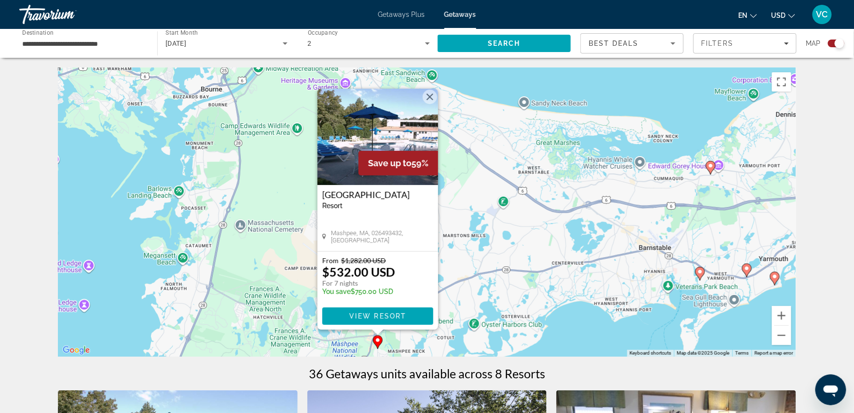
click at [505, 269] on div "To activate drag with keyboard, press Alt + Enter. Once in keyboard drag state,…" at bounding box center [427, 212] width 738 height 289
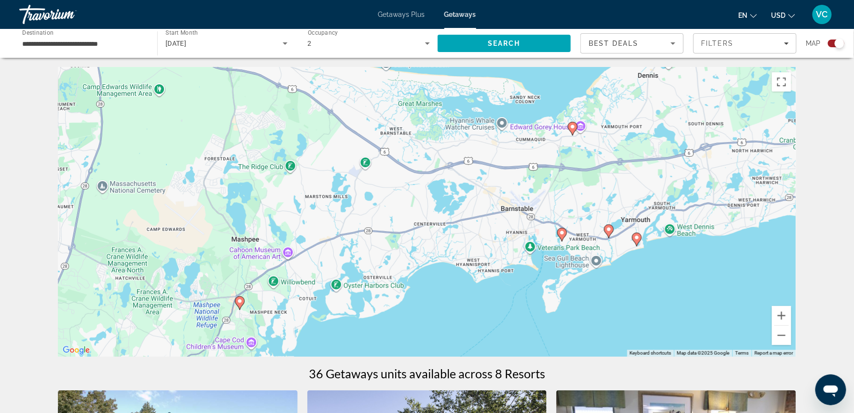
drag, startPoint x: 576, startPoint y: 272, endPoint x: 433, endPoint y: 232, distance: 149.1
click at [433, 232] on div "To activate drag with keyboard, press Alt + Enter. Once in keyboard drag state,…" at bounding box center [427, 212] width 738 height 289
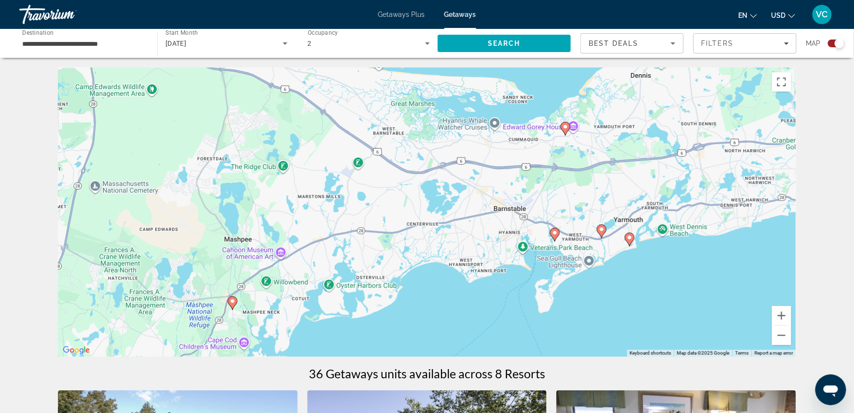
click at [552, 236] on image "Main content" at bounding box center [555, 233] width 6 height 6
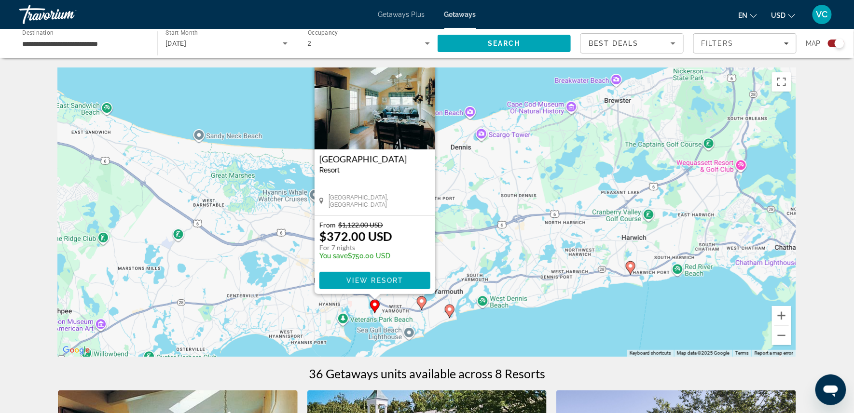
drag, startPoint x: 560, startPoint y: 250, endPoint x: 506, endPoint y: 214, distance: 65.4
click at [506, 214] on div "To activate drag with keyboard, press Alt + Enter. Once in keyboard drag state,…" at bounding box center [427, 212] width 738 height 289
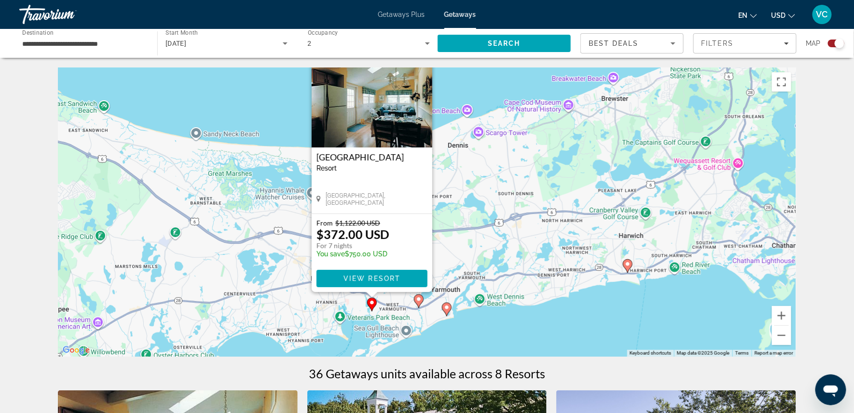
click at [374, 306] on image "Main content" at bounding box center [372, 303] width 6 height 6
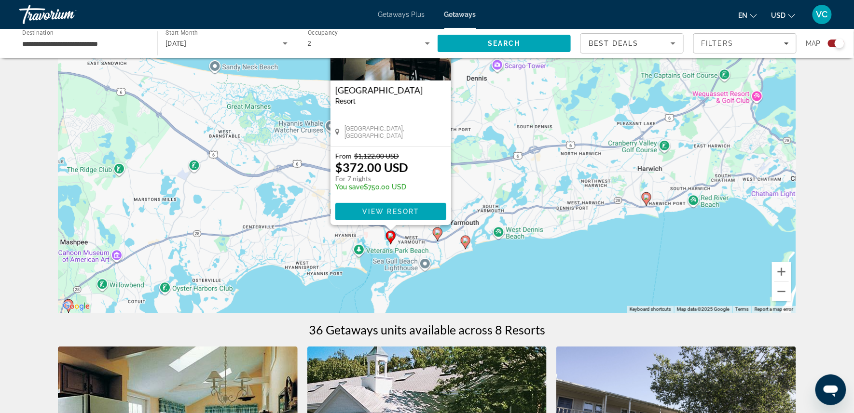
drag, startPoint x: 0, startPoint y: 0, endPoint x: 544, endPoint y: 169, distance: 570.2
click at [544, 169] on div "To activate drag with keyboard, press Alt + Enter. Once in keyboard drag state,…" at bounding box center [427, 168] width 738 height 289
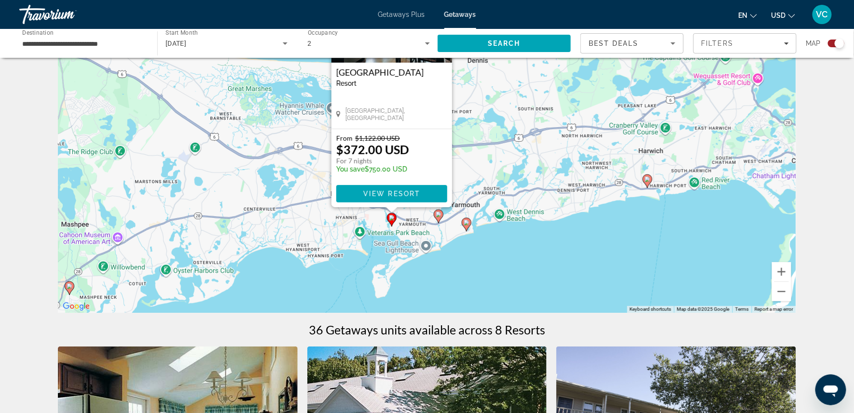
click at [466, 226] on image "Main content" at bounding box center [466, 223] width 6 height 6
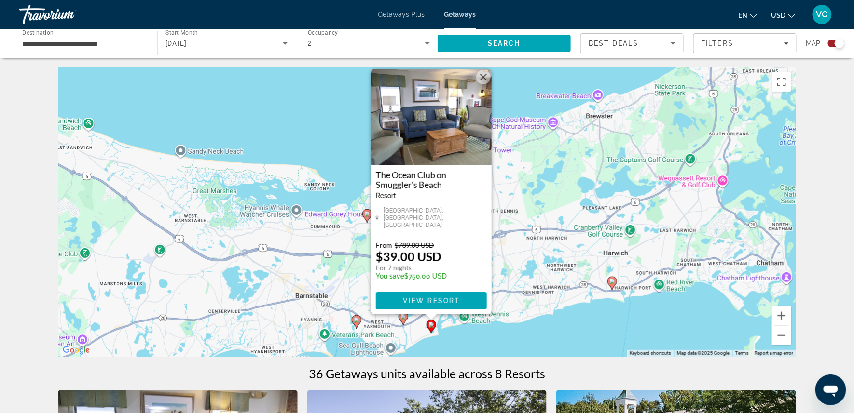
drag, startPoint x: 541, startPoint y: 217, endPoint x: 545, endPoint y: 201, distance: 17.0
click at [545, 201] on div "To activate drag with keyboard, press Alt + Enter. Once in keyboard drag state,…" at bounding box center [427, 212] width 738 height 289
click at [791, 337] on button "Zoom out" at bounding box center [781, 335] width 19 height 19
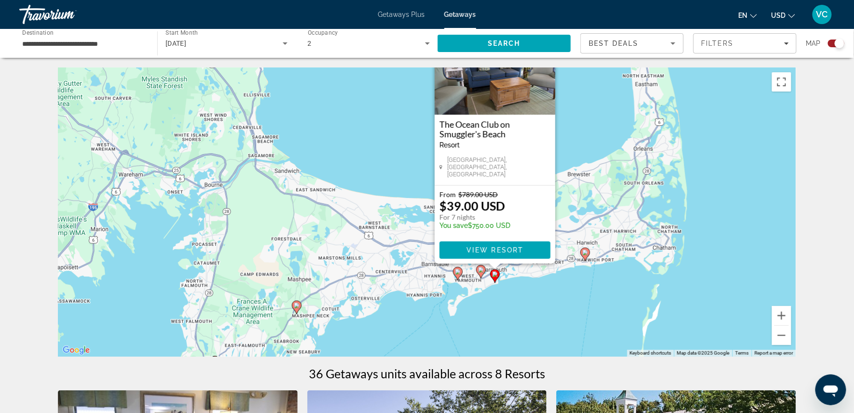
drag, startPoint x: 719, startPoint y: 281, endPoint x: 786, endPoint y: 291, distance: 67.8
click at [786, 291] on div "To activate drag with keyboard, press Alt + Enter. Once in keyboard drag state,…" at bounding box center [427, 212] width 738 height 289
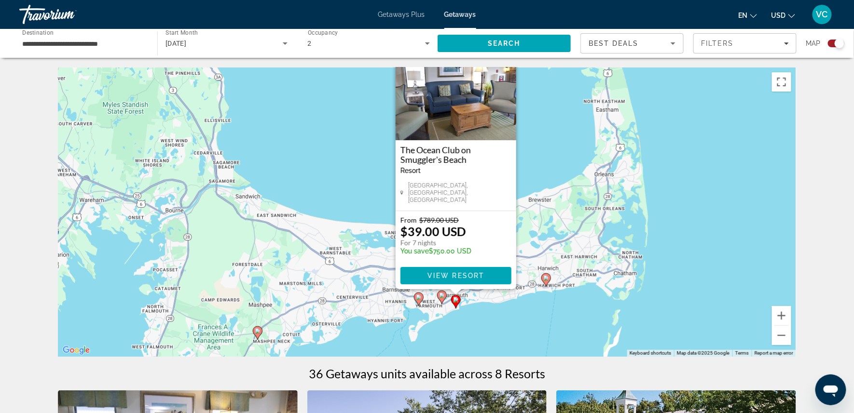
drag, startPoint x: 747, startPoint y: 310, endPoint x: 706, endPoint y: 335, distance: 48.3
click at [706, 335] on div "To activate drag with keyboard, press Alt + Enter. Once in keyboard drag state,…" at bounding box center [427, 212] width 738 height 289
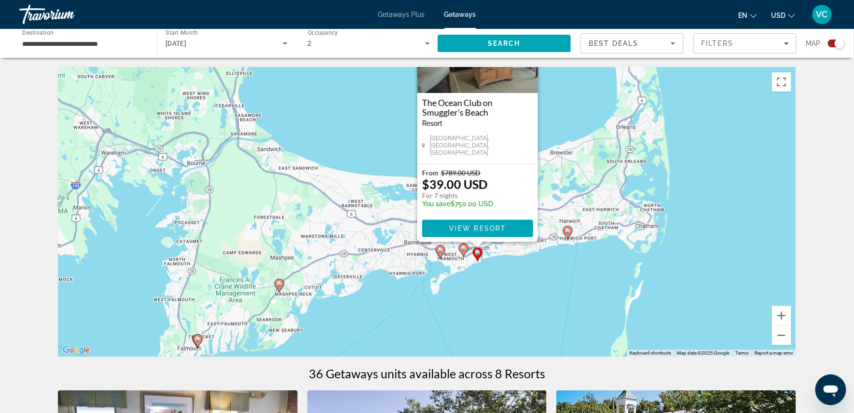
drag, startPoint x: 556, startPoint y: 243, endPoint x: 530, endPoint y: 197, distance: 52.5
click at [530, 197] on div "To activate drag with keyboard, press Alt + Enter. Once in keyboard drag state,…" at bounding box center [427, 212] width 738 height 289
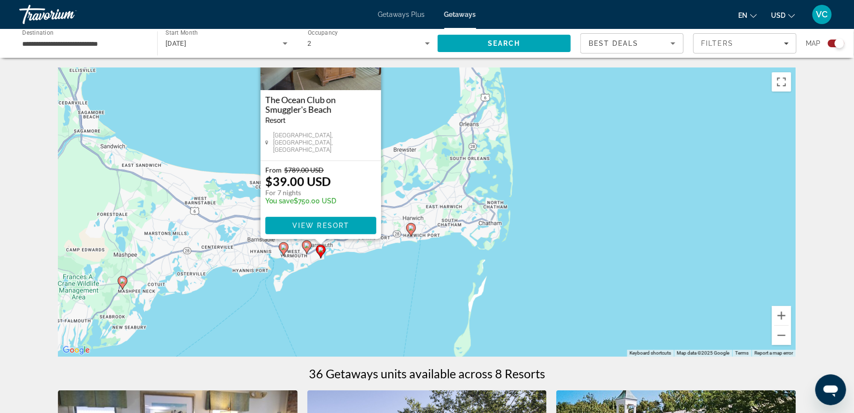
drag, startPoint x: 666, startPoint y: 218, endPoint x: 567, endPoint y: 211, distance: 99.6
click at [567, 211] on div "To activate drag with keyboard, press Alt + Enter. Once in keyboard drag state,…" at bounding box center [427, 212] width 738 height 289
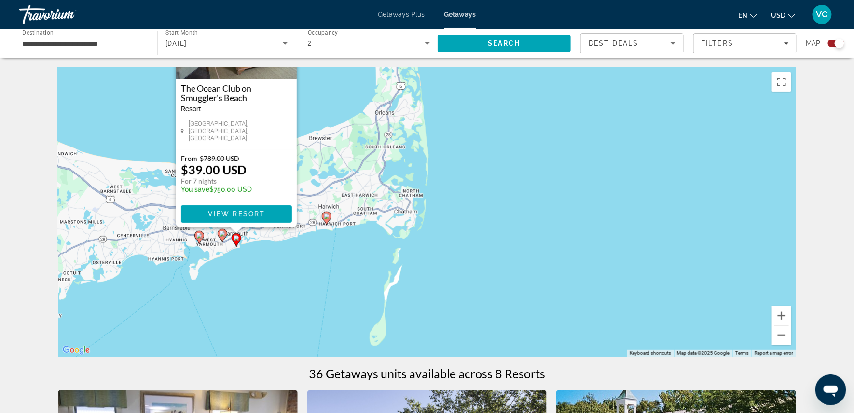
drag, startPoint x: 592, startPoint y: 231, endPoint x: 509, endPoint y: 221, distance: 83.5
click at [509, 221] on div "To activate drag with keyboard, press Alt + Enter. Once in keyboard drag state,…" at bounding box center [427, 212] width 738 height 289
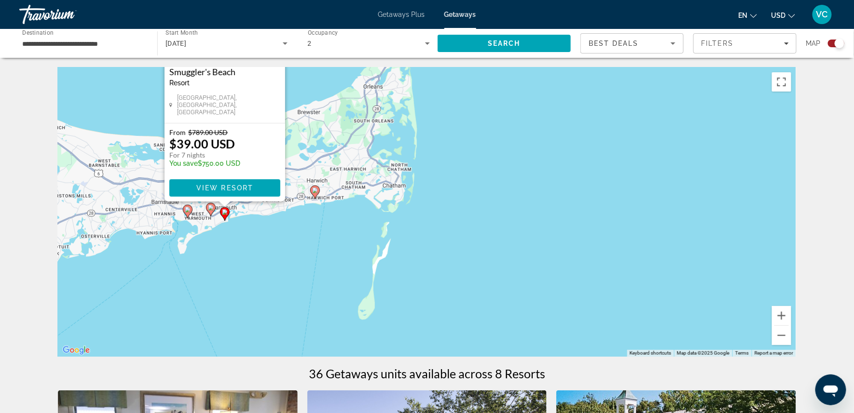
drag, startPoint x: 384, startPoint y: 185, endPoint x: 317, endPoint y: 137, distance: 82.2
click at [317, 137] on div "To activate drag with keyboard, press Alt + Enter. Once in keyboard drag state,…" at bounding box center [427, 212] width 738 height 289
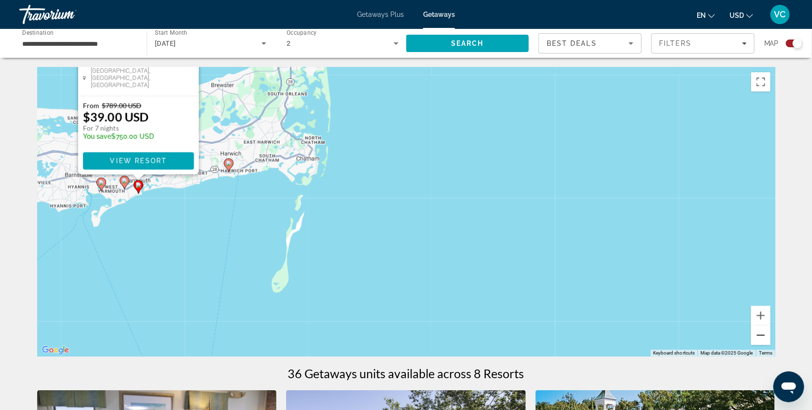
click at [770, 339] on button "Zoom out" at bounding box center [760, 335] width 19 height 19
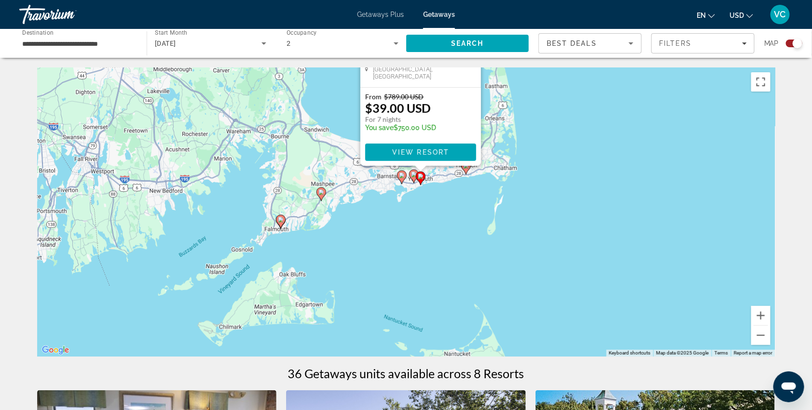
drag, startPoint x: 504, startPoint y: 238, endPoint x: 653, endPoint y: 221, distance: 150.5
click at [653, 221] on div "To activate drag with keyboard, press Alt + Enter. Once in keyboard drag state,…" at bounding box center [406, 212] width 738 height 289
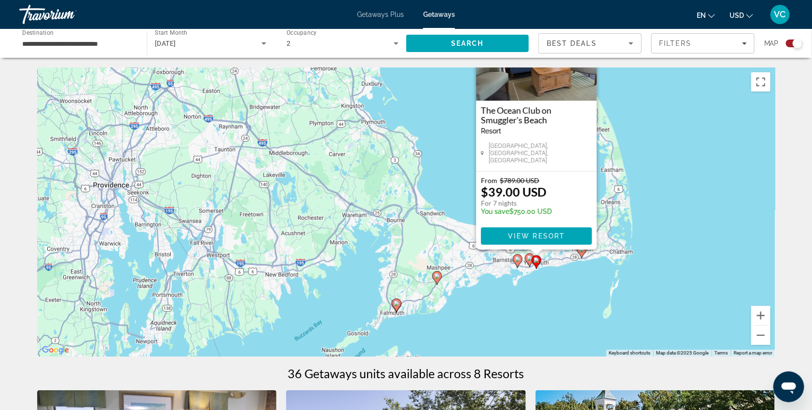
drag, startPoint x: 541, startPoint y: 242, endPoint x: 657, endPoint y: 326, distance: 143.7
click at [657, 326] on div "To activate drag with keyboard, press Alt + Enter. Once in keyboard drag state,…" at bounding box center [406, 212] width 738 height 289
click at [770, 335] on button "Zoom out" at bounding box center [760, 335] width 19 height 19
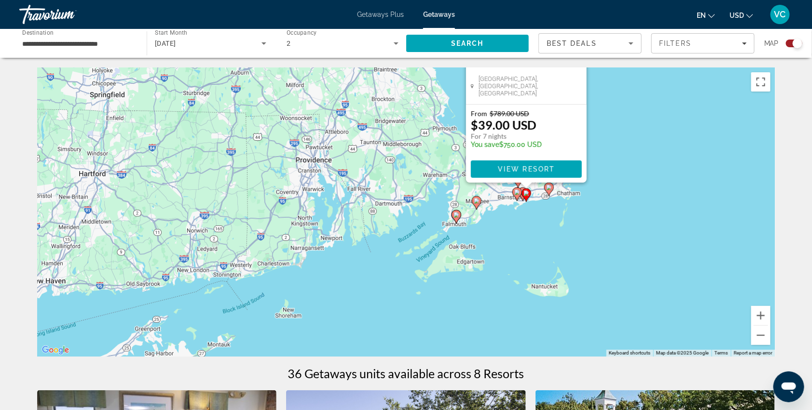
drag, startPoint x: 593, startPoint y: 302, endPoint x: 649, endPoint y: 263, distance: 68.5
click at [649, 263] on div "To activate drag with keyboard, press Alt + Enter. Once in keyboard drag state,…" at bounding box center [406, 212] width 738 height 289
click at [770, 341] on button "Zoom out" at bounding box center [760, 335] width 19 height 19
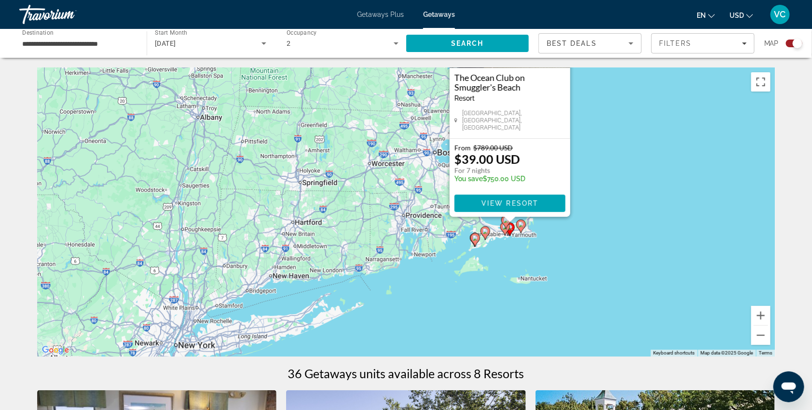
drag, startPoint x: 602, startPoint y: 274, endPoint x: 647, endPoint y: 305, distance: 54.2
click at [647, 305] on div "To activate drag with keyboard, press Alt + Enter. Once in keyboard drag state,…" at bounding box center [406, 212] width 738 height 289
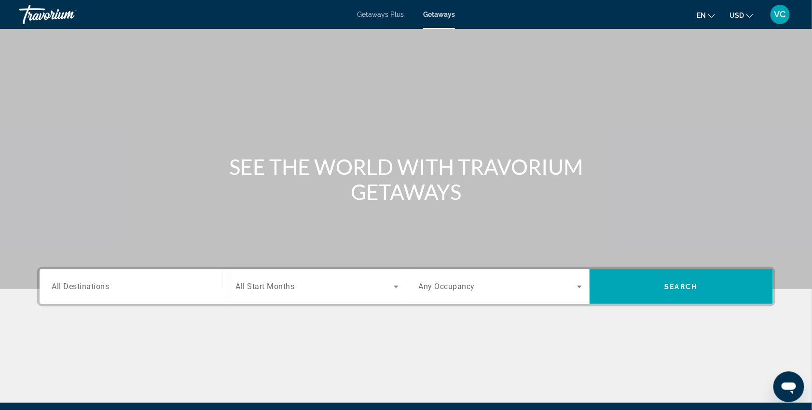
click at [81, 291] on span "All Destinations" at bounding box center [80, 286] width 57 height 9
click at [81, 293] on input "Destination All Destinations" at bounding box center [133, 288] width 163 height 12
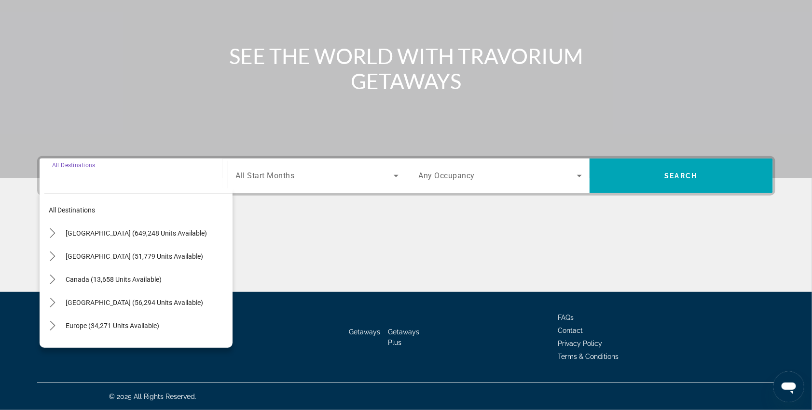
scroll to position [139, 0]
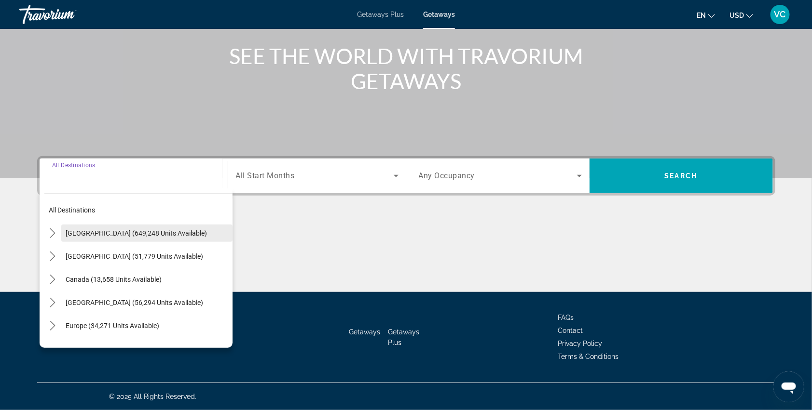
click at [140, 230] on span "United States (649,248 units available)" at bounding box center [136, 234] width 141 height 8
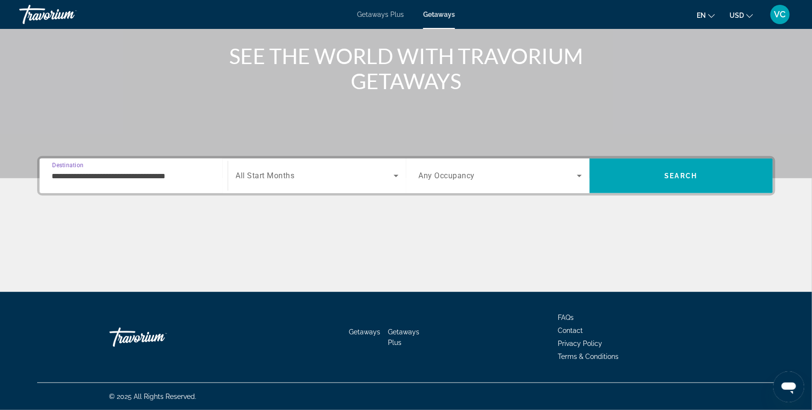
click at [188, 171] on input "**********" at bounding box center [133, 177] width 163 height 12
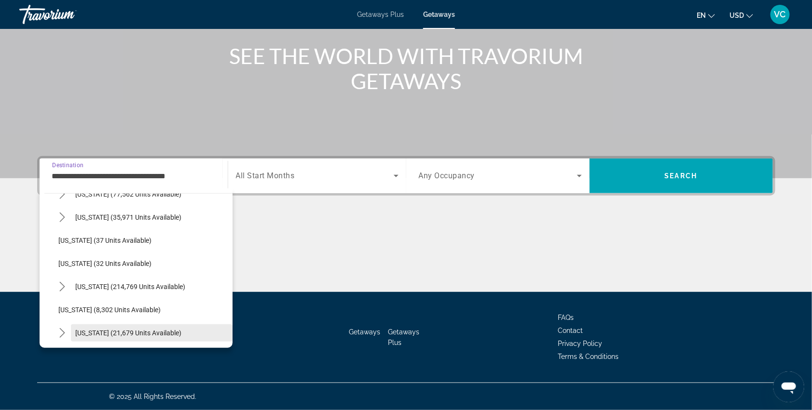
scroll to position [107, 0]
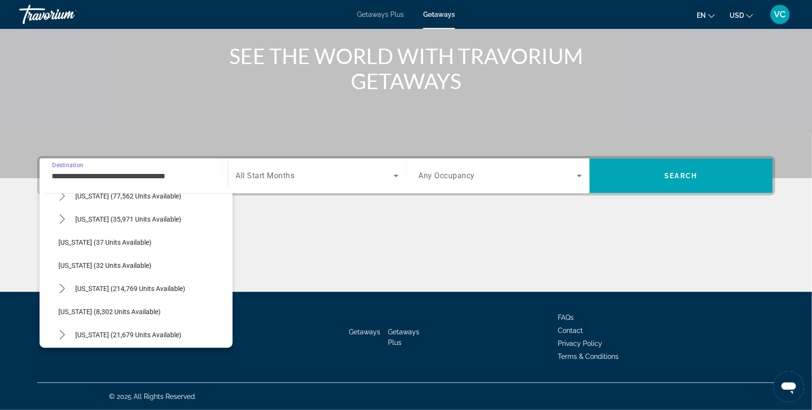
click at [306, 228] on div "Main content" at bounding box center [406, 256] width 738 height 72
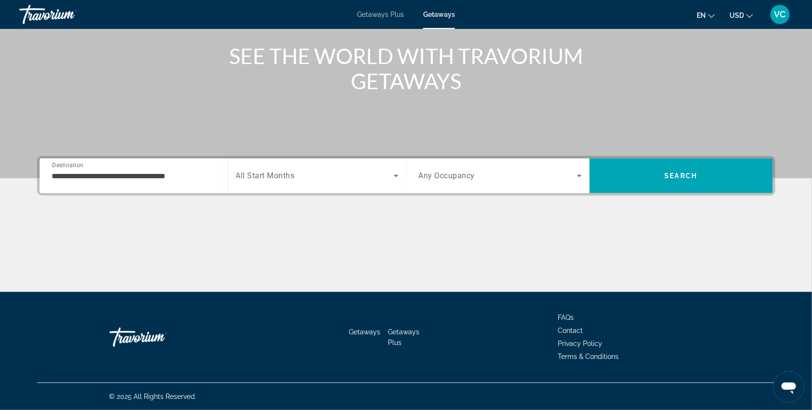
click at [189, 171] on input "**********" at bounding box center [133, 177] width 163 height 12
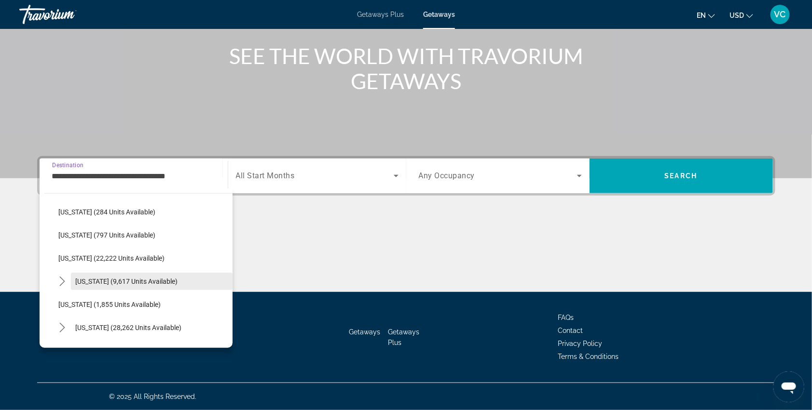
scroll to position [716, 0]
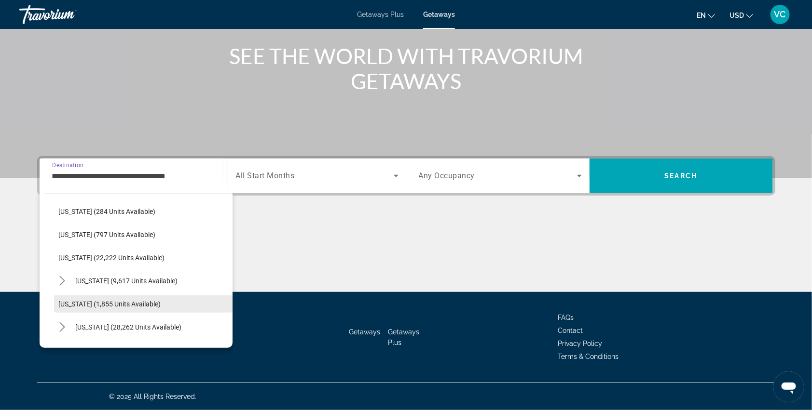
click at [133, 300] on span "Rhode Island (1,855 units available)" at bounding box center [110, 304] width 102 height 8
type input "**********"
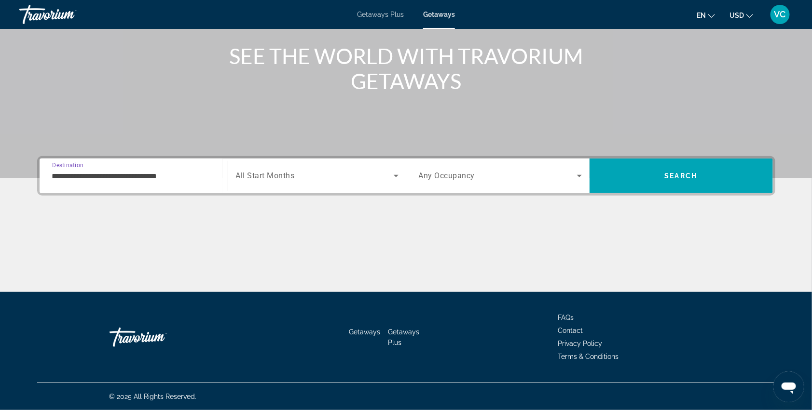
click at [394, 170] on div "Search widget" at bounding box center [396, 176] width 5 height 12
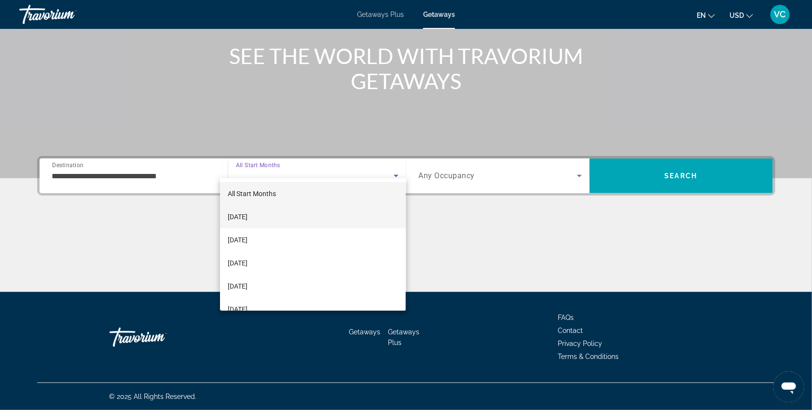
click at [320, 217] on mat-option "October 2025" at bounding box center [313, 216] width 186 height 23
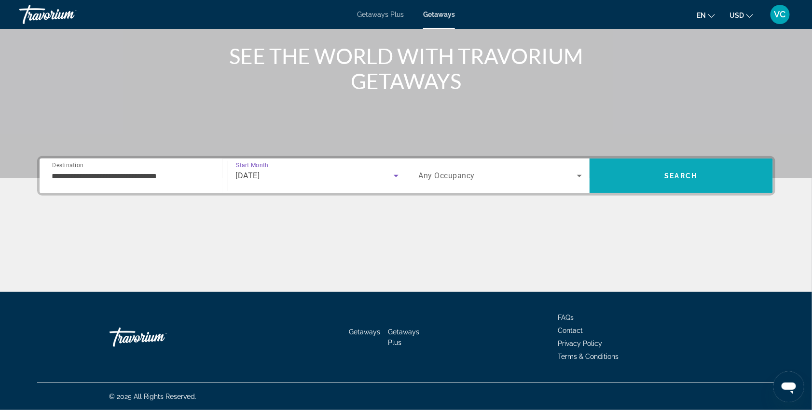
click at [645, 164] on span "Search" at bounding box center [680, 175] width 183 height 23
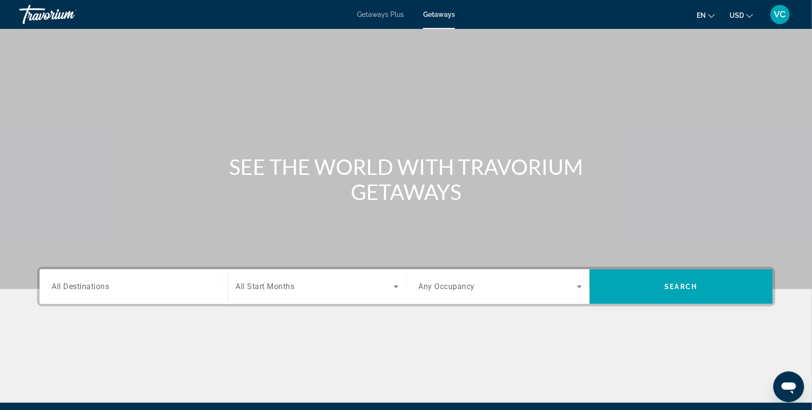
click at [120, 293] on div "Search widget" at bounding box center [133, 286] width 163 height 27
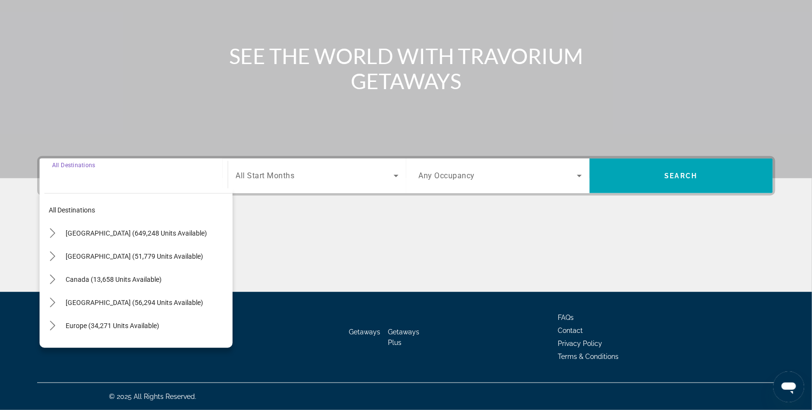
scroll to position [139, 0]
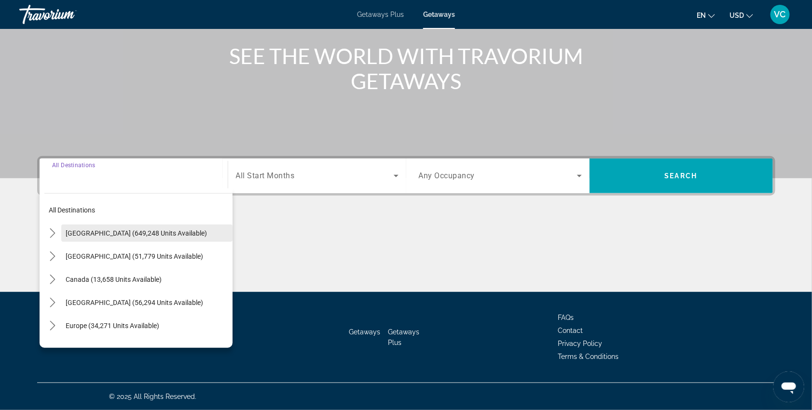
click at [112, 230] on span "United States (649,248 units available)" at bounding box center [136, 234] width 141 height 8
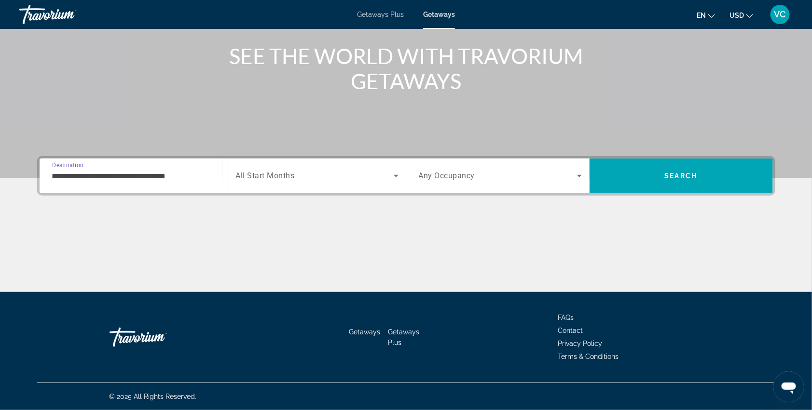
click at [153, 171] on input "**********" at bounding box center [133, 177] width 163 height 12
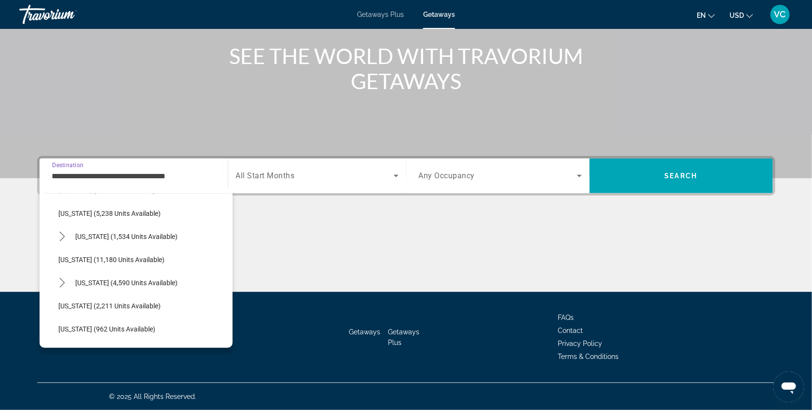
scroll to position [367, 0]
click at [153, 279] on span "Massachusetts (4,590 units available)" at bounding box center [127, 283] width 102 height 8
type input "**********"
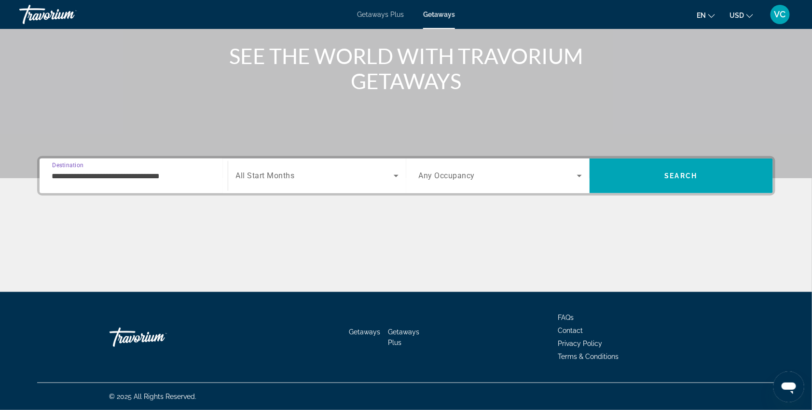
click at [395, 170] on icon "Search widget" at bounding box center [396, 176] width 12 height 12
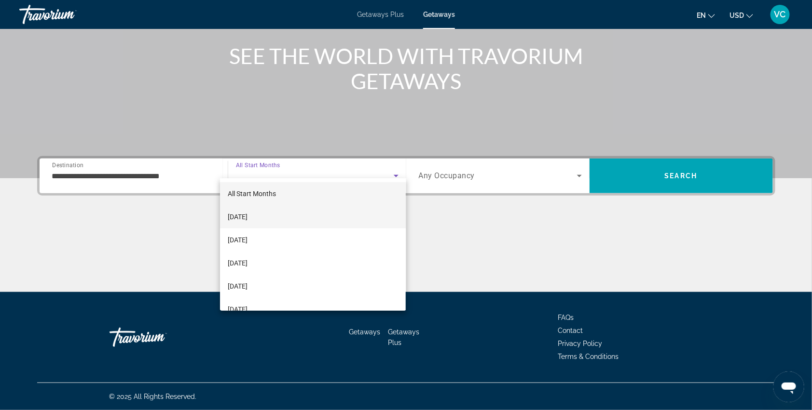
click at [347, 217] on mat-option "October 2025" at bounding box center [313, 216] width 186 height 23
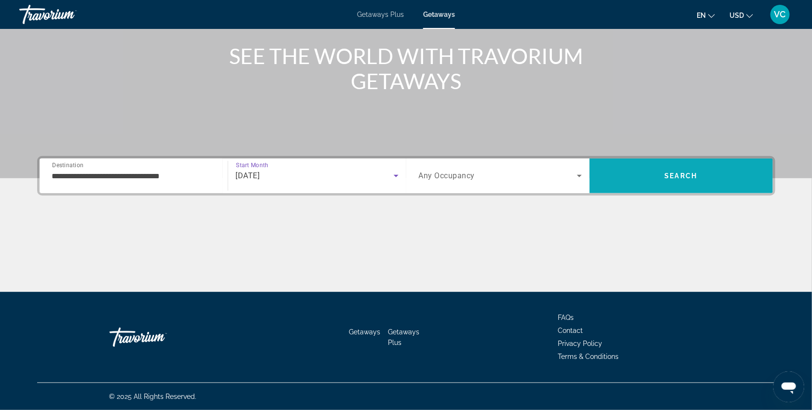
click at [660, 164] on span "Search" at bounding box center [680, 175] width 183 height 23
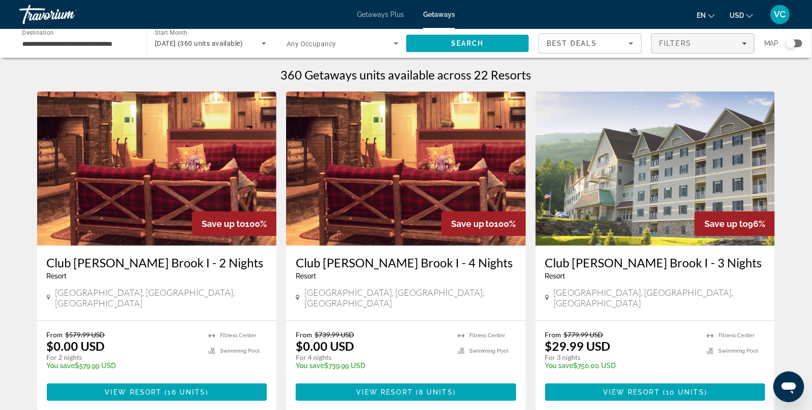
click at [742, 43] on icon "Filters" at bounding box center [744, 43] width 5 height 5
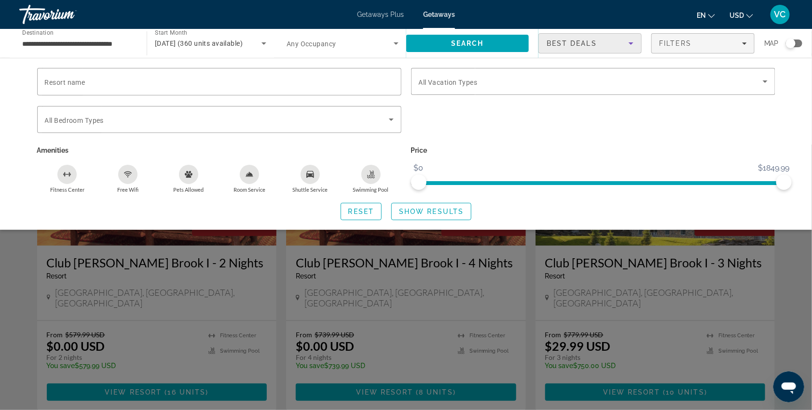
click at [628, 40] on div "Sort by" at bounding box center [630, 44] width 5 height 12
click at [593, 66] on mat-option "Best Deals" at bounding box center [587, 70] width 102 height 23
click at [625, 250] on div "Search widget" at bounding box center [406, 278] width 812 height 266
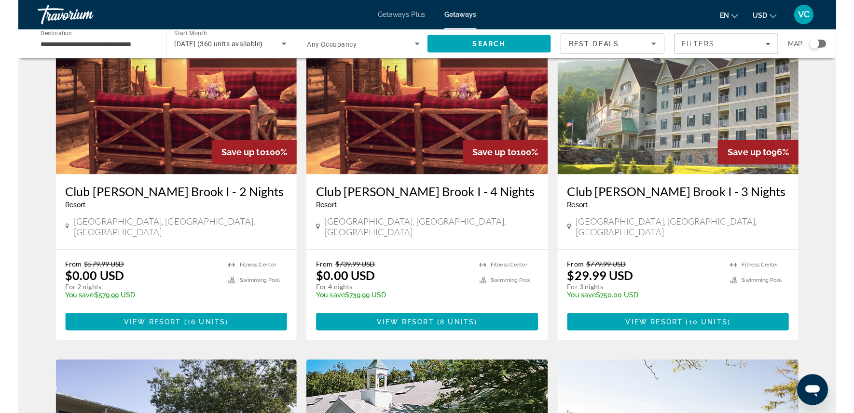
scroll to position [74, 0]
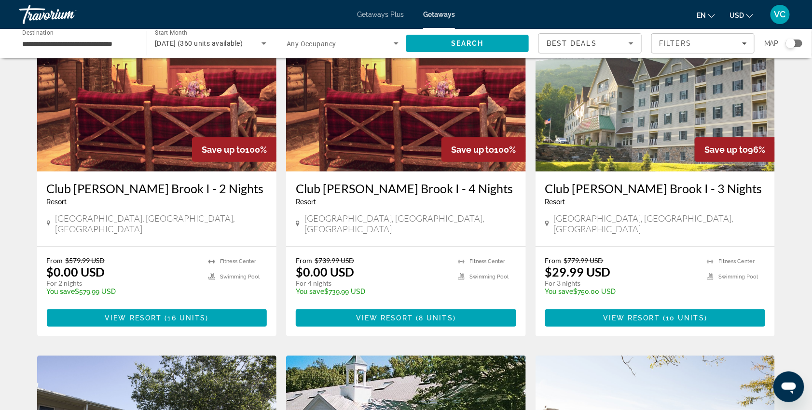
click at [37, 199] on div "Club Wyndham Bentley Brook I - 2 Nights Resort - This is an adults only resort …" at bounding box center [157, 209] width 240 height 75
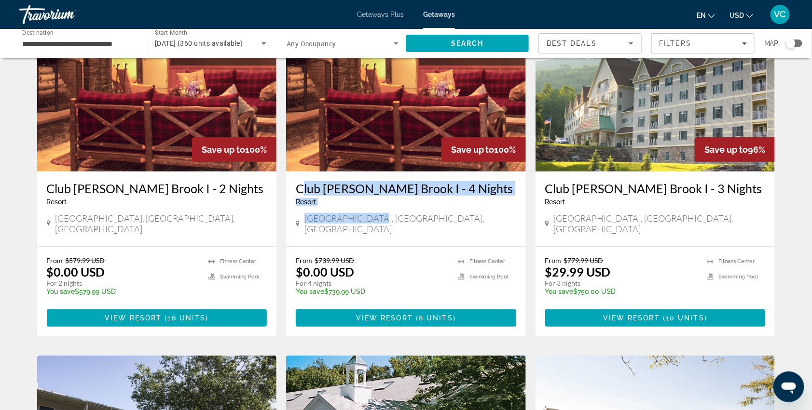
drag, startPoint x: 382, startPoint y: 235, endPoint x: 287, endPoint y: 201, distance: 100.8
click at [287, 201] on div "Club Wyndham Bentley Brook I - 4 Nights Resort - This is an adults only resort …" at bounding box center [406, 209] width 240 height 75
copy div "Club Wyndham Bentley Brook I - 4 Nights Resort - This is an adults only resort …"
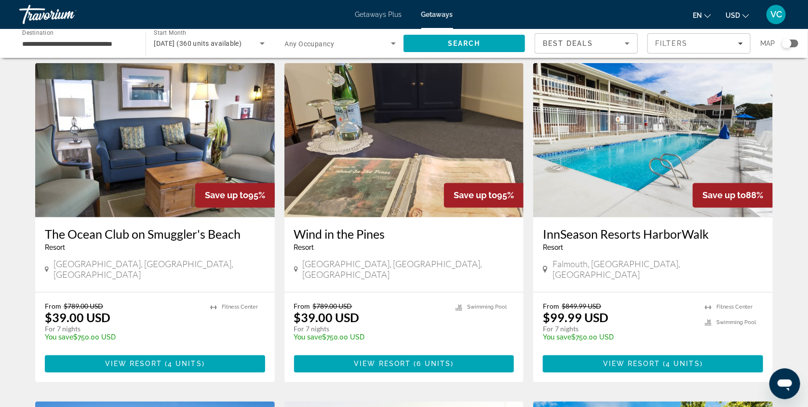
scroll to position [703, 0]
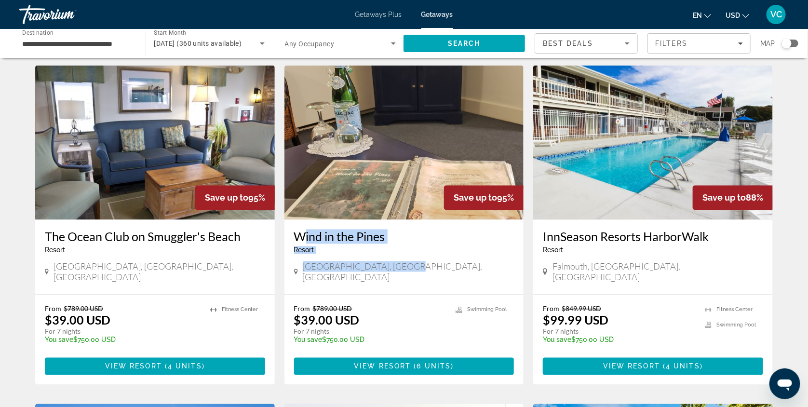
drag, startPoint x: 288, startPoint y: 254, endPoint x: 419, endPoint y: 303, distance: 139.6
click at [419, 295] on div "Wind in the Pines Resort - This is an adults only resort Great Barrington, MA, …" at bounding box center [405, 257] width 240 height 75
copy div "Wind in the Pines Resort - This is an adults only resort Great Barrington, MA, …"
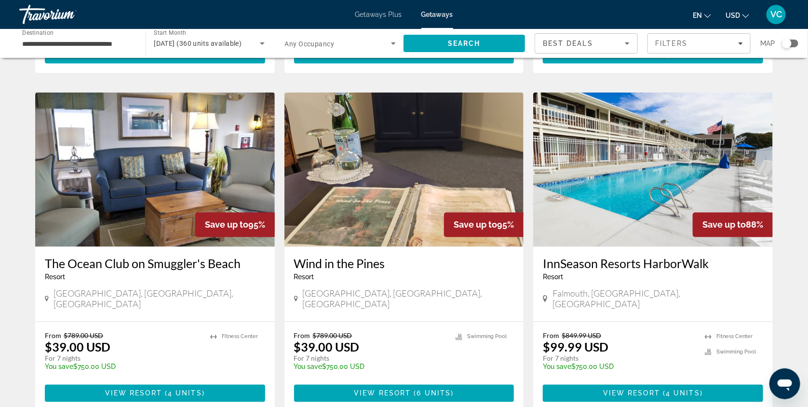
scroll to position [676, 0]
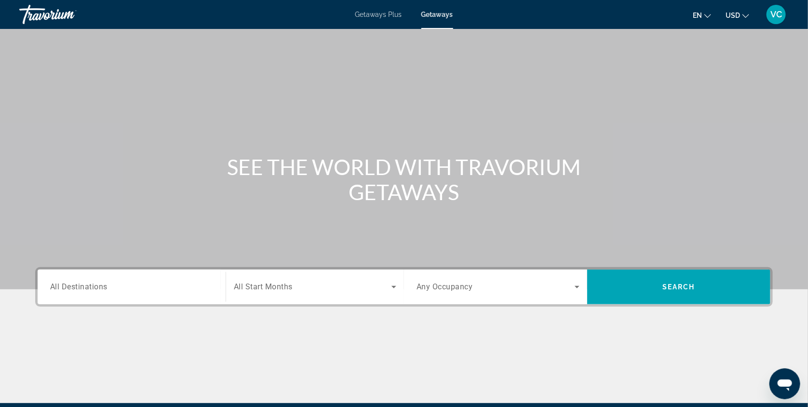
click at [75, 291] on span "All Destinations" at bounding box center [78, 286] width 57 height 9
click at [75, 293] on input "Destination All Destinations" at bounding box center [131, 288] width 163 height 12
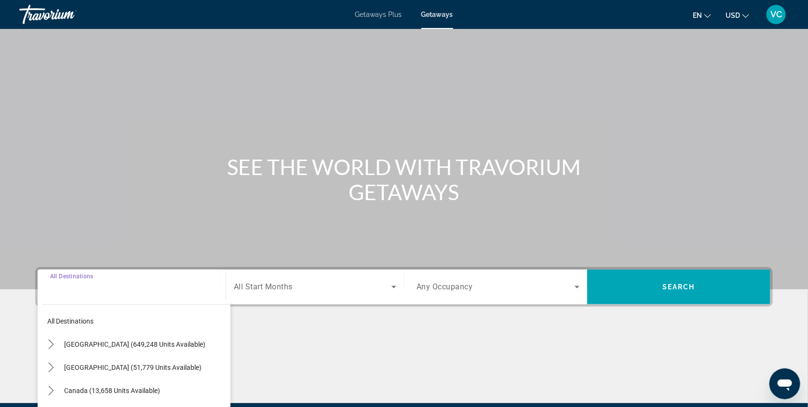
scroll to position [142, 0]
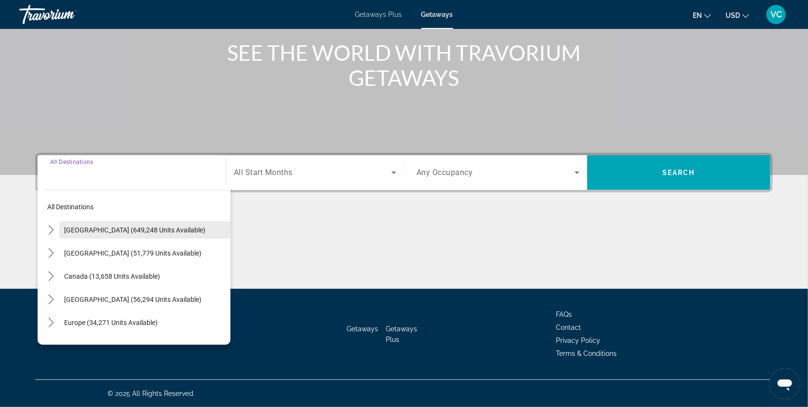
click at [121, 226] on span "United States (649,248 units available)" at bounding box center [134, 230] width 141 height 8
type input "**********"
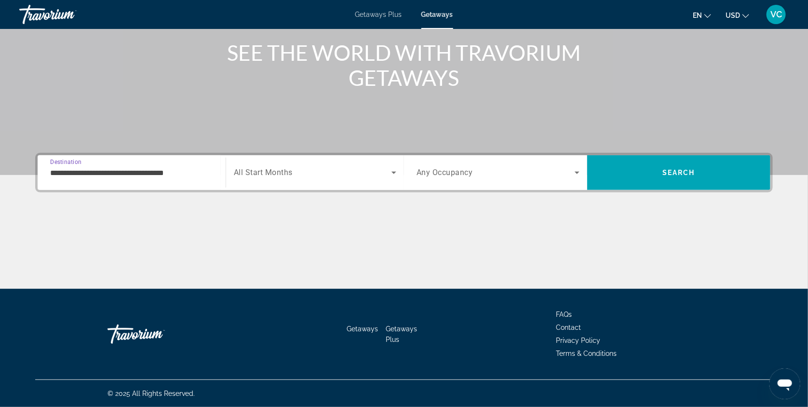
click at [110, 167] on input "**********" at bounding box center [131, 173] width 163 height 12
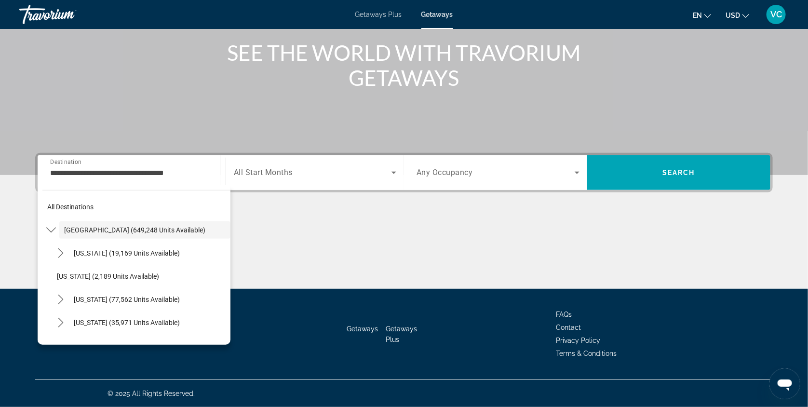
click at [261, 168] on span "All Start Months" at bounding box center [263, 172] width 59 height 9
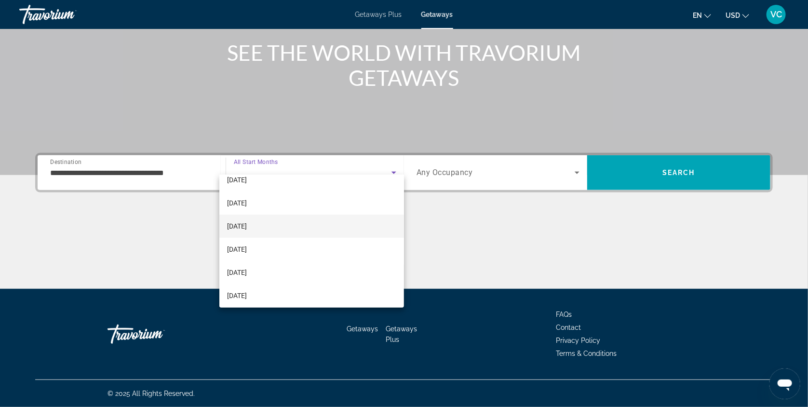
scroll to position [44, 0]
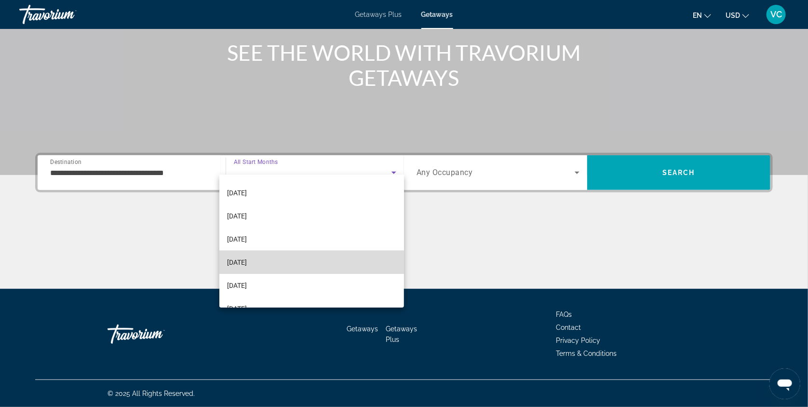
click at [247, 264] on span "[DATE]" at bounding box center [237, 263] width 20 height 12
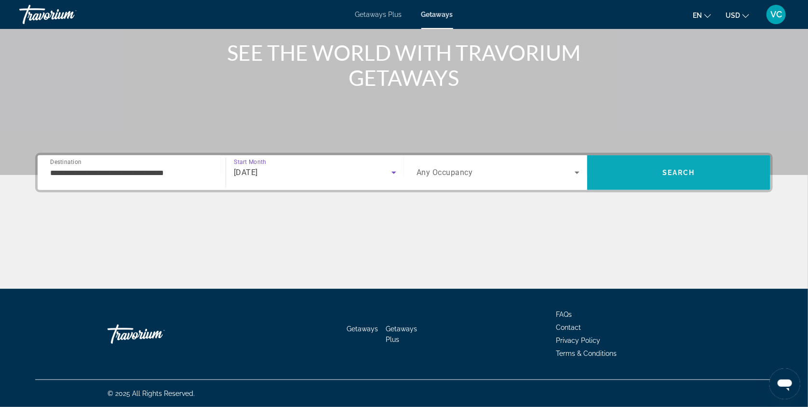
click at [703, 161] on span "Search" at bounding box center [678, 172] width 183 height 23
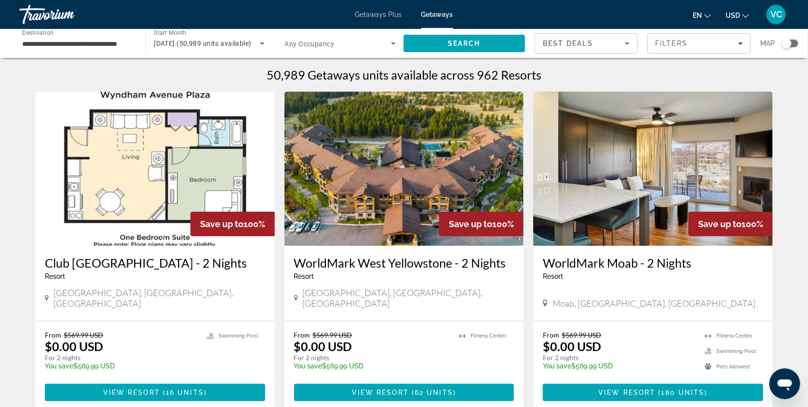
click at [787, 42] on div "Search widget" at bounding box center [787, 44] width 10 height 10
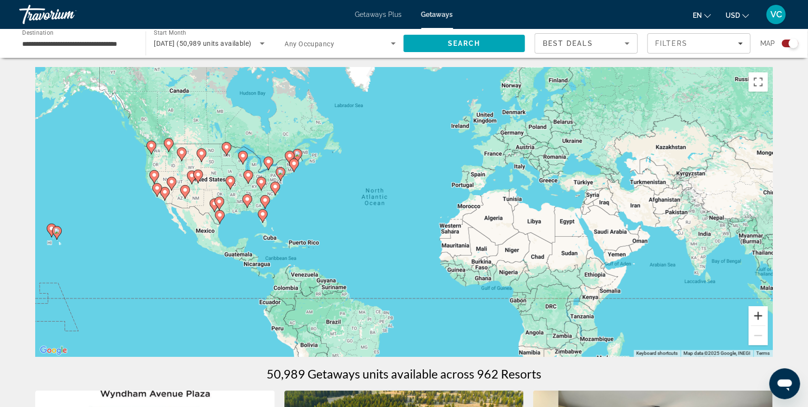
click at [768, 319] on button "Zoom in" at bounding box center [758, 315] width 19 height 19
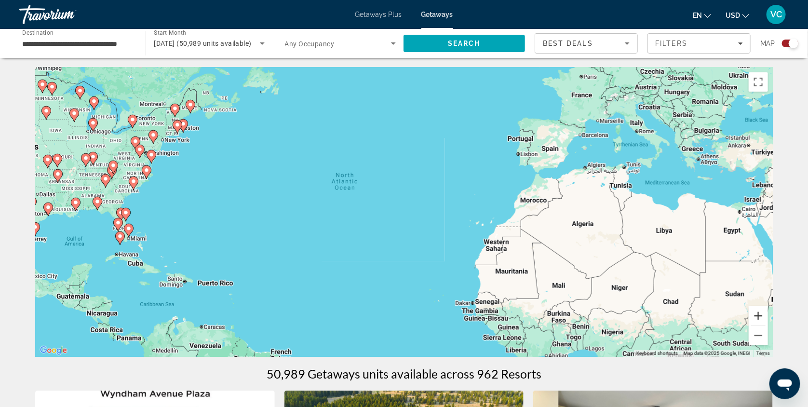
click at [768, 319] on button "Zoom in" at bounding box center [758, 315] width 19 height 19
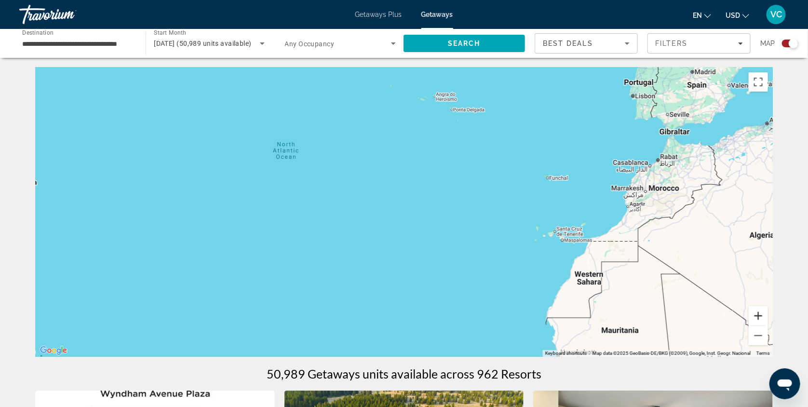
click at [768, 319] on button "Zoom in" at bounding box center [758, 315] width 19 height 19
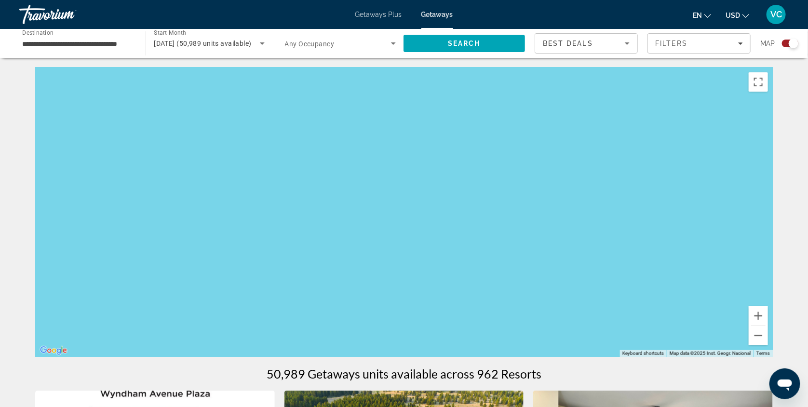
drag, startPoint x: 430, startPoint y: 202, endPoint x: 679, endPoint y: 223, distance: 249.3
click at [679, 223] on div "Main content" at bounding box center [404, 212] width 738 height 289
drag, startPoint x: 414, startPoint y: 194, endPoint x: 578, endPoint y: 214, distance: 164.7
click at [578, 214] on div "Main content" at bounding box center [404, 212] width 738 height 289
click at [768, 339] on button "Zoom out" at bounding box center [758, 335] width 19 height 19
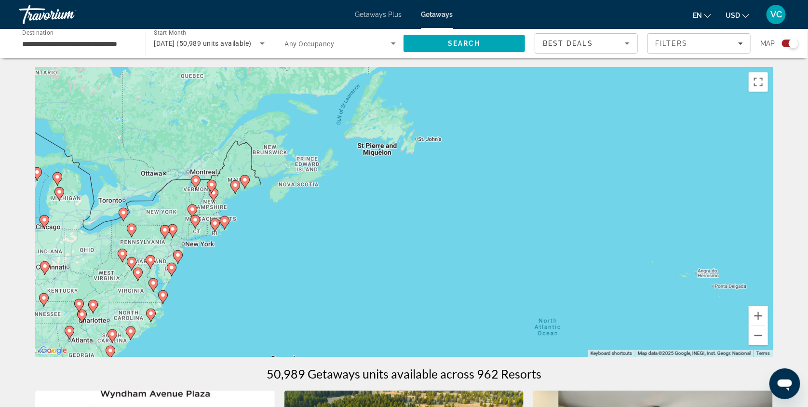
drag, startPoint x: 544, startPoint y: 241, endPoint x: 602, endPoint y: 397, distance: 166.8
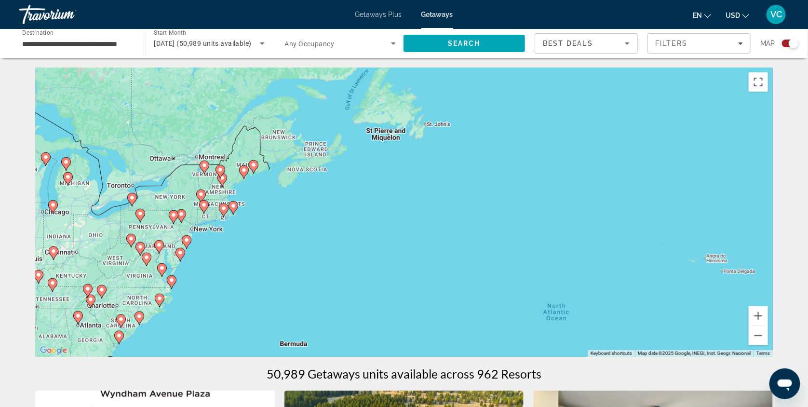
drag, startPoint x: 520, startPoint y: 256, endPoint x: 529, endPoint y: 239, distance: 19.2
click at [529, 239] on div "To activate drag with keyboard, press Alt + Enter. Once in keyboard drag state,…" at bounding box center [404, 212] width 738 height 289
click at [768, 317] on button "Zoom in" at bounding box center [758, 315] width 19 height 19
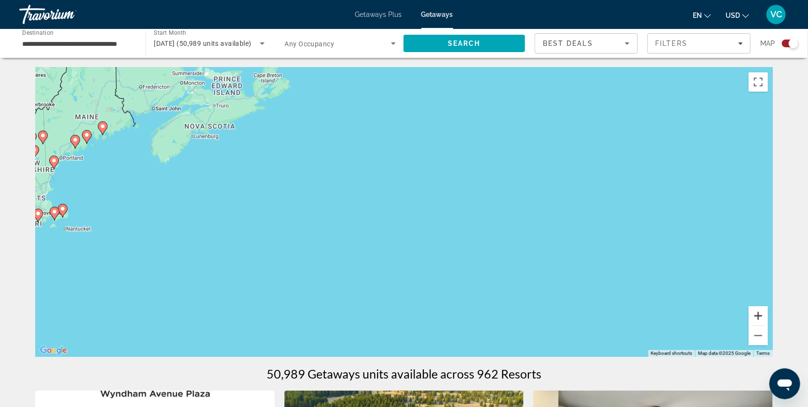
click at [768, 317] on button "Zoom in" at bounding box center [758, 315] width 19 height 19
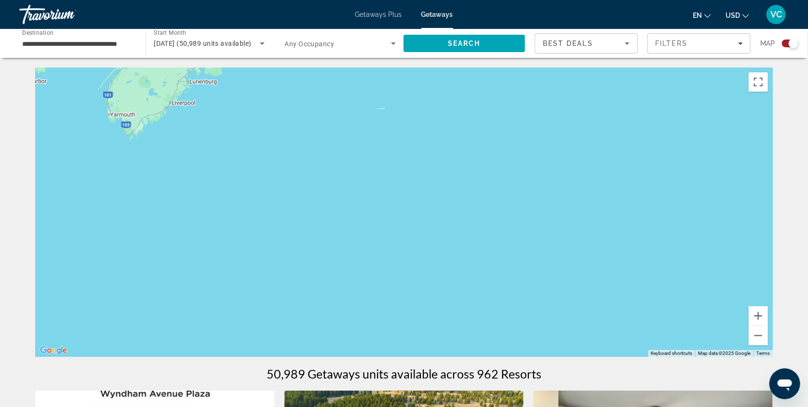
drag, startPoint x: 354, startPoint y: 195, endPoint x: 568, endPoint y: 214, distance: 214.5
click at [568, 214] on div "Main content" at bounding box center [404, 212] width 738 height 289
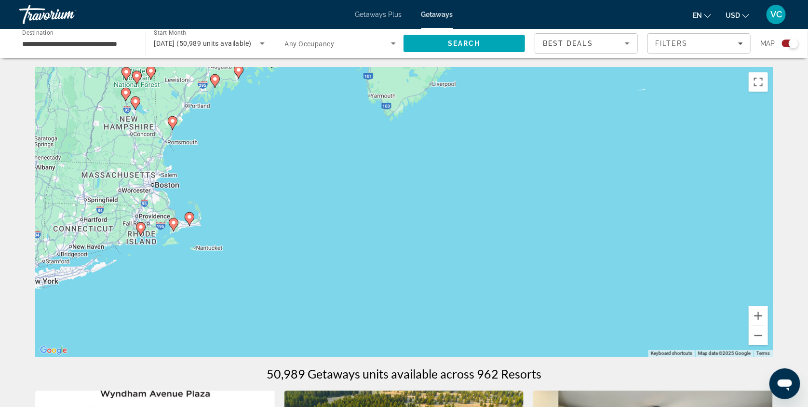
drag, startPoint x: 341, startPoint y: 217, endPoint x: 598, endPoint y: 200, distance: 258.1
click at [598, 200] on div "To activate drag with keyboard, press Alt + Enter. Once in keyboard drag state,…" at bounding box center [404, 212] width 738 height 289
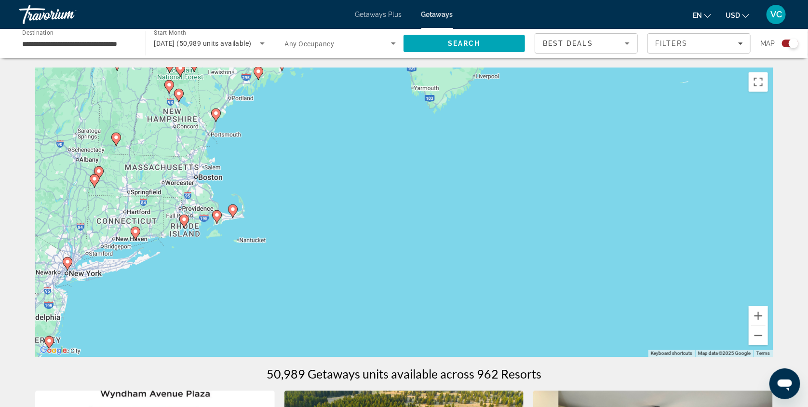
drag, startPoint x: 406, startPoint y: 233, endPoint x: 450, endPoint y: 225, distance: 45.5
click at [450, 225] on div "To activate drag with keyboard, press Alt + Enter. Once in keyboard drag state,…" at bounding box center [404, 212] width 738 height 289
click at [768, 317] on button "Zoom in" at bounding box center [758, 315] width 19 height 19
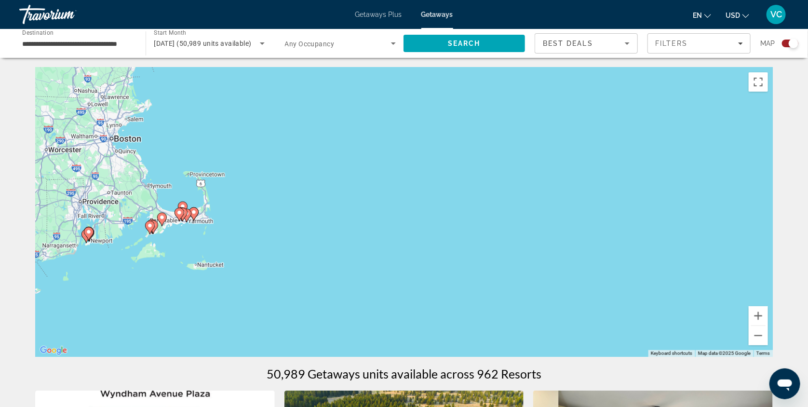
drag, startPoint x: 483, startPoint y: 272, endPoint x: 618, endPoint y: 270, distance: 135.1
click at [618, 270] on div "To activate drag with keyboard, press Alt + Enter. Once in keyboard drag state,…" at bounding box center [404, 212] width 738 height 289
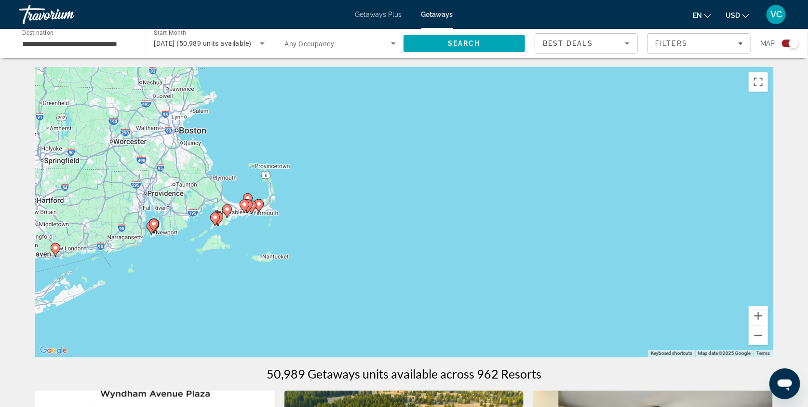
drag, startPoint x: 413, startPoint y: 274, endPoint x: 491, endPoint y: 265, distance: 78.2
click at [491, 265] on div "To activate drag with keyboard, press Alt + Enter. Once in keyboard drag state,…" at bounding box center [404, 212] width 738 height 289
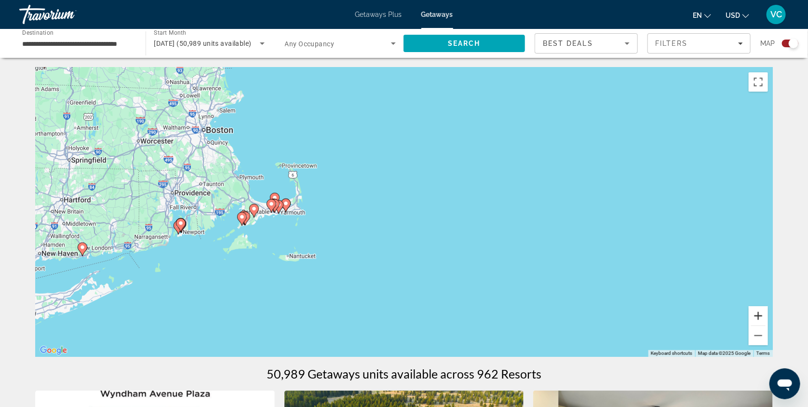
click at [768, 317] on button "Zoom in" at bounding box center [758, 315] width 19 height 19
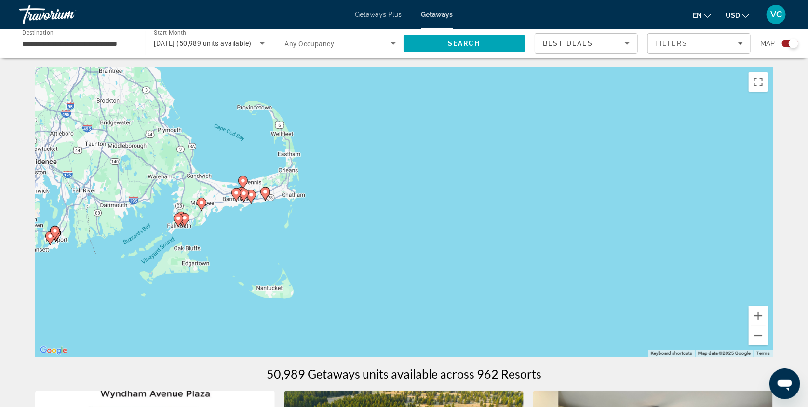
drag, startPoint x: 472, startPoint y: 249, endPoint x: 590, endPoint y: 236, distance: 118.8
click at [590, 236] on div "To activate drag with keyboard, press Alt + Enter. Once in keyboard drag state,…" at bounding box center [404, 212] width 738 height 289
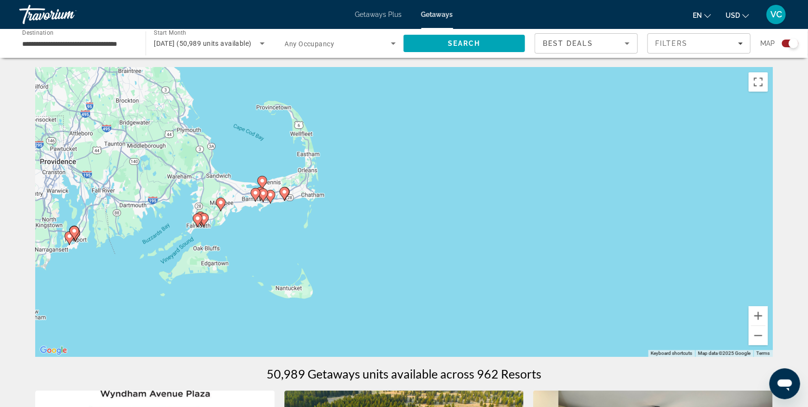
click at [75, 231] on icon "Main content" at bounding box center [74, 233] width 9 height 13
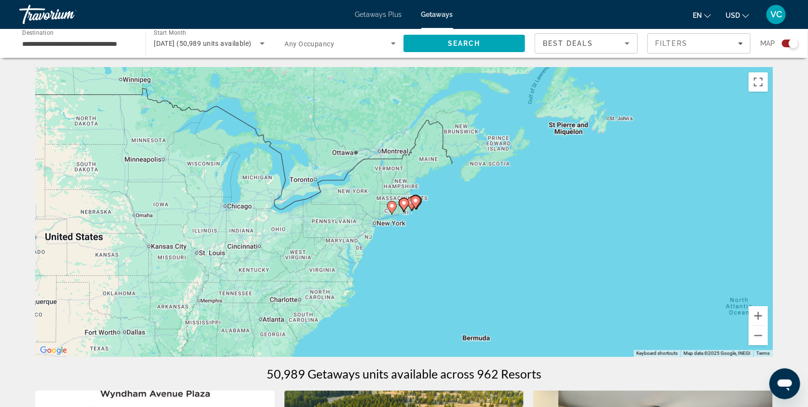
click at [413, 204] on image "Main content" at bounding box center [416, 201] width 6 height 6
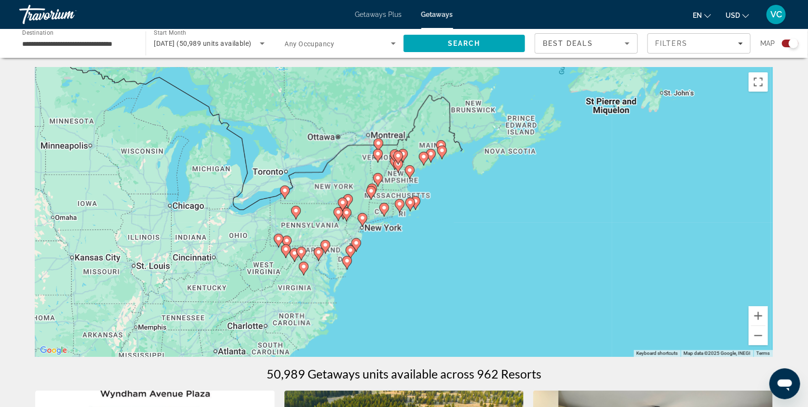
click at [413, 212] on div "Main content" at bounding box center [773, 212] width 738 height 0
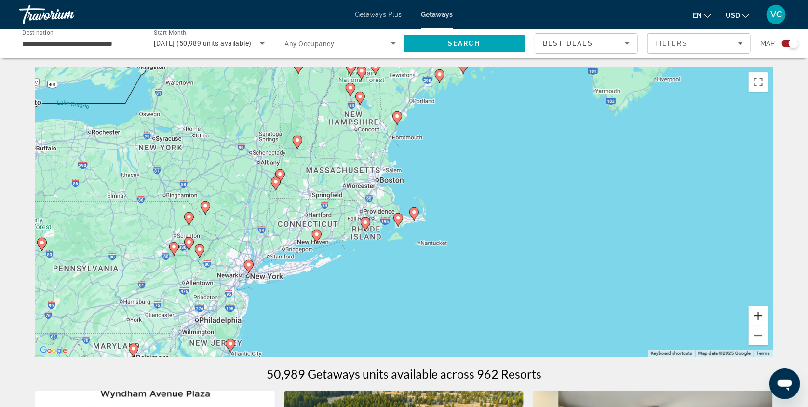
click at [768, 318] on button "Zoom in" at bounding box center [758, 315] width 19 height 19
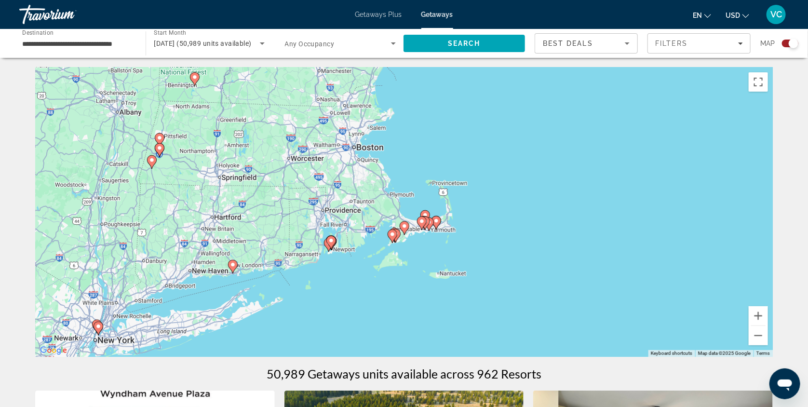
drag, startPoint x: 539, startPoint y: 242, endPoint x: 544, endPoint y: 242, distance: 5.3
click at [544, 242] on div "To activate drag with keyboard, press Alt + Enter. Once in keyboard drag state,…" at bounding box center [404, 212] width 738 height 289
click at [768, 319] on button "Zoom in" at bounding box center [758, 315] width 19 height 19
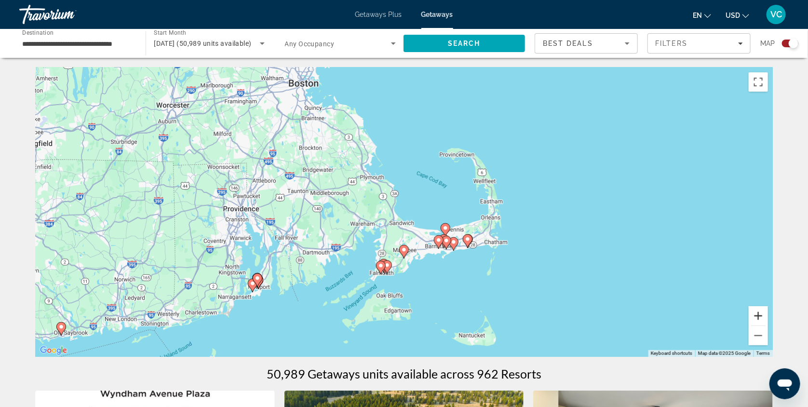
click at [768, 318] on button "Zoom in" at bounding box center [758, 315] width 19 height 19
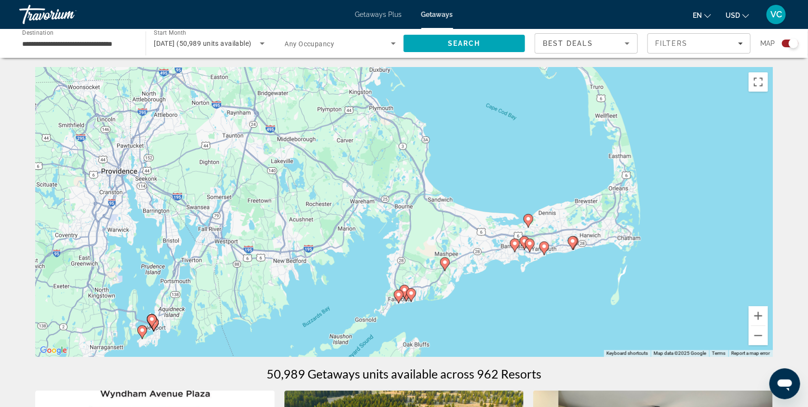
drag, startPoint x: 401, startPoint y: 245, endPoint x: 446, endPoint y: 208, distance: 58.9
click at [446, 208] on div "To activate drag with keyboard, press Alt + Enter. Once in keyboard drag state,…" at bounding box center [404, 212] width 738 height 289
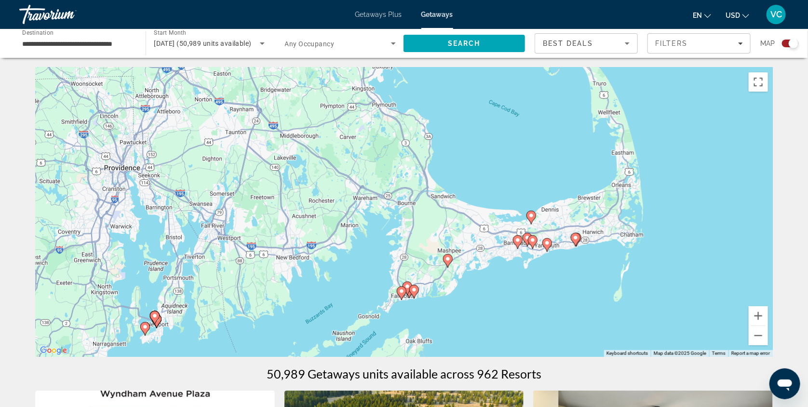
click at [153, 318] on image "Main content" at bounding box center [155, 316] width 6 height 6
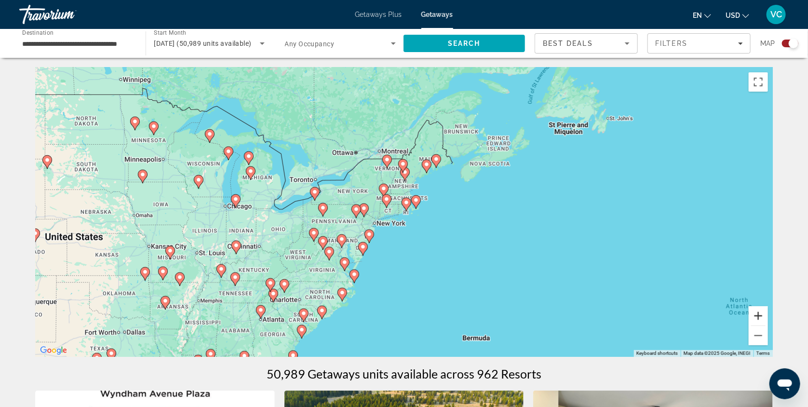
click at [768, 319] on button "Zoom in" at bounding box center [758, 315] width 19 height 19
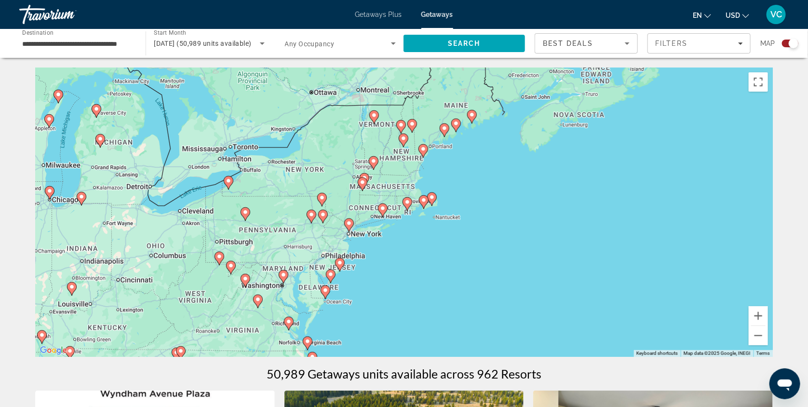
drag, startPoint x: 641, startPoint y: 293, endPoint x: 634, endPoint y: 294, distance: 7.3
click at [634, 294] on div "To navigate, press the arrow keys. To activate drag with keyboard, press Alt + …" at bounding box center [404, 212] width 738 height 289
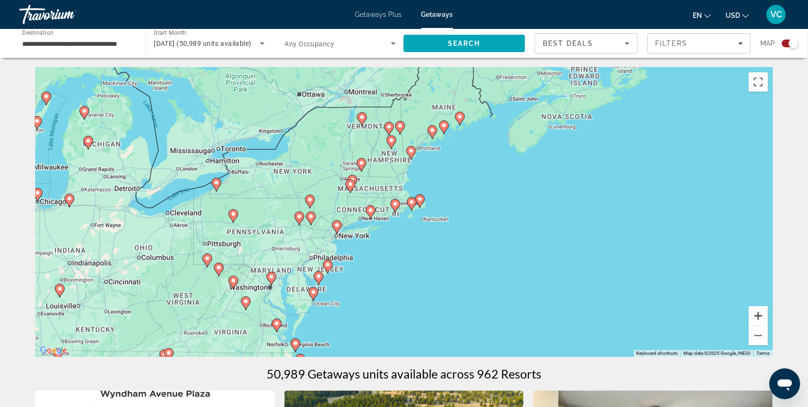
click at [768, 316] on button "Zoom in" at bounding box center [758, 315] width 19 height 19
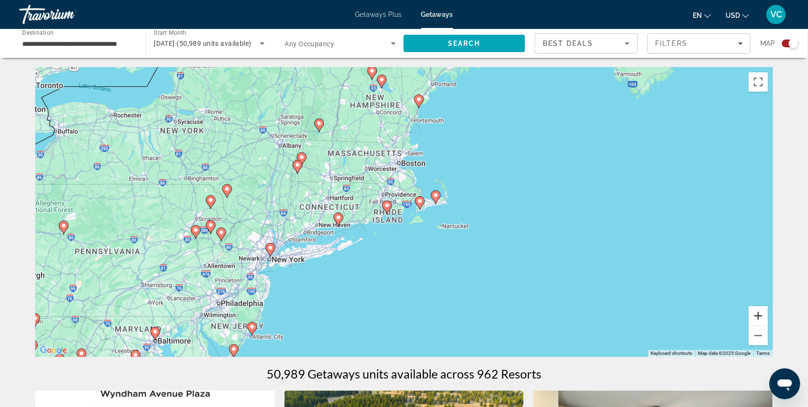
click at [768, 316] on button "Zoom in" at bounding box center [758, 315] width 19 height 19
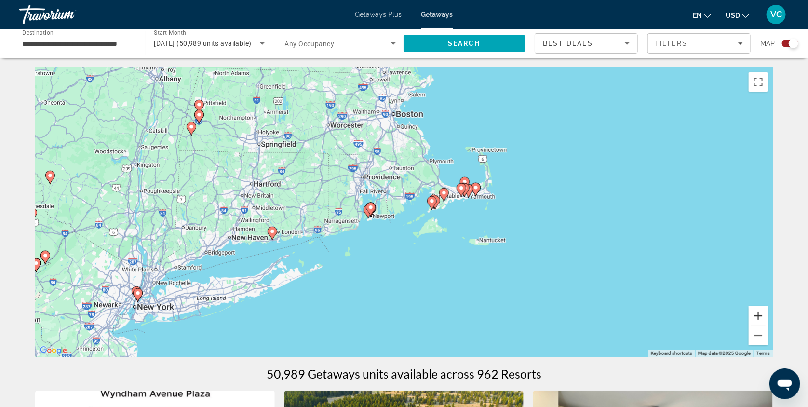
click at [768, 316] on button "Zoom in" at bounding box center [758, 315] width 19 height 19
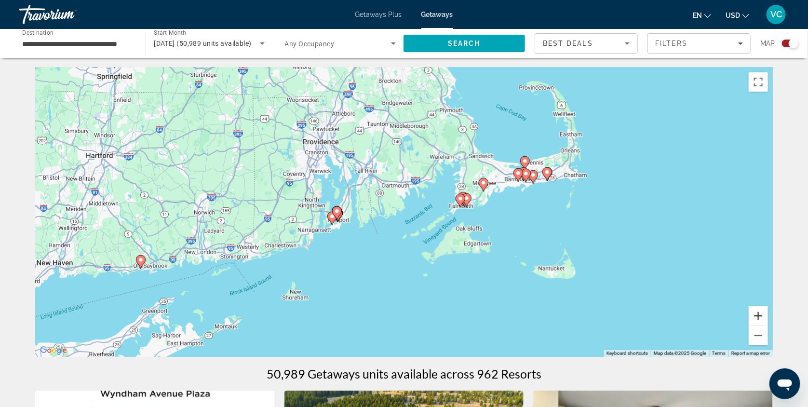
click at [768, 316] on button "Zoom in" at bounding box center [758, 315] width 19 height 19
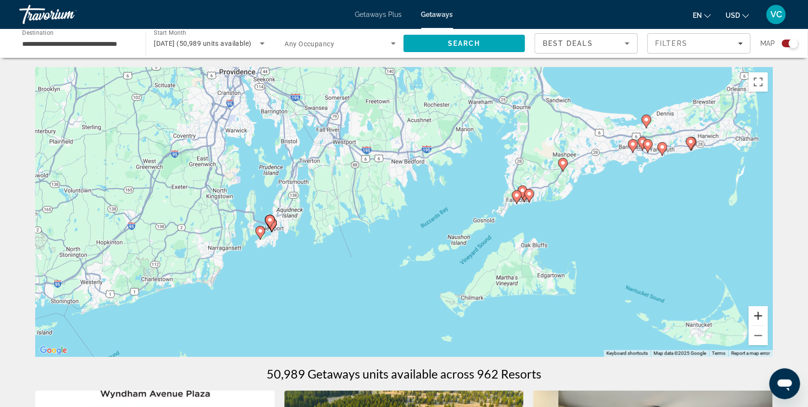
click at [768, 316] on button "Zoom in" at bounding box center [758, 315] width 19 height 19
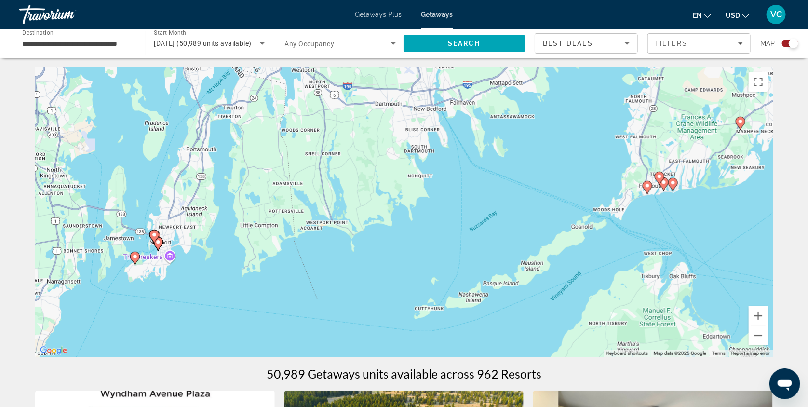
drag, startPoint x: 403, startPoint y: 272, endPoint x: 423, endPoint y: 271, distance: 19.8
click at [423, 271] on div "To navigate, press the arrow keys. To activate drag with keyboard, press Alt + …" at bounding box center [404, 212] width 738 height 289
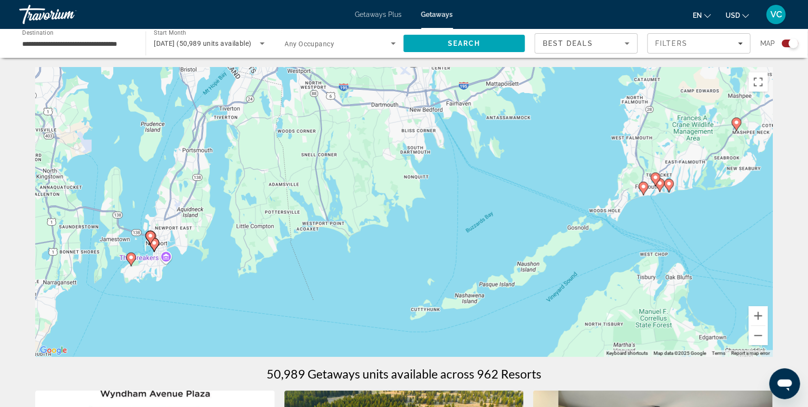
click at [150, 239] on image "Main content" at bounding box center [151, 236] width 6 height 6
type input "**********"
click at [150, 240] on div "To navigate, press the arrow keys. To activate drag with keyboard, press Alt + …" at bounding box center [404, 212] width 738 height 289
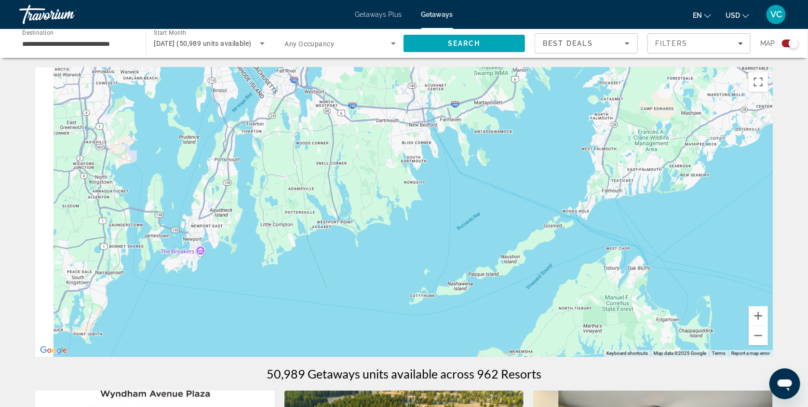
click at [150, 240] on div "To navigate, press the arrow keys. To activate drag with keyboard, press Alt + …" at bounding box center [404, 212] width 738 height 289
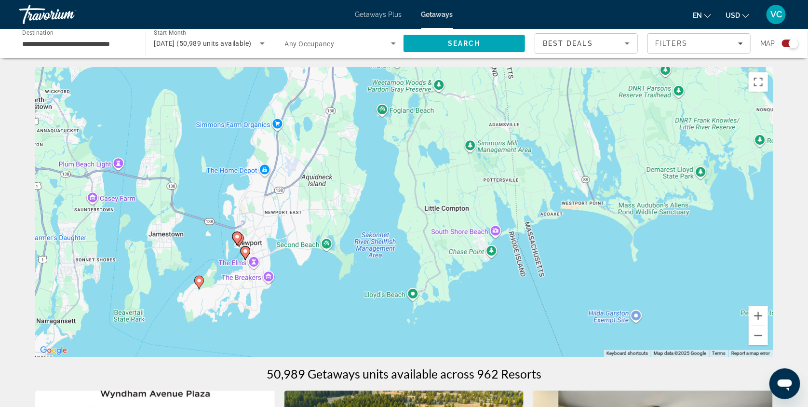
click at [195, 284] on icon "Main content" at bounding box center [199, 282] width 9 height 13
click at [195, 284] on div "To navigate, press the arrow keys. To activate drag with keyboard, press Alt + …" at bounding box center [404, 212] width 738 height 289
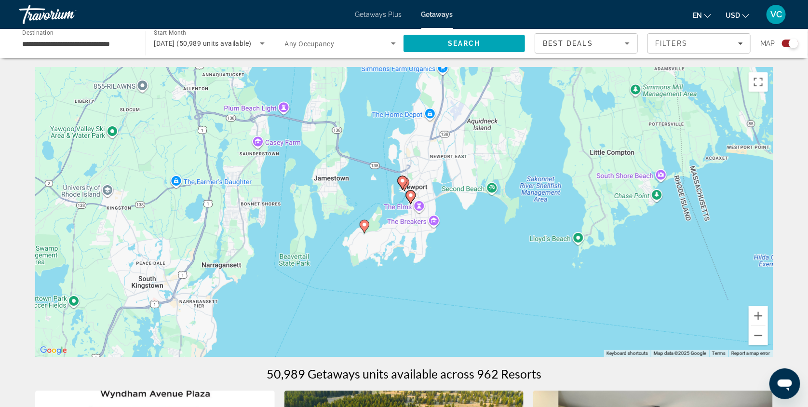
click at [364, 233] on icon "Main content" at bounding box center [364, 226] width 9 height 13
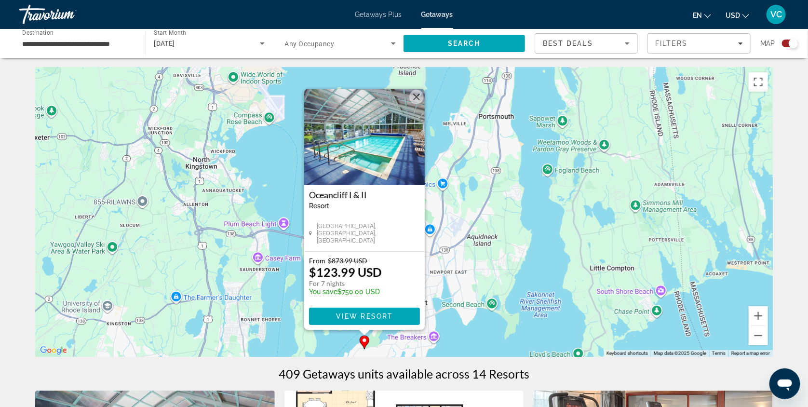
click at [482, 262] on div "To activate drag with keyboard, press Alt + Enter. Once in keyboard drag state,…" at bounding box center [404, 212] width 738 height 289
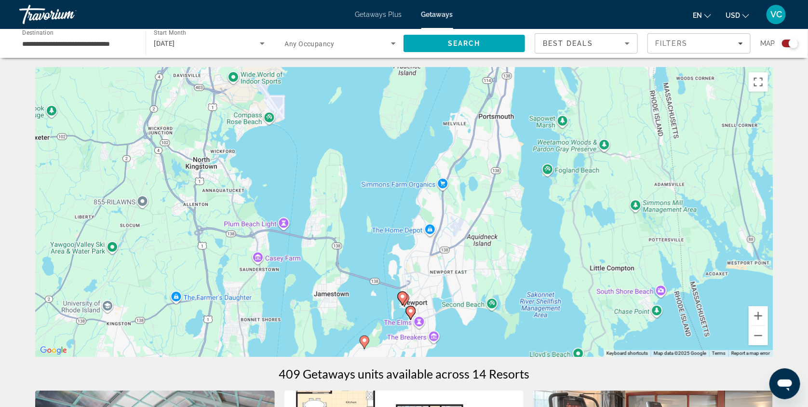
click at [406, 302] on icon "Main content" at bounding box center [402, 298] width 9 height 13
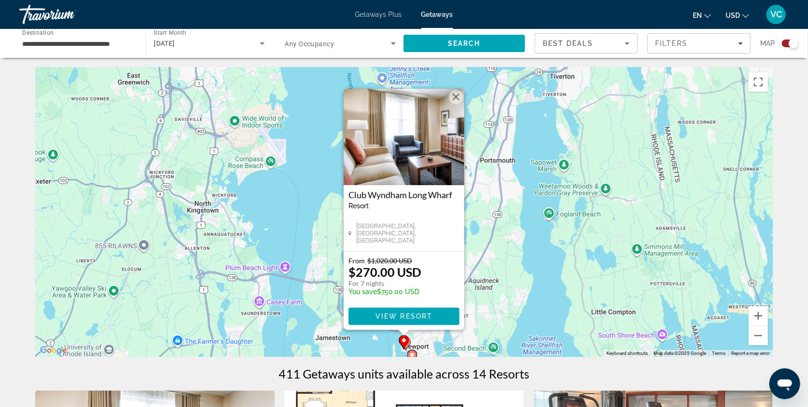
click at [538, 223] on div "To activate drag with keyboard, press Alt + Enter. Once in keyboard drag state,…" at bounding box center [404, 212] width 738 height 289
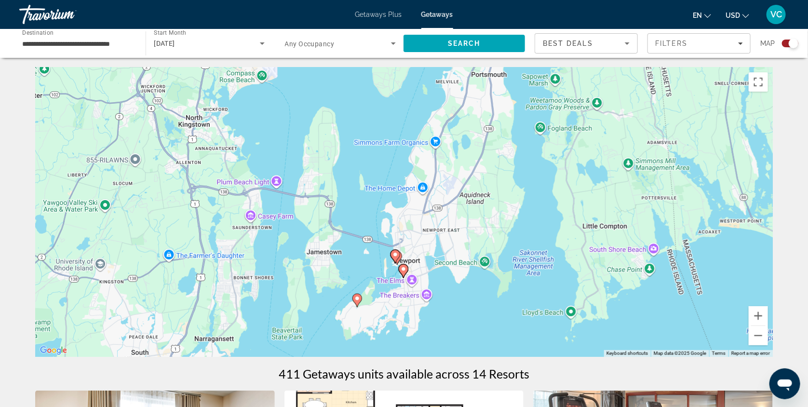
drag, startPoint x: 503, startPoint y: 246, endPoint x: 494, endPoint y: 160, distance: 87.3
click at [494, 160] on div "To activate drag with keyboard, press Alt + Enter. Once in keyboard drag state,…" at bounding box center [404, 212] width 738 height 289
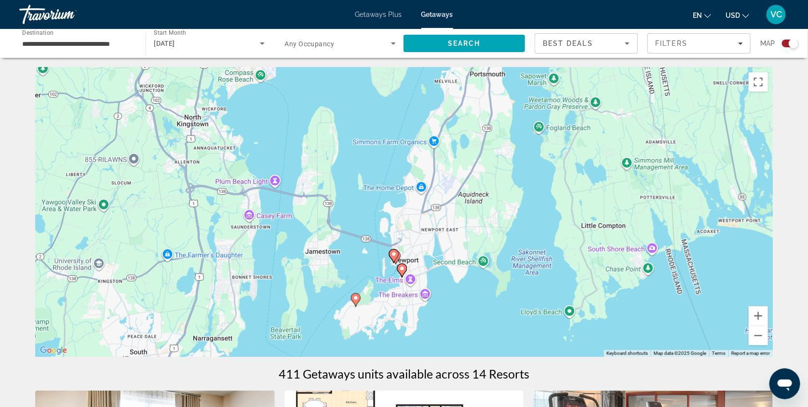
click at [404, 272] on image "Main content" at bounding box center [402, 269] width 6 height 6
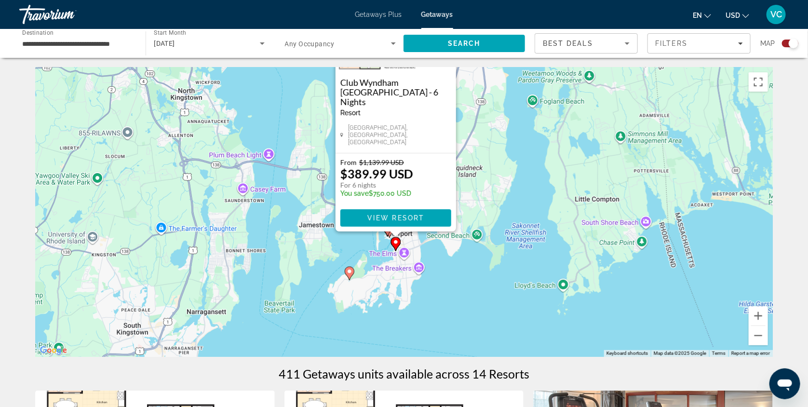
drag, startPoint x: 500, startPoint y: 238, endPoint x: 489, endPoint y: 138, distance: 100.4
click at [489, 138] on div "To activate drag with keyboard, press Alt + Enter. Once in keyboard drag state,…" at bounding box center [404, 212] width 738 height 289
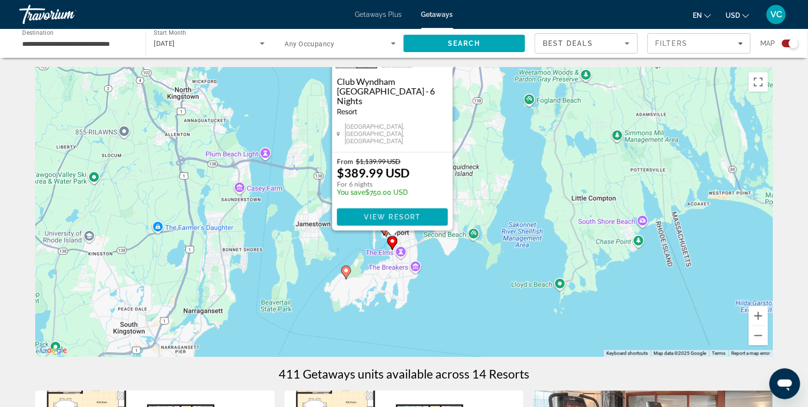
click at [466, 269] on div "To activate drag with keyboard, press Alt + Enter. Once in keyboard drag state,…" at bounding box center [404, 212] width 738 height 289
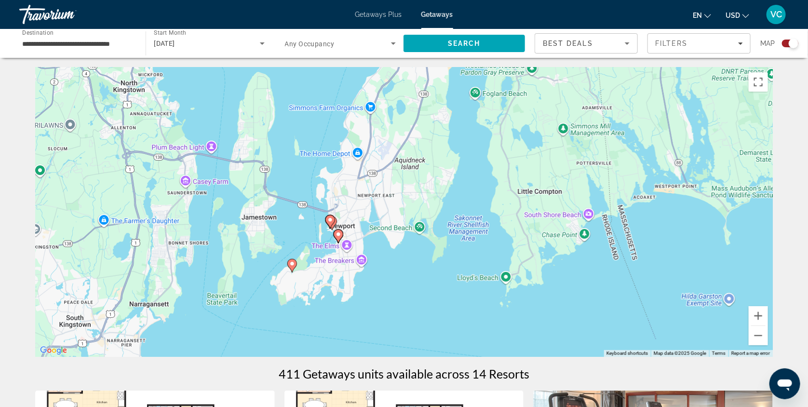
drag, startPoint x: 548, startPoint y: 164, endPoint x: 490, endPoint y: 186, distance: 61.6
click at [490, 186] on div "To activate drag with keyboard, press Alt + Enter. Once in keyboard drag state,…" at bounding box center [404, 212] width 738 height 289
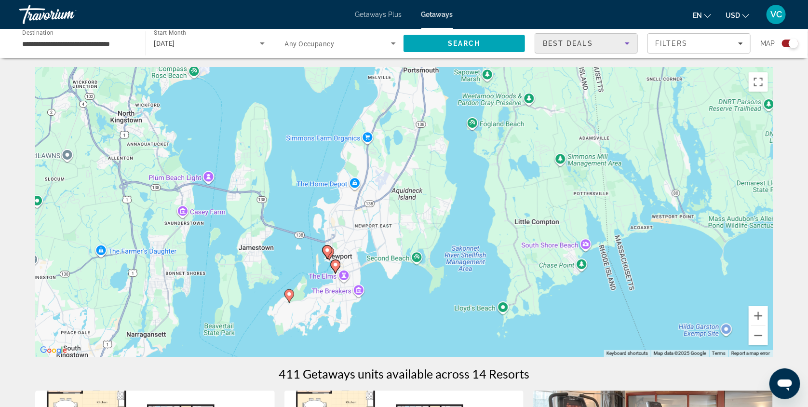
click at [622, 46] on icon "Sort by" at bounding box center [628, 44] width 12 height 12
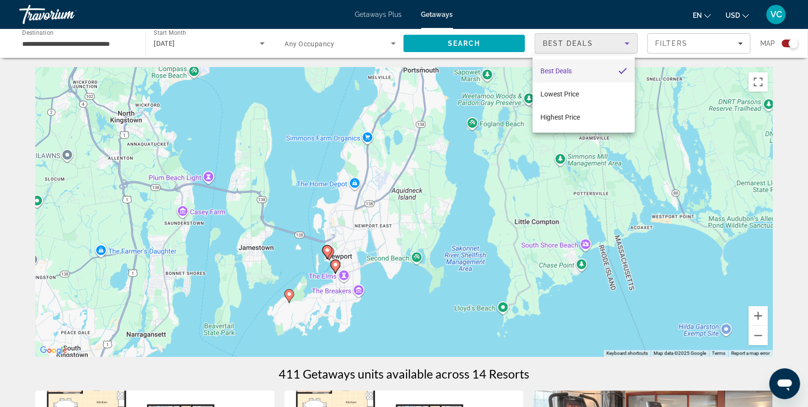
click at [590, 67] on mat-option "Best Deals" at bounding box center [584, 70] width 102 height 23
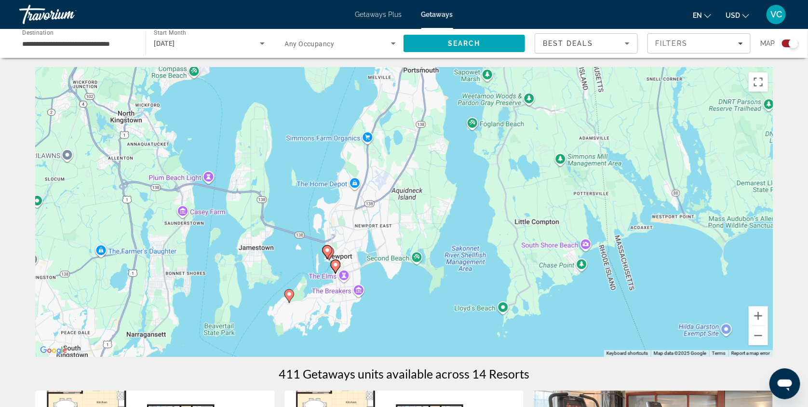
click at [334, 267] on image "Main content" at bounding box center [336, 265] width 6 height 6
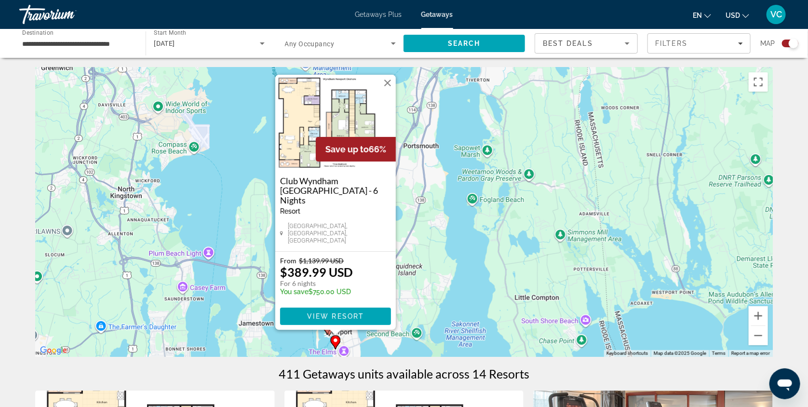
click at [396, 261] on div "From $1,139.99 USD $389.99 USD For 6 nights You save $750.00 USD View Resort" at bounding box center [335, 291] width 121 height 78
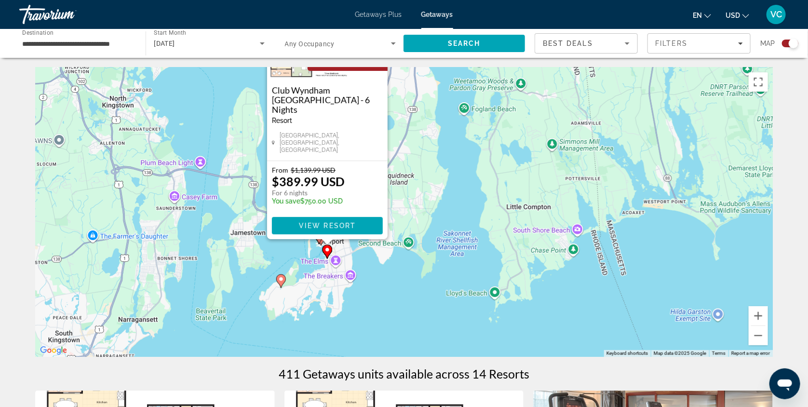
drag, startPoint x: 482, startPoint y: 248, endPoint x: 473, endPoint y: 155, distance: 93.5
click at [473, 155] on div "To activate drag with keyboard, press Alt + Enter. Once in keyboard drag state,…" at bounding box center [404, 212] width 738 height 289
click at [325, 259] on gmp-advanced-marker "Main content" at bounding box center [327, 252] width 10 height 14
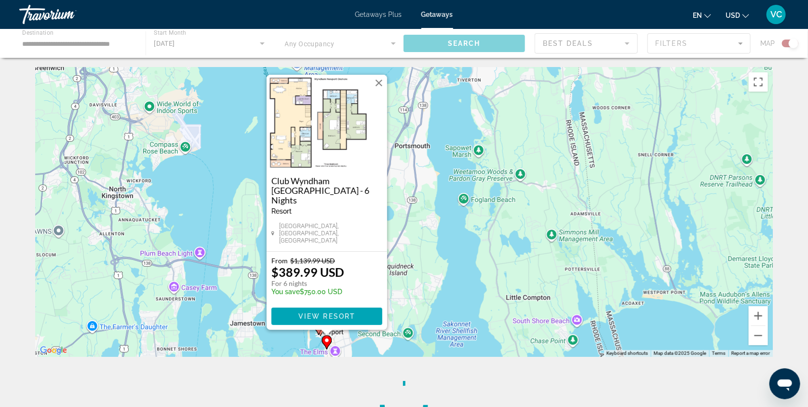
click at [430, 288] on div "To activate drag with keyboard, press Alt + Enter. Once in keyboard drag state,…" at bounding box center [404, 212] width 738 height 289
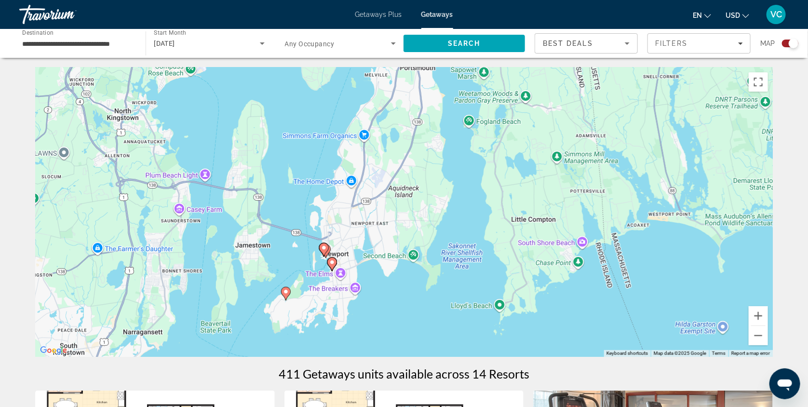
drag, startPoint x: 452, startPoint y: 258, endPoint x: 456, endPoint y: 177, distance: 81.6
click at [456, 177] on div "To activate drag with keyboard, press Alt + Enter. Once in keyboard drag state,…" at bounding box center [404, 212] width 738 height 289
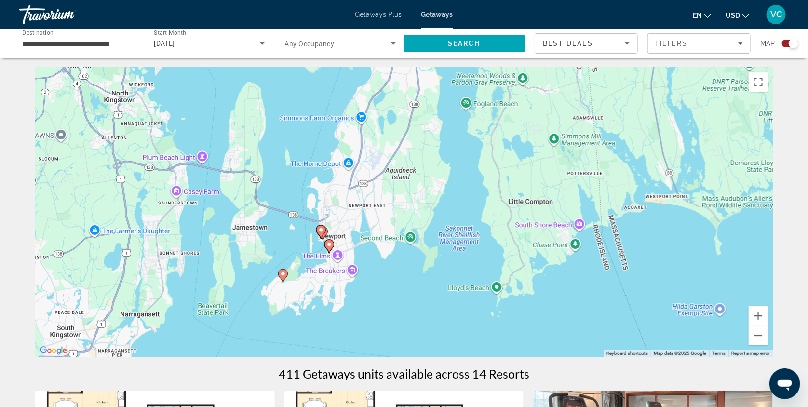
click at [353, 274] on div "To activate drag with keyboard, press Alt + Enter. Once in keyboard drag state,…" at bounding box center [404, 212] width 738 height 289
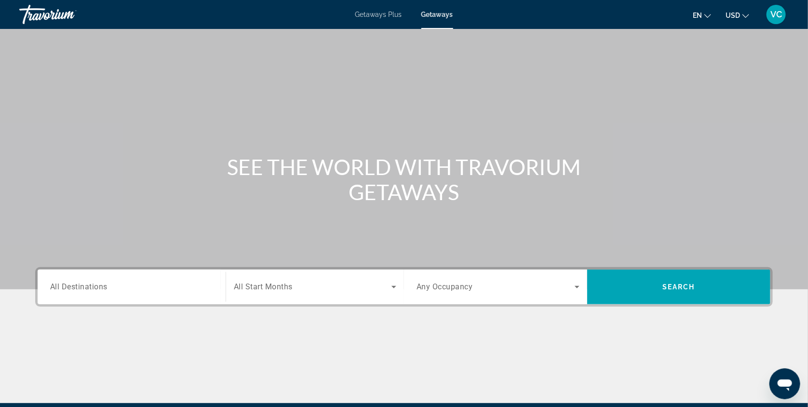
click at [381, 12] on span "Getaways Plus" at bounding box center [378, 15] width 47 height 8
click at [62, 293] on input "Destination All Destinations" at bounding box center [131, 288] width 163 height 12
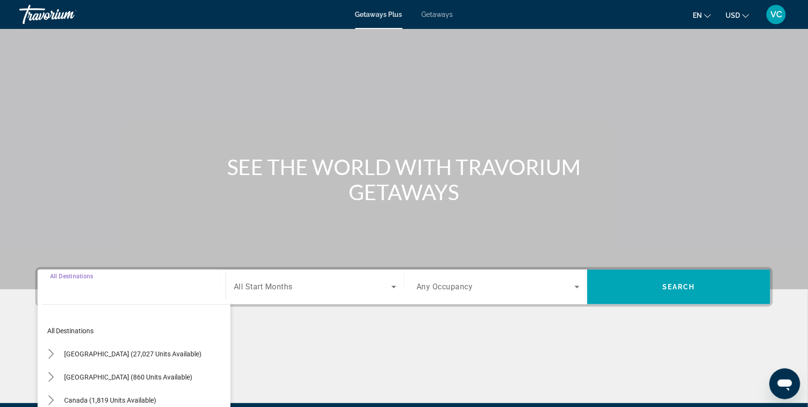
scroll to position [142, 0]
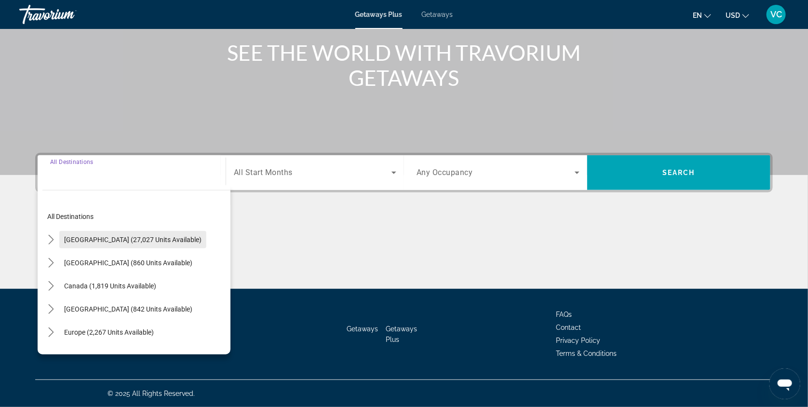
click at [105, 228] on span "Select destination: United States (27,027 units available)" at bounding box center [132, 239] width 147 height 23
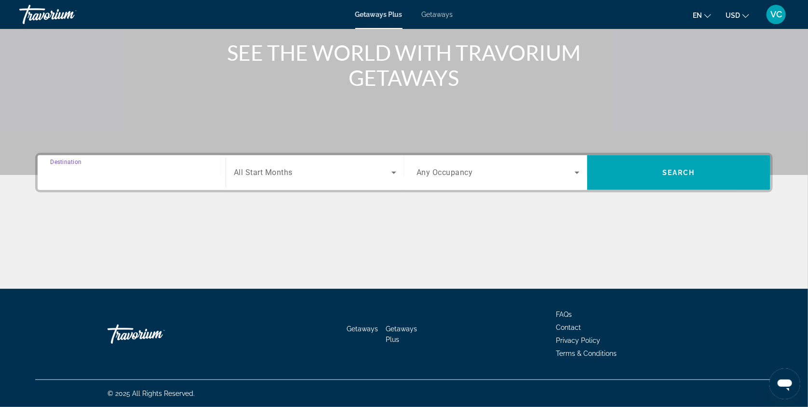
type input "**********"
click at [294, 167] on span "Search widget" at bounding box center [313, 173] width 158 height 12
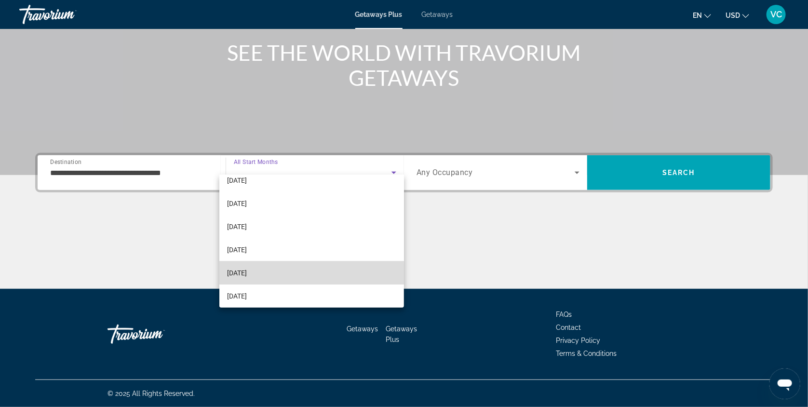
click at [282, 270] on mat-option "[DATE]" at bounding box center [311, 272] width 185 height 23
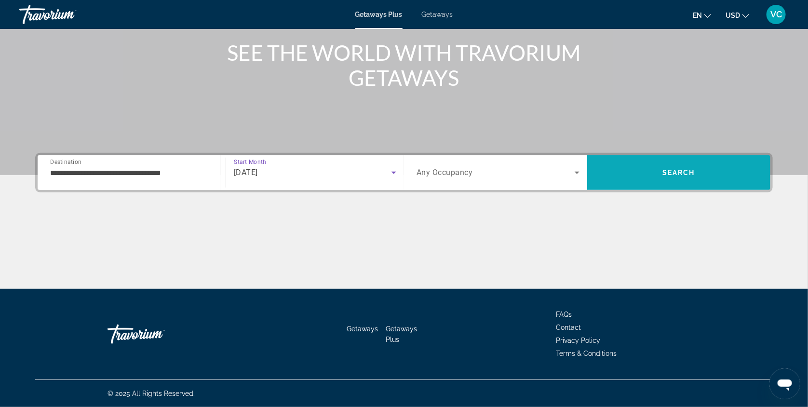
click at [686, 161] on span "Search" at bounding box center [678, 172] width 183 height 23
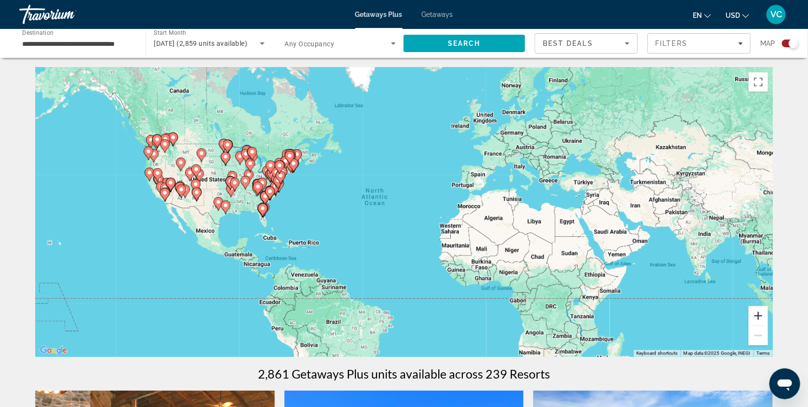
click at [767, 317] on button "Zoom in" at bounding box center [758, 315] width 19 height 19
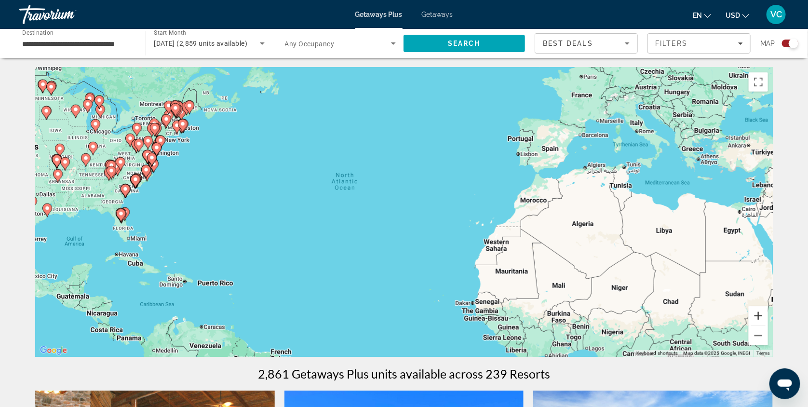
click at [767, 317] on button "Zoom in" at bounding box center [758, 315] width 19 height 19
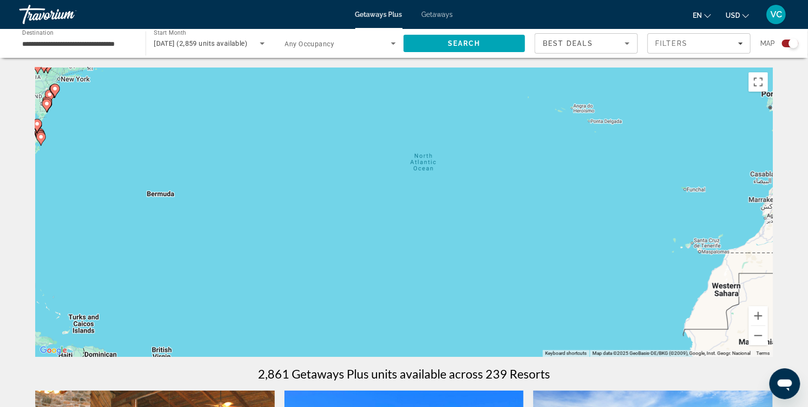
drag, startPoint x: 298, startPoint y: 216, endPoint x: 457, endPoint y: 226, distance: 159.0
click at [457, 226] on div "To activate drag with keyboard, press Alt + Enter. Once in keyboard drag state,…" at bounding box center [404, 212] width 738 height 289
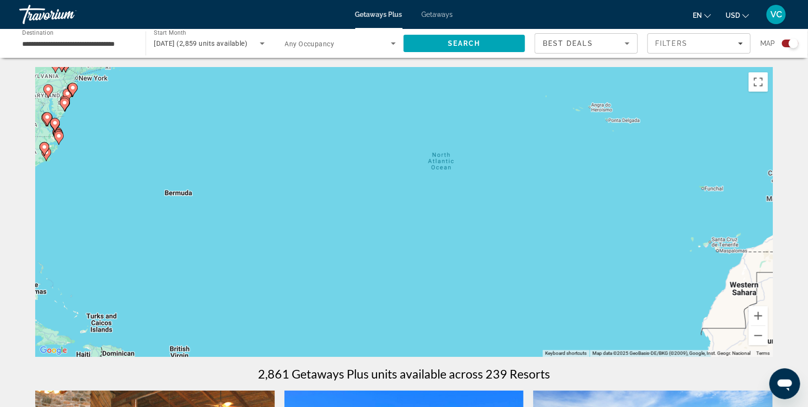
drag, startPoint x: 300, startPoint y: 218, endPoint x: 452, endPoint y: 214, distance: 152.0
click at [452, 214] on div "To activate drag with keyboard, press Alt + Enter. Once in keyboard drag state,…" at bounding box center [404, 212] width 738 height 289
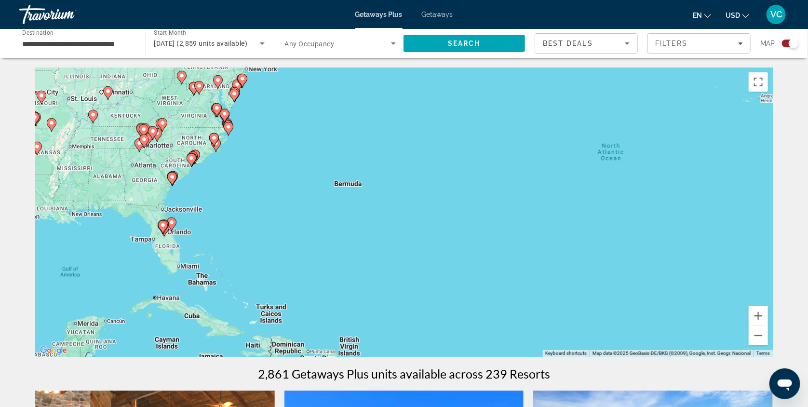
drag, startPoint x: 314, startPoint y: 232, endPoint x: 336, endPoint y: 227, distance: 22.3
click at [336, 227] on div "To activate drag with keyboard, press Alt + Enter. Once in keyboard drag state,…" at bounding box center [404, 212] width 738 height 289
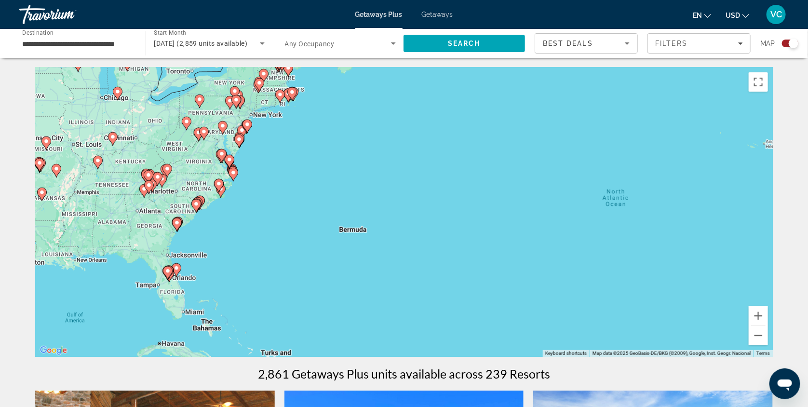
drag, startPoint x: 405, startPoint y: 204, endPoint x: 409, endPoint y: 250, distance: 46.5
click at [409, 250] on div "To activate drag with keyboard, press Alt + Enter. Once in keyboard drag state,…" at bounding box center [404, 212] width 738 height 289
click at [768, 316] on button "Zoom in" at bounding box center [758, 315] width 19 height 19
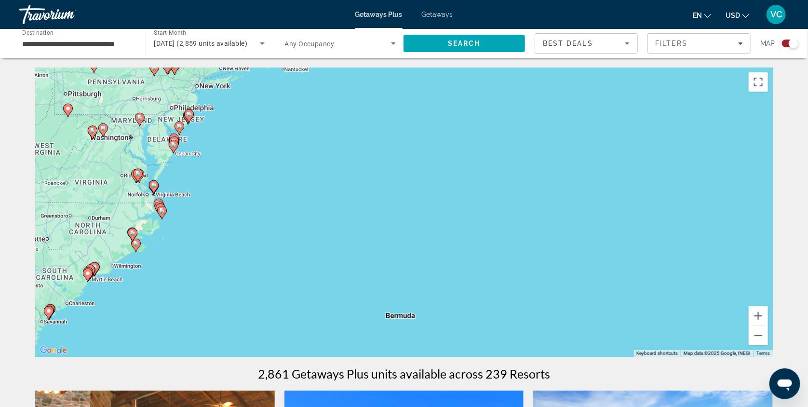
drag, startPoint x: 462, startPoint y: 210, endPoint x: 562, endPoint y: 279, distance: 121.7
click at [562, 279] on div "To activate drag with keyboard, press Alt + Enter. Once in keyboard drag state,…" at bounding box center [404, 212] width 738 height 289
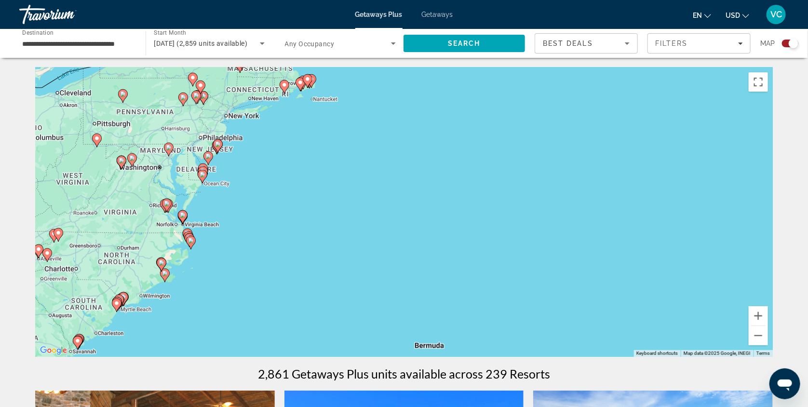
drag, startPoint x: 317, startPoint y: 229, endPoint x: 348, endPoint y: 258, distance: 42.6
click at [348, 258] on div "To activate drag with keyboard, press Alt + Enter. Once in keyboard drag state,…" at bounding box center [404, 212] width 738 height 289
click at [768, 313] on button "Zoom in" at bounding box center [758, 315] width 19 height 19
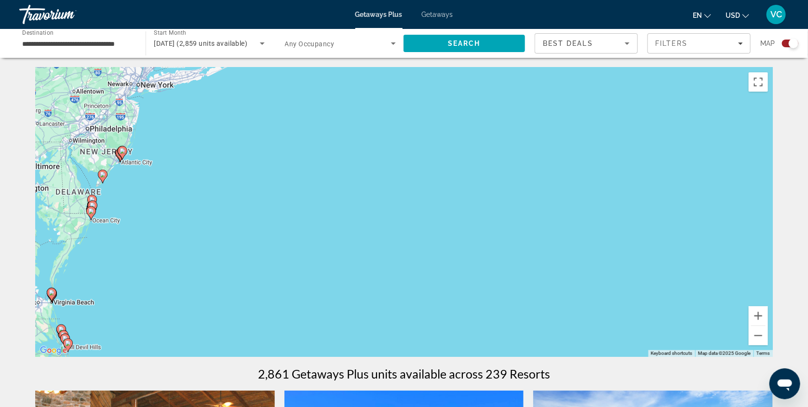
drag, startPoint x: 547, startPoint y: 208, endPoint x: 641, endPoint y: 274, distance: 115.3
click at [641, 274] on div "To activate drag with keyboard, press Alt + Enter. Once in keyboard drag state,…" at bounding box center [404, 212] width 738 height 289
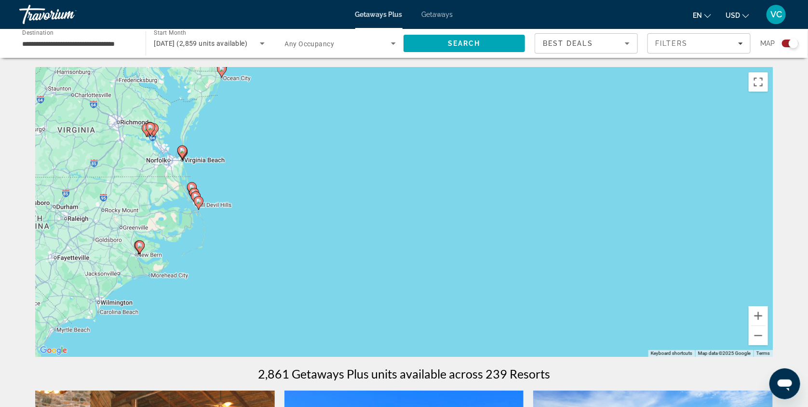
drag, startPoint x: 443, startPoint y: 206, endPoint x: 574, endPoint y: 63, distance: 194.2
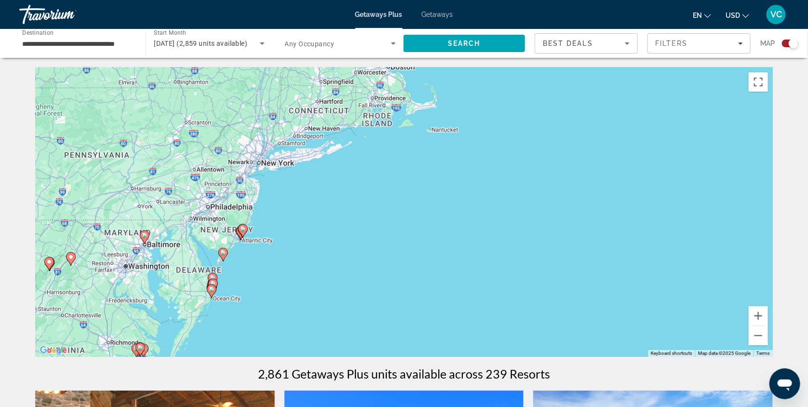
drag, startPoint x: 403, startPoint y: 201, endPoint x: 394, endPoint y: 422, distance: 221.0
click at [394, 407] on html "**********" at bounding box center [404, 203] width 808 height 407
click at [768, 318] on button "Zoom in" at bounding box center [758, 315] width 19 height 19
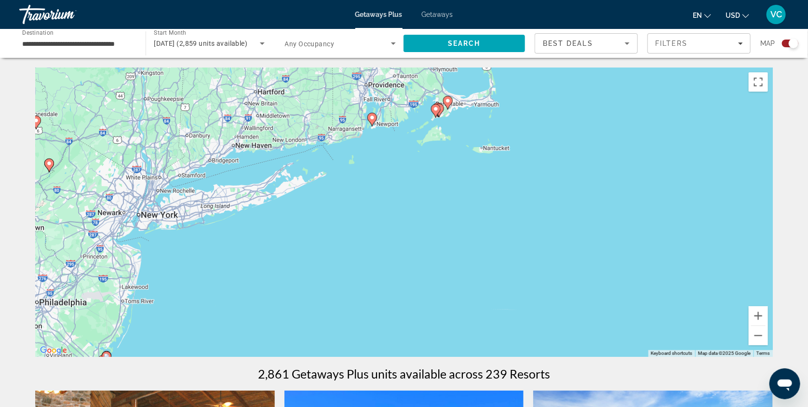
drag, startPoint x: 564, startPoint y: 179, endPoint x: 590, endPoint y: 281, distance: 104.9
click at [590, 281] on div "To activate drag with keyboard, press Alt + Enter. Once in keyboard drag state,…" at bounding box center [404, 212] width 738 height 289
click at [768, 320] on button "Zoom in" at bounding box center [758, 315] width 19 height 19
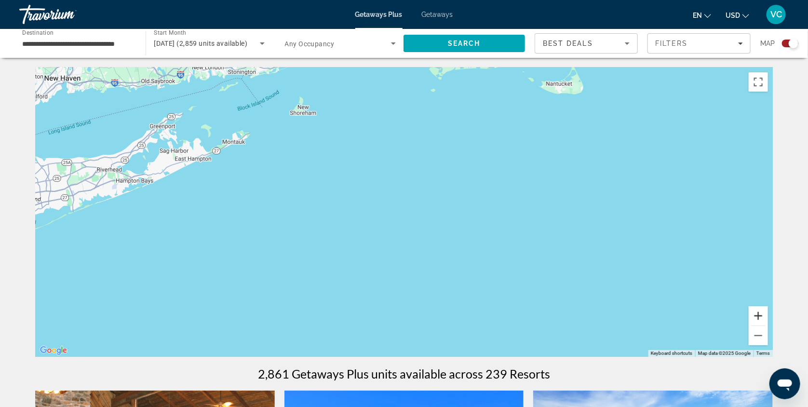
click at [768, 320] on button "Zoom in" at bounding box center [758, 315] width 19 height 19
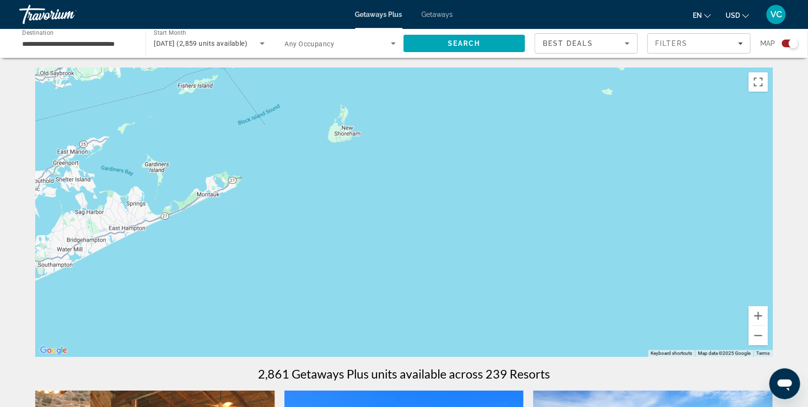
drag, startPoint x: 553, startPoint y: 182, endPoint x: 700, endPoint y: 307, distance: 192.6
click at [700, 307] on div "Main content" at bounding box center [404, 212] width 738 height 289
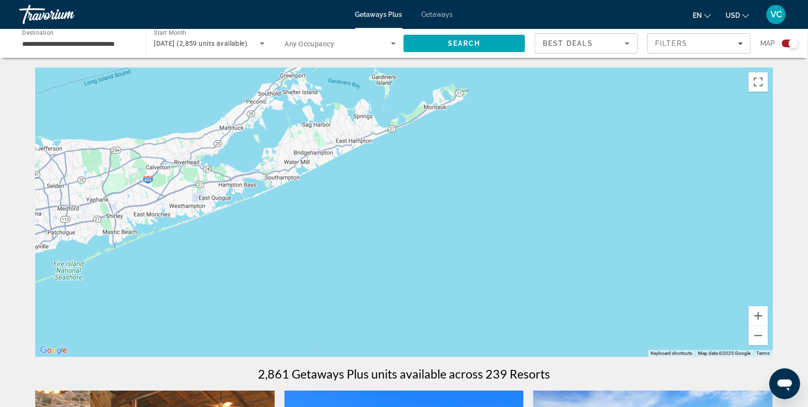
drag, startPoint x: 414, startPoint y: 187, endPoint x: 652, endPoint y: 98, distance: 254.4
click at [652, 98] on div "To activate drag with keyboard, press Alt + Enter. Once in keyboard drag state,…" at bounding box center [404, 212] width 738 height 289
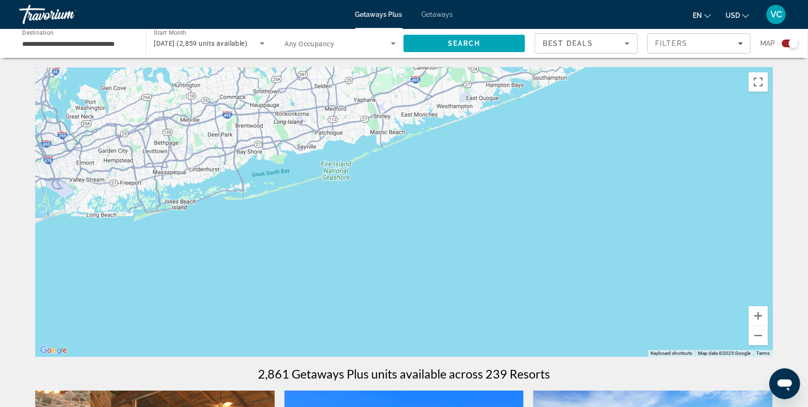
drag, startPoint x: 456, startPoint y: 177, endPoint x: 719, endPoint y: 81, distance: 280.6
click at [719, 81] on div "Main content" at bounding box center [404, 212] width 738 height 289
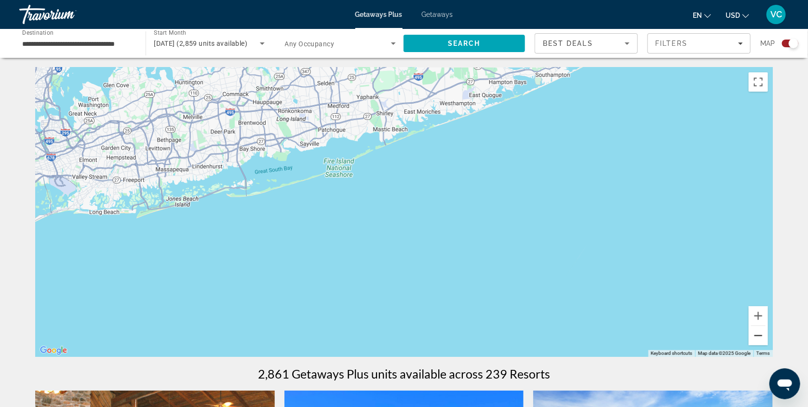
click at [768, 338] on button "Zoom out" at bounding box center [758, 335] width 19 height 19
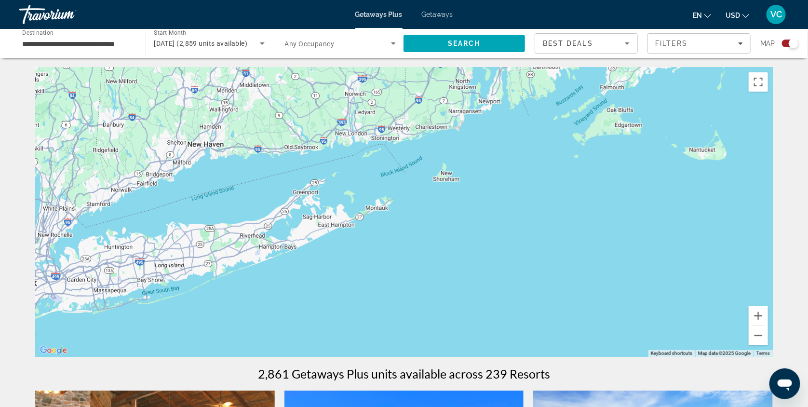
drag, startPoint x: 582, startPoint y: 248, endPoint x: 400, endPoint y: 350, distance: 208.4
click at [400, 350] on div "To activate drag with keyboard, press Alt + Enter. Once in keyboard drag state,…" at bounding box center [404, 212] width 738 height 289
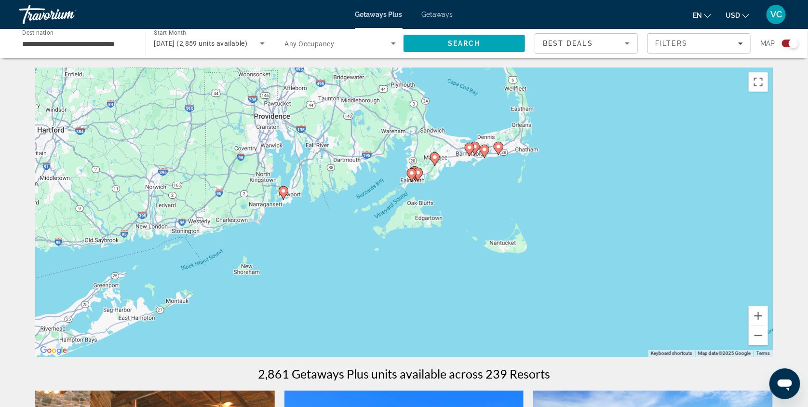
drag, startPoint x: 552, startPoint y: 260, endPoint x: 366, endPoint y: 341, distance: 203.0
click at [366, 341] on div "To activate drag with keyboard, press Alt + Enter. Once in keyboard drag state,…" at bounding box center [404, 212] width 738 height 289
click at [768, 317] on button "Zoom in" at bounding box center [758, 315] width 19 height 19
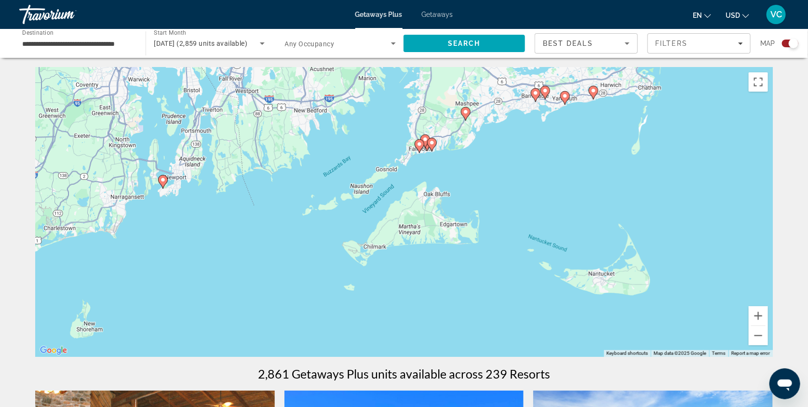
drag, startPoint x: 287, startPoint y: 253, endPoint x: 313, endPoint y: 260, distance: 26.6
click at [313, 260] on div "To activate drag with keyboard, press Alt + Enter. Once in keyboard drag state,…" at bounding box center [404, 212] width 738 height 289
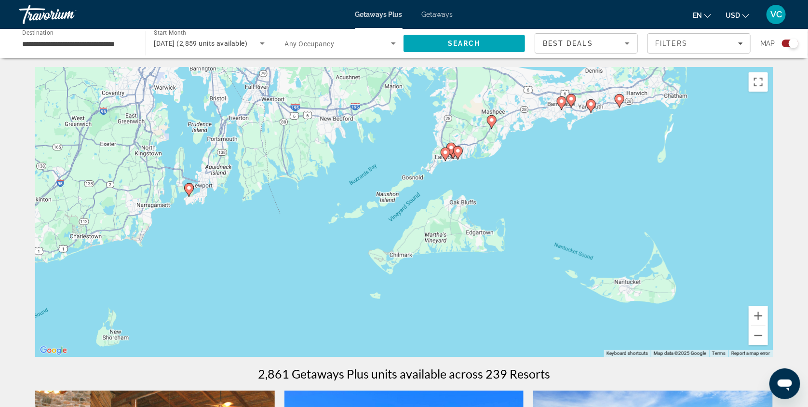
click at [189, 188] on icon "Main content" at bounding box center [189, 190] width 9 height 13
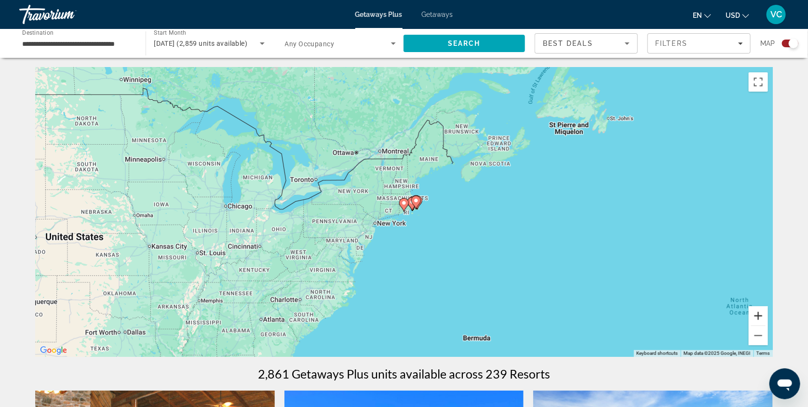
click at [768, 316] on button "Zoom in" at bounding box center [758, 315] width 19 height 19
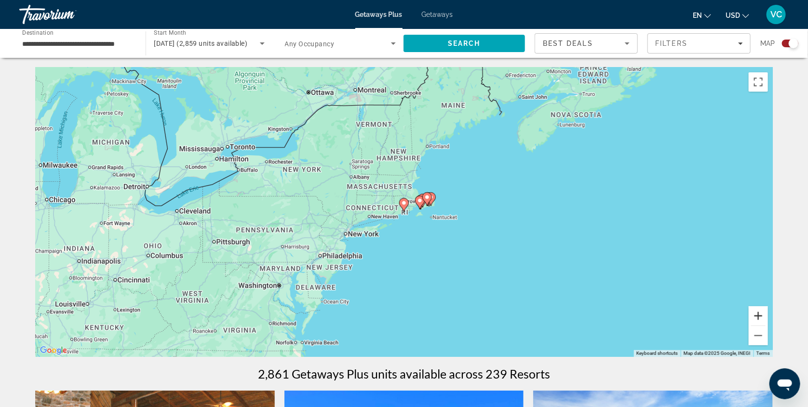
click at [768, 316] on button "Zoom in" at bounding box center [758, 315] width 19 height 19
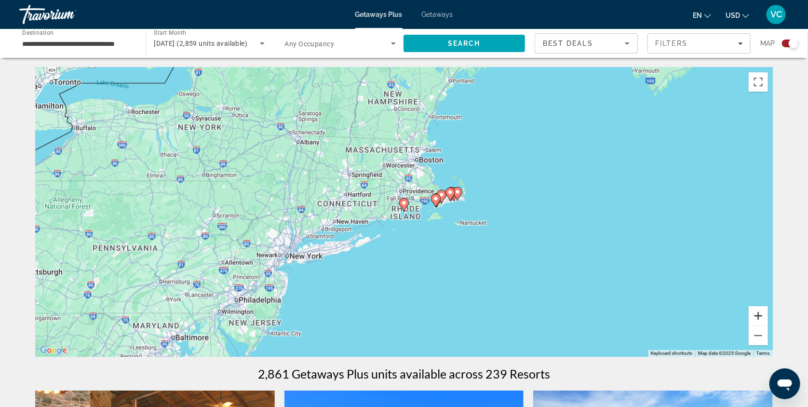
click at [768, 316] on button "Zoom in" at bounding box center [758, 315] width 19 height 19
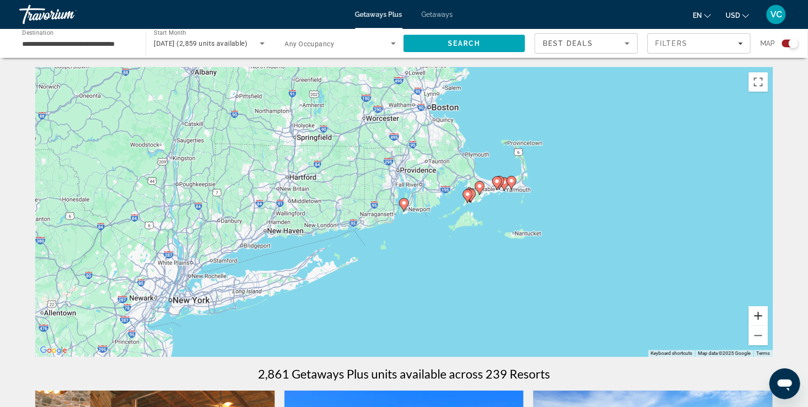
click at [768, 316] on button "Zoom in" at bounding box center [758, 315] width 19 height 19
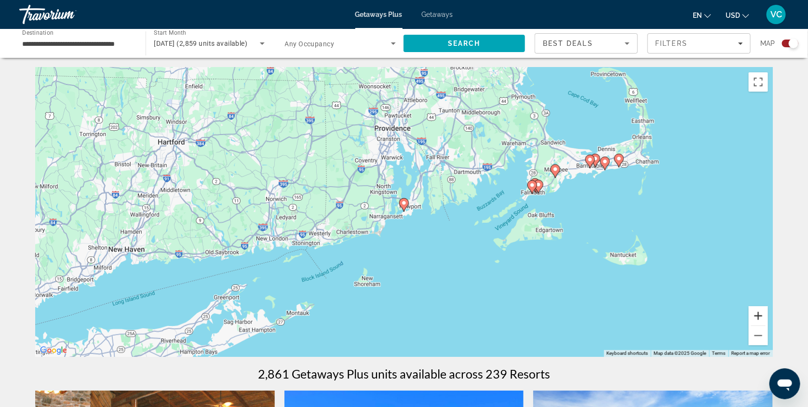
click at [768, 316] on button "Zoom in" at bounding box center [758, 315] width 19 height 19
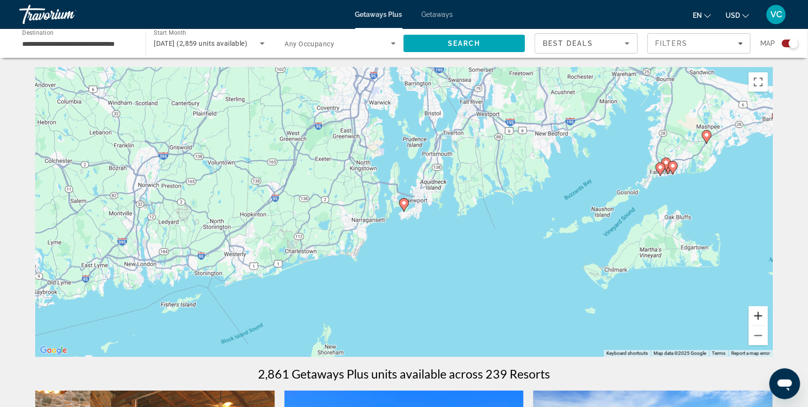
click at [768, 316] on button "Zoom in" at bounding box center [758, 315] width 19 height 19
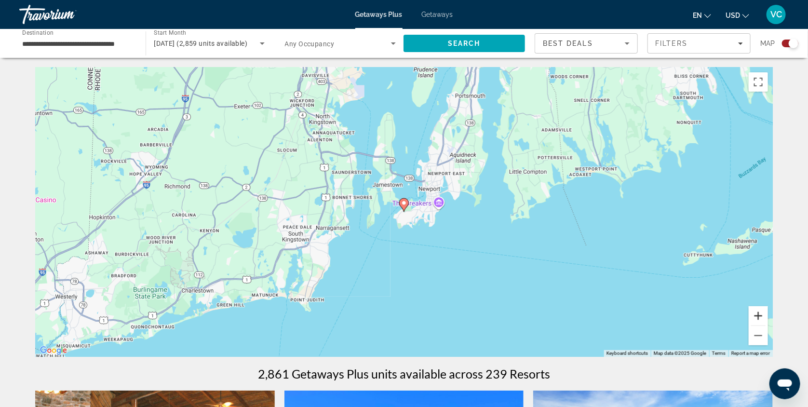
click at [768, 316] on button "Zoom in" at bounding box center [758, 315] width 19 height 19
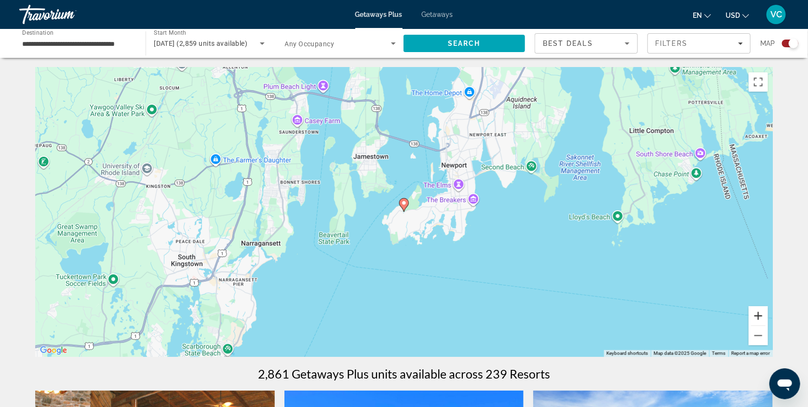
click at [768, 316] on button "Zoom in" at bounding box center [758, 315] width 19 height 19
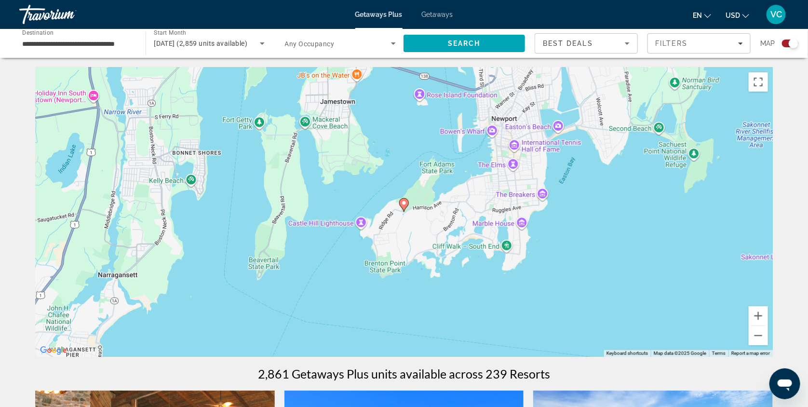
click at [407, 211] on icon "Main content" at bounding box center [404, 205] width 10 height 14
type input "**********"
click at [407, 211] on icon "Main content" at bounding box center [404, 205] width 10 height 14
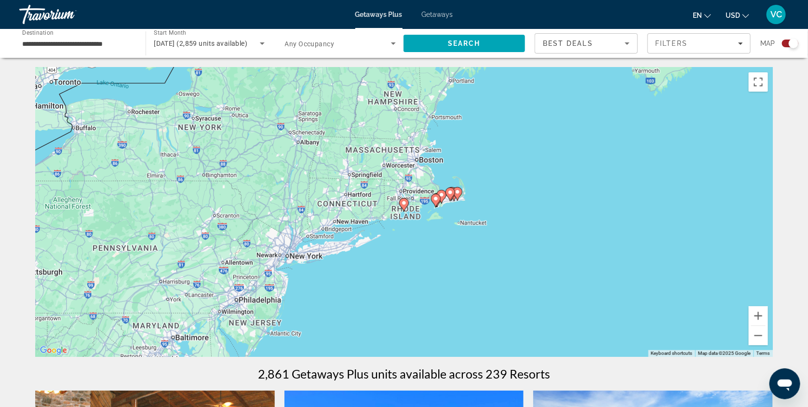
click at [404, 204] on icon "Main content" at bounding box center [404, 205] width 9 height 13
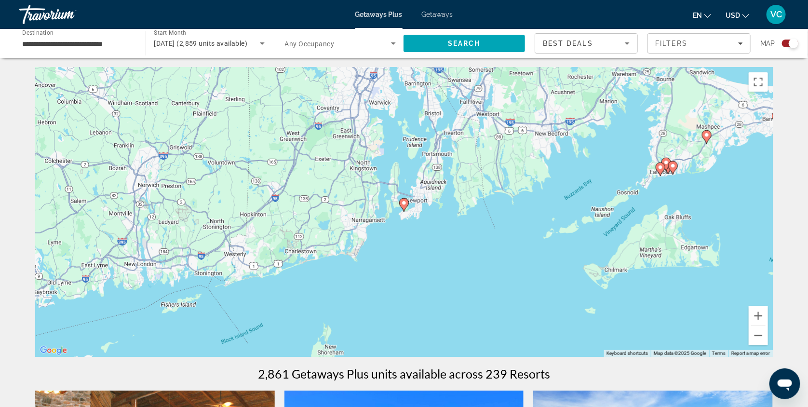
click at [404, 204] on icon "Main content" at bounding box center [404, 205] width 9 height 13
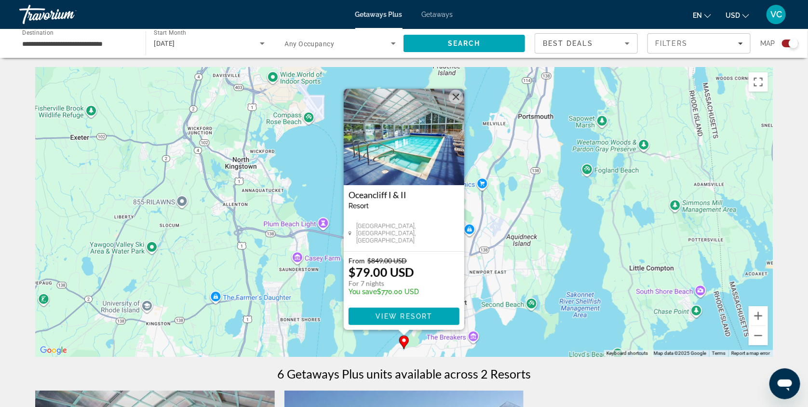
click at [494, 279] on div "To activate drag with keyboard, press Alt + Enter. Once in keyboard drag state,…" at bounding box center [404, 212] width 738 height 289
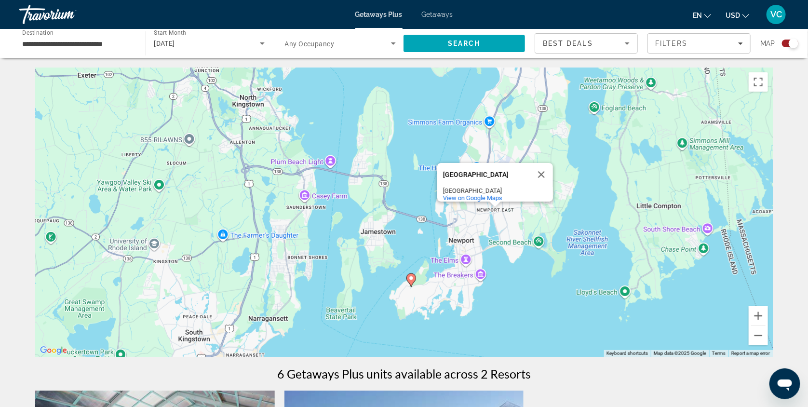
drag, startPoint x: 512, startPoint y: 270, endPoint x: 519, endPoint y: 206, distance: 64.1
click at [519, 206] on div "To activate drag with keyboard, press Alt + Enter. Once in keyboard drag state,…" at bounding box center [404, 212] width 738 height 289
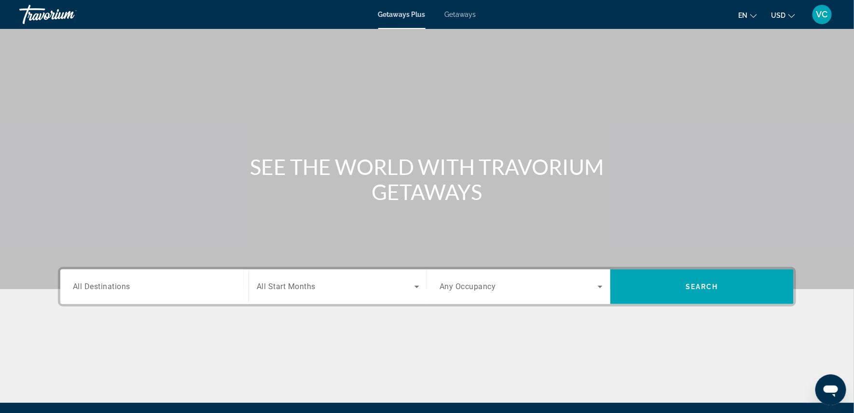
click at [464, 15] on span "Getaways" at bounding box center [460, 15] width 31 height 8
click at [84, 291] on span "All Destinations" at bounding box center [101, 286] width 57 height 9
click at [84, 293] on input "Destination All Destinations" at bounding box center [154, 288] width 163 height 12
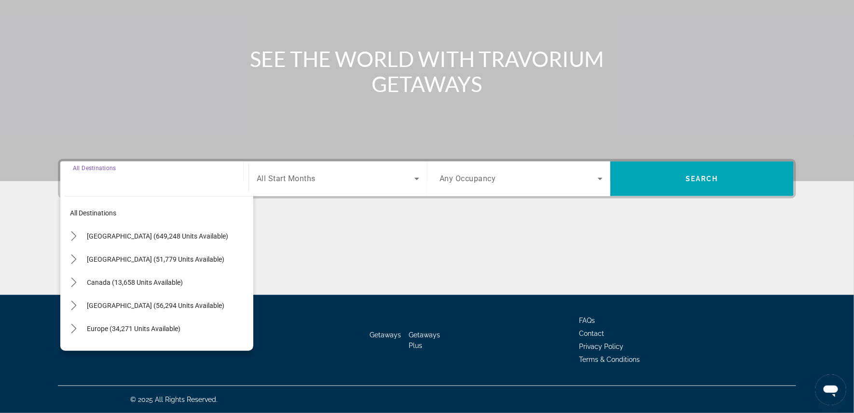
scroll to position [136, 0]
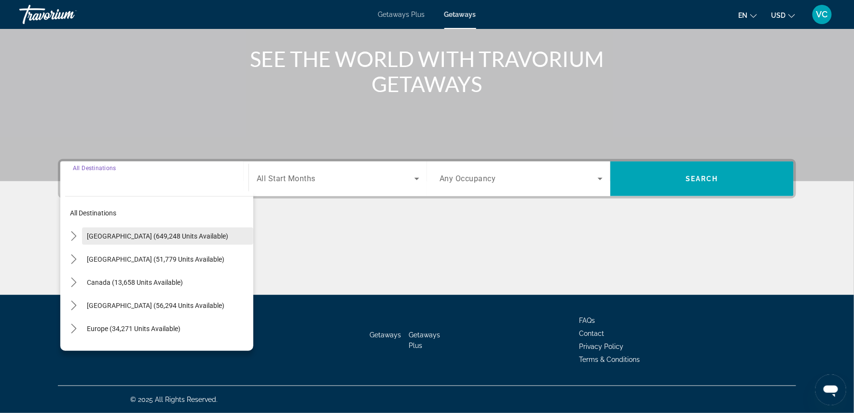
click at [140, 225] on span "Select destination: United States (649,248 units available)" at bounding box center [167, 236] width 171 height 23
type input "**********"
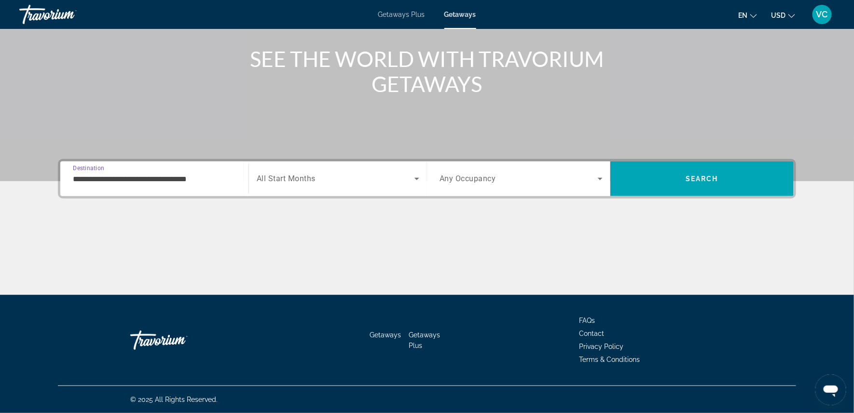
click at [301, 175] on span "All Start Months" at bounding box center [286, 179] width 59 height 9
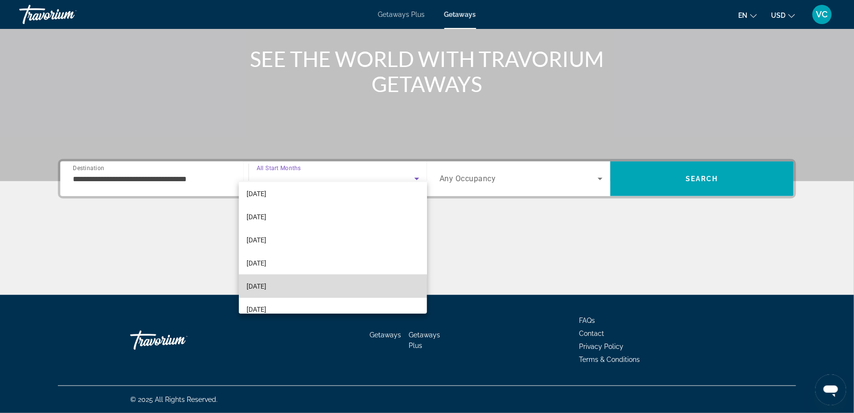
click at [291, 282] on mat-option "[DATE]" at bounding box center [333, 286] width 189 height 23
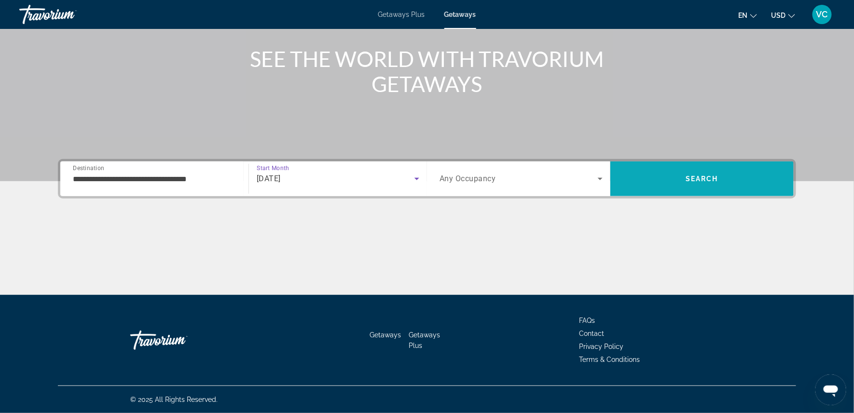
click at [688, 172] on span "Search" at bounding box center [701, 178] width 183 height 23
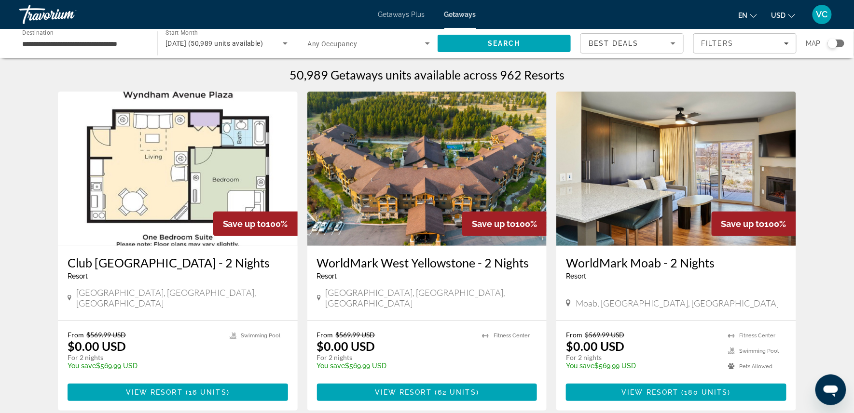
click at [832, 42] on div "Search widget" at bounding box center [833, 44] width 10 height 10
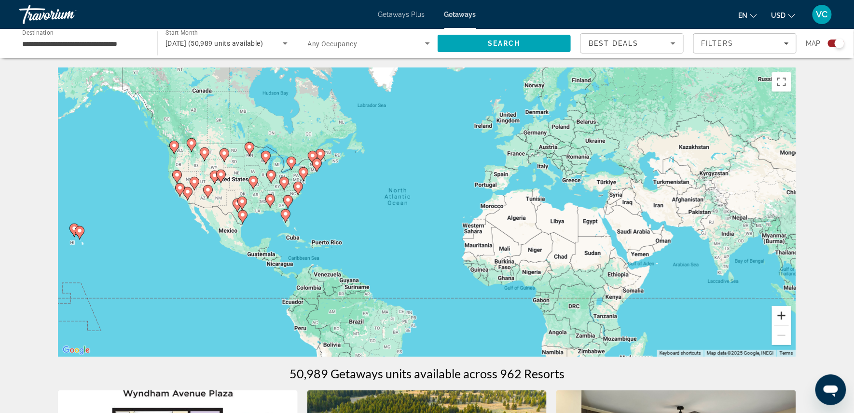
click at [791, 318] on button "Zoom in" at bounding box center [781, 315] width 19 height 19
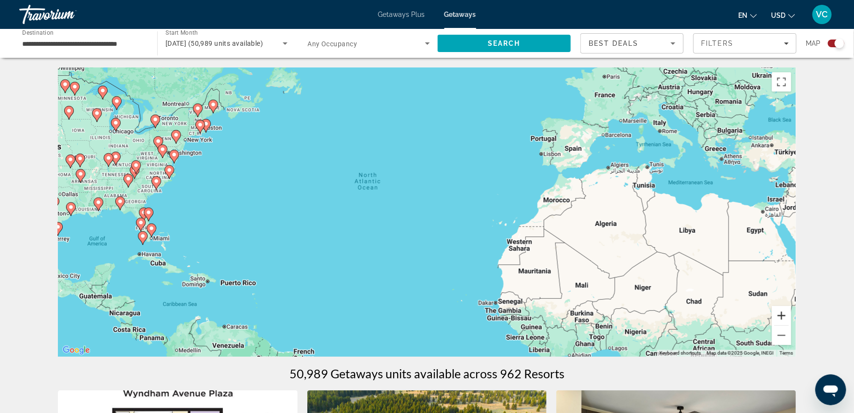
click at [791, 318] on button "Zoom in" at bounding box center [781, 315] width 19 height 19
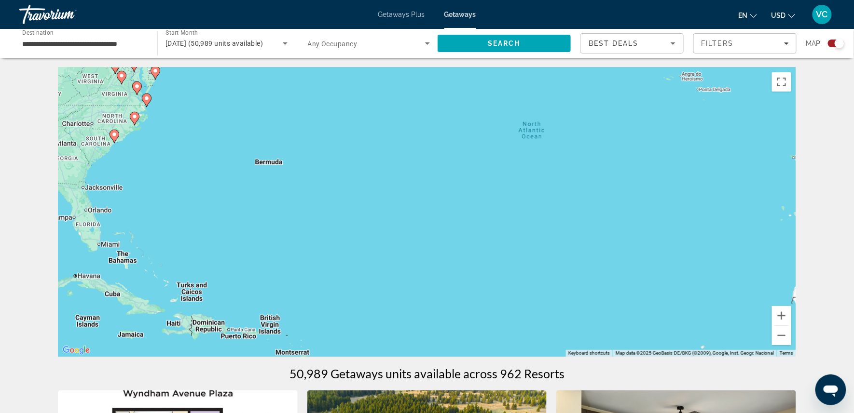
drag, startPoint x: 422, startPoint y: 218, endPoint x: 646, endPoint y: 198, distance: 225.2
click at [646, 198] on div "To activate drag with keyboard, press Alt + Enter. Once in keyboard drag state,…" at bounding box center [427, 212] width 738 height 289
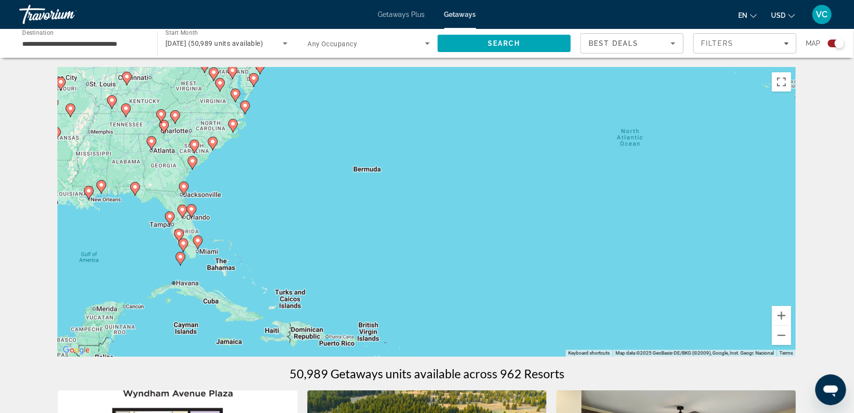
drag, startPoint x: 451, startPoint y: 174, endPoint x: 552, endPoint y: 182, distance: 101.6
click at [552, 182] on div "To activate drag with keyboard, press Alt + Enter. Once in keyboard drag state,…" at bounding box center [427, 212] width 738 height 289
click at [791, 320] on button "Zoom in" at bounding box center [781, 315] width 19 height 19
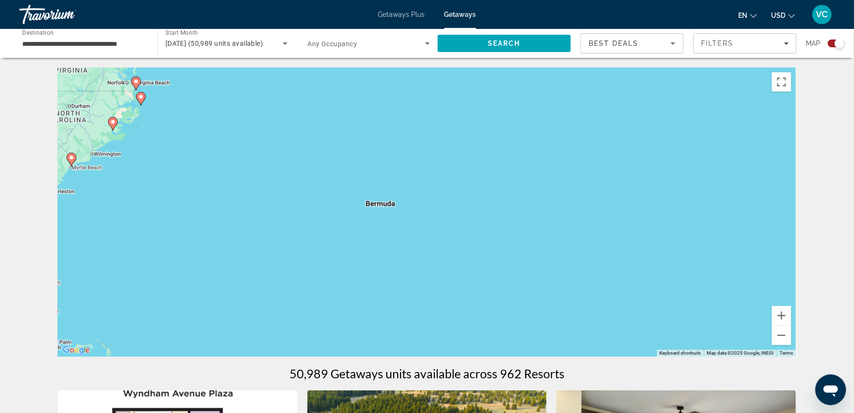
drag, startPoint x: 687, startPoint y: 241, endPoint x: 761, endPoint y: 315, distance: 105.0
click at [761, 315] on div "To activate drag with keyboard, press Alt + Enter. Once in keyboard drag state,…" at bounding box center [427, 212] width 738 height 289
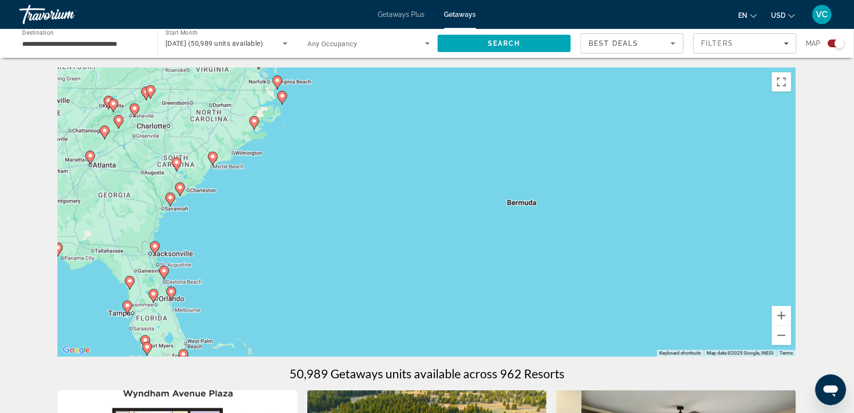
drag, startPoint x: 548, startPoint y: 217, endPoint x: 693, endPoint y: 217, distance: 144.7
click at [693, 217] on div "To activate drag with keyboard, press Alt + Enter. Once in keyboard drag state,…" at bounding box center [427, 212] width 738 height 289
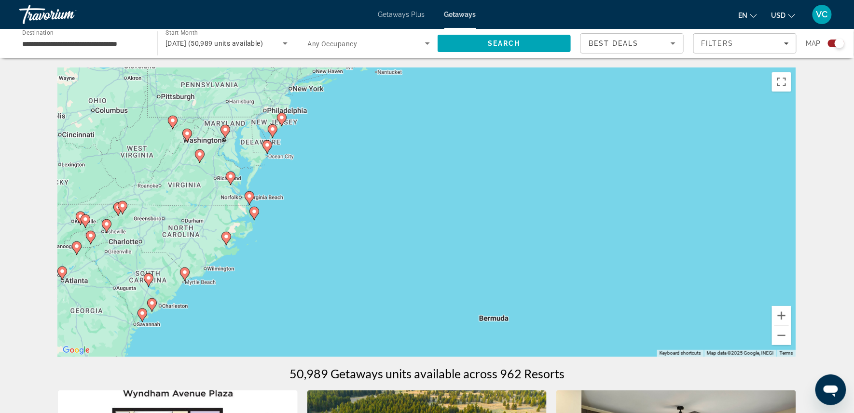
drag, startPoint x: 699, startPoint y: 184, endPoint x: 670, endPoint y: 301, distance: 120.1
click at [670, 301] on div "To activate drag with keyboard, press Alt + Enter. Once in keyboard drag state,…" at bounding box center [427, 212] width 738 height 289
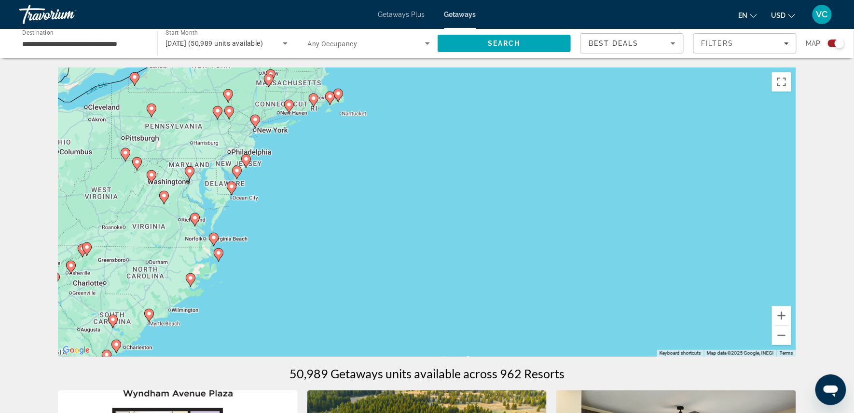
drag, startPoint x: 720, startPoint y: 259, endPoint x: 684, endPoint y: 303, distance: 56.2
click at [684, 303] on div "To activate drag with keyboard, press Alt + Enter. Once in keyboard drag state,…" at bounding box center [427, 212] width 738 height 289
click at [791, 314] on button "Zoom in" at bounding box center [781, 315] width 19 height 19
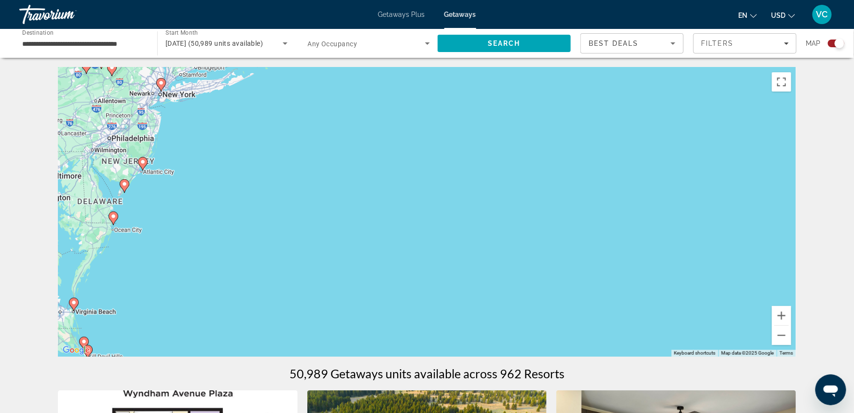
drag, startPoint x: 730, startPoint y: 245, endPoint x: 809, endPoint y: 291, distance: 91.2
click at [796, 291] on div "To activate drag with keyboard, press Alt + Enter. Once in keyboard drag state,…" at bounding box center [427, 212] width 738 height 289
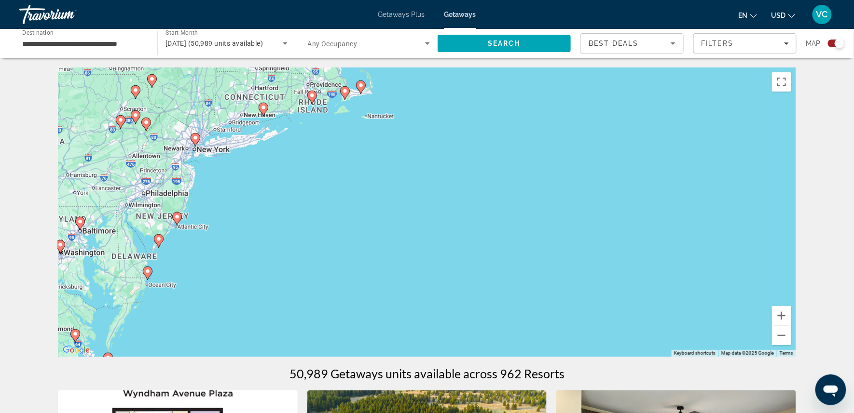
drag, startPoint x: 640, startPoint y: 223, endPoint x: 674, endPoint y: 278, distance: 64.8
click at [674, 278] on div "To activate drag with keyboard, press Alt + Enter. Once in keyboard drag state,…" at bounding box center [427, 212] width 738 height 289
click at [791, 318] on button "Zoom in" at bounding box center [781, 315] width 19 height 19
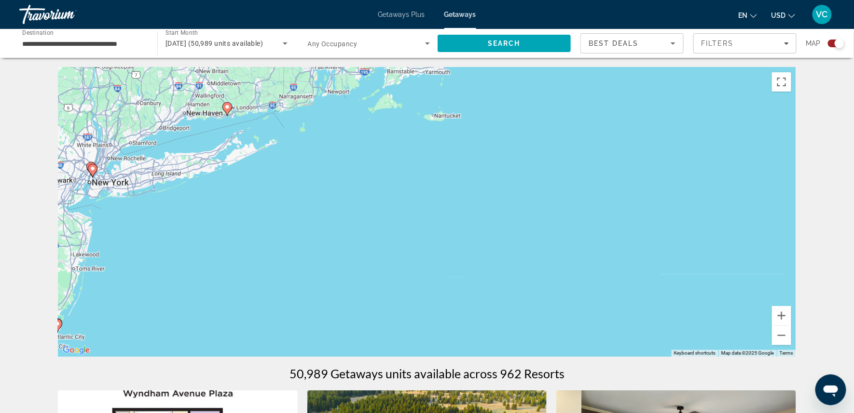
drag, startPoint x: 525, startPoint y: 142, endPoint x: 661, endPoint y: 237, distance: 165.8
click at [661, 237] on div "To activate drag with keyboard, press Alt + Enter. Once in keyboard drag state,…" at bounding box center [427, 212] width 738 height 289
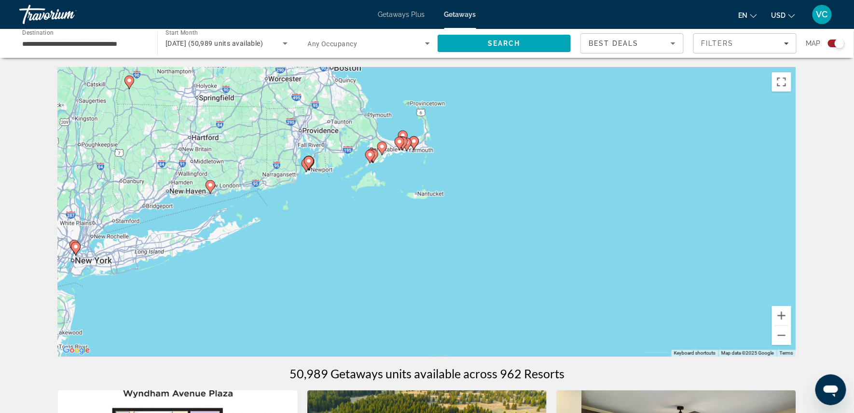
drag, startPoint x: 531, startPoint y: 163, endPoint x: 512, endPoint y: 245, distance: 85.2
click at [512, 245] on div "To activate drag with keyboard, press Alt + Enter. Once in keyboard drag state,…" at bounding box center [427, 212] width 738 height 289
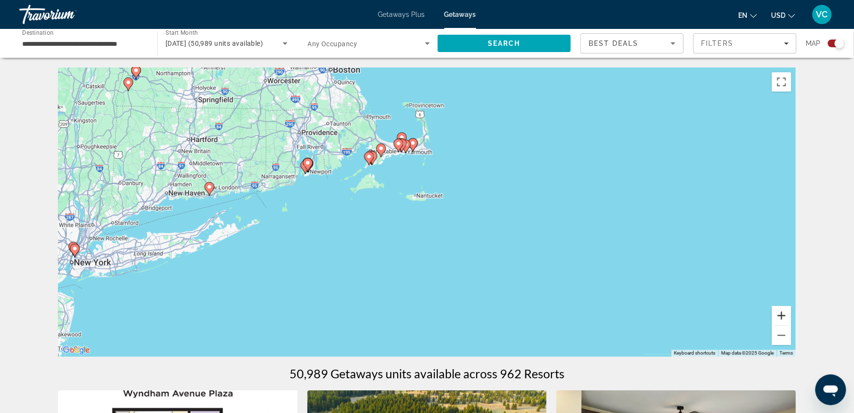
click at [791, 318] on button "Zoom in" at bounding box center [781, 315] width 19 height 19
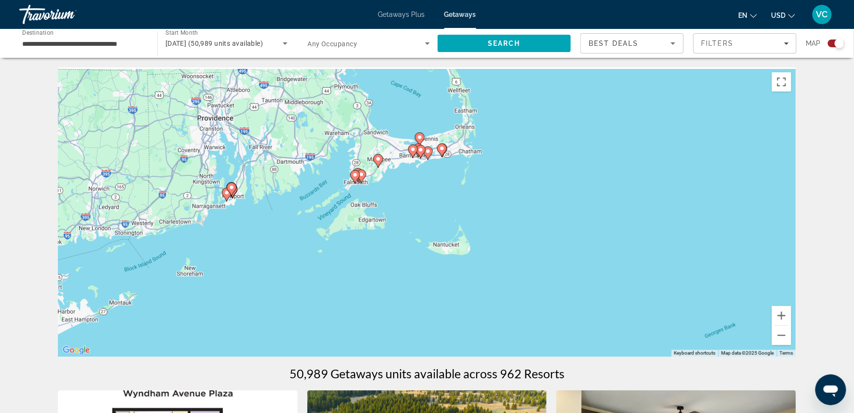
drag, startPoint x: 593, startPoint y: 204, endPoint x: 637, endPoint y: 272, distance: 80.8
click at [637, 272] on div "To activate drag with keyboard, press Alt + Enter. Once in keyboard drag state,…" at bounding box center [427, 212] width 738 height 289
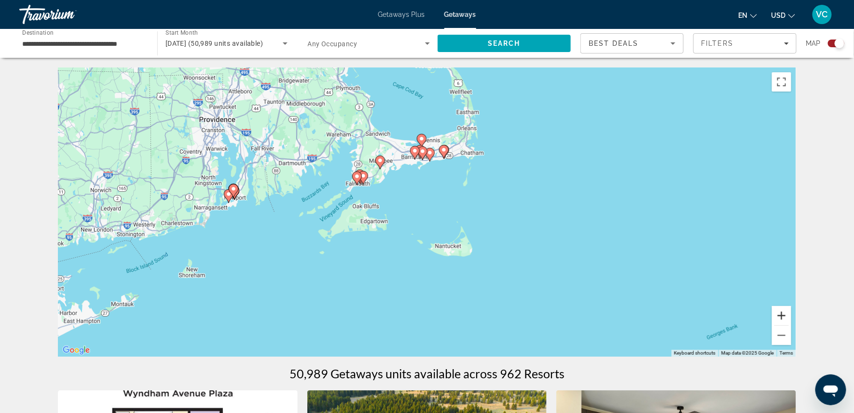
click at [791, 317] on button "Zoom in" at bounding box center [781, 315] width 19 height 19
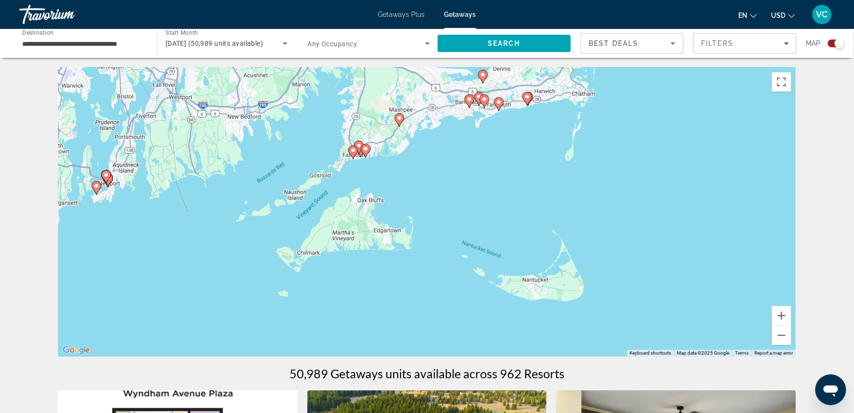
drag, startPoint x: 571, startPoint y: 221, endPoint x: 702, endPoint y: 226, distance: 130.8
click at [702, 226] on div "To activate drag with keyboard, press Alt + Enter. Once in keyboard drag state,…" at bounding box center [427, 212] width 738 height 289
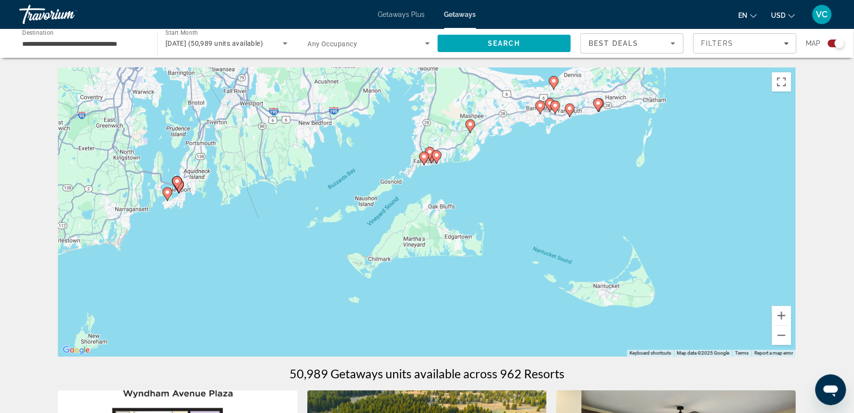
click at [166, 192] on icon "Main content" at bounding box center [167, 194] width 9 height 13
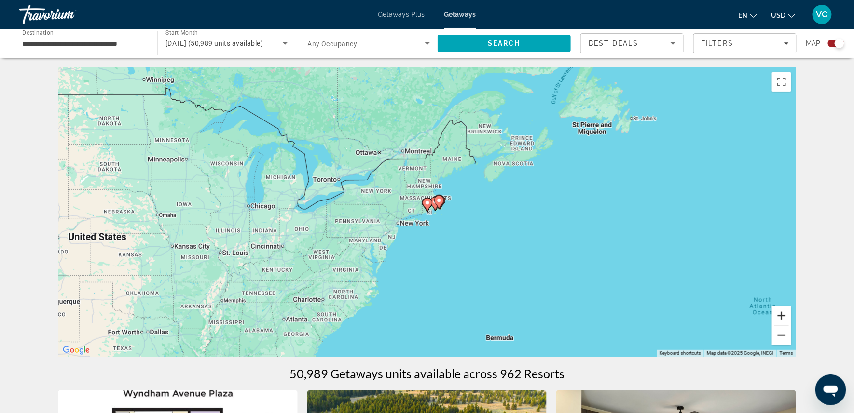
click at [791, 320] on button "Zoom in" at bounding box center [781, 315] width 19 height 19
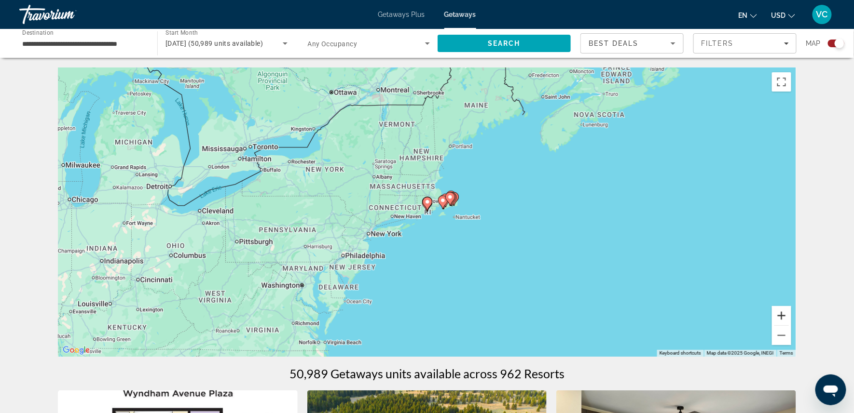
click at [791, 320] on button "Zoom in" at bounding box center [781, 315] width 19 height 19
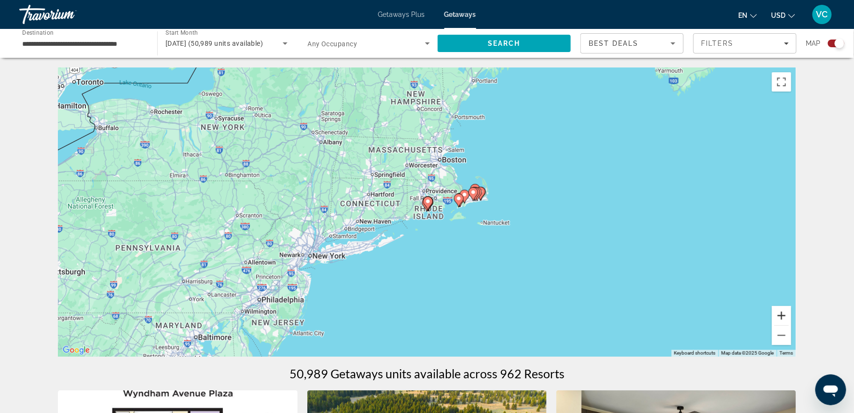
click at [791, 320] on button "Zoom in" at bounding box center [781, 315] width 19 height 19
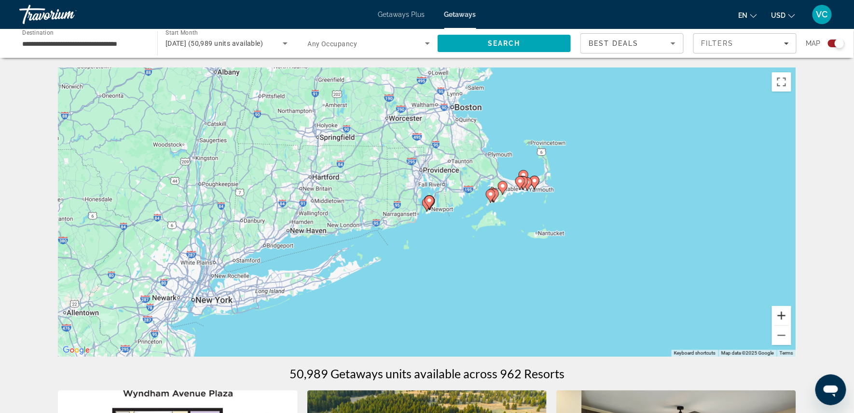
click at [791, 320] on button "Zoom in" at bounding box center [781, 315] width 19 height 19
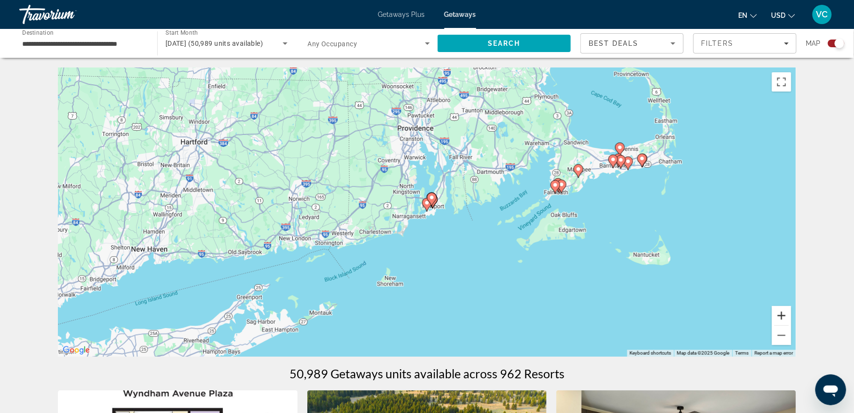
click at [791, 320] on button "Zoom in" at bounding box center [781, 315] width 19 height 19
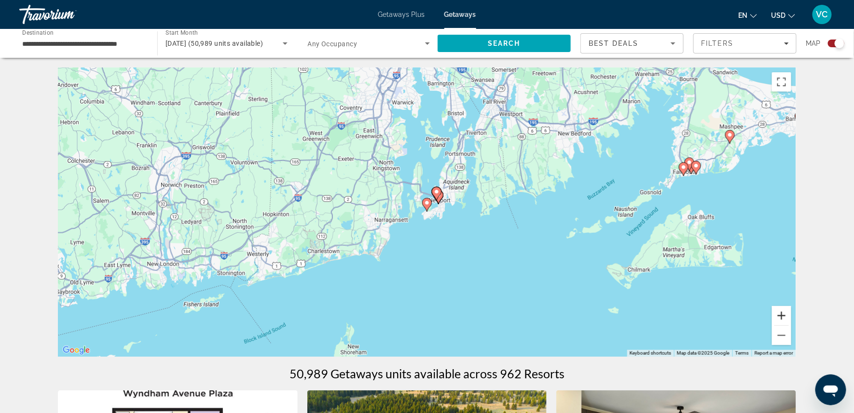
click at [791, 320] on button "Zoom in" at bounding box center [781, 315] width 19 height 19
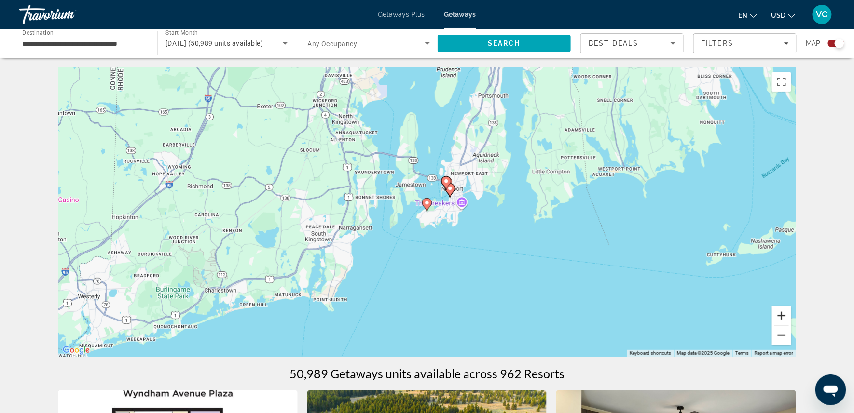
click at [791, 313] on button "Zoom in" at bounding box center [781, 315] width 19 height 19
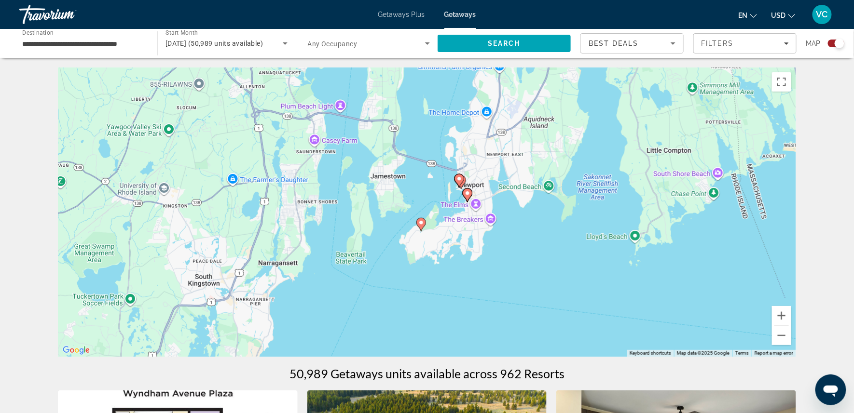
drag, startPoint x: 637, startPoint y: 281, endPoint x: 629, endPoint y: 302, distance: 22.6
click at [629, 302] on div "To activate drag with keyboard, press Alt + Enter. Once in keyboard drag state,…" at bounding box center [427, 212] width 738 height 289
click at [457, 183] on image "Main content" at bounding box center [458, 180] width 6 height 6
type input "**********"
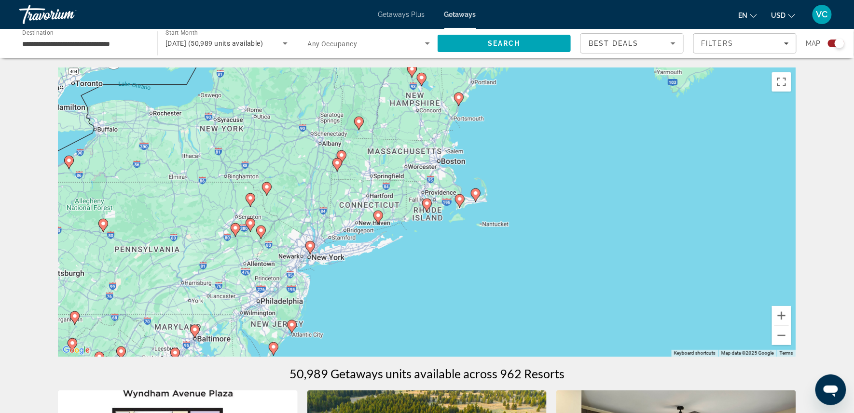
click at [423, 211] on icon "Main content" at bounding box center [427, 206] width 10 height 14
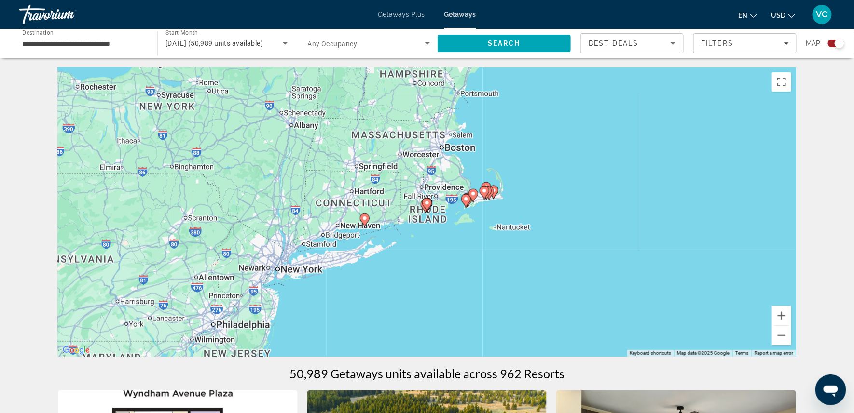
click at [423, 211] on gmp-advanced-marker "Main content" at bounding box center [427, 205] width 10 height 14
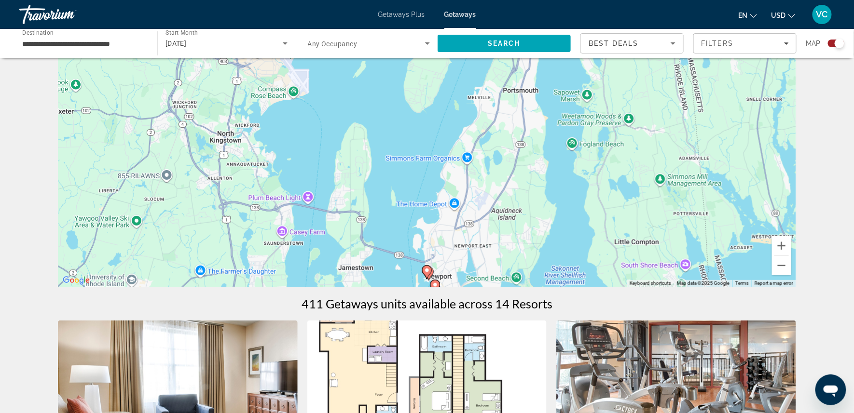
scroll to position [75, 0]
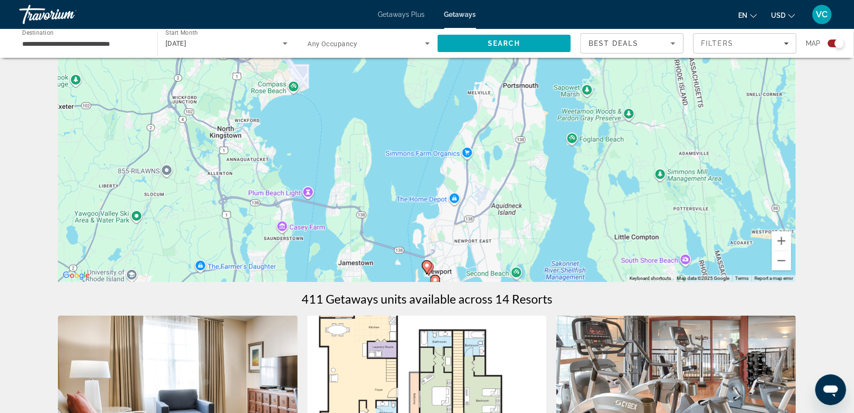
click at [428, 269] on image "Main content" at bounding box center [427, 266] width 6 height 6
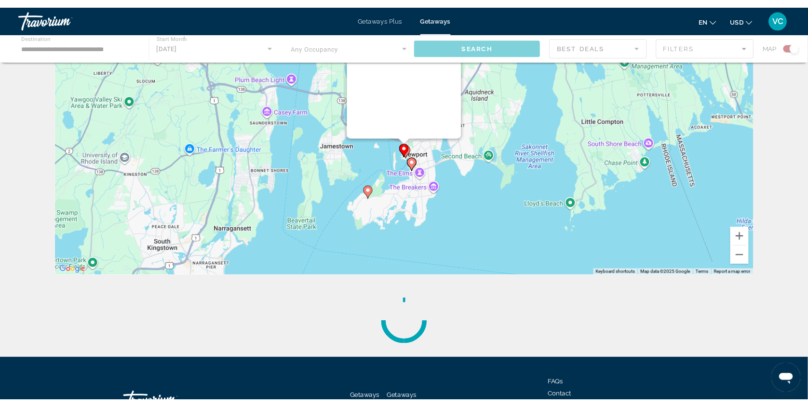
scroll to position [0, 0]
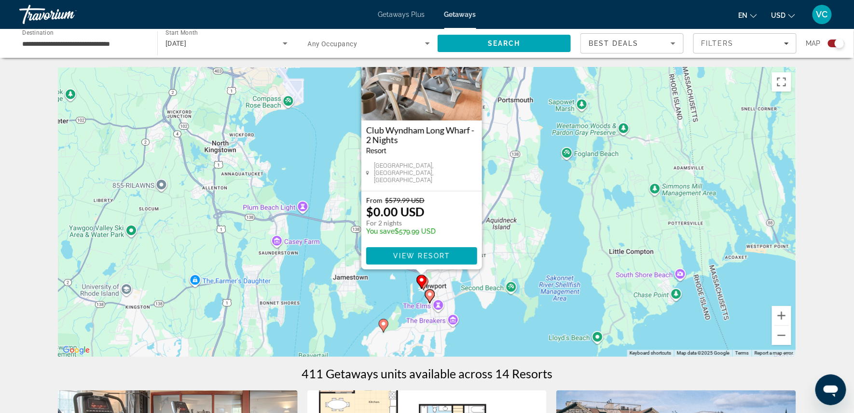
drag, startPoint x: 538, startPoint y: 223, endPoint x: 532, endPoint y: 162, distance: 61.5
click at [532, 162] on div "To activate drag with keyboard, press Alt + Enter. Once in keyboard drag state,…" at bounding box center [427, 212] width 738 height 289
click at [430, 298] on image "Main content" at bounding box center [429, 295] width 6 height 6
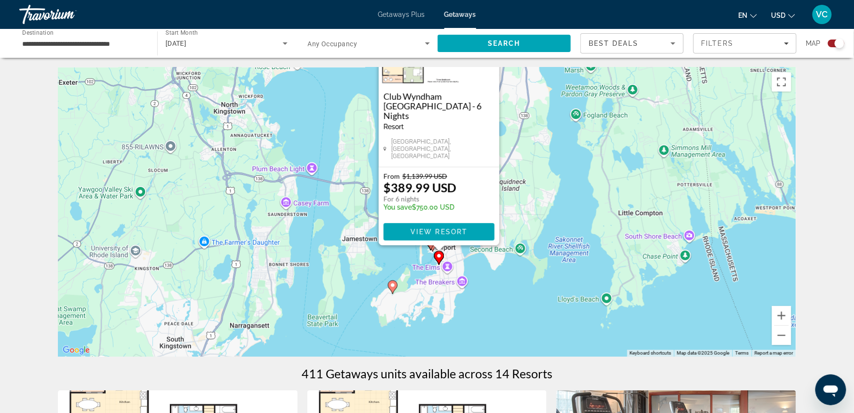
drag, startPoint x: 516, startPoint y: 249, endPoint x: 528, endPoint y: 163, distance: 87.6
click at [528, 163] on div "To activate drag with keyboard, press Alt + Enter. Once in keyboard drag state,…" at bounding box center [427, 212] width 738 height 289
click at [392, 287] on image "Main content" at bounding box center [392, 285] width 6 height 6
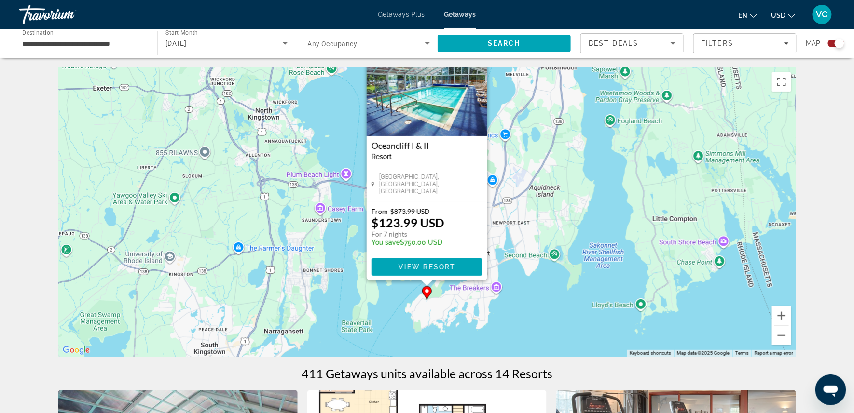
drag, startPoint x: 572, startPoint y: 229, endPoint x: 572, endPoint y: 177, distance: 51.6
click at [572, 177] on div "To activate drag with keyboard, press Alt + Enter. Once in keyboard drag state,…" at bounding box center [427, 212] width 738 height 289
click at [531, 238] on div "To activate drag with keyboard, press Alt + Enter. Once in keyboard drag state,…" at bounding box center [427, 212] width 738 height 289
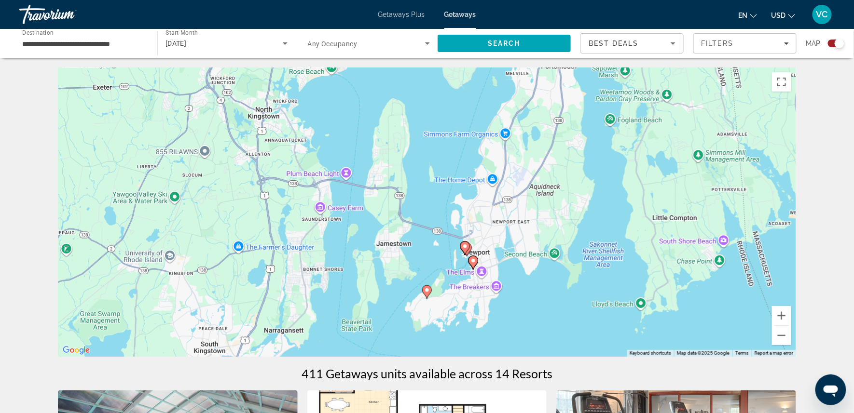
click at [466, 254] on icon "Main content" at bounding box center [465, 248] width 9 height 13
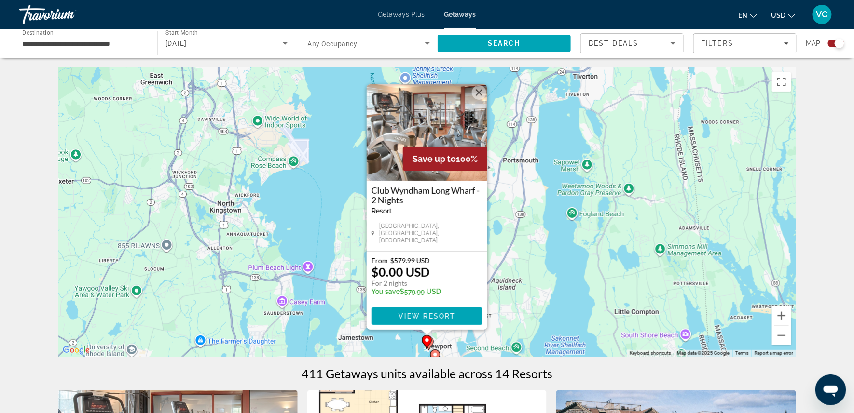
click at [505, 245] on div "To activate drag with keyboard, press Alt + Enter. Once in keyboard drag state,…" at bounding box center [427, 212] width 738 height 289
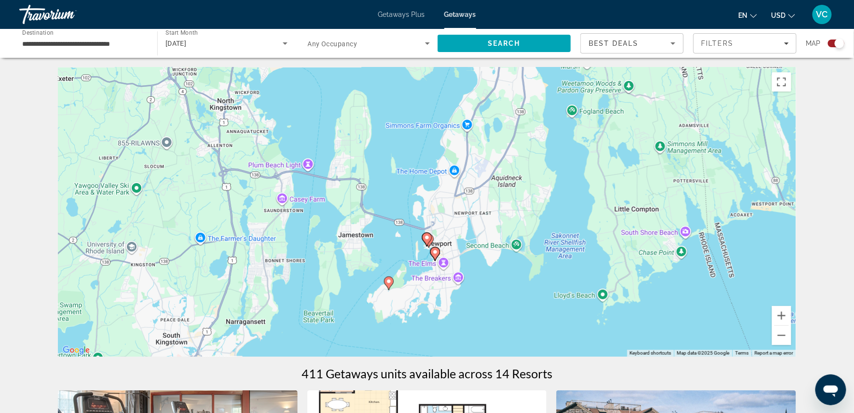
drag, startPoint x: 522, startPoint y: 279, endPoint x: 521, endPoint y: 176, distance: 103.7
click at [521, 176] on div "To activate drag with keyboard, press Alt + Enter. Once in keyboard drag state,…" at bounding box center [427, 212] width 738 height 289
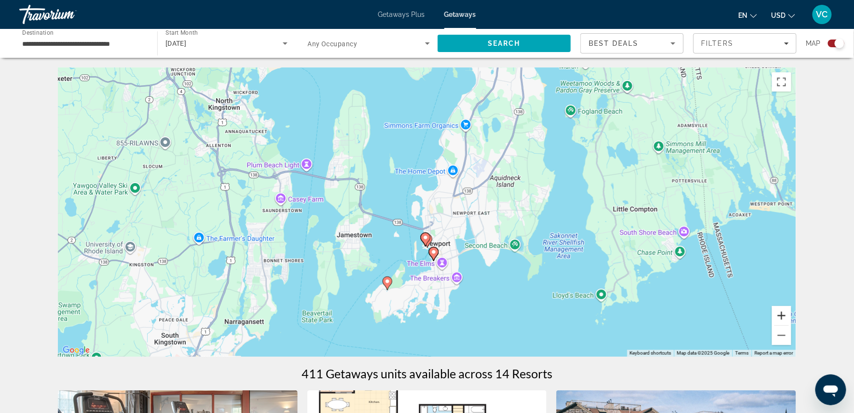
click at [791, 316] on button "Zoom in" at bounding box center [781, 315] width 19 height 19
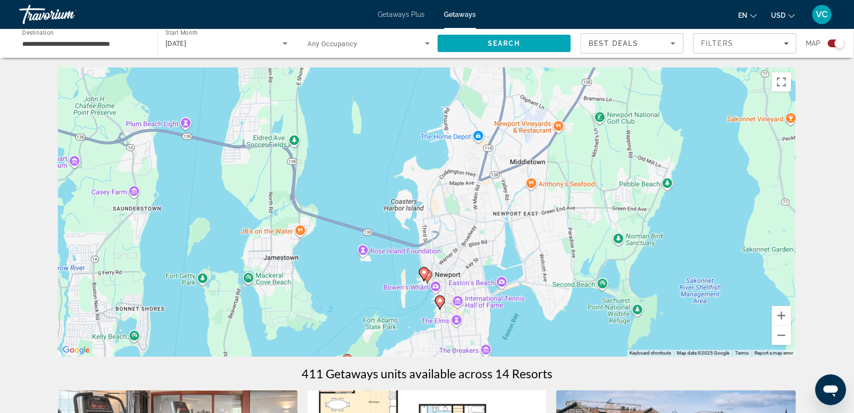
drag, startPoint x: 662, startPoint y: 272, endPoint x: 662, endPoint y: 262, distance: 9.6
click at [662, 262] on div "To activate drag with keyboard, press Alt + Enter. Once in keyboard drag state,…" at bounding box center [427, 212] width 738 height 289
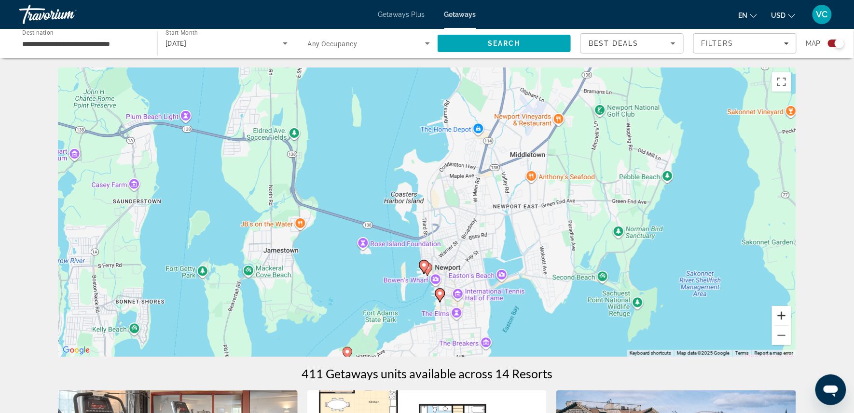
click at [791, 317] on button "Zoom in" at bounding box center [781, 315] width 19 height 19
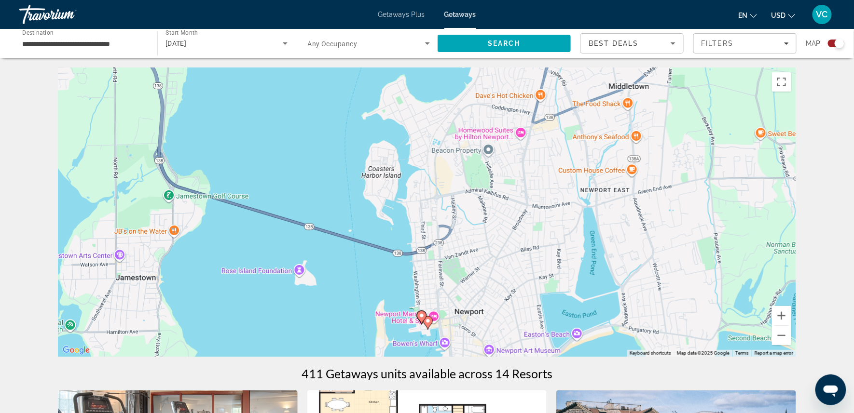
drag, startPoint x: 605, startPoint y: 313, endPoint x: 605, endPoint y: 300, distance: 12.5
click at [605, 300] on div "To activate drag with keyboard, press Alt + Enter. Once in keyboard drag state,…" at bounding box center [427, 212] width 738 height 289
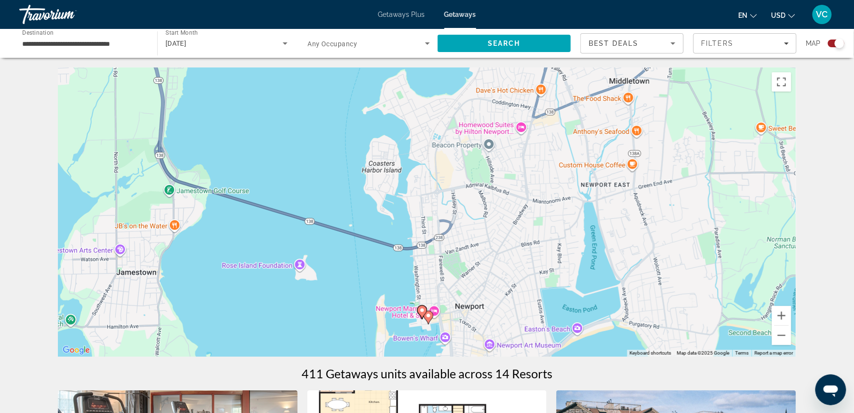
click at [428, 323] on icon "Main content" at bounding box center [428, 318] width 9 height 13
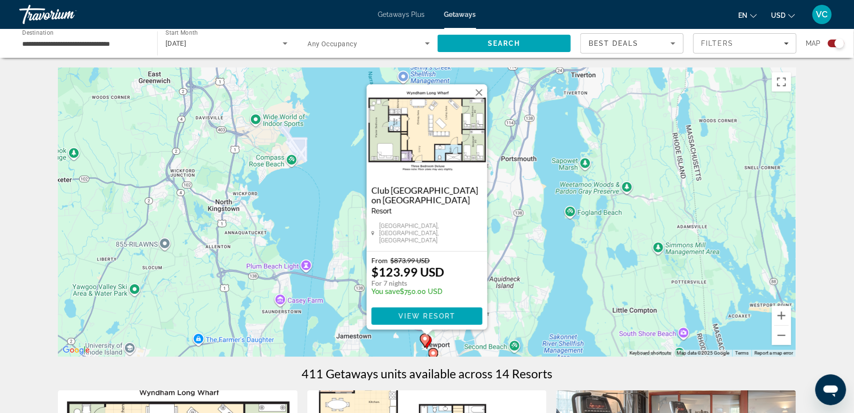
click at [542, 278] on div "To activate drag with keyboard, press Alt + Enter. Once in keyboard drag state,…" at bounding box center [427, 212] width 738 height 289
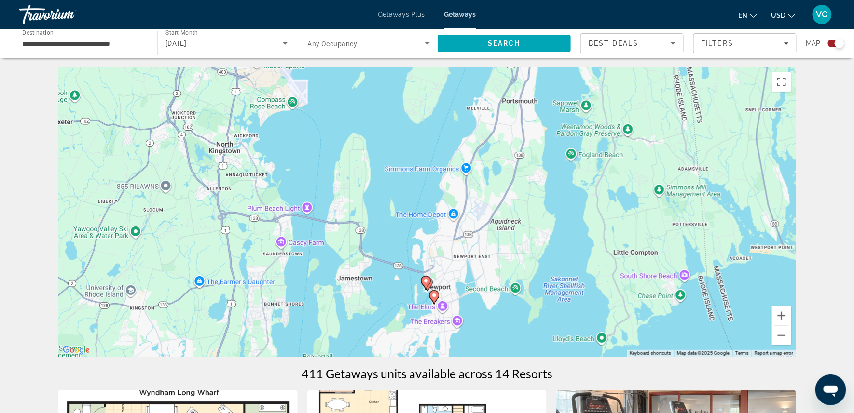
drag, startPoint x: 501, startPoint y: 291, endPoint x: 501, endPoint y: 228, distance: 63.7
click at [501, 228] on div "To activate drag with keyboard, press Alt + Enter. Once in keyboard drag state,…" at bounding box center [427, 212] width 738 height 289
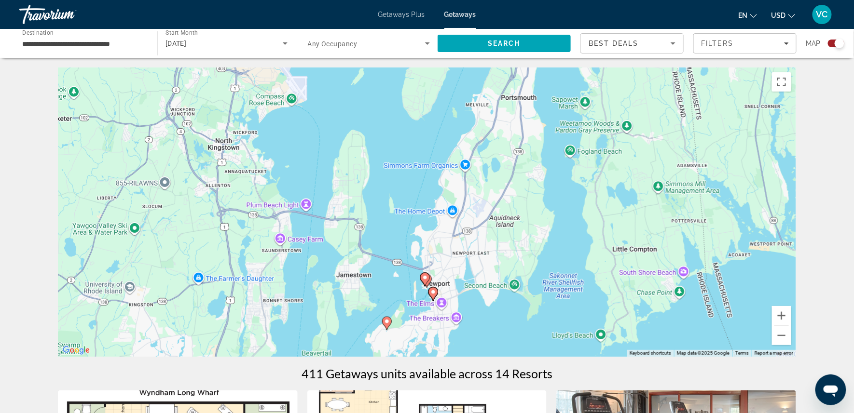
click at [425, 281] on image "Main content" at bounding box center [425, 278] width 6 height 6
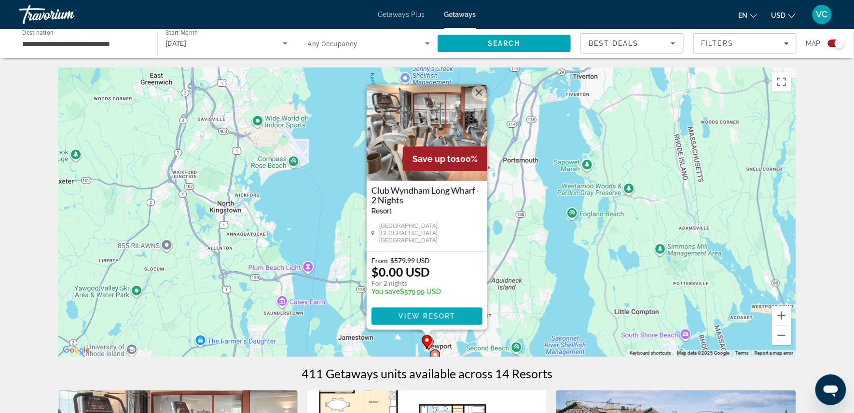
click at [429, 319] on span "View Resort" at bounding box center [426, 317] width 57 height 8
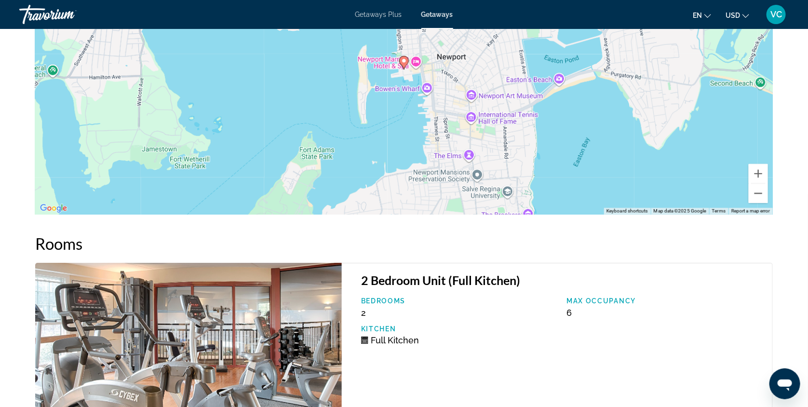
scroll to position [1521, 0]
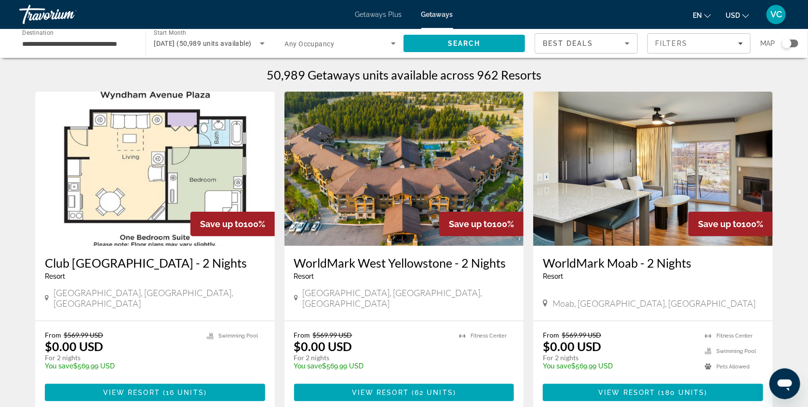
click at [95, 44] on input "**********" at bounding box center [77, 44] width 111 height 12
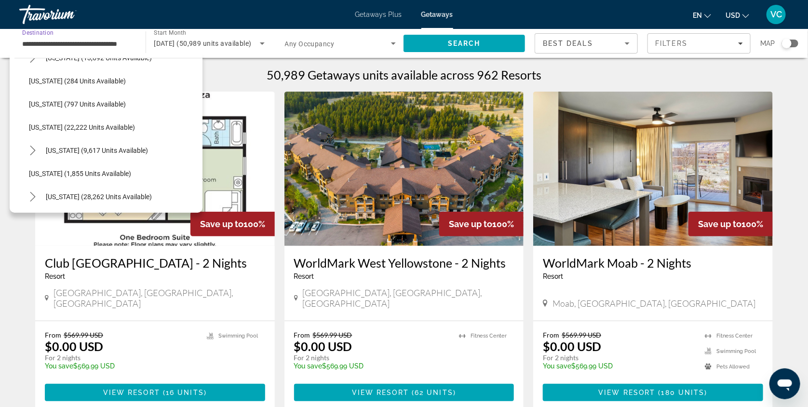
scroll to position [715, 0]
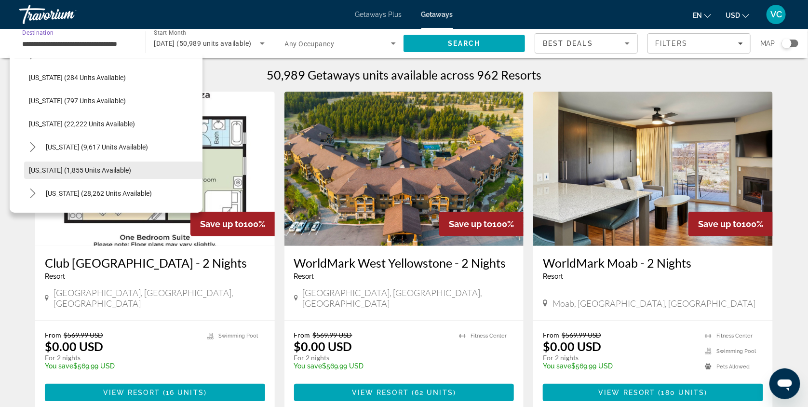
click at [100, 174] on span "Rhode Island (1,855 units available)" at bounding box center [80, 170] width 102 height 8
type input "**********"
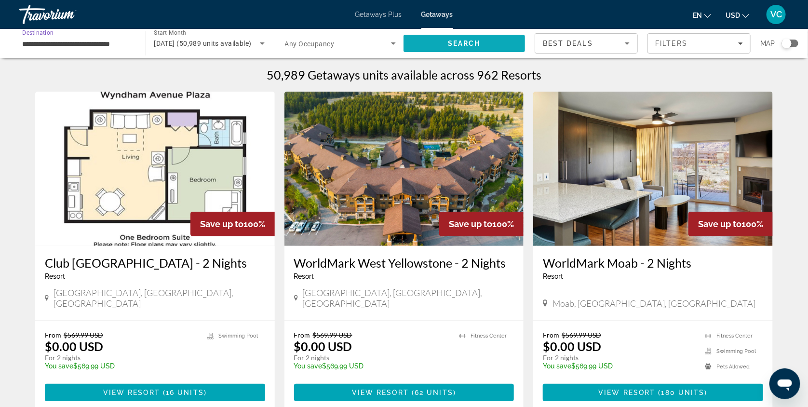
click at [475, 44] on span "Search" at bounding box center [464, 44] width 33 height 8
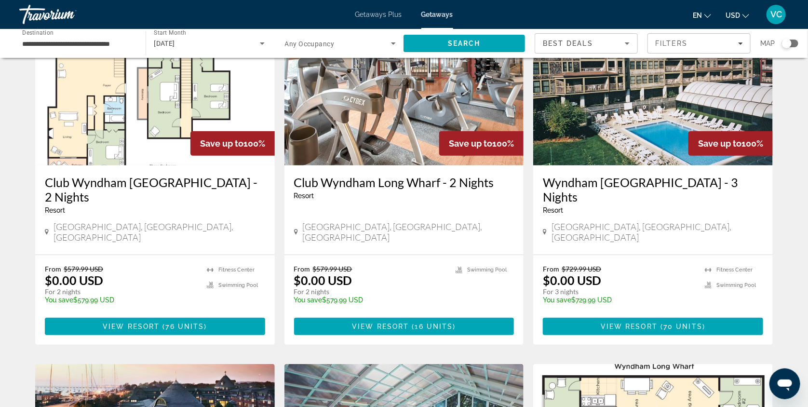
scroll to position [71, 0]
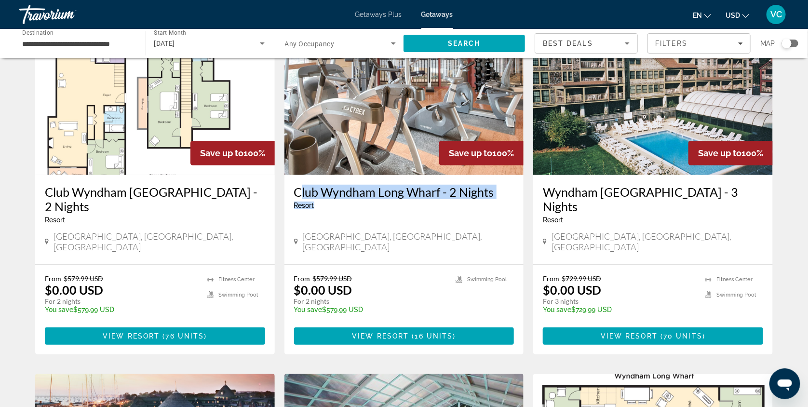
drag, startPoint x: 288, startPoint y: 200, endPoint x: 509, endPoint y: 219, distance: 221.7
click at [509, 219] on div "Club Wyndham Long Wharf - 2 Nights Resort - This is an adults only resort Newpo…" at bounding box center [405, 219] width 240 height 89
copy div "Club Wyndham Long Wharf - 2 Nights Resort"
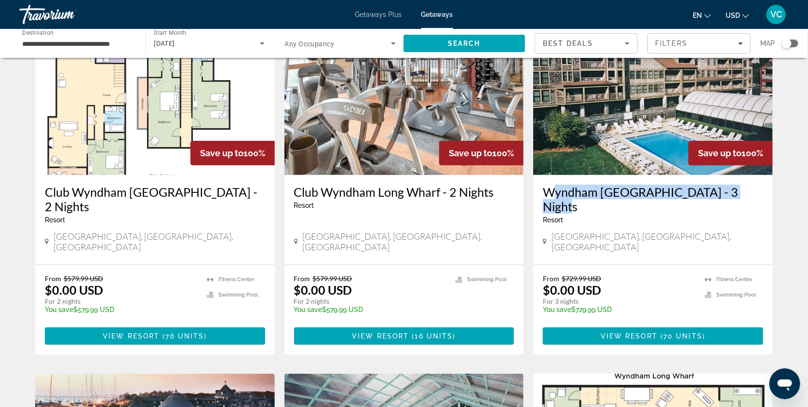
drag, startPoint x: 544, startPoint y: 198, endPoint x: 762, endPoint y: 212, distance: 219.4
click at [762, 212] on div "Wyndham Newport Onshore - 3 Nights Resort - This is an adults only resort Newpo…" at bounding box center [653, 219] width 240 height 89
copy h3 "Wyndham Newport Onshore - 3 Nights"
drag, startPoint x: 546, startPoint y: 198, endPoint x: 761, endPoint y: 210, distance: 215.5
click at [761, 210] on div "Wyndham Newport Onshore - 3 Nights Resort - This is an adults only resort Newpo…" at bounding box center [653, 219] width 240 height 89
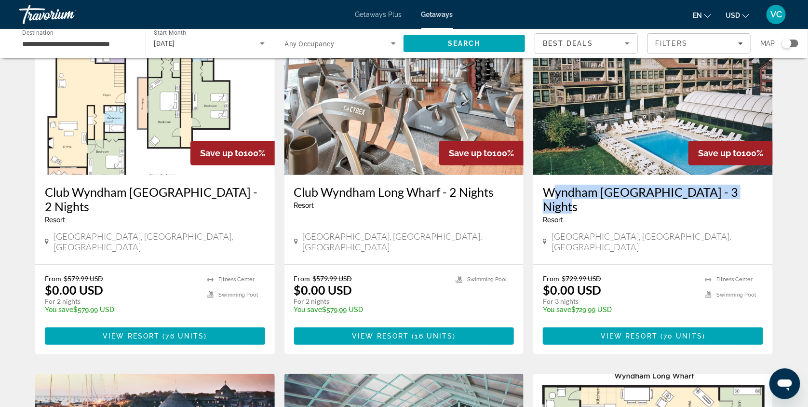
copy h3 "Wyndham Newport Onshore - 3 Nights"
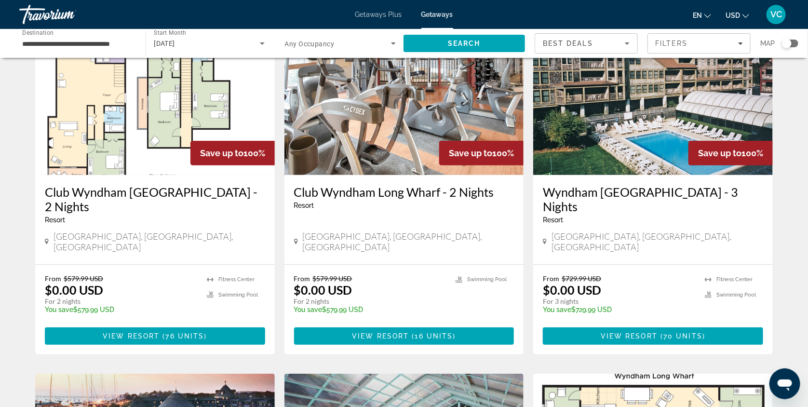
click at [710, 247] on div "Wyndham Newport Onshore - 3 Nights Resort - This is an adults only resort Newpo…" at bounding box center [653, 219] width 240 height 89
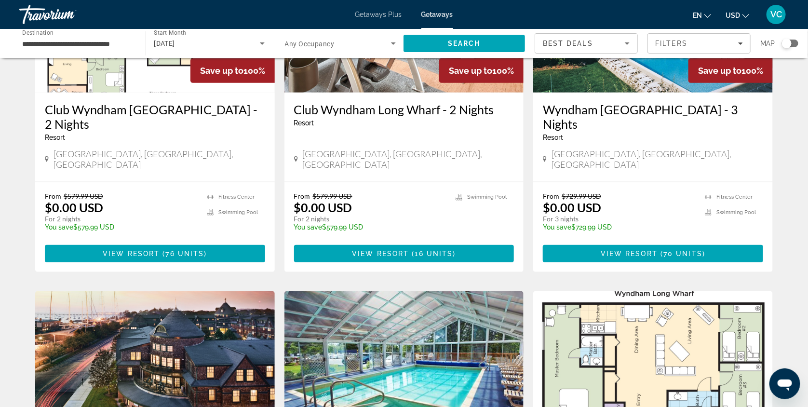
scroll to position [155, 0]
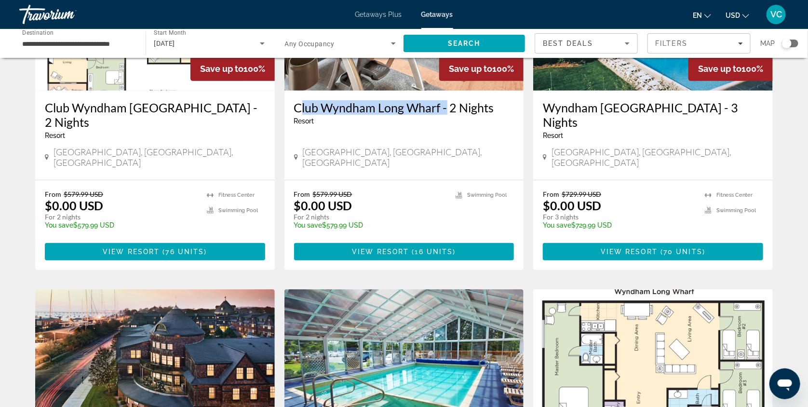
drag, startPoint x: 288, startPoint y: 116, endPoint x: 438, endPoint y: 121, distance: 150.5
click at [438, 121] on div "Club Wyndham Long Wharf - 2 Nights Resort - This is an adults only resort Newpo…" at bounding box center [405, 135] width 240 height 89
copy h3 "Club Wyndham Long Wharf"
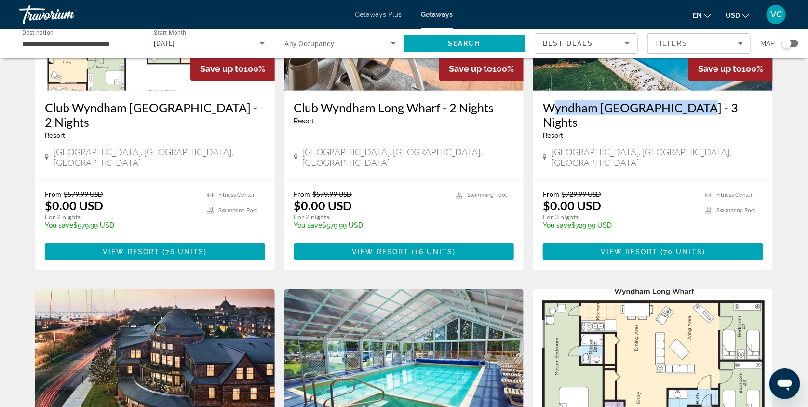
drag, startPoint x: 545, startPoint y: 113, endPoint x: 703, endPoint y: 122, distance: 157.9
click at [703, 122] on div "Wyndham Newport Onshore - 3 Nights Resort - This is an adults only resort Newpo…" at bounding box center [653, 135] width 240 height 89
copy h3 "Wyndham Newport Onshore"
click at [613, 143] on div "Wyndham Newport Onshore - 3 Nights Resort - This is an adults only resort" at bounding box center [653, 123] width 220 height 46
drag, startPoint x: 703, startPoint y: 121, endPoint x: 679, endPoint y: 121, distance: 24.1
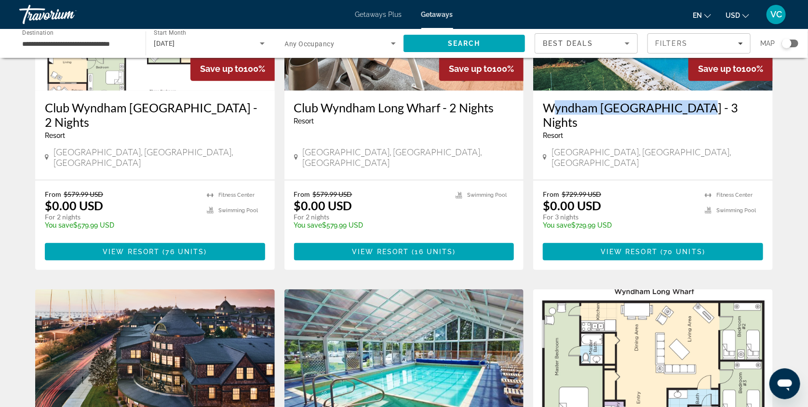
drag, startPoint x: 545, startPoint y: 114, endPoint x: 700, endPoint y: 121, distance: 154.5
click at [700, 121] on div "Wyndham Newport Onshore - 3 Nights Resort - This is an adults only resort Newpo…" at bounding box center [653, 135] width 240 height 89
copy h3 "Wyndham Newport Onshore"
click at [679, 256] on span "70 units" at bounding box center [683, 252] width 39 height 8
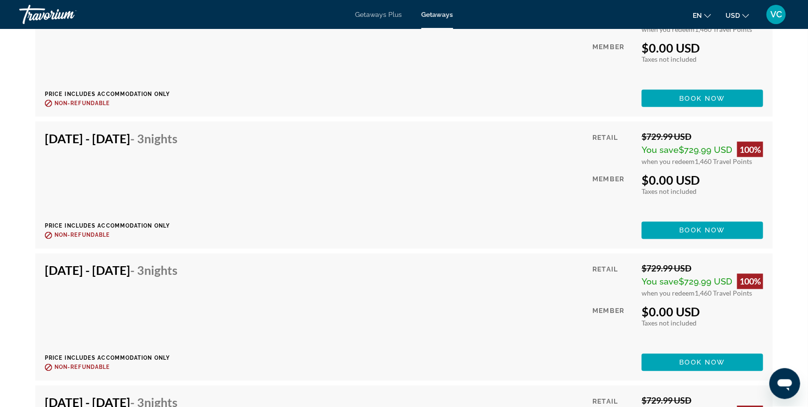
scroll to position [2815, 0]
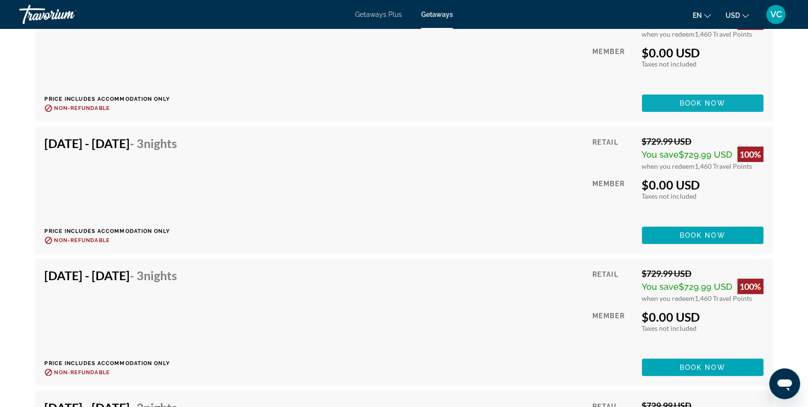
click at [719, 107] on span "Book now" at bounding box center [703, 103] width 46 height 8
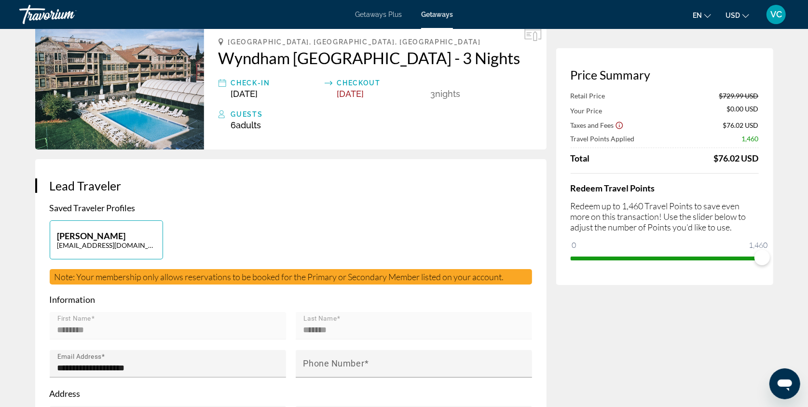
scroll to position [50, 0]
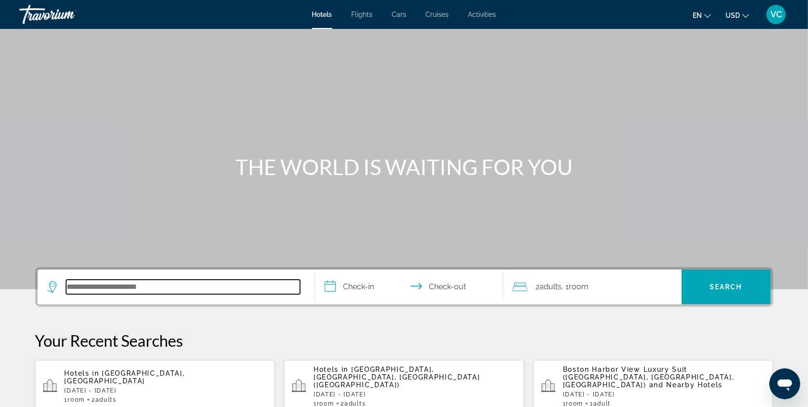
click at [72, 294] on input "Search hotel destination" at bounding box center [183, 287] width 234 height 14
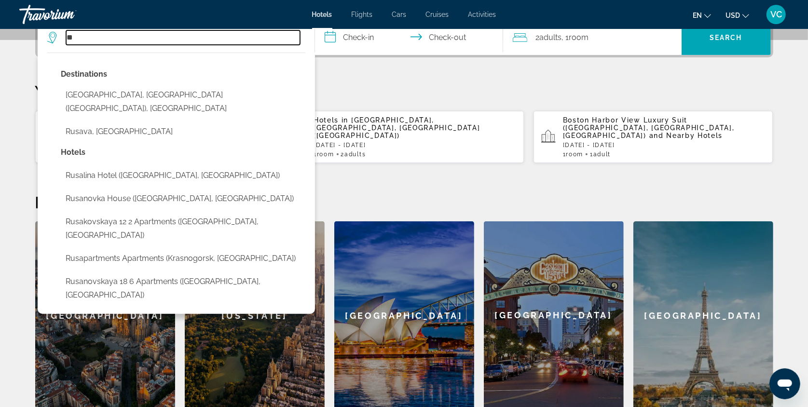
type input "*"
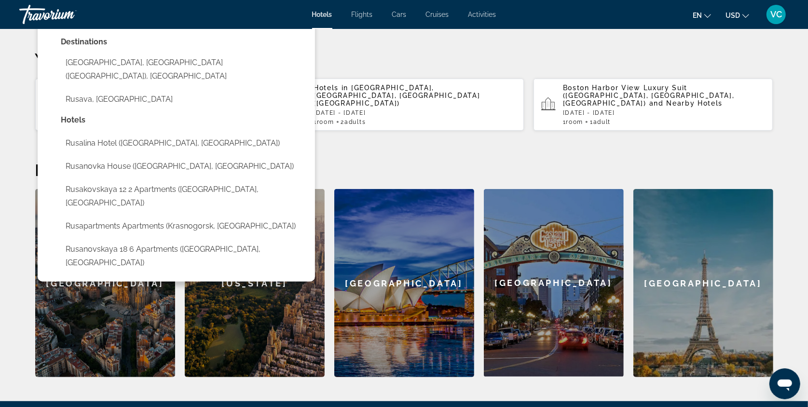
scroll to position [291, 0]
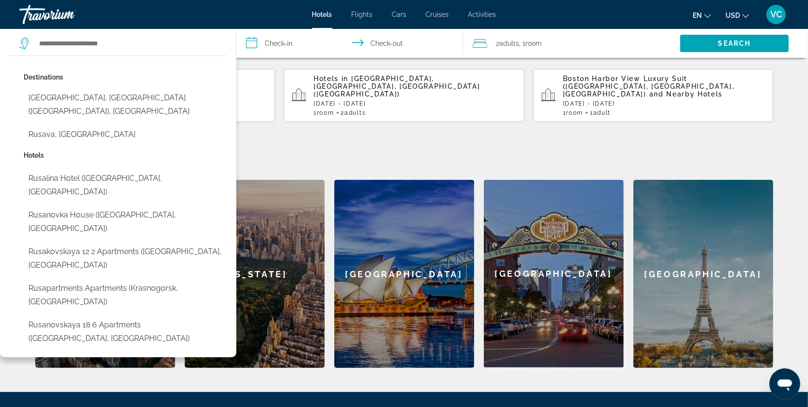
click at [25, 46] on icon "Search widget" at bounding box center [25, 44] width 12 height 12
click at [60, 45] on input "Search hotel destination" at bounding box center [129, 43] width 183 height 14
click at [23, 42] on icon "Search widget" at bounding box center [23, 44] width 9 height 12
click at [310, 59] on p "Your Recent Searches" at bounding box center [404, 49] width 738 height 19
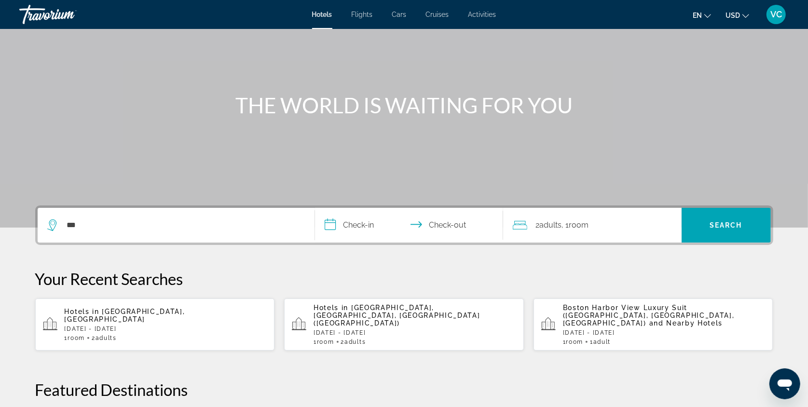
scroll to position [64, 0]
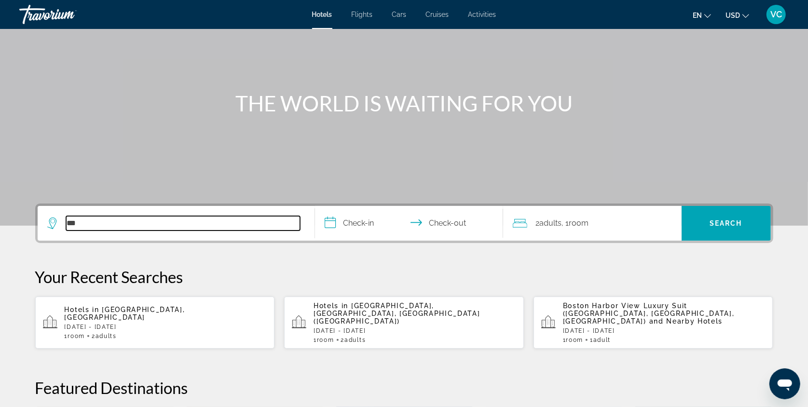
click at [93, 231] on input "***" at bounding box center [183, 223] width 234 height 14
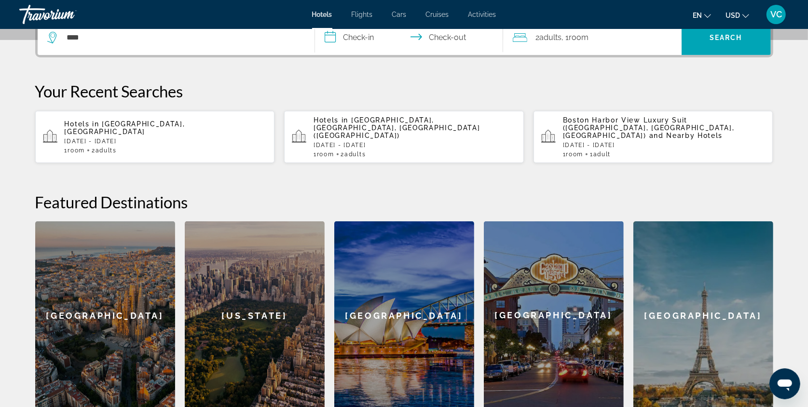
click at [47, 43] on icon "Search widget" at bounding box center [53, 38] width 12 height 12
click at [74, 45] on input "***" at bounding box center [183, 37] width 234 height 14
type input "***"
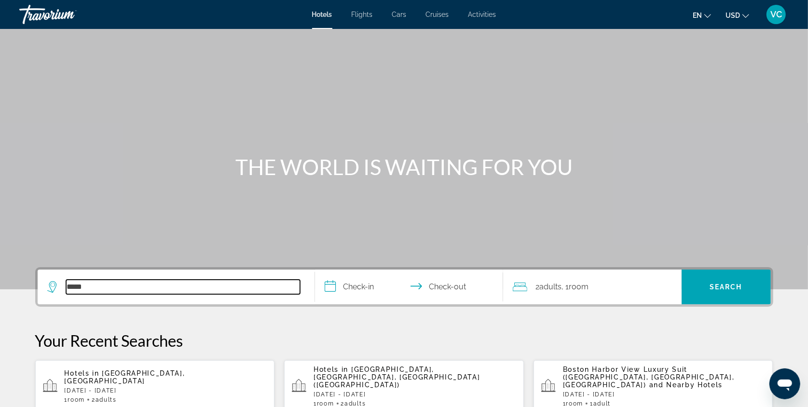
scroll to position [0, 0]
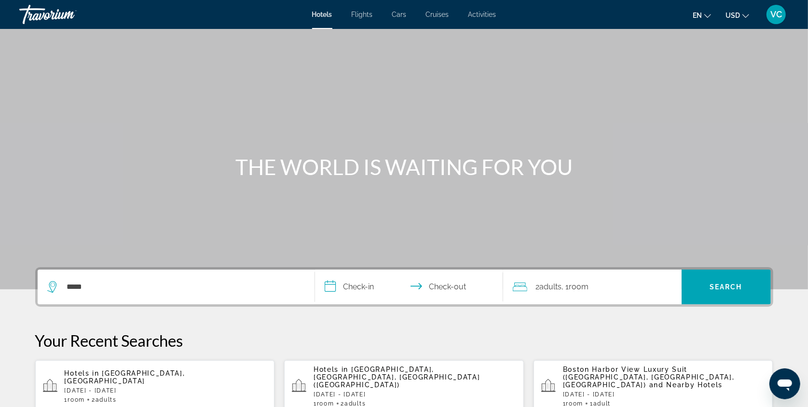
click at [439, 15] on span "Cruises" at bounding box center [437, 15] width 23 height 8
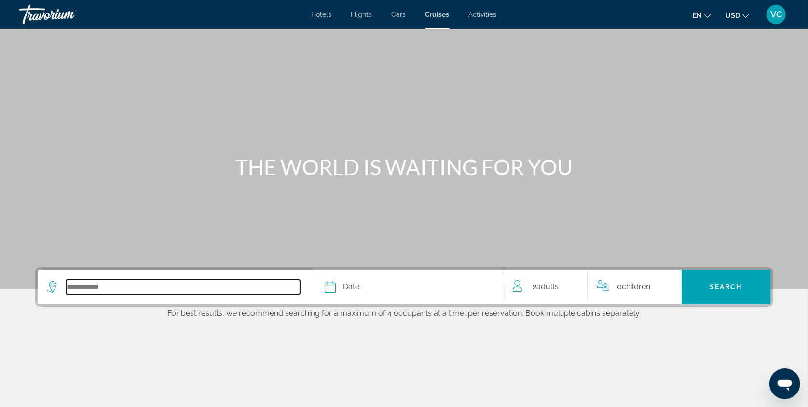
click at [66, 294] on input "Select cruise destination" at bounding box center [183, 287] width 234 height 14
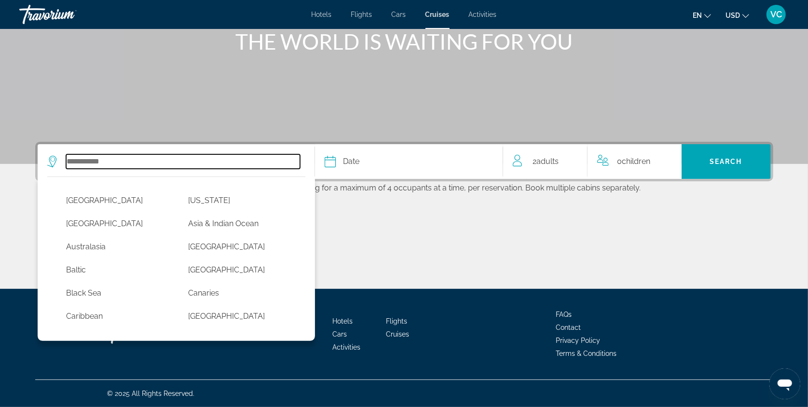
scroll to position [154, 0]
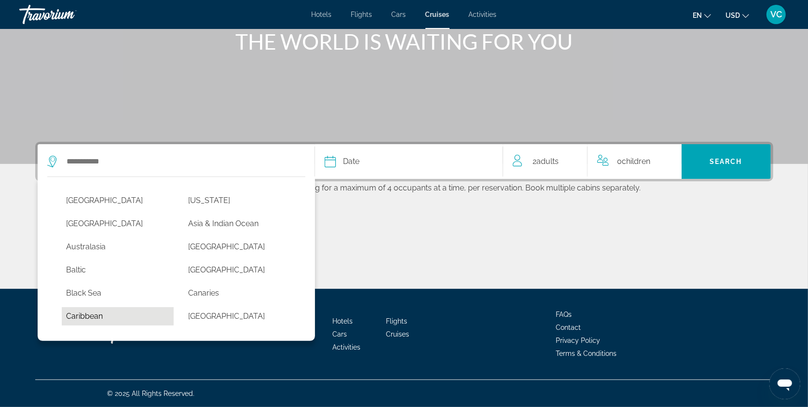
click at [94, 311] on button "Caribbean" at bounding box center [118, 316] width 112 height 18
type input "*********"
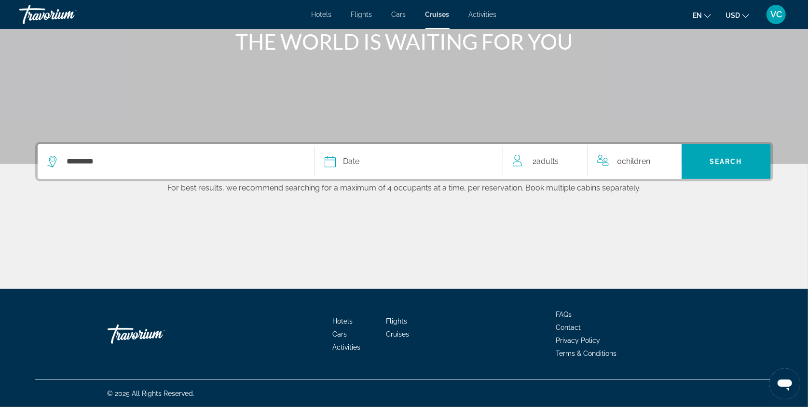
click at [336, 155] on div "Date" at bounding box center [409, 162] width 168 height 14
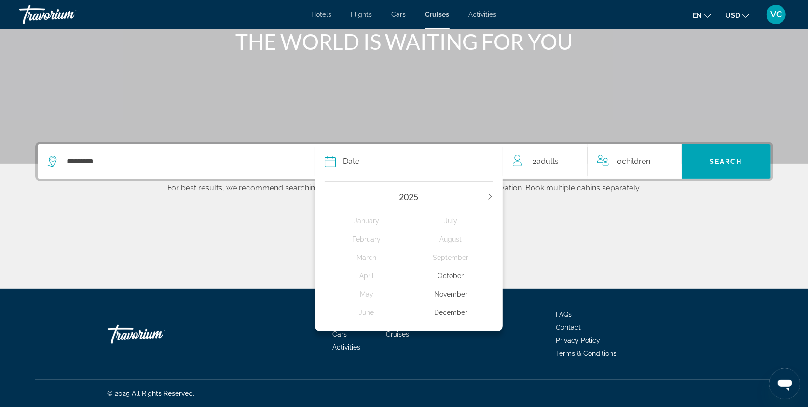
click at [493, 191] on div "2025" at bounding box center [409, 196] width 168 height 11
click at [491, 177] on div "[DATE] February March April May June July August September October November Dec…" at bounding box center [409, 254] width 188 height 155
click at [489, 191] on div "2025" at bounding box center [409, 196] width 168 height 11
click at [455, 312] on div "December" at bounding box center [450, 312] width 84 height 17
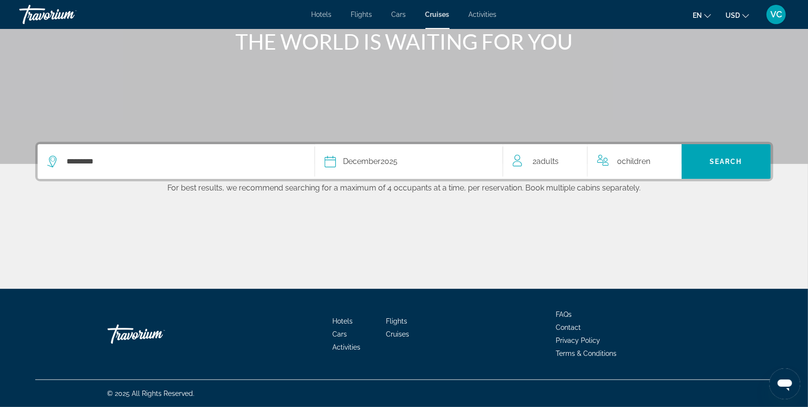
click at [336, 155] on div "Date [DATE]" at bounding box center [409, 162] width 168 height 14
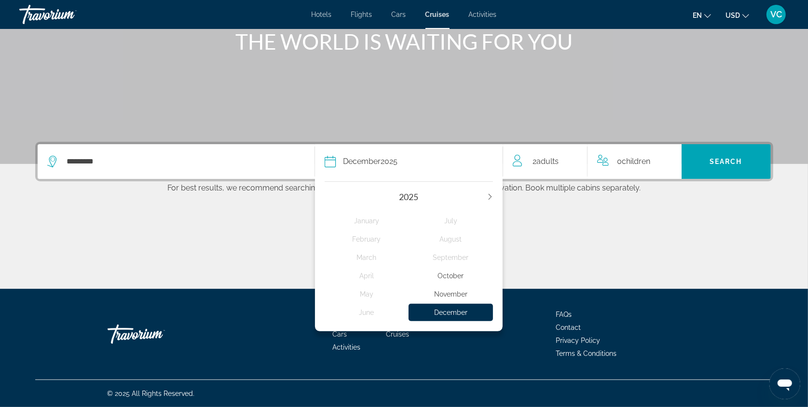
click at [493, 193] on button "Next year" at bounding box center [490, 196] width 6 height 7
click at [374, 231] on div "February" at bounding box center [367, 239] width 84 height 17
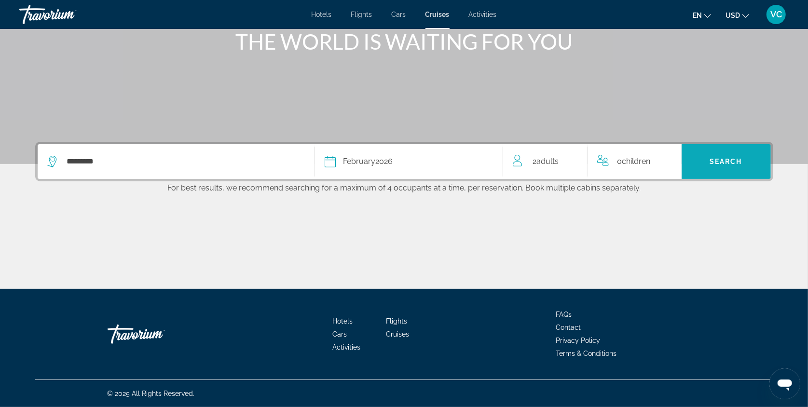
click at [729, 158] on span "Search" at bounding box center [725, 162] width 33 height 8
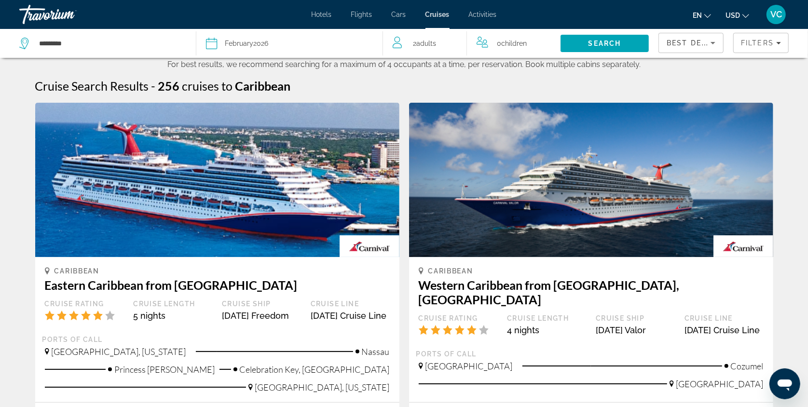
click at [208, 44] on icon "Select cruise date" at bounding box center [212, 44] width 12 height 12
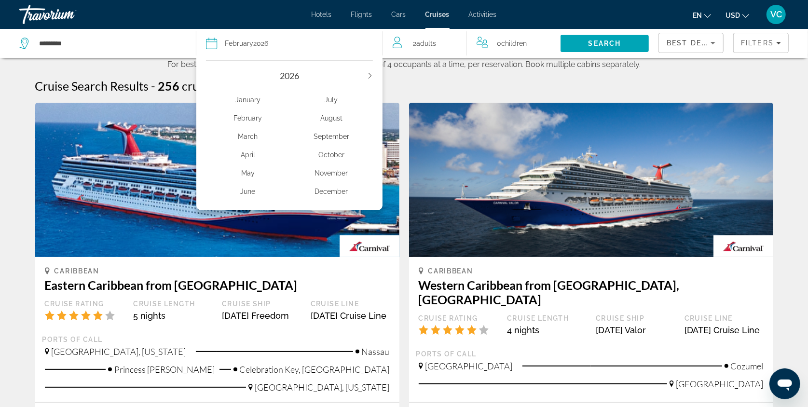
click at [465, 84] on div "Cruise Search Results - 256 cruises to [GEOGRAPHIC_DATA]" at bounding box center [404, 86] width 738 height 14
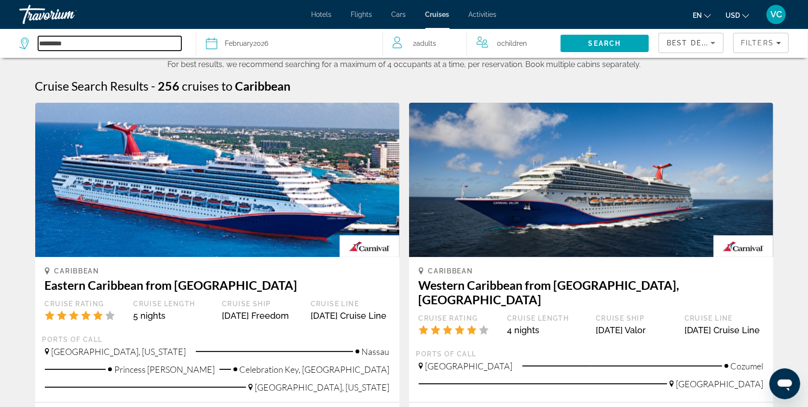
click at [87, 40] on input "*********" at bounding box center [109, 43] width 143 height 14
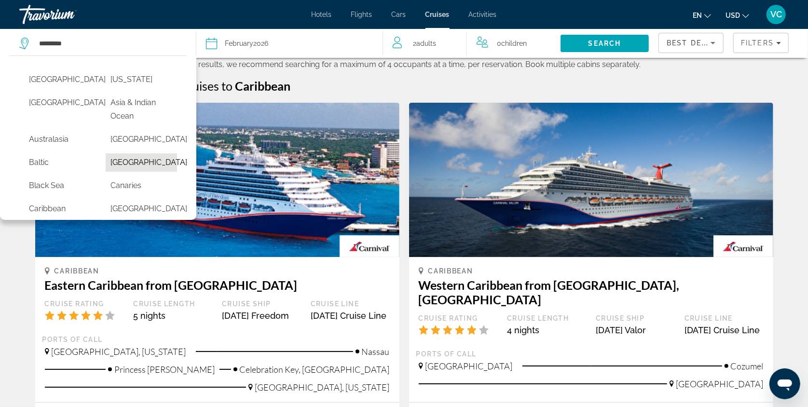
click at [129, 169] on button "[GEOGRAPHIC_DATA]" at bounding box center [142, 162] width 72 height 18
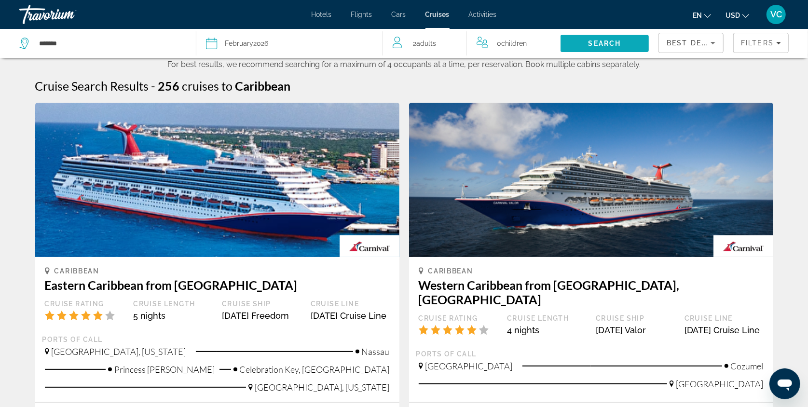
click at [600, 42] on span "Search" at bounding box center [604, 44] width 33 height 8
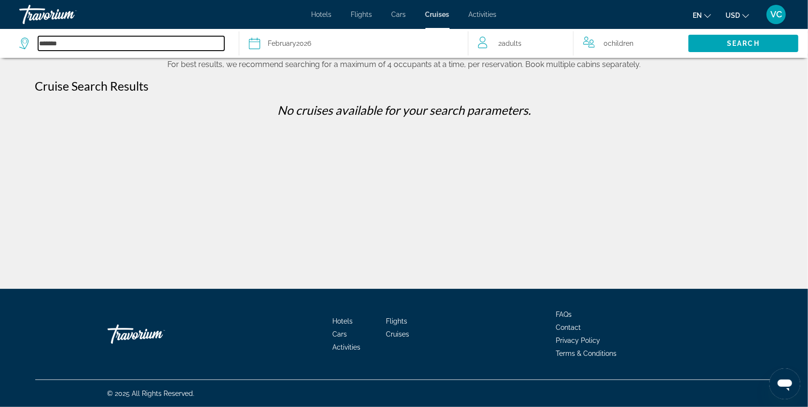
click at [58, 42] on input "*******" at bounding box center [131, 43] width 186 height 14
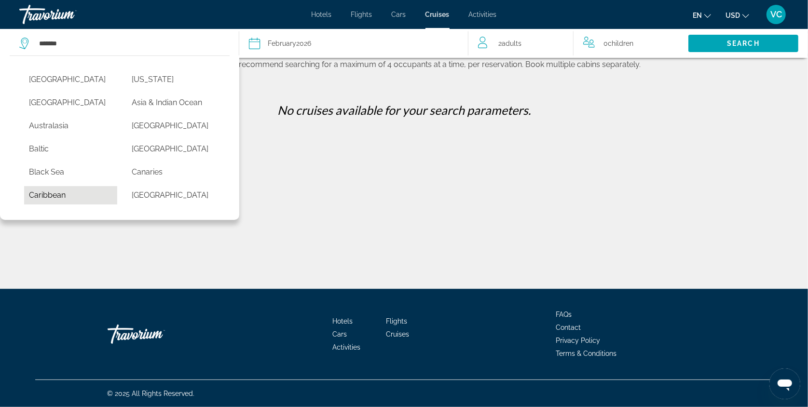
click at [51, 204] on button "Caribbean" at bounding box center [70, 195] width 93 height 18
type input "*********"
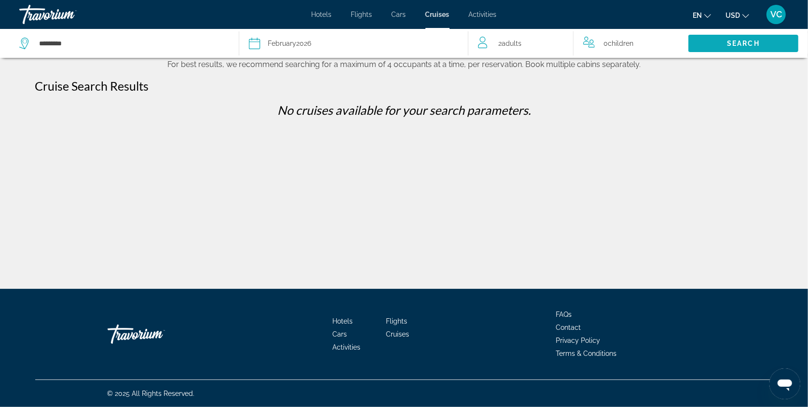
click at [734, 41] on span "Search" at bounding box center [743, 44] width 33 height 8
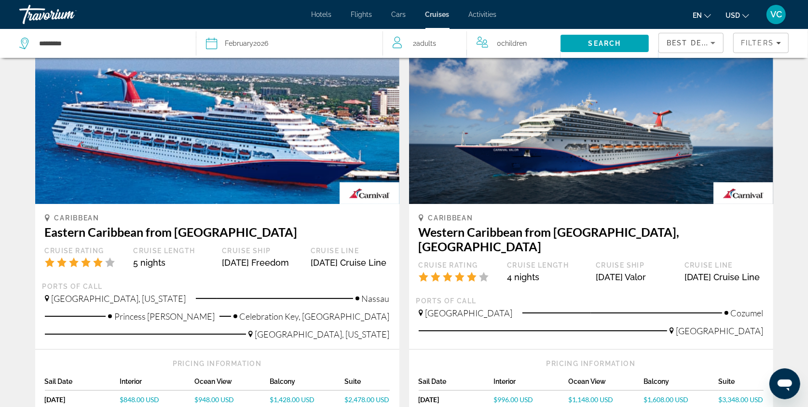
scroll to position [55, 0]
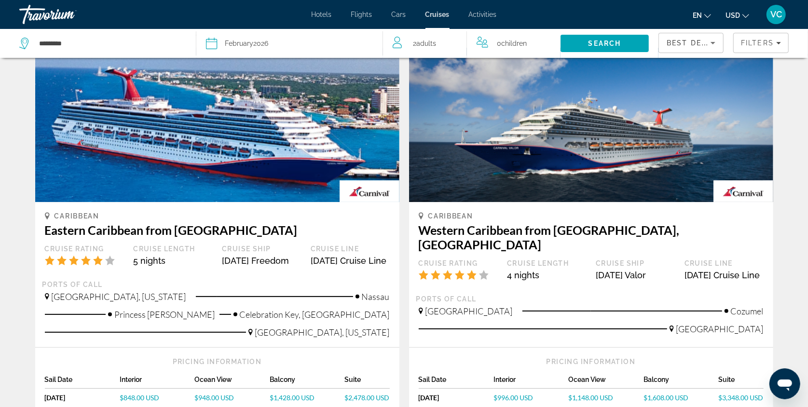
click at [671, 38] on div "Best Deals" at bounding box center [690, 46] width 49 height 27
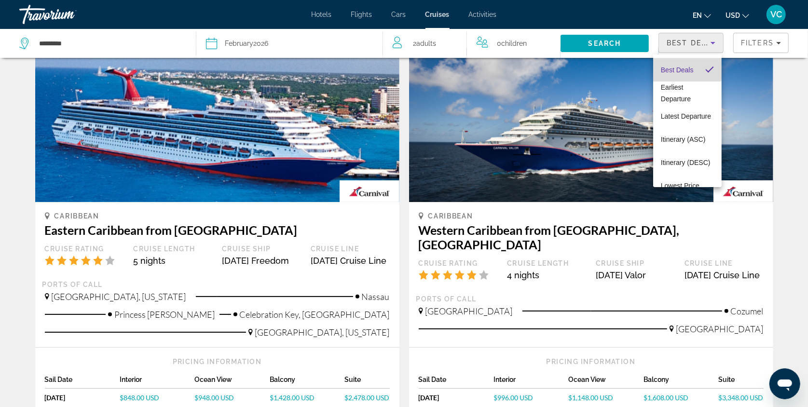
click at [676, 67] on span "Best Deals" at bounding box center [677, 70] width 33 height 8
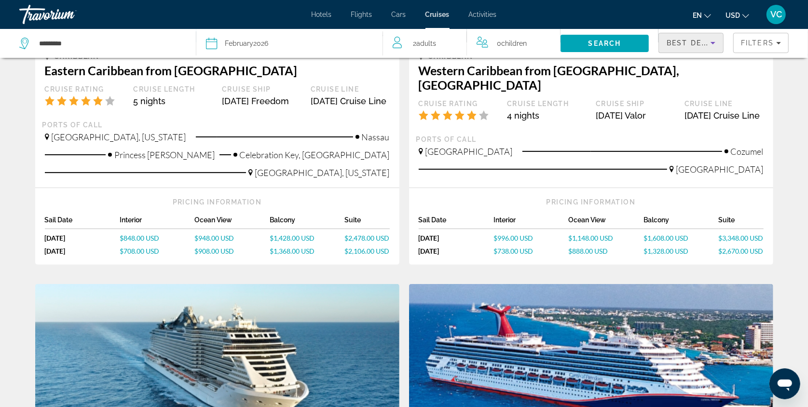
scroll to position [217, 0]
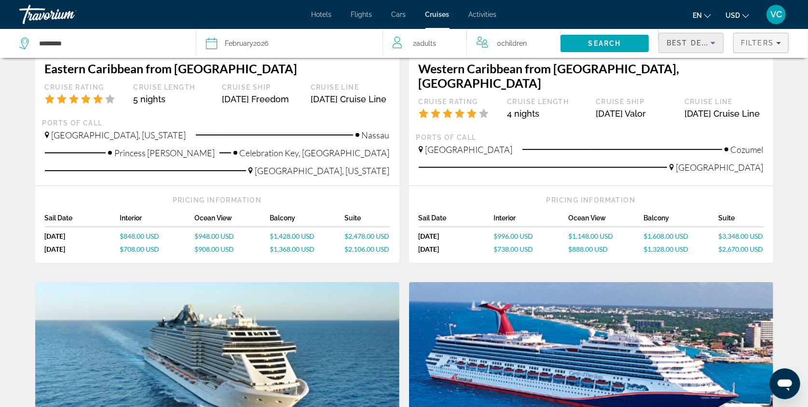
click at [781, 37] on span "Filters" at bounding box center [761, 42] width 54 height 23
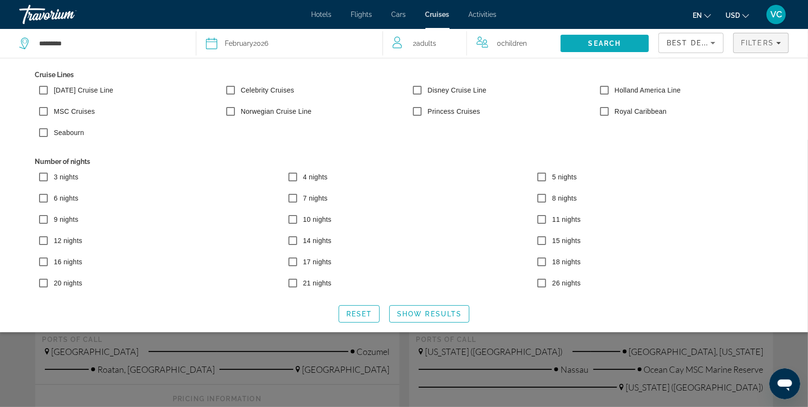
click at [598, 42] on span "Search" at bounding box center [604, 44] width 33 height 8
click at [211, 365] on div "Search widget" at bounding box center [404, 273] width 808 height 267
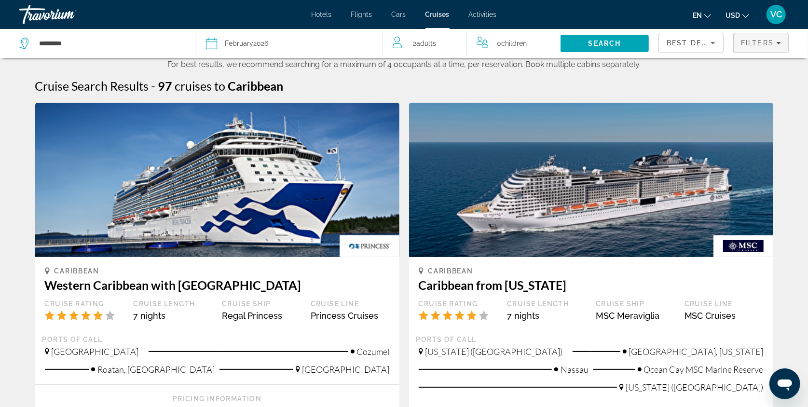
click at [762, 44] on span "Filters" at bounding box center [757, 43] width 33 height 8
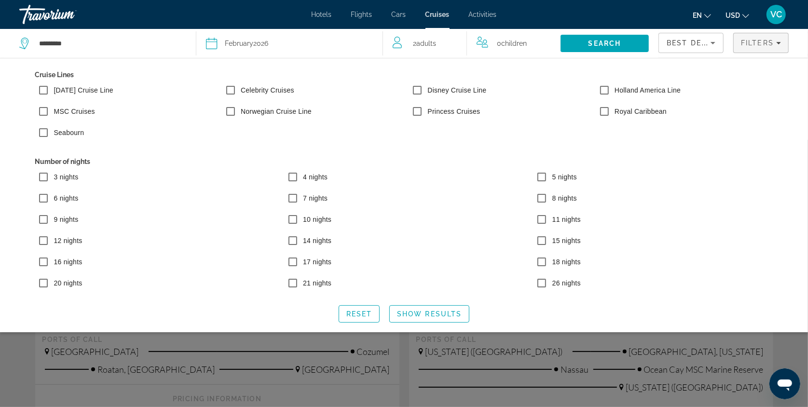
click at [711, 41] on icon "Sort by" at bounding box center [713, 43] width 12 height 12
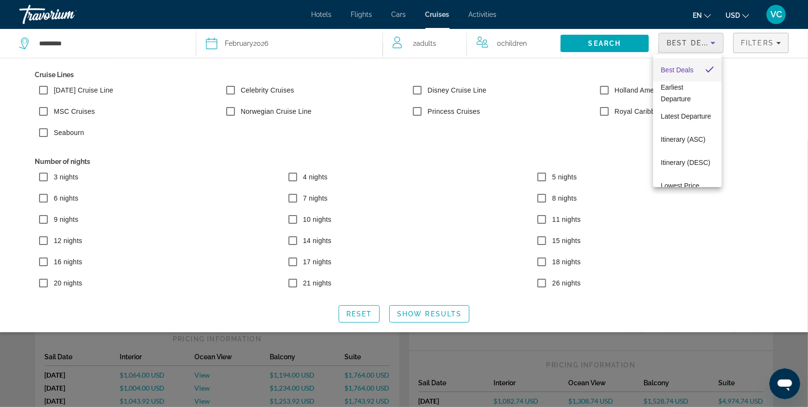
scroll to position [79, 0]
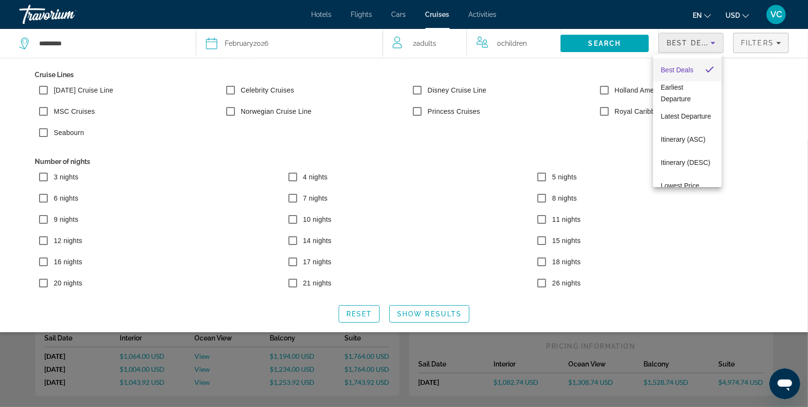
click at [748, 195] on div at bounding box center [404, 203] width 808 height 407
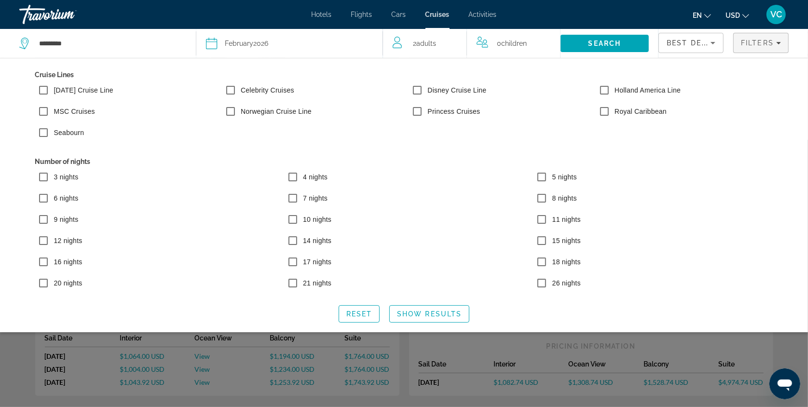
click at [596, 387] on div "Search widget" at bounding box center [404, 273] width 808 height 267
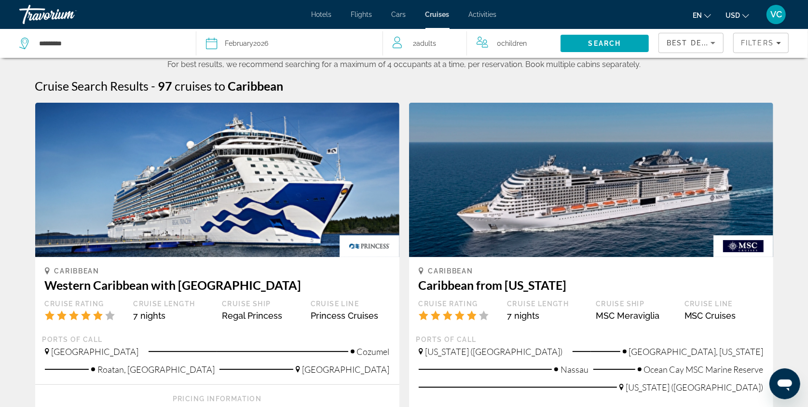
scroll to position [0, 0]
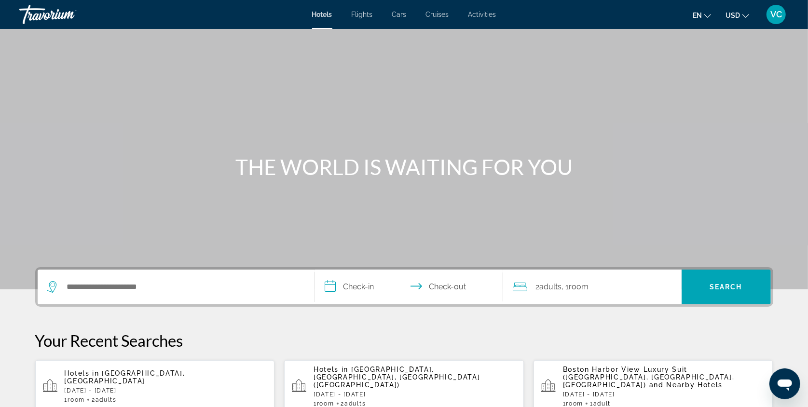
click at [482, 14] on span "Activities" at bounding box center [482, 15] width 28 height 8
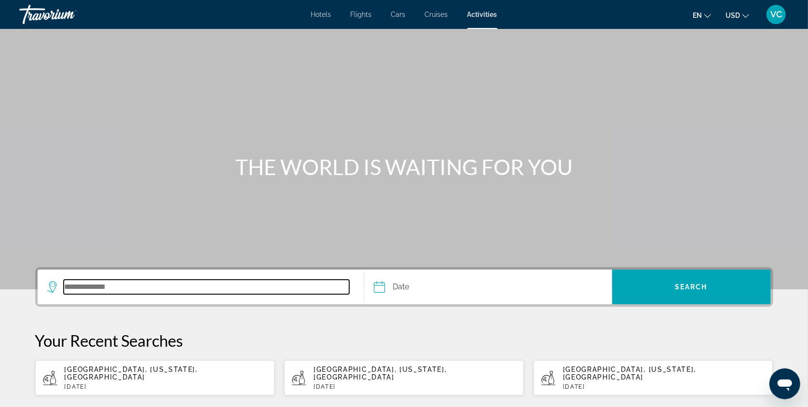
click at [85, 294] on input "Search destination" at bounding box center [207, 287] width 286 height 14
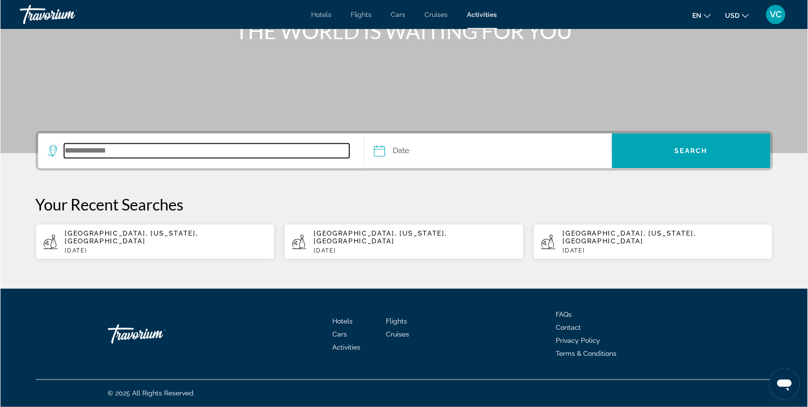
scroll to position [158, 0]
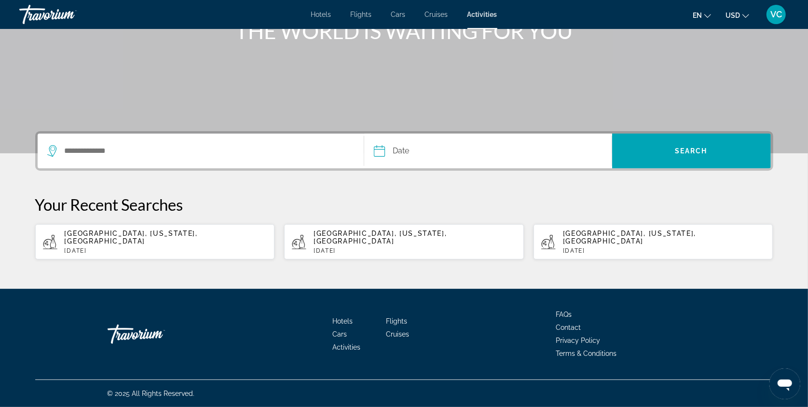
click at [130, 247] on p "[DATE]" at bounding box center [166, 250] width 203 height 7
type input "**********"
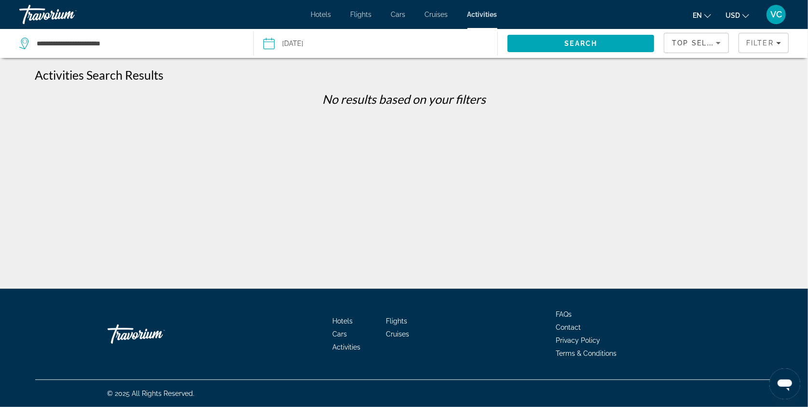
click at [272, 43] on input "Date: May 5, 2025" at bounding box center [321, 45] width 121 height 32
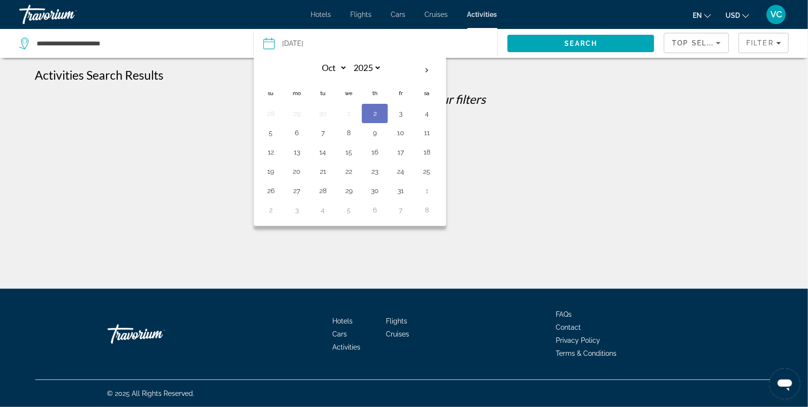
click at [481, 182] on div "**********" at bounding box center [404, 212] width 808 height 288
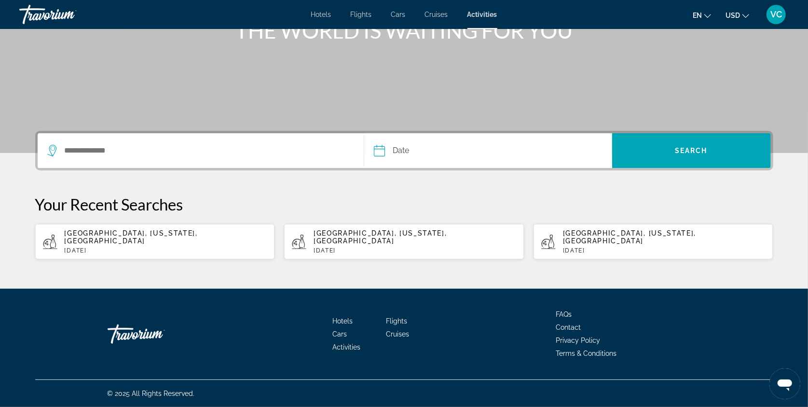
scroll to position [159, 0]
click at [343, 232] on span "[GEOGRAPHIC_DATA], [US_STATE], [GEOGRAPHIC_DATA]" at bounding box center [379, 236] width 133 height 15
type input "**********"
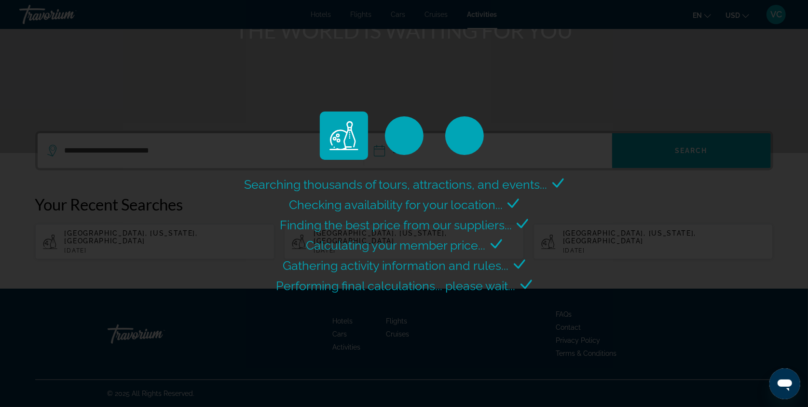
select select "*"
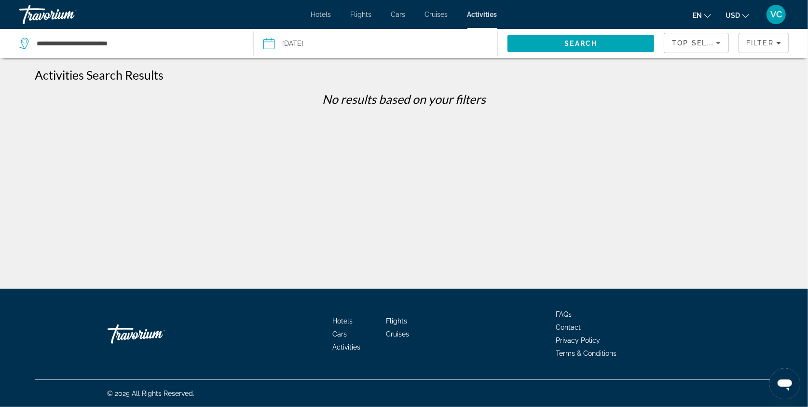
click at [275, 43] on input "Date: May 2, 2025" at bounding box center [321, 45] width 121 height 32
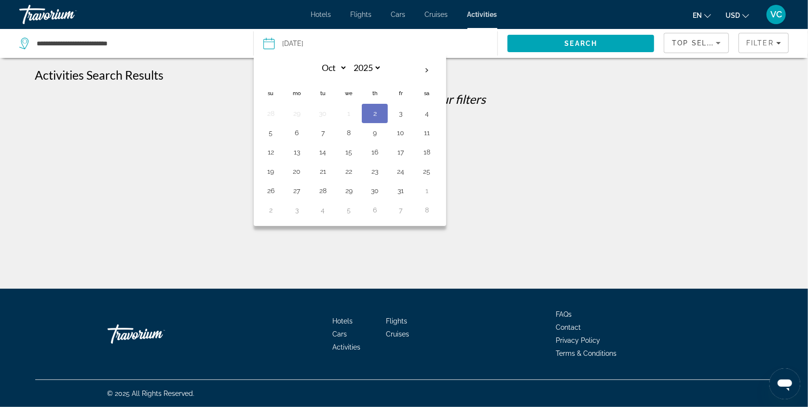
click at [376, 119] on button "2" at bounding box center [374, 114] width 15 height 14
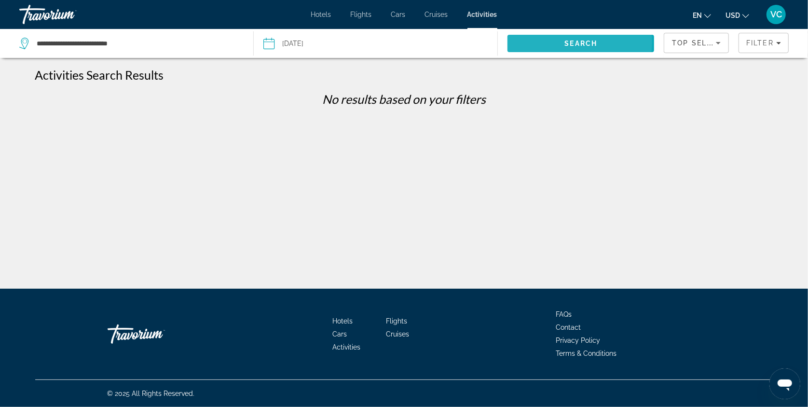
click at [565, 44] on span "Search" at bounding box center [581, 44] width 33 height 8
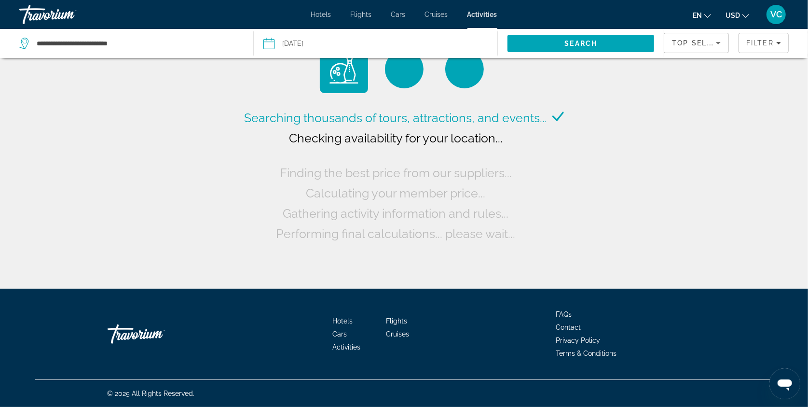
click at [272, 41] on input "**********" at bounding box center [321, 45] width 121 height 32
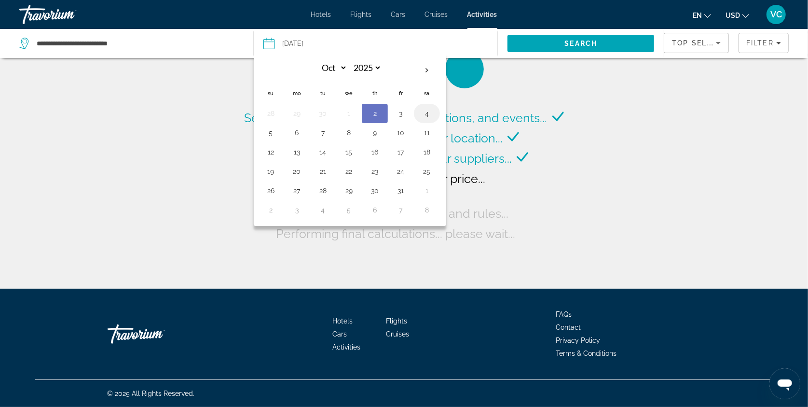
click at [432, 120] on button "4" at bounding box center [426, 114] width 15 height 14
type input "**********"
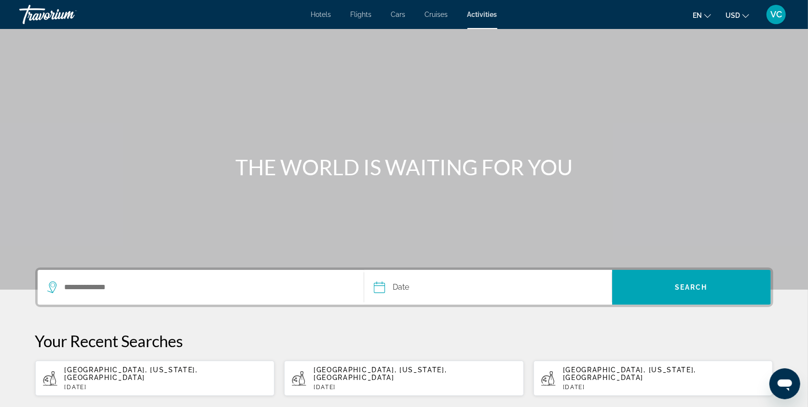
click at [438, 14] on span "Cruises" at bounding box center [436, 15] width 23 height 8
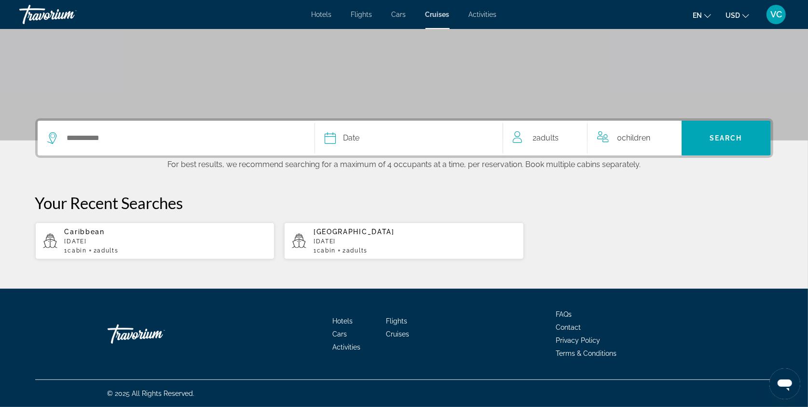
scroll to position [160, 0]
click at [387, 245] on p "[DATE]" at bounding box center [414, 241] width 203 height 7
type input "*******"
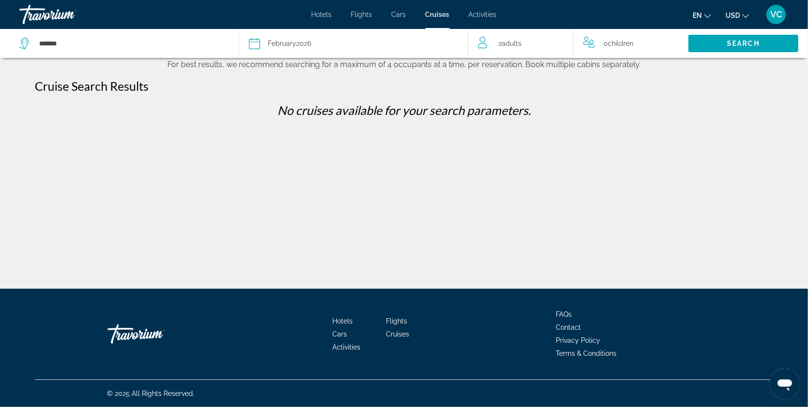
click at [297, 46] on div "[DATE]" at bounding box center [289, 44] width 43 height 14
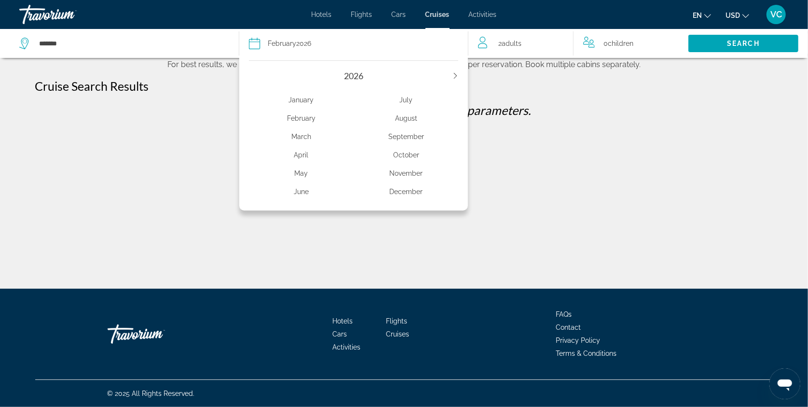
click at [413, 163] on div "October" at bounding box center [406, 154] width 105 height 17
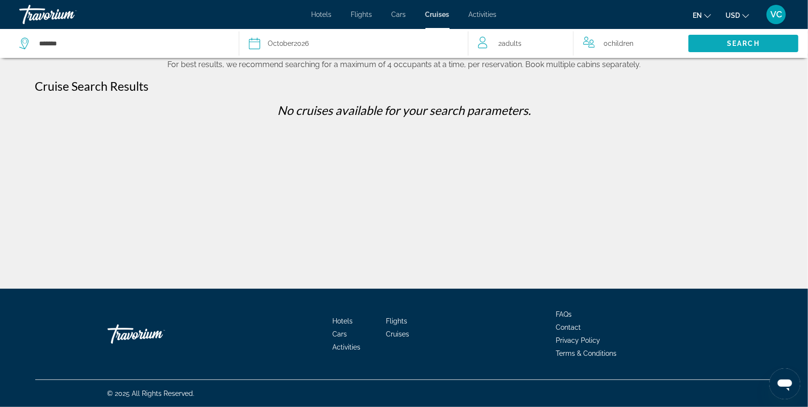
click at [747, 43] on span "Search" at bounding box center [743, 44] width 33 height 8
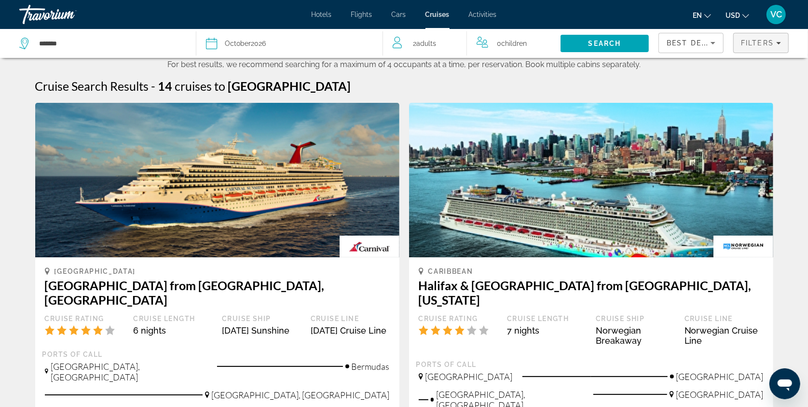
click at [768, 40] on span "Filters" at bounding box center [761, 42] width 54 height 23
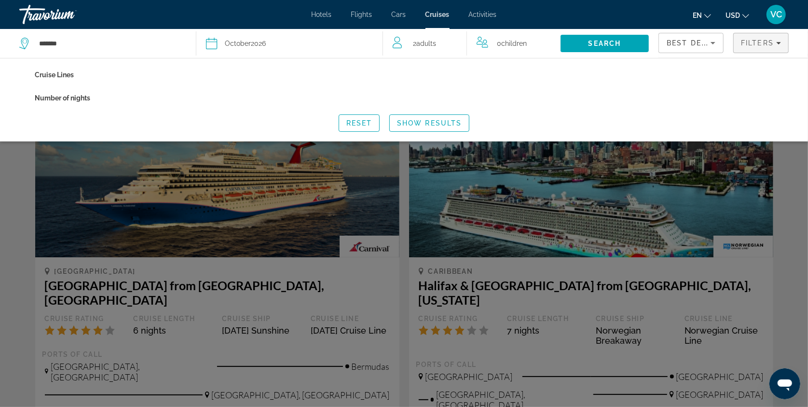
click at [705, 44] on span "Best Deals" at bounding box center [691, 43] width 50 height 8
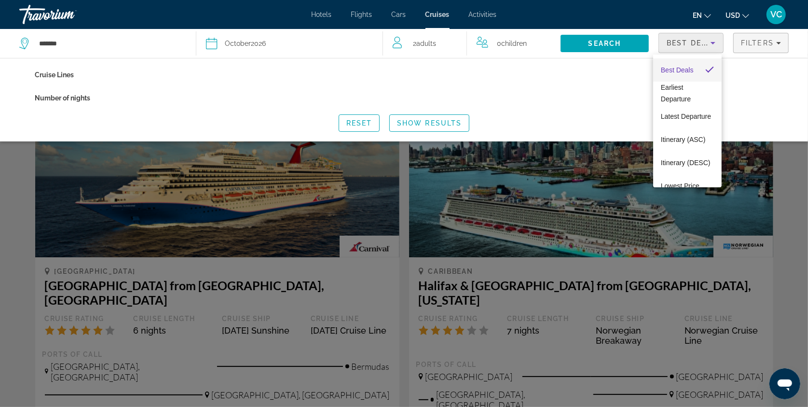
click at [732, 88] on div at bounding box center [404, 203] width 808 height 407
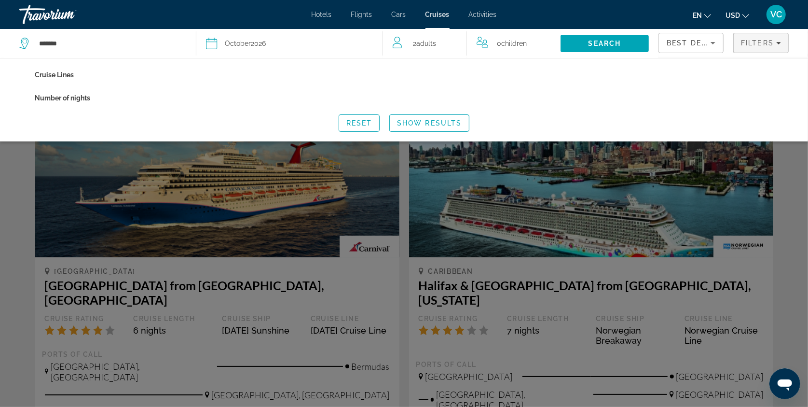
click at [606, 130] on div "Reset Show Results" at bounding box center [404, 122] width 738 height 17
click at [559, 307] on div "Search widget" at bounding box center [404, 273] width 808 height 267
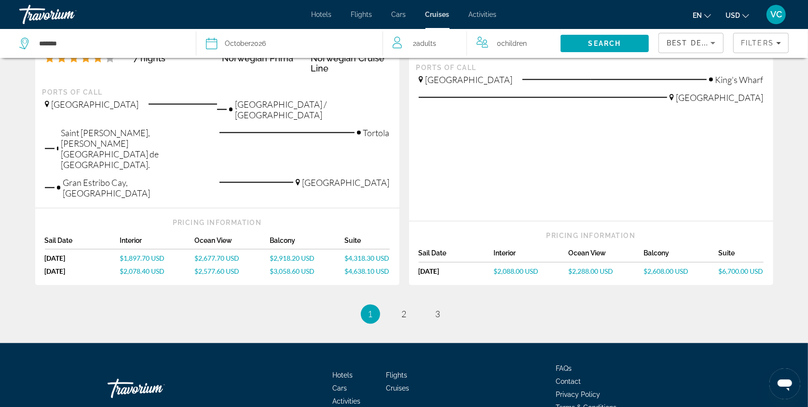
scroll to position [1127, 0]
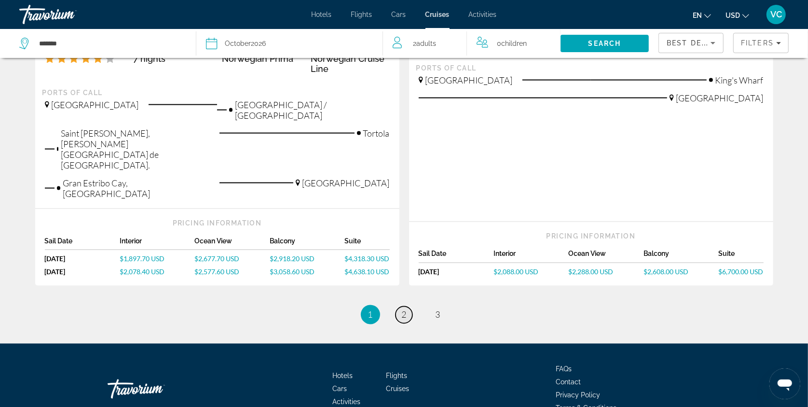
click at [403, 309] on span "2" at bounding box center [404, 314] width 5 height 11
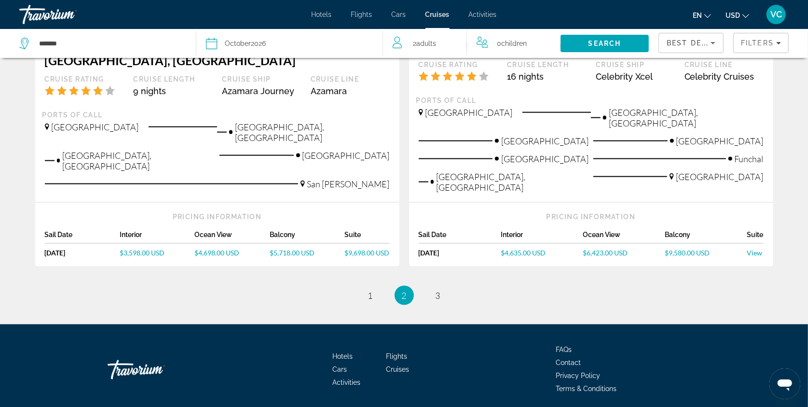
scroll to position [1047, 0]
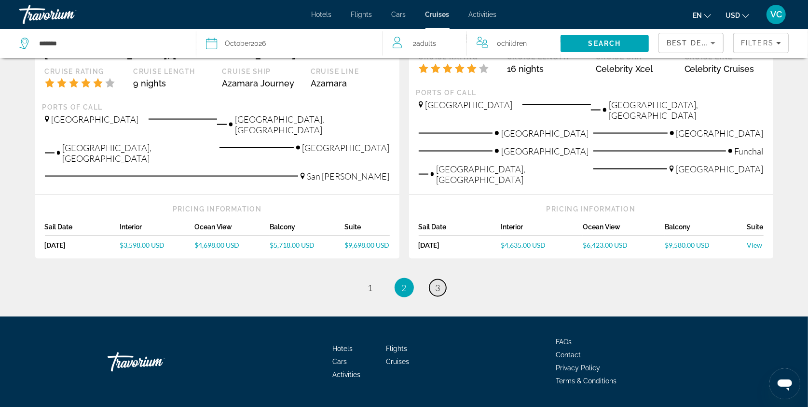
click at [438, 296] on link "page 3" at bounding box center [437, 287] width 17 height 17
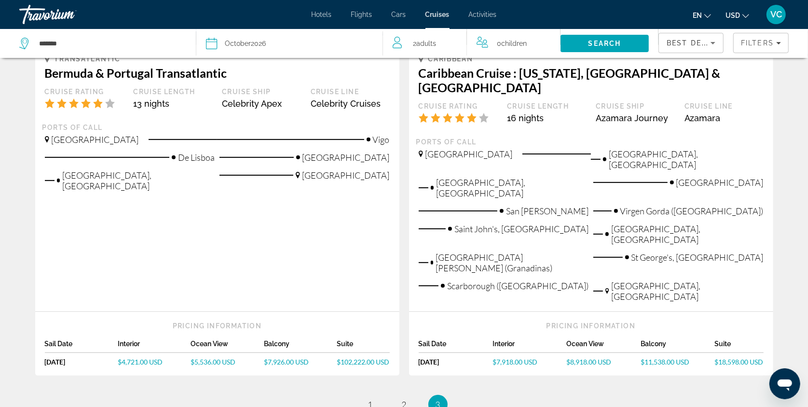
scroll to position [250, 0]
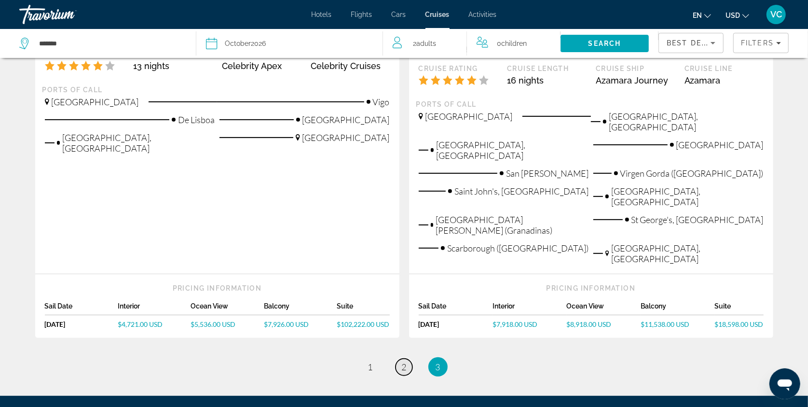
click at [402, 361] on span "2" at bounding box center [404, 366] width 5 height 11
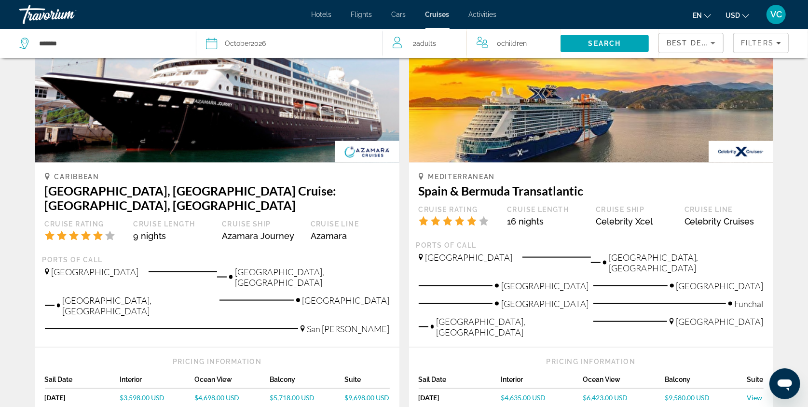
scroll to position [904, 0]
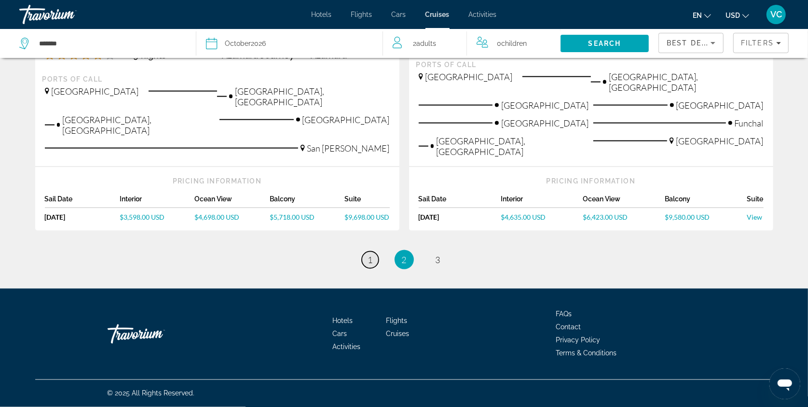
click at [368, 254] on span "1" at bounding box center [370, 259] width 5 height 11
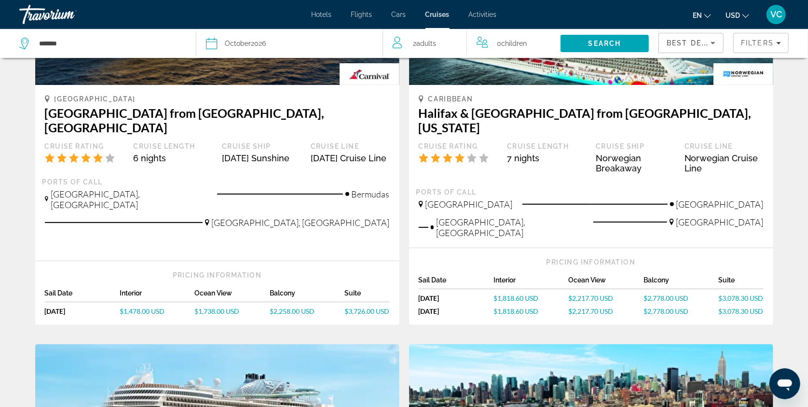
click at [536, 307] on span "$1,818.60 USD" at bounding box center [515, 311] width 45 height 8
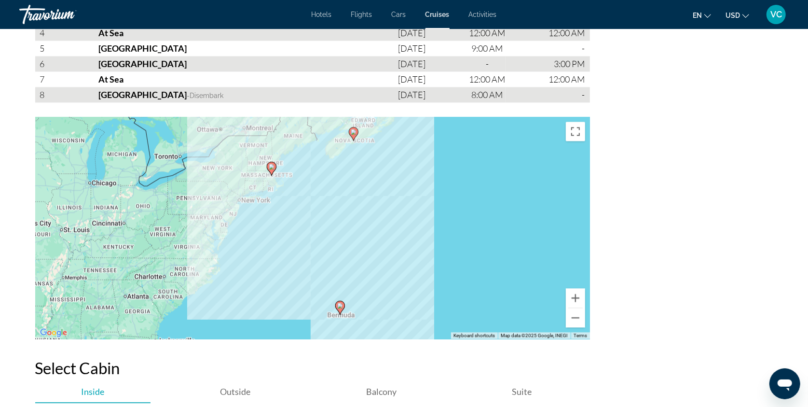
scroll to position [1461, 0]
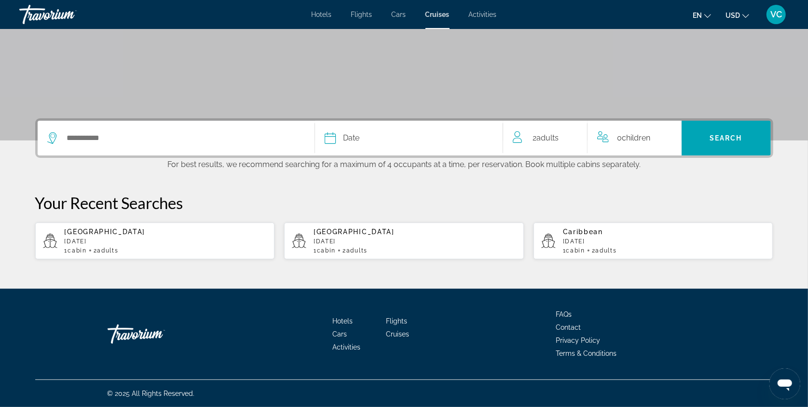
scroll to position [151, 0]
click at [349, 245] on p "[DATE]" at bounding box center [414, 241] width 203 height 7
type input "*******"
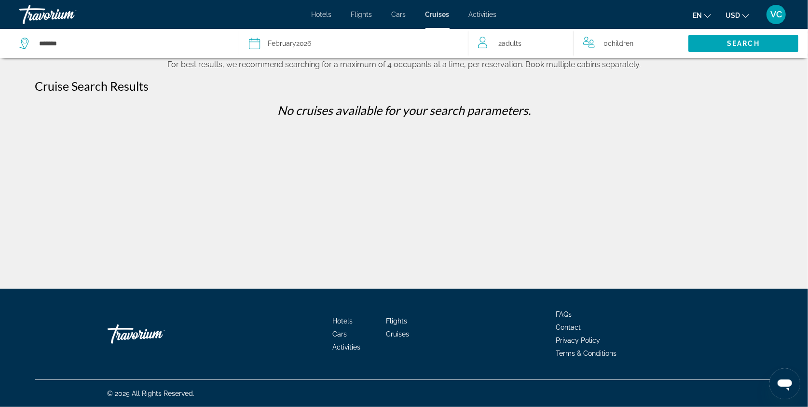
click at [253, 43] on icon "Select cruise date" at bounding box center [255, 44] width 12 height 12
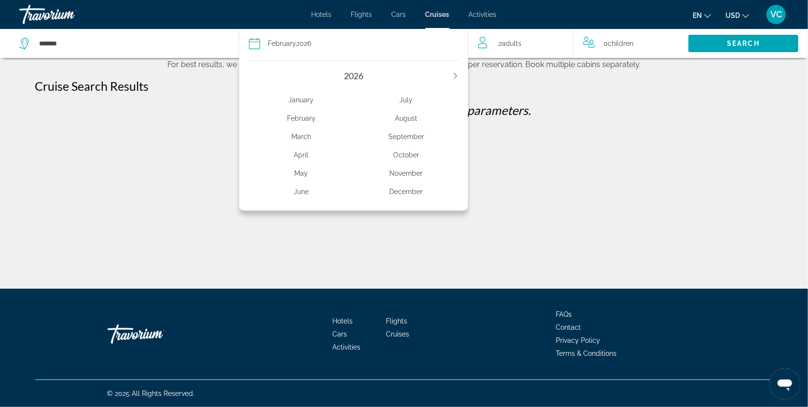
click at [457, 73] on div "[DATE] February March April May June July August September October November Dec…" at bounding box center [353, 132] width 229 height 155
click at [188, 136] on div "******* Date [DATE] [DATE] February March April May June July August September …" at bounding box center [404, 144] width 808 height 288
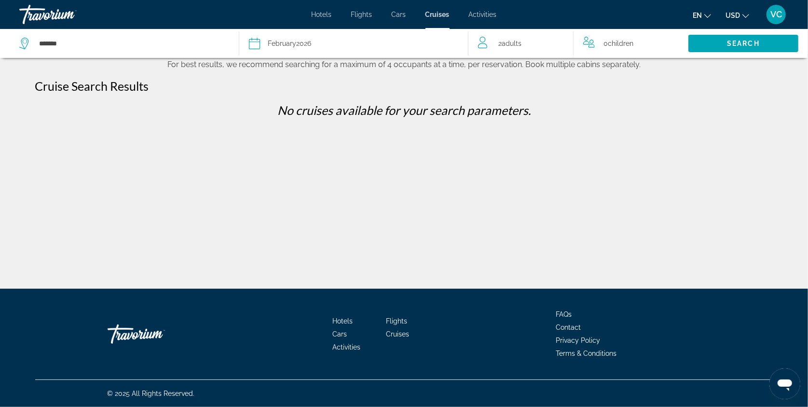
click at [260, 44] on icon "Select cruise date" at bounding box center [254, 44] width 11 height 12
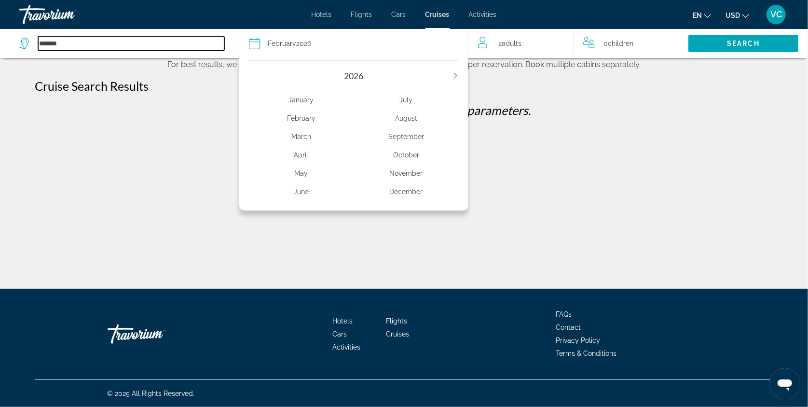
click at [62, 47] on input "*******" at bounding box center [131, 43] width 186 height 14
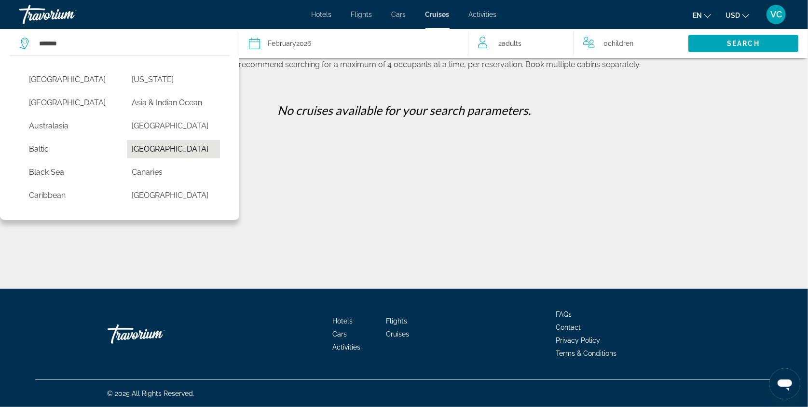
click at [152, 156] on button "[GEOGRAPHIC_DATA]" at bounding box center [173, 149] width 93 height 18
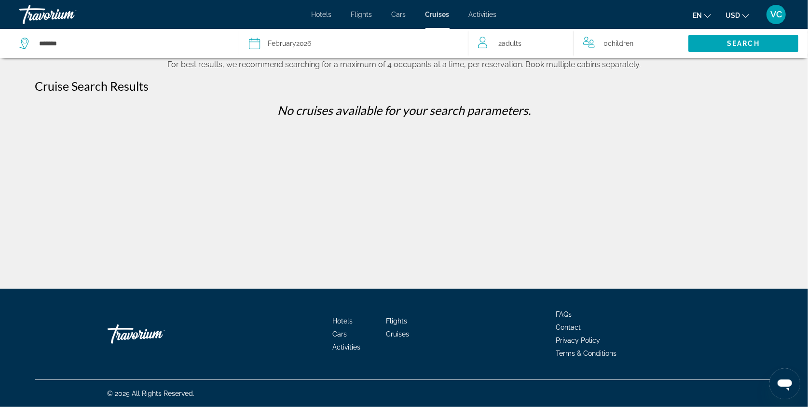
click at [251, 41] on icon "Select cruise date" at bounding box center [254, 44] width 11 height 12
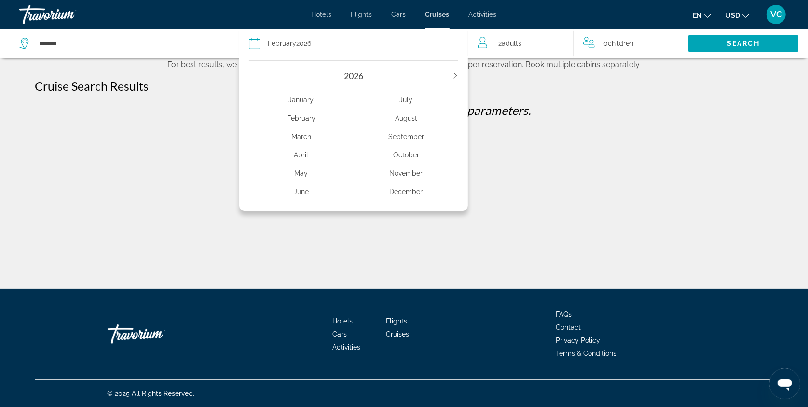
click at [406, 163] on div "October" at bounding box center [406, 154] width 105 height 17
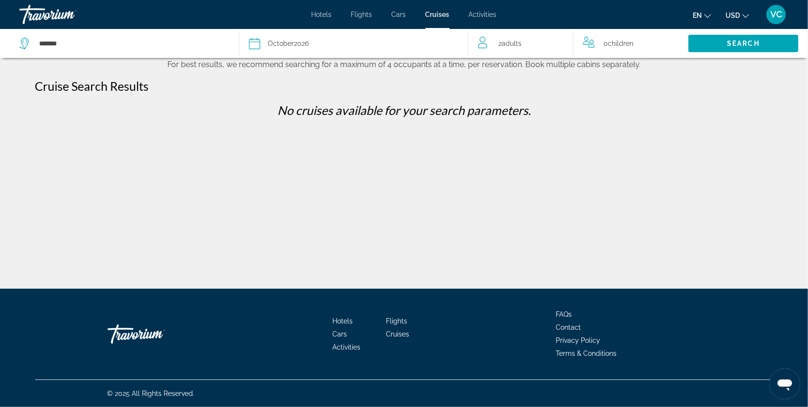
click at [255, 41] on icon "Select cruise date" at bounding box center [255, 44] width 12 height 12
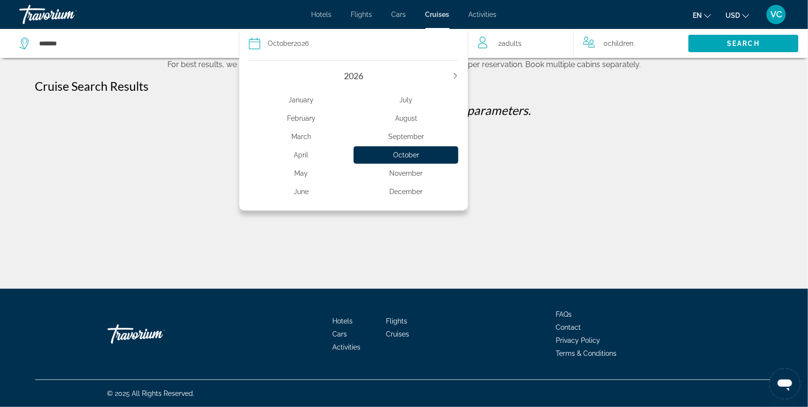
click at [460, 74] on div "[DATE] February March April May June July August September October November Dec…" at bounding box center [353, 132] width 229 height 155
click at [249, 83] on div "[DATE] February March April May June July August September October November Dec…" at bounding box center [353, 132] width 229 height 155
click at [254, 97] on div "January" at bounding box center [301, 99] width 105 height 17
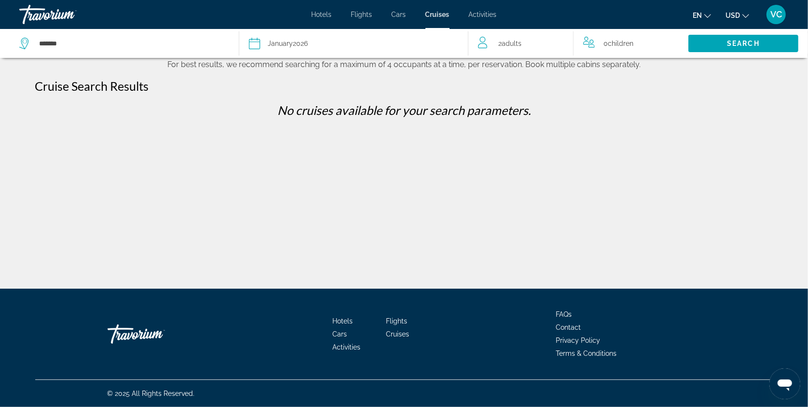
click at [252, 40] on icon "Select cruise date" at bounding box center [255, 44] width 12 height 12
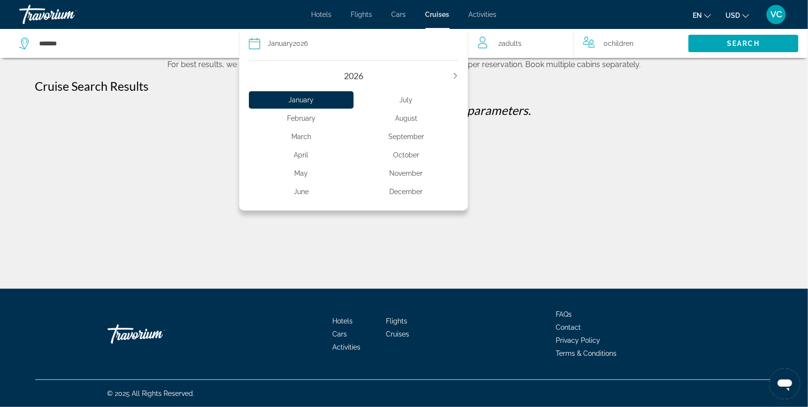
click at [201, 124] on div "No cruises available for your search parameters." at bounding box center [404, 114] width 748 height 22
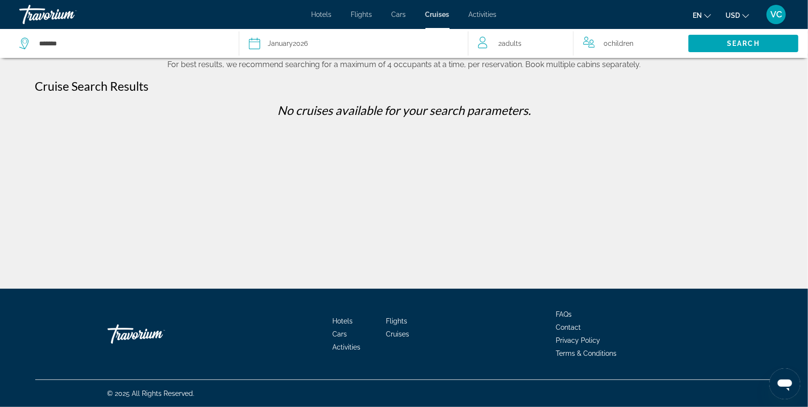
click at [396, 14] on span "Cars" at bounding box center [399, 15] width 14 height 8
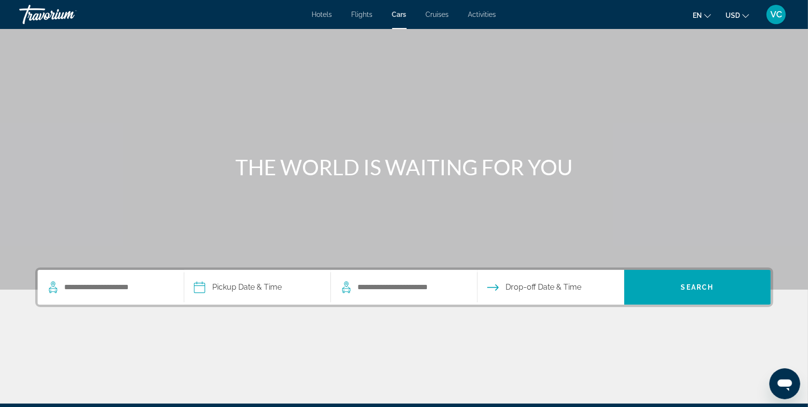
click at [439, 13] on span "Cruises" at bounding box center [437, 15] width 23 height 8
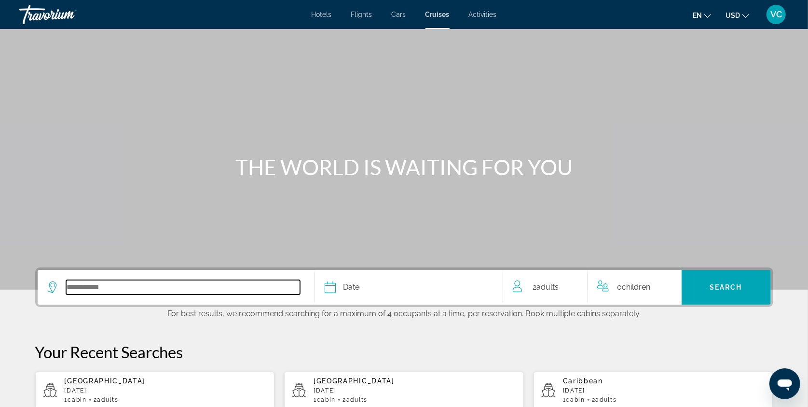
click at [78, 294] on input "Select cruise destination" at bounding box center [183, 287] width 234 height 14
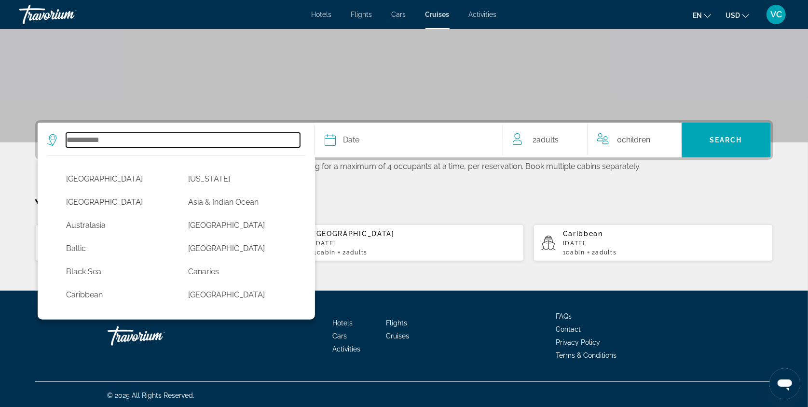
scroll to position [179, 0]
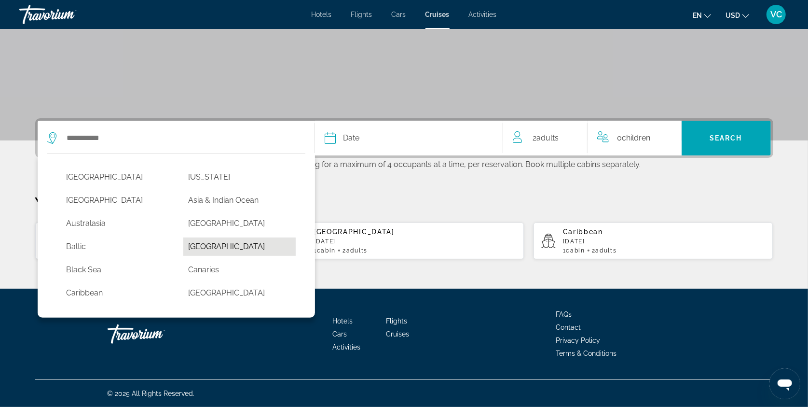
click at [222, 242] on button "[GEOGRAPHIC_DATA]" at bounding box center [239, 246] width 112 height 18
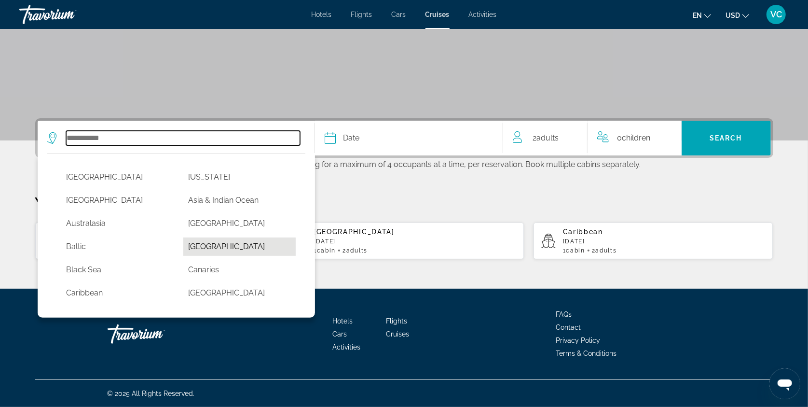
type input "*******"
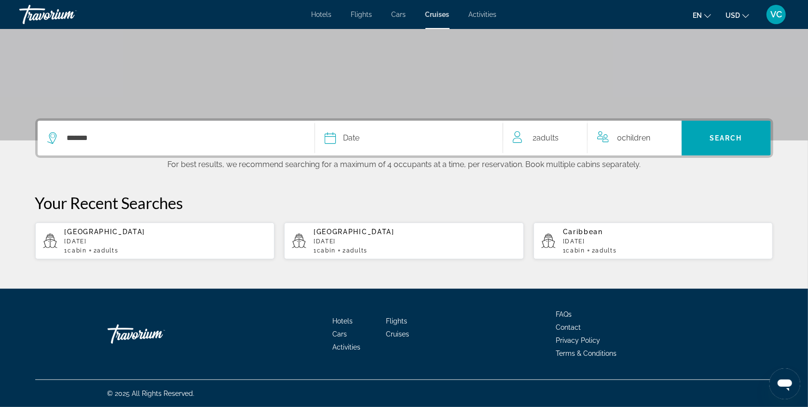
click at [325, 132] on icon "Select cruise date" at bounding box center [331, 138] width 12 height 12
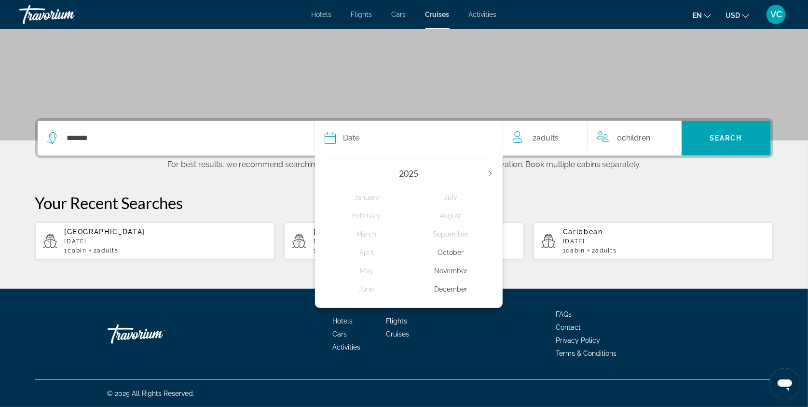
click at [457, 245] on div "October" at bounding box center [450, 252] width 84 height 17
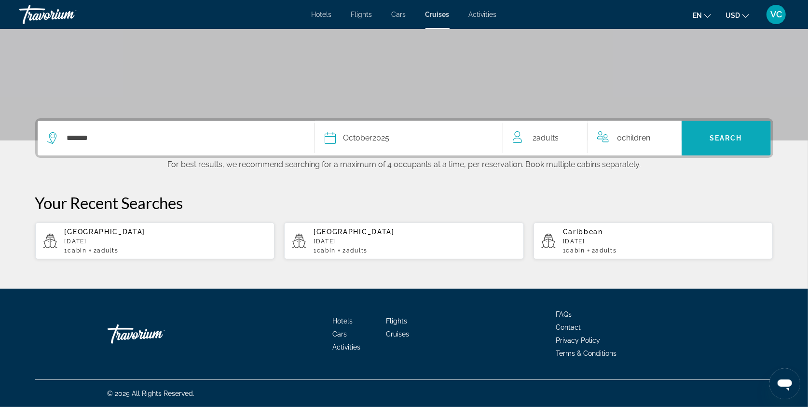
click at [735, 134] on span "Search" at bounding box center [725, 138] width 33 height 8
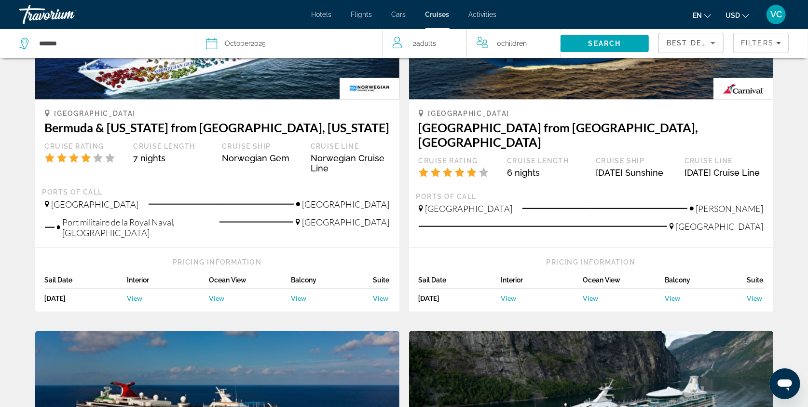
scroll to position [602, 0]
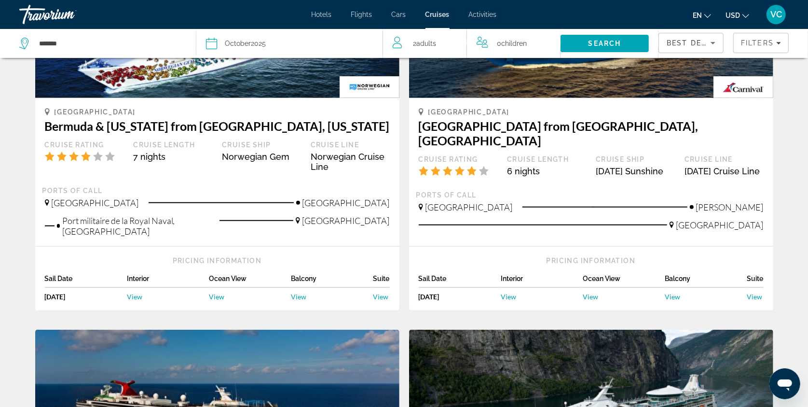
click at [209, 294] on span "View" at bounding box center [216, 296] width 15 height 8
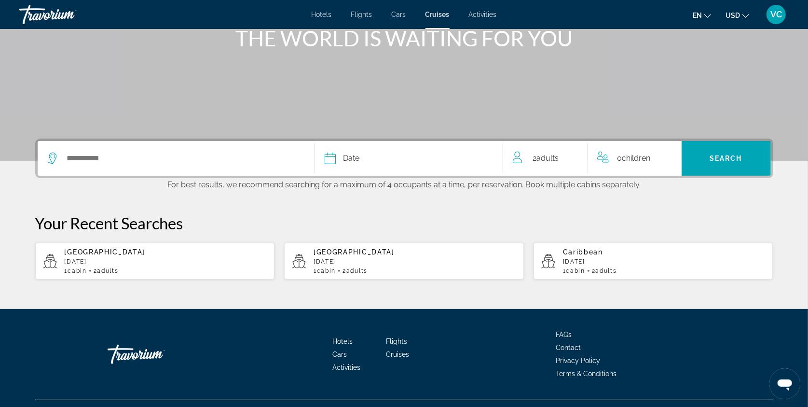
scroll to position [130, 0]
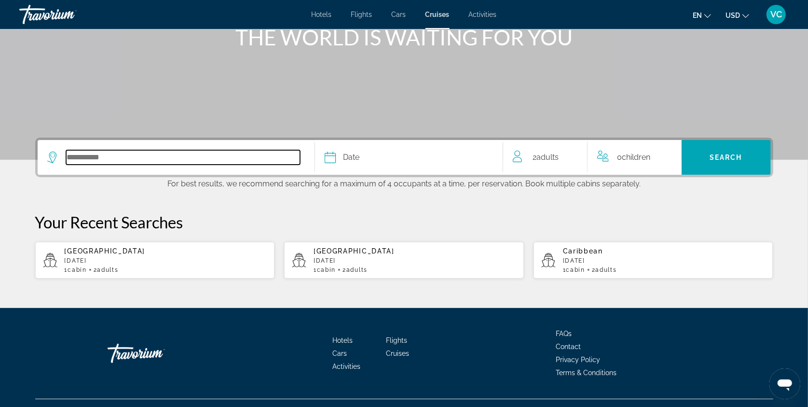
click at [79, 164] on input "Select cruise destination" at bounding box center [183, 157] width 234 height 14
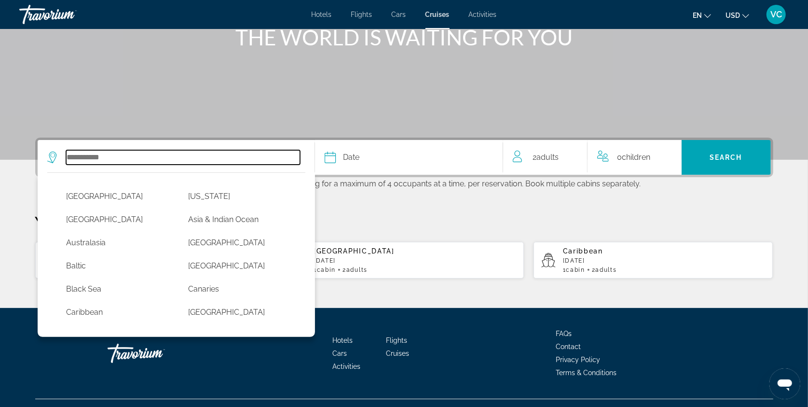
scroll to position [179, 0]
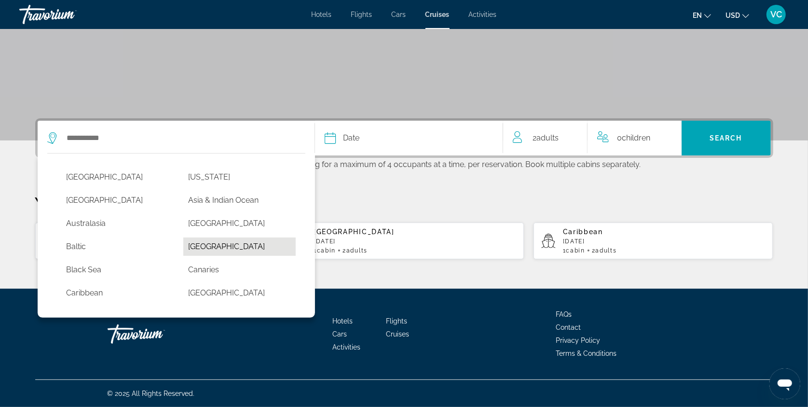
click at [215, 238] on button "[GEOGRAPHIC_DATA]" at bounding box center [239, 246] width 112 height 18
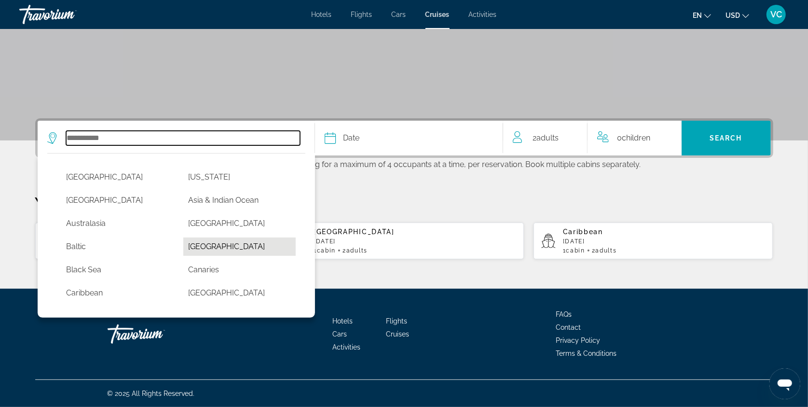
type input "*******"
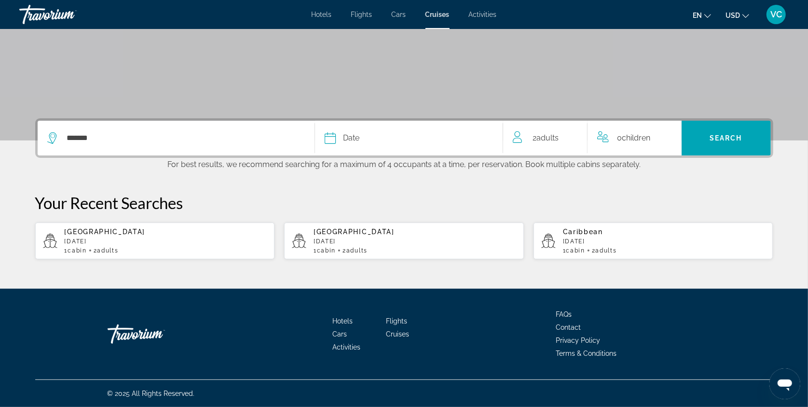
click at [329, 132] on icon "Select cruise date" at bounding box center [330, 138] width 11 height 12
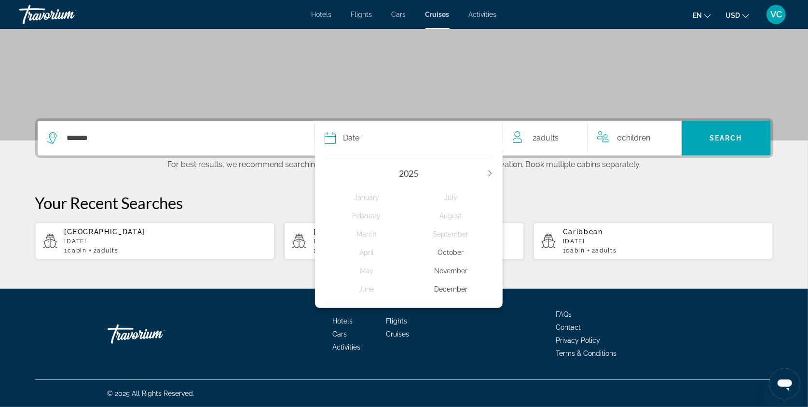
click at [452, 245] on div "October" at bounding box center [450, 252] width 84 height 17
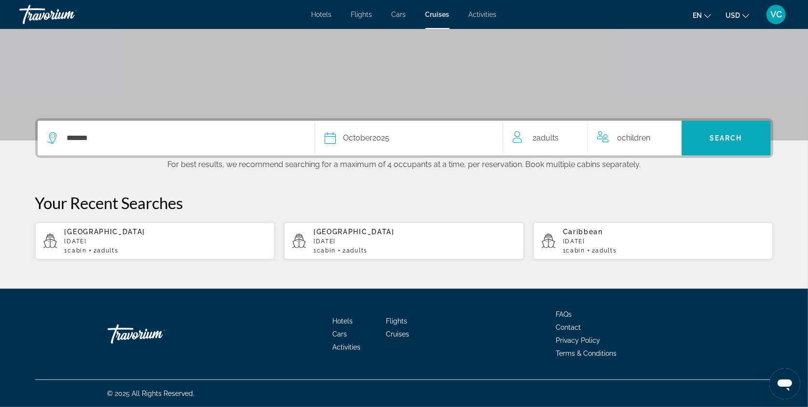
click at [740, 126] on span "Search" at bounding box center [725, 137] width 89 height 23
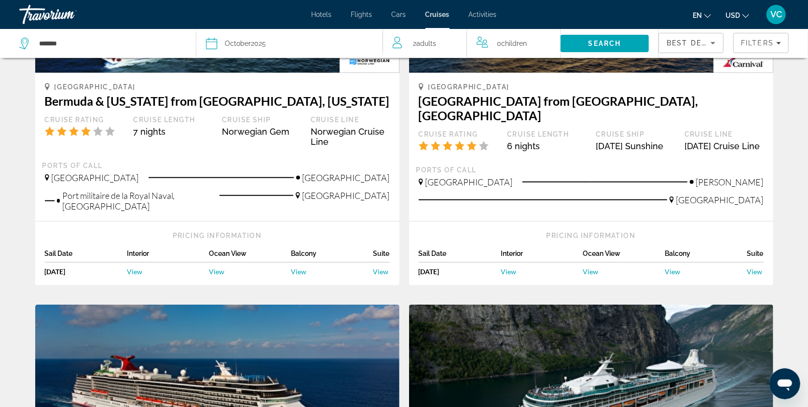
scroll to position [652, 0]
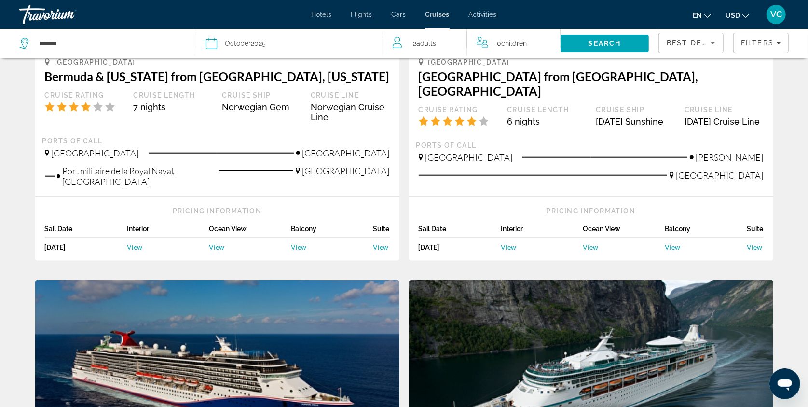
click at [209, 244] on span "View" at bounding box center [216, 247] width 15 height 8
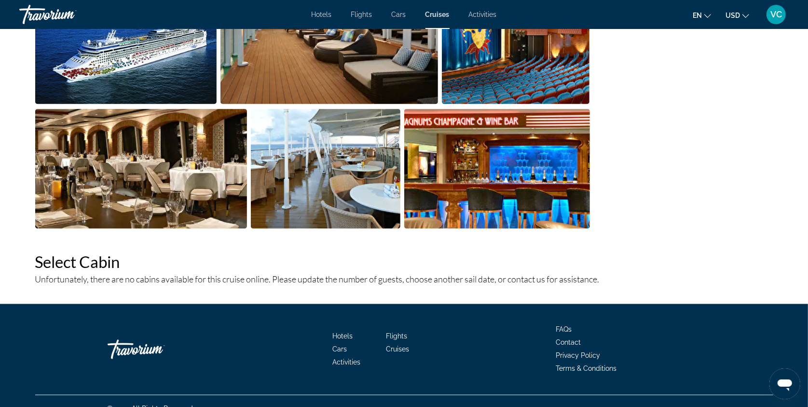
scroll to position [1117, 0]
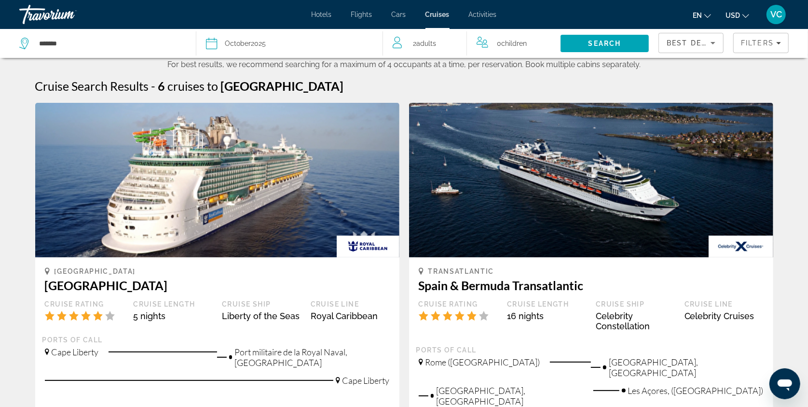
click at [49, 15] on div "Travorium" at bounding box center [67, 14] width 96 height 25
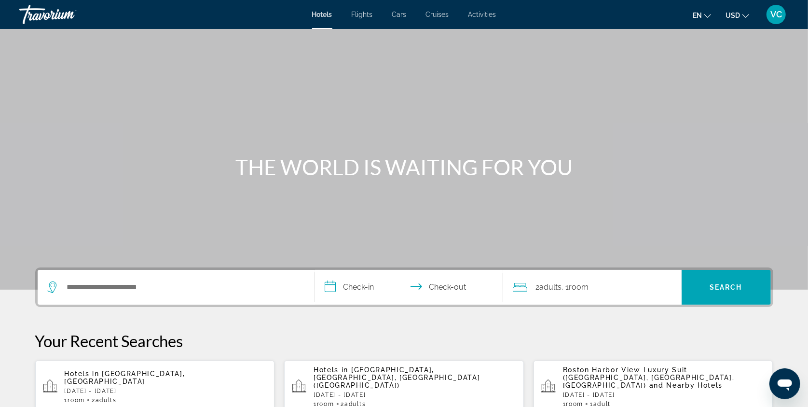
click at [43, 15] on div "Travorium" at bounding box center [67, 14] width 96 height 25
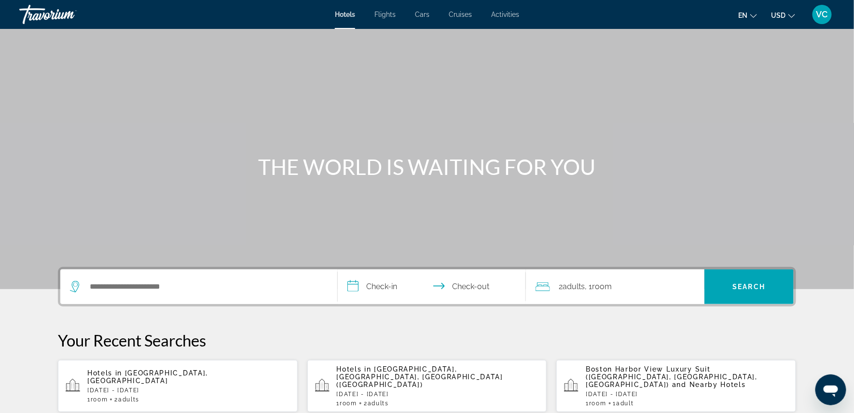
click at [46, 16] on div "Travorium" at bounding box center [67, 14] width 96 height 25
click at [62, 16] on div "Travorium" at bounding box center [67, 14] width 96 height 25
click at [463, 11] on div "Hotels Flights Cars Cruises Activities Hotels Flights Cars Cruises Activities e…" at bounding box center [427, 14] width 854 height 25
click at [462, 15] on span "Cruises" at bounding box center [460, 15] width 23 height 8
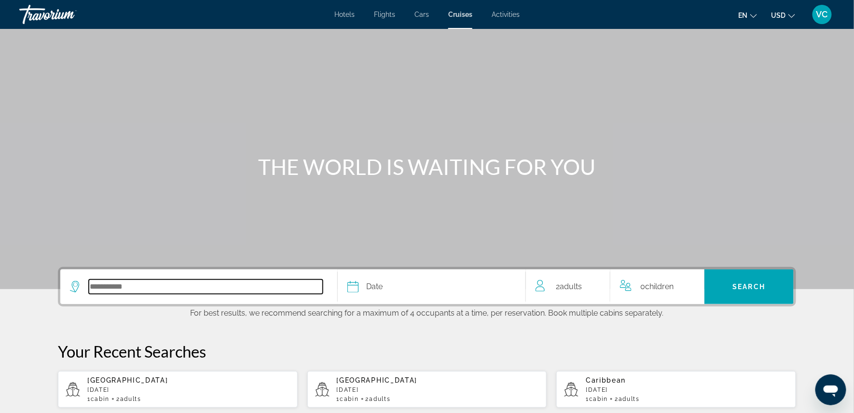
click at [97, 294] on input "Select cruise destination" at bounding box center [206, 287] width 234 height 14
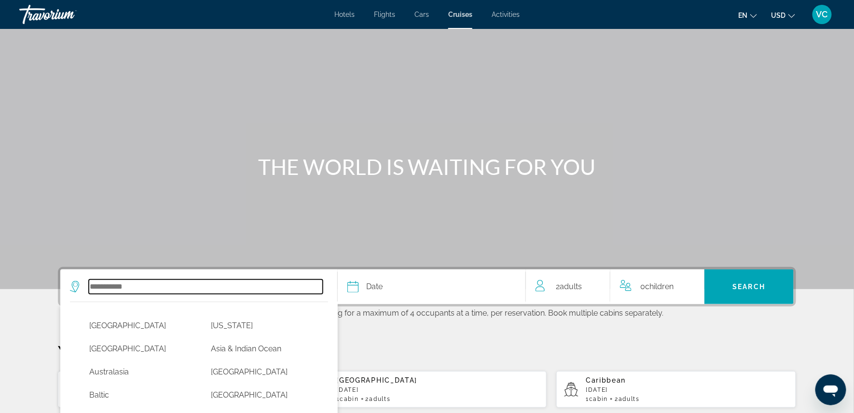
scroll to position [173, 0]
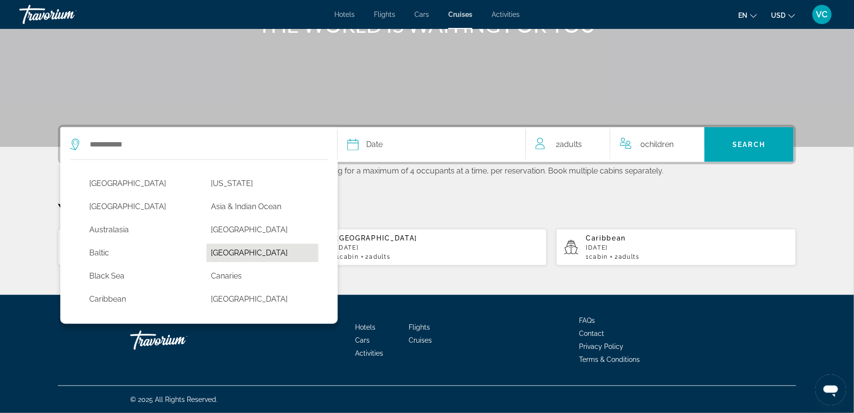
click at [220, 245] on button "Bermuda" at bounding box center [262, 253] width 112 height 18
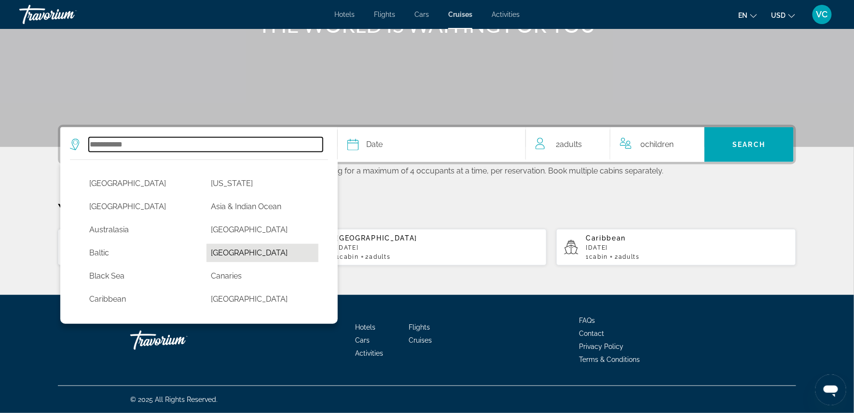
type input "*******"
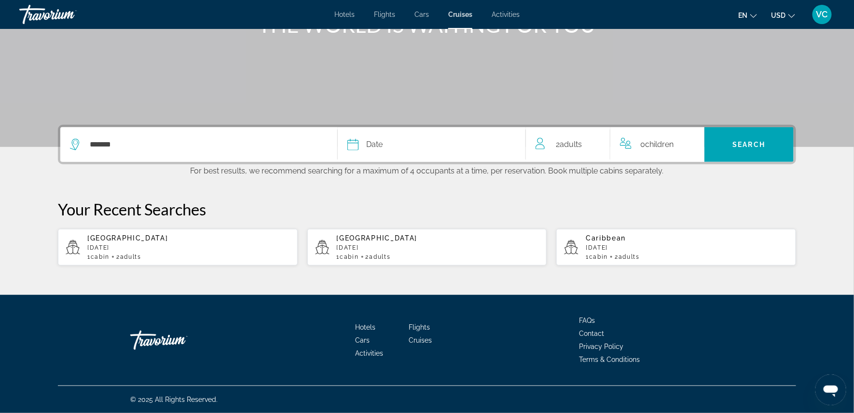
click at [350, 139] on icon "Select cruise date" at bounding box center [353, 145] width 12 height 12
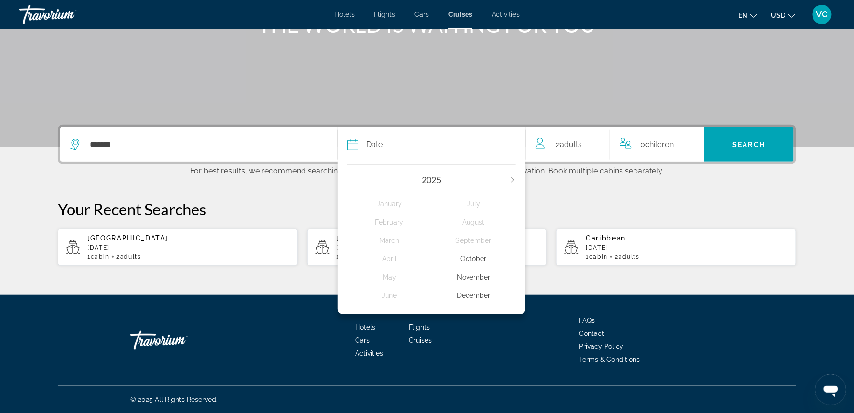
click at [479, 250] on div "October" at bounding box center [474, 258] width 84 height 17
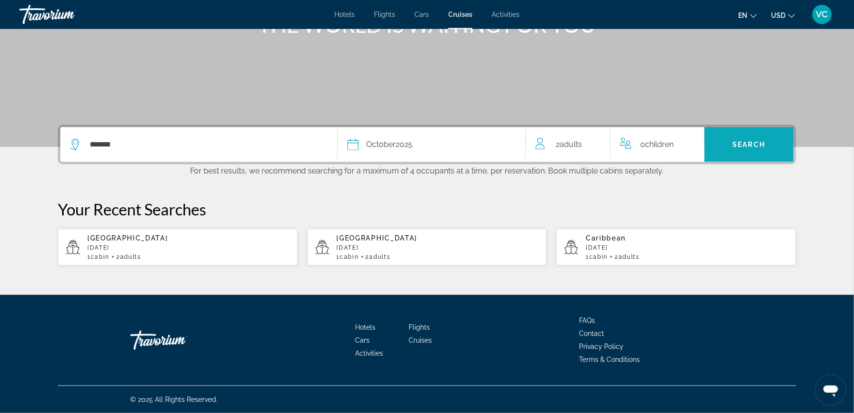
click at [765, 133] on span "Search" at bounding box center [748, 144] width 89 height 23
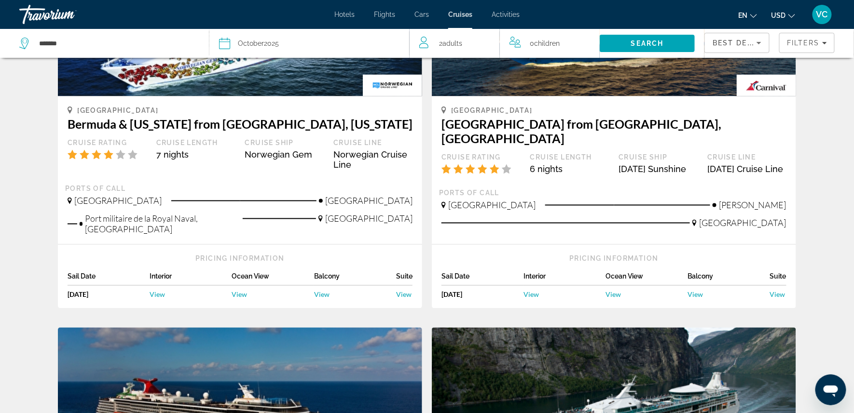
scroll to position [604, 0]
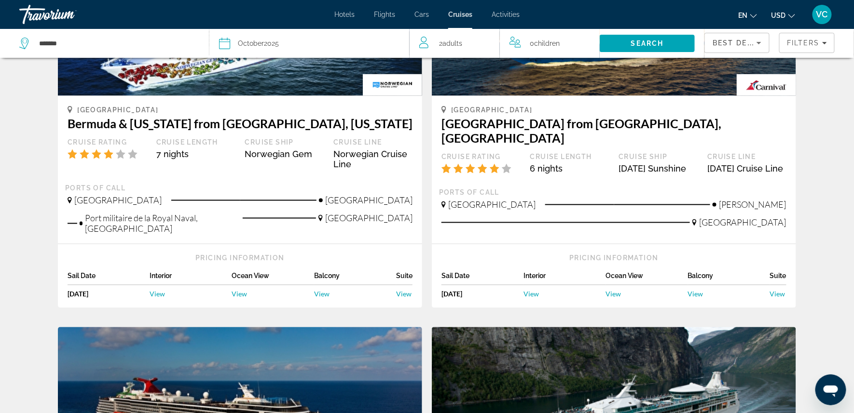
click at [314, 294] on span "View" at bounding box center [321, 294] width 15 height 8
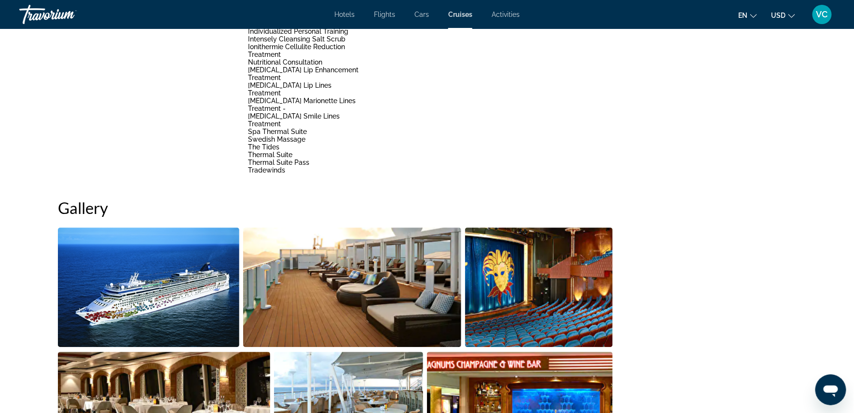
scroll to position [875, 0]
